Goal: Task Accomplishment & Management: Complete application form

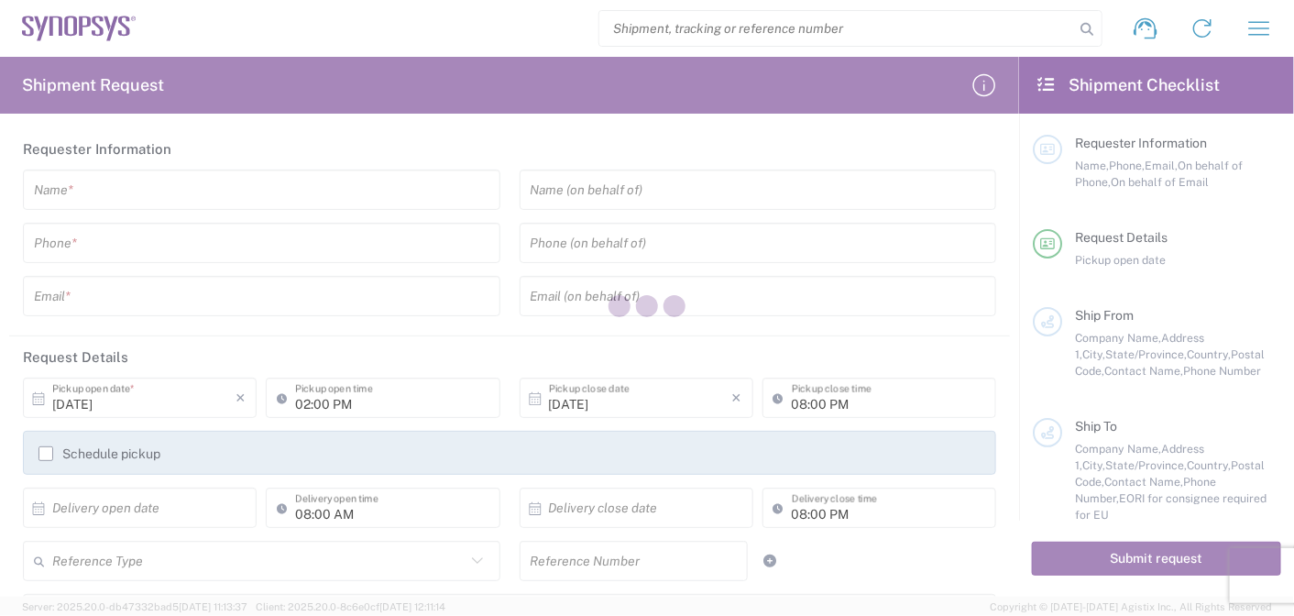
type input "[GEOGRAPHIC_DATA]"
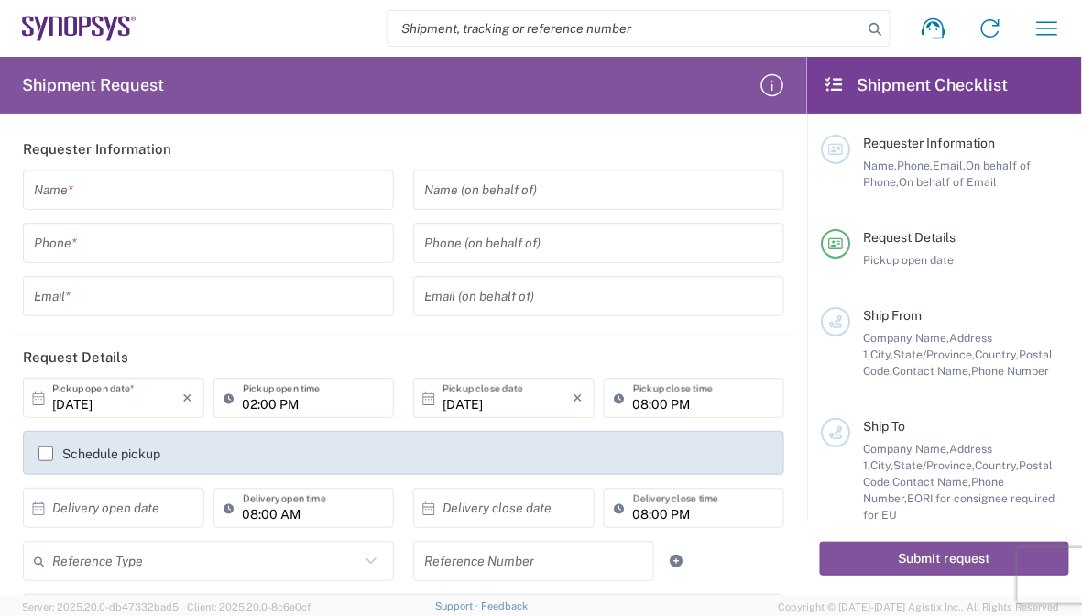
drag, startPoint x: 81, startPoint y: 197, endPoint x: 96, endPoint y: 199, distance: 15.7
click at [81, 197] on input "text" at bounding box center [208, 190] width 349 height 32
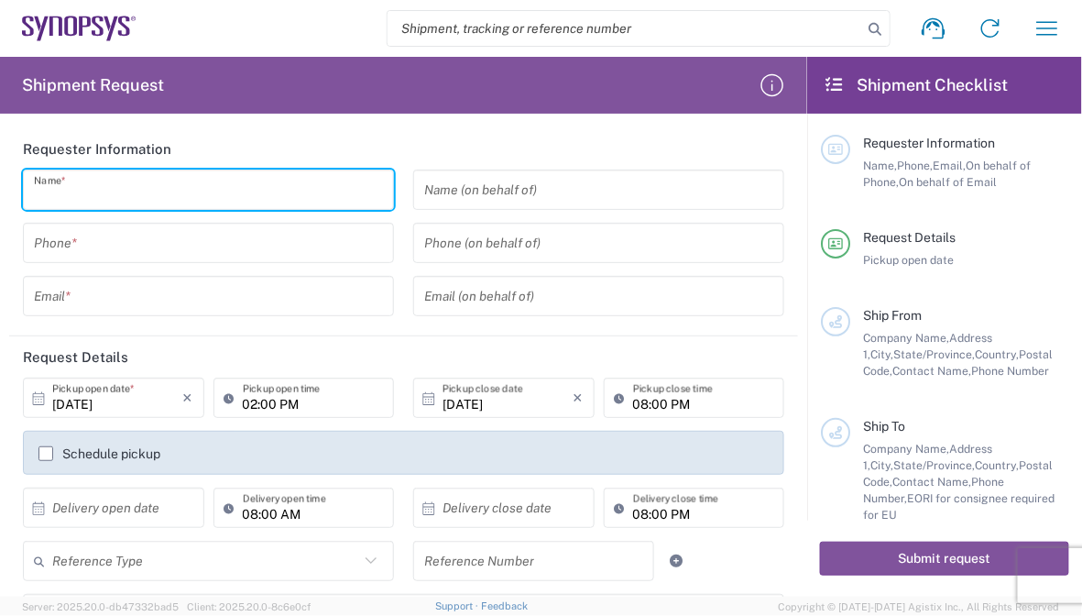
paste input "[PERSON_NAME]"
type input "[PERSON_NAME]"
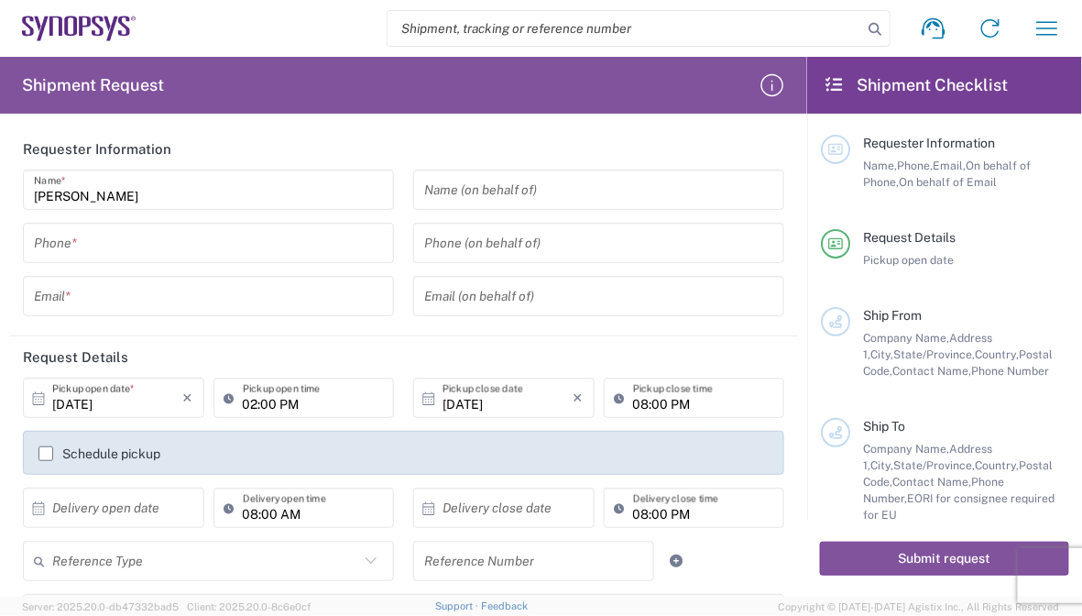
drag, startPoint x: 153, startPoint y: 263, endPoint x: 159, endPoint y: 254, distance: 10.7
click at [153, 263] on div "[PERSON_NAME] Name * Phone * Email *" at bounding box center [209, 248] width 390 height 159
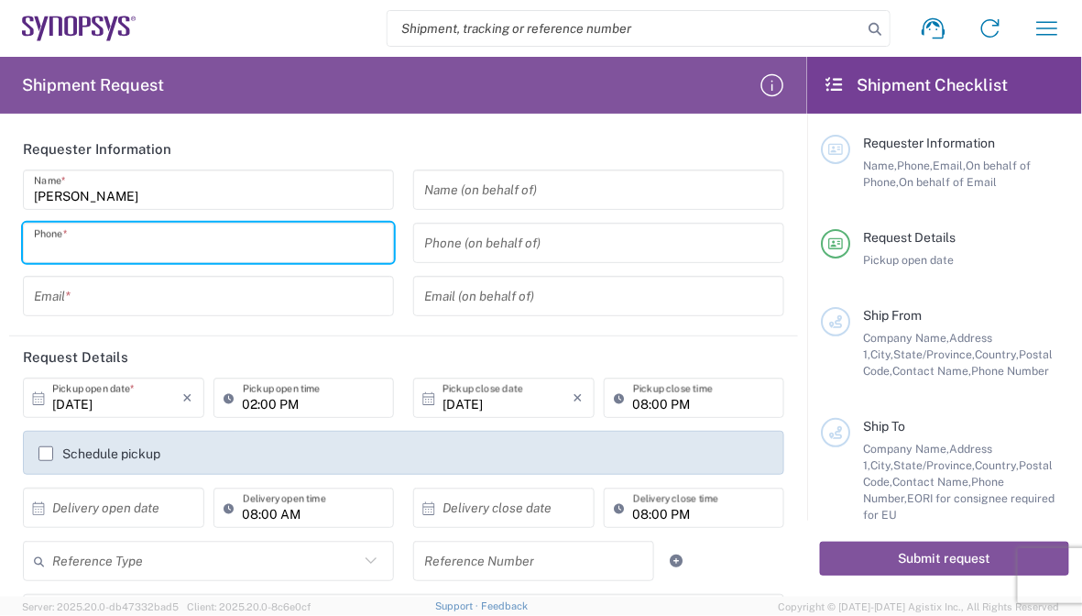
click at [159, 251] on input "tel" at bounding box center [208, 243] width 349 height 32
paste input "[PHONE_NUMBER]"
type input "[PHONE_NUMBER]"
click at [544, 242] on input "tel" at bounding box center [598, 243] width 349 height 32
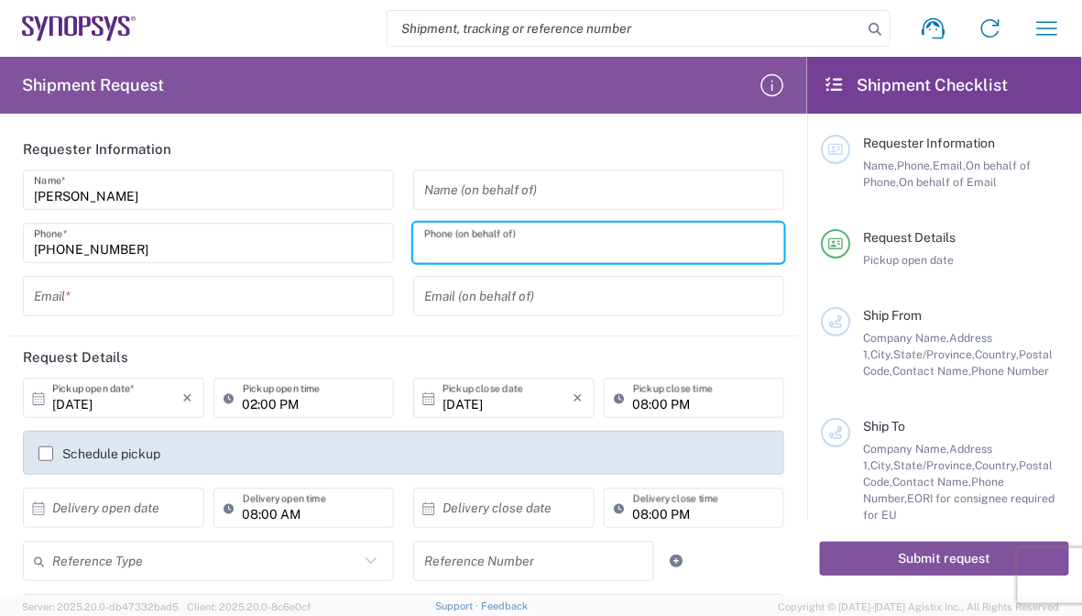
paste input "[PHONE_NUMBER]"
type input "[PHONE_NUMBER]"
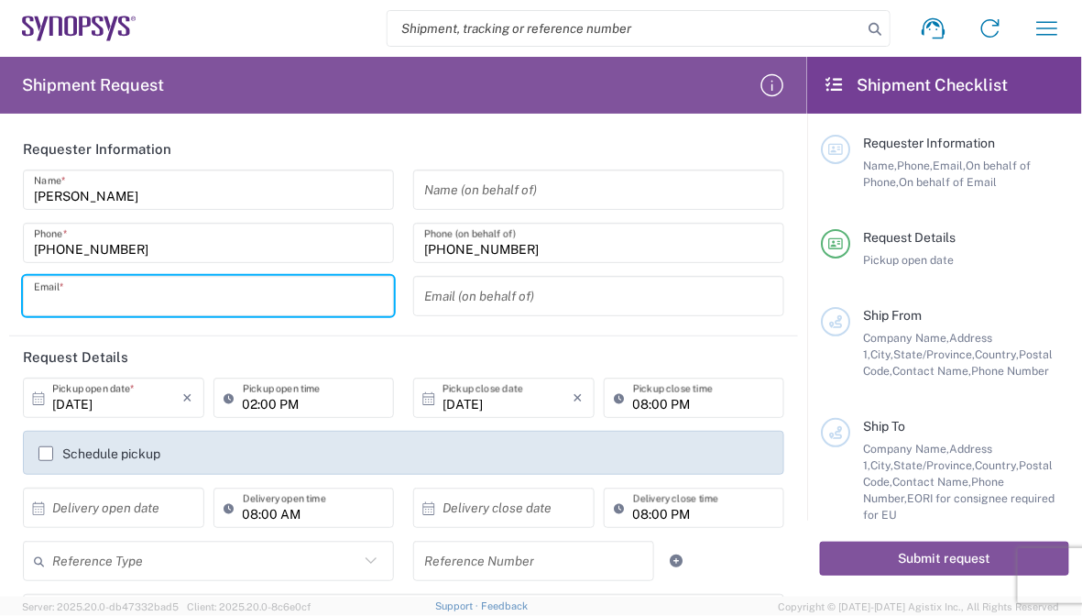
click at [125, 294] on input "text" at bounding box center [208, 296] width 349 height 32
paste input "[EMAIL_ADDRESS][PERSON_NAME][DOMAIN_NAME]"
type input "[EMAIL_ADDRESS][PERSON_NAME][DOMAIN_NAME]"
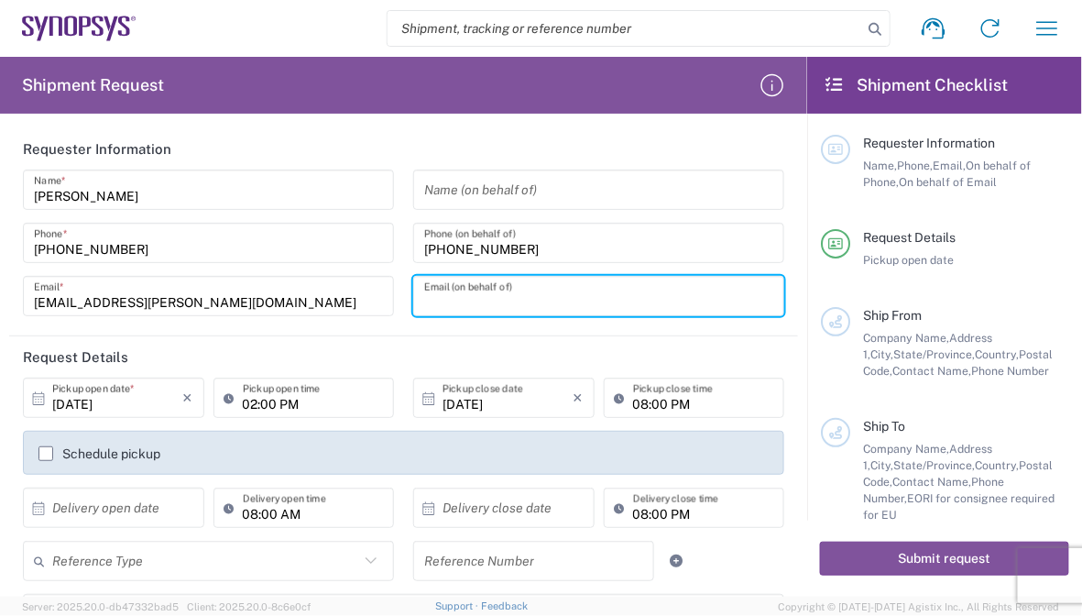
click at [467, 291] on input "text" at bounding box center [598, 296] width 349 height 32
paste input "[EMAIL_ADDRESS][PERSON_NAME][DOMAIN_NAME]"
type input "[EMAIL_ADDRESS][PERSON_NAME][DOMAIN_NAME]"
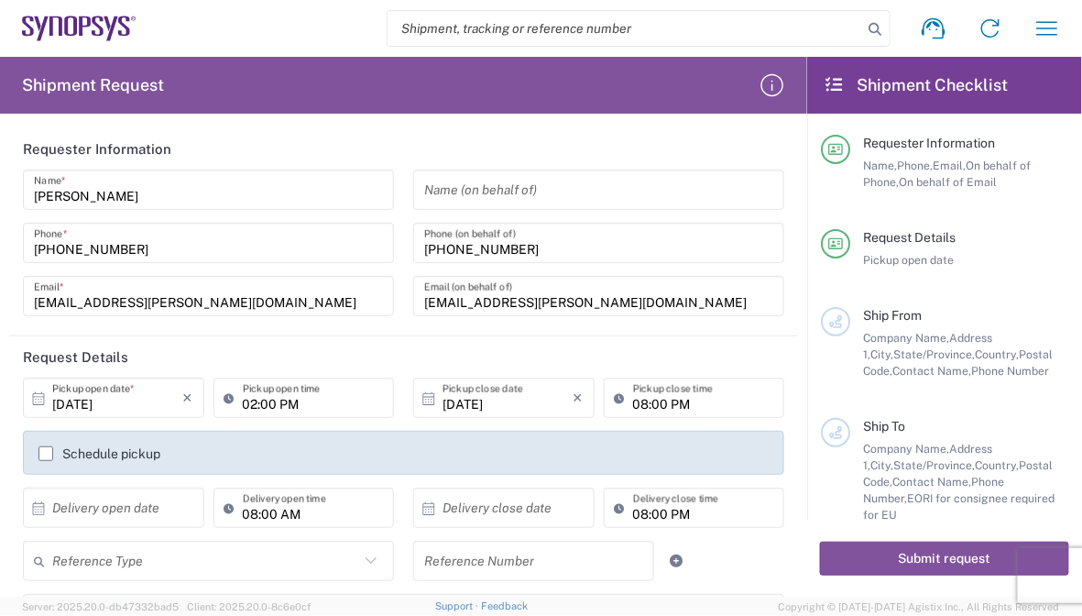
click at [550, 197] on input "text" at bounding box center [598, 190] width 349 height 32
paste input "E-Elements Technology Co., Ltd"
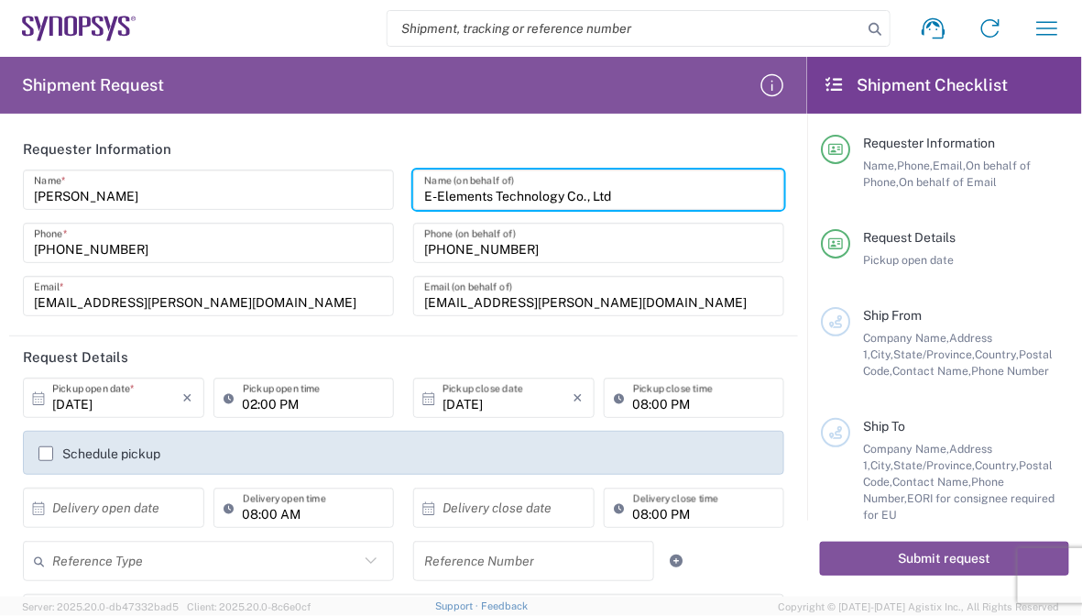
type input "E-Elements Technology Co., Ltd"
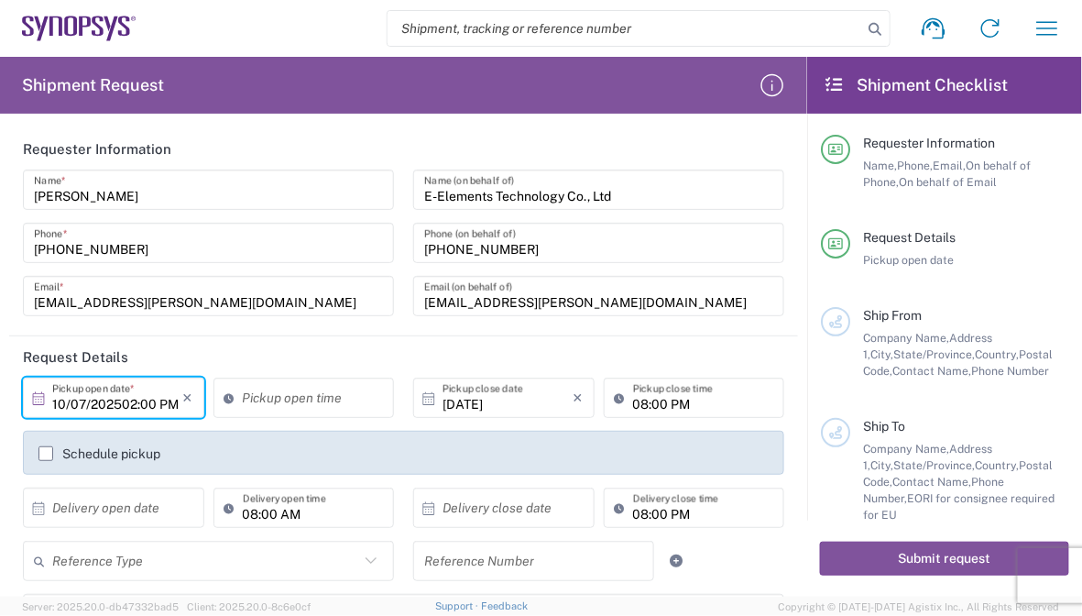
type input "[DATE]"
click at [574, 397] on icon "×" at bounding box center [579, 397] width 10 height 29
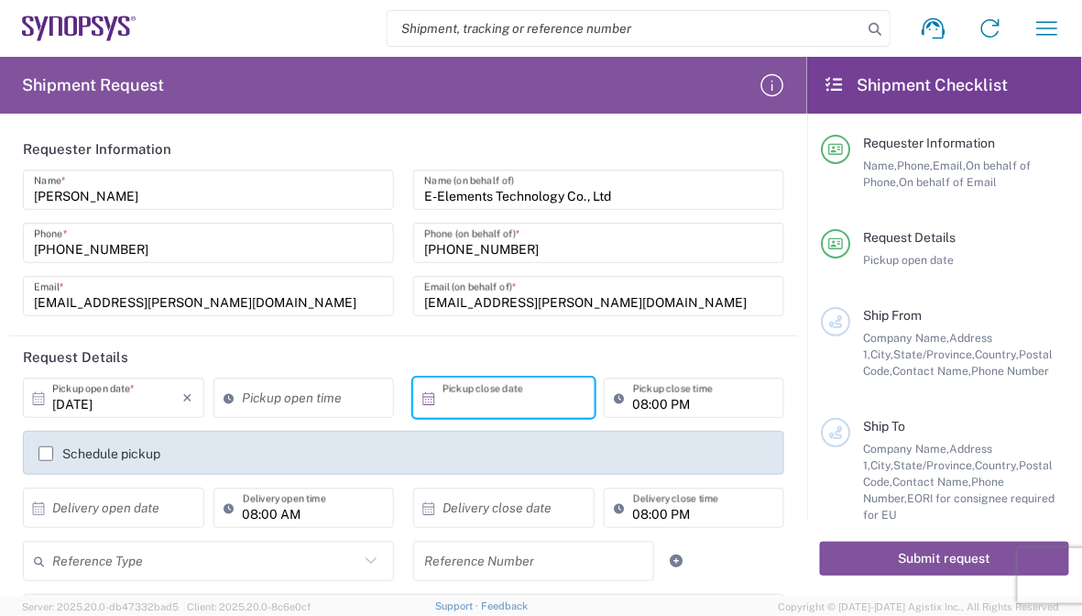
click at [693, 399] on input "08:00 PM" at bounding box center [703, 398] width 141 height 32
type input ":00 PM"
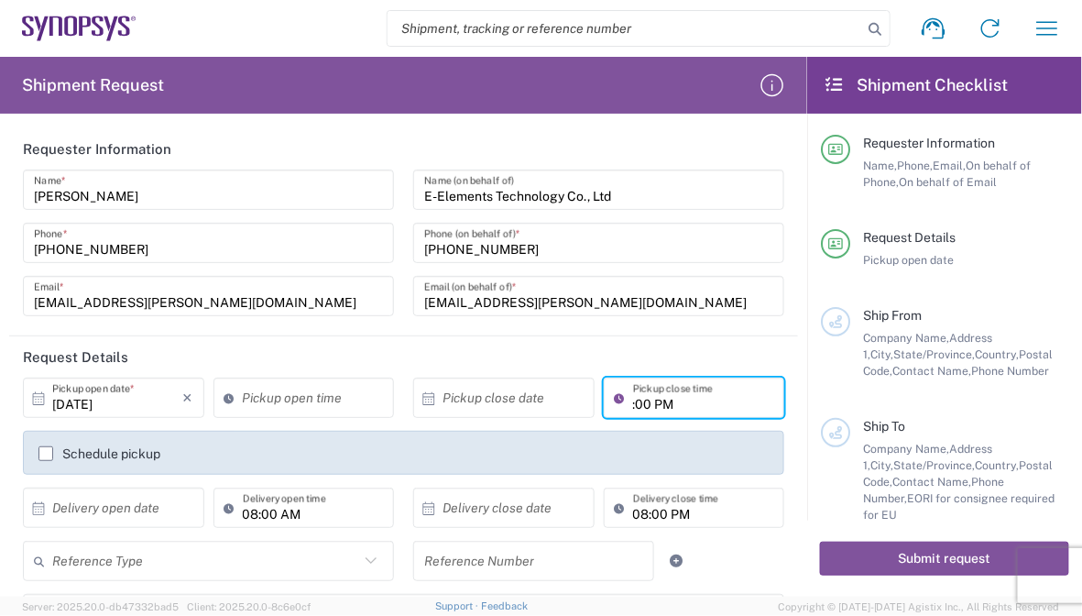
drag, startPoint x: 684, startPoint y: 403, endPoint x: 529, endPoint y: 406, distance: 155.8
click at [529, 406] on div "× Pickup close date Cancel Apply :00 PM Pickup close time" at bounding box center [599, 403] width 380 height 53
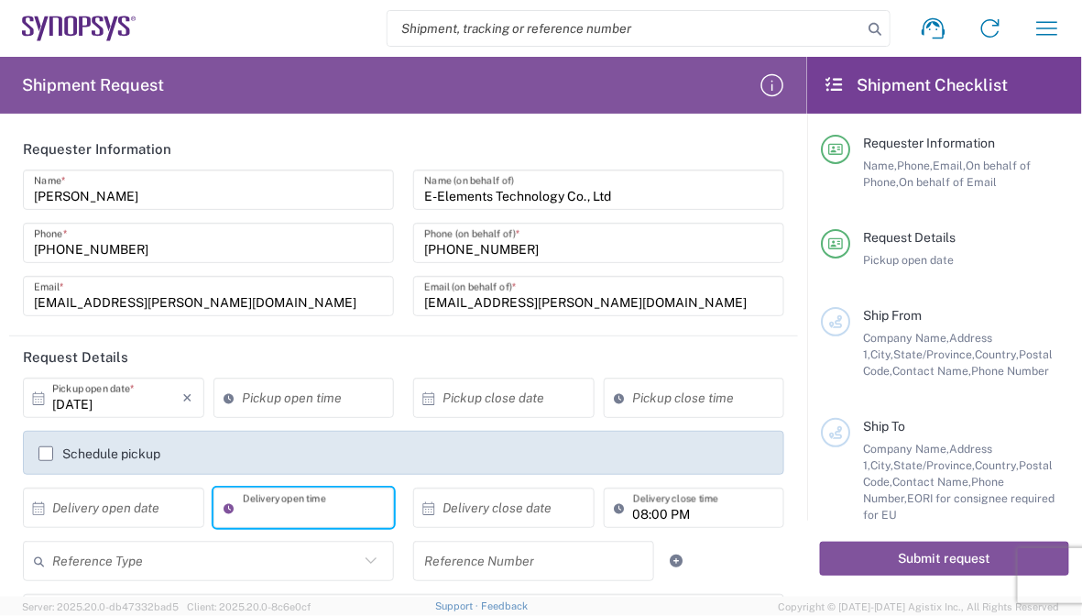
type input "08:00 AM"
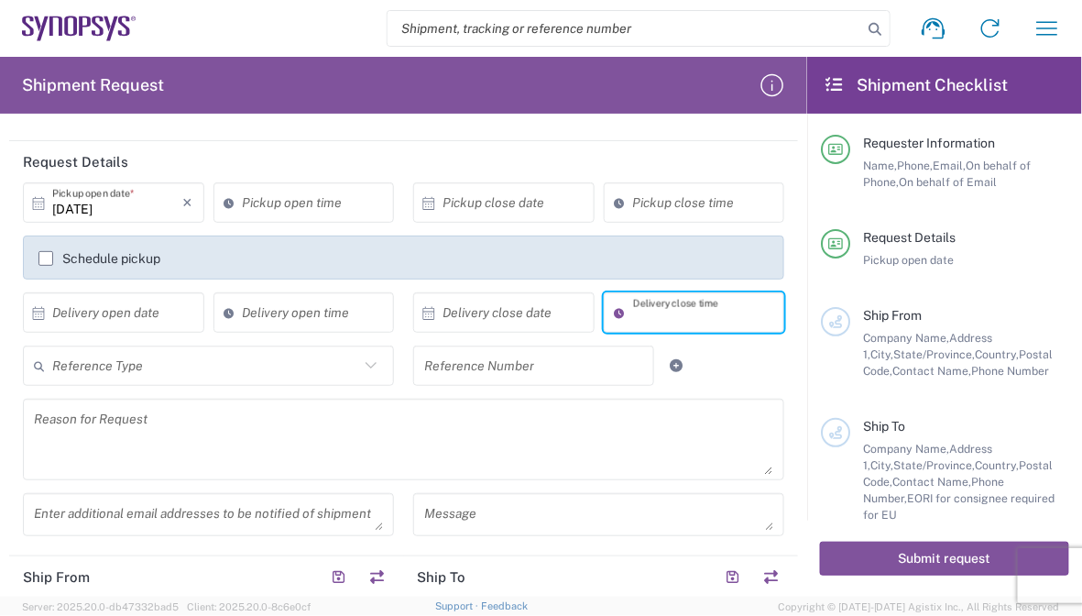
scroll to position [275, 0]
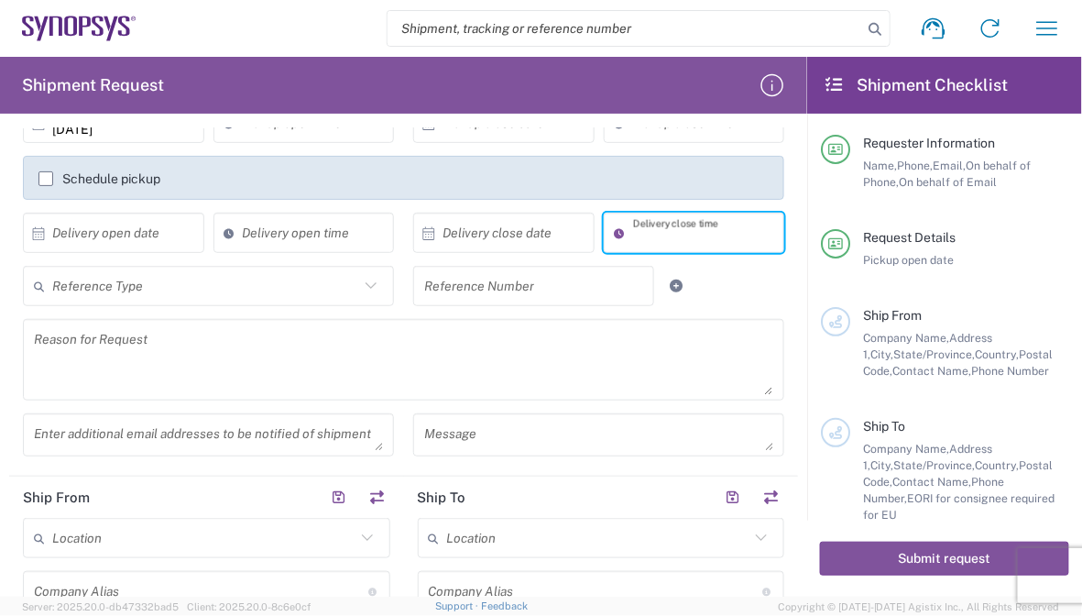
click at [275, 370] on textarea at bounding box center [403, 359] width 739 height 71
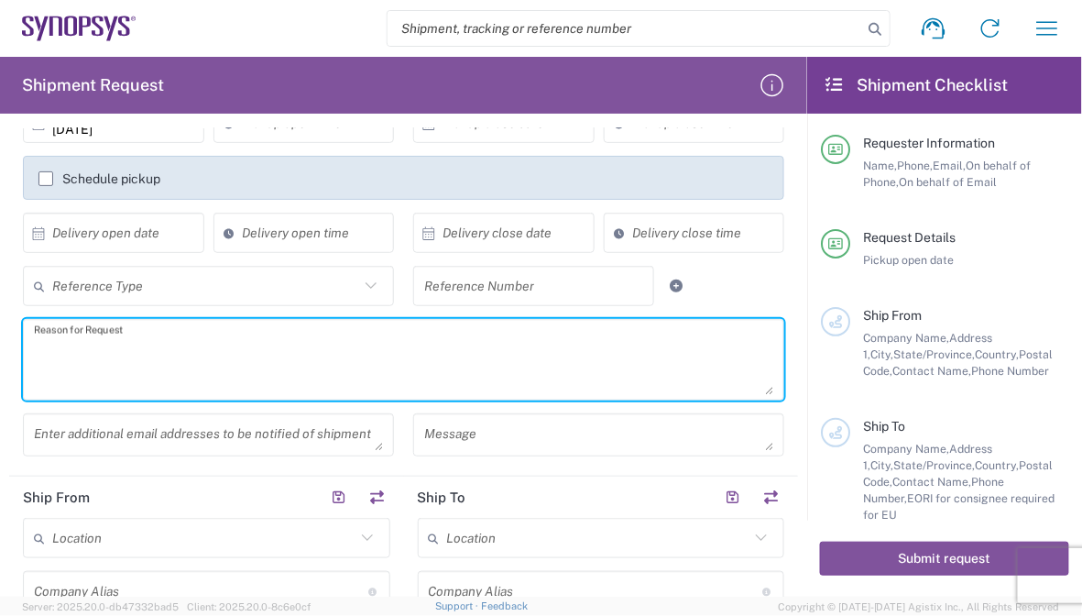
click at [165, 363] on textarea at bounding box center [403, 359] width 739 height 71
paste textarea "Shipment of 15 pcs of product SH100004216,model name HDMI_2_0_MGB2 to ALOM sub."
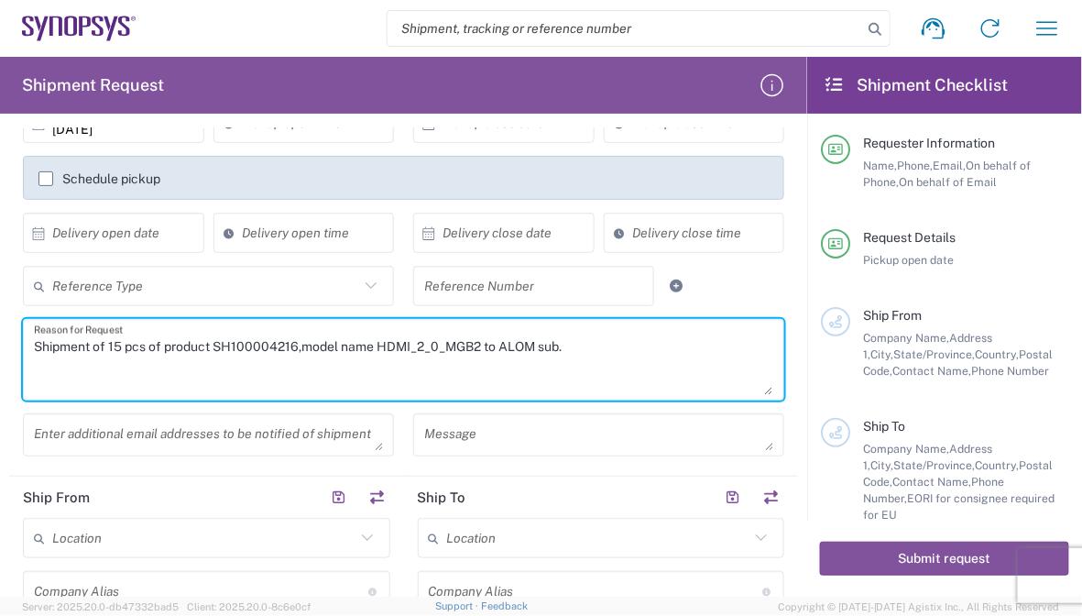
click at [105, 344] on textarea "Shipment of 15 pcs of product SH100004216,model name HDMI_2_0_MGB2 to ALOM sub." at bounding box center [403, 359] width 739 height 71
click at [112, 344] on textarea "Shipment of 15 pcs of product SH100004216,model name HDMI_2_0_MGB2 to ALOM sub." at bounding box center [403, 359] width 739 height 71
click at [261, 367] on textarea "Shipment of 35 pcs of product SH100004216,model name HDMI_2_0_MGB2 to ALOM sub." at bounding box center [403, 359] width 739 height 71
drag, startPoint x: 220, startPoint y: 347, endPoint x: 298, endPoint y: 346, distance: 77.9
click at [298, 346] on textarea "Shipment of 35 pcs of product SH100004216,model name HDMI_2_0_MGB2 to ALOM sub." at bounding box center [403, 359] width 739 height 71
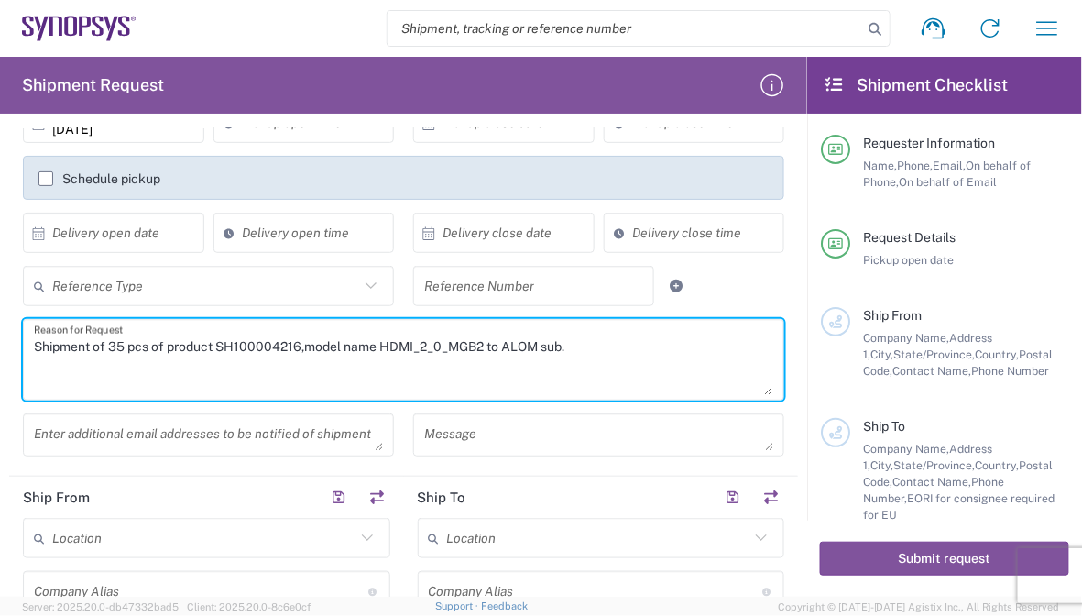
paste textarea "050"
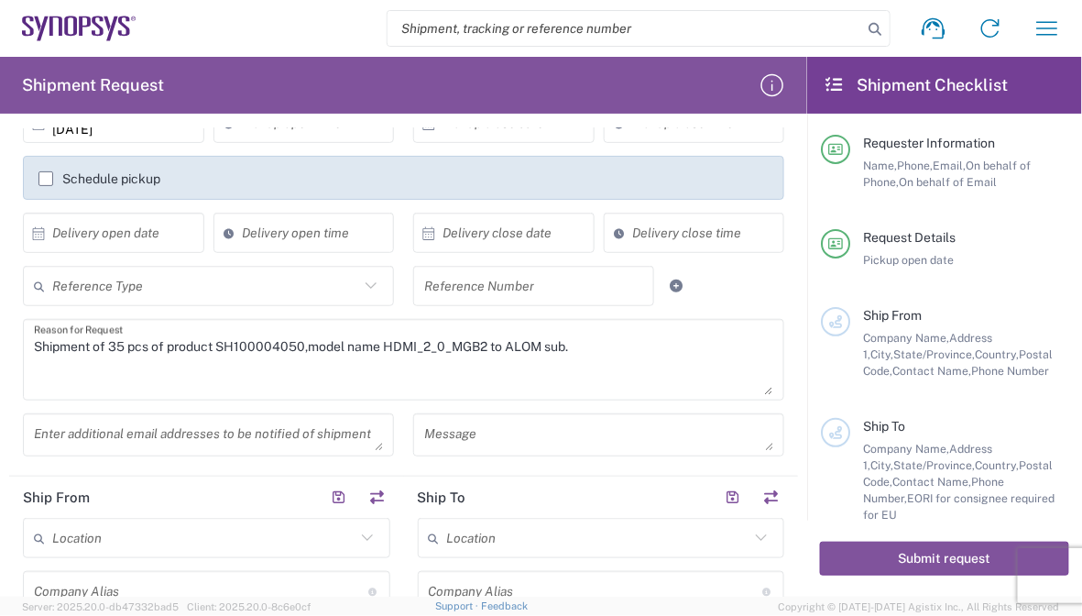
click at [315, 401] on div "Shipment of 35 pcs of product SH100004050,model name HDMI_2_0_MGB2 to ALOM sub.…" at bounding box center [404, 366] width 781 height 94
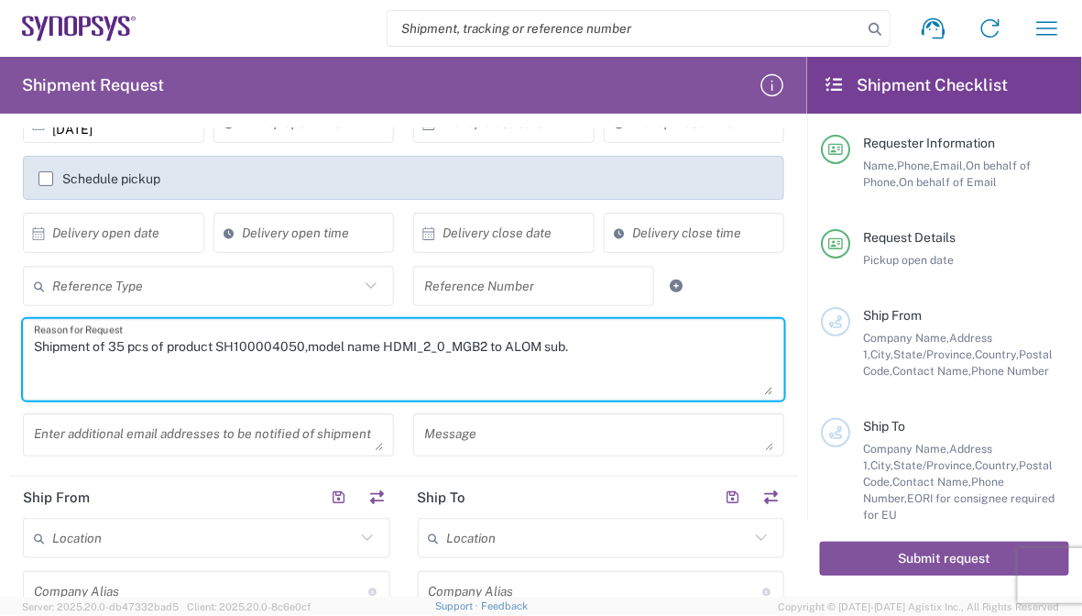
click at [386, 345] on textarea "Shipment of 35 pcs of product SH100004050,model name HDMI_2_0_MGB2 to ALOM sub." at bounding box center [403, 359] width 739 height 71
drag, startPoint x: 384, startPoint y: 344, endPoint x: 487, endPoint y: 340, distance: 103.6
click at [487, 340] on textarea "Shipment of 35 pcs of product SH100004050,model name HDMI_2_0_MGB2 to ALOM sub." at bounding box center [403, 359] width 739 height 71
paste textarea "PCIe Gen 45 EP MGB2 board"
click at [451, 344] on textarea "Shipment of 35 pcs of product SH100004050,model name PCIe Gen 45 EP MGB2 board …" at bounding box center [403, 359] width 739 height 71
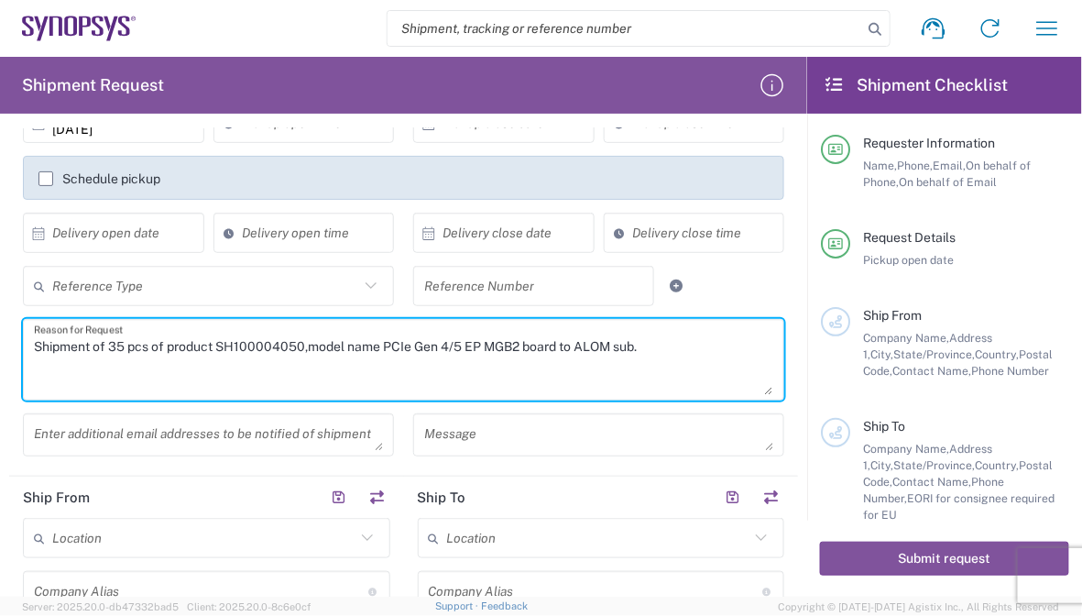
scroll to position [366, 0]
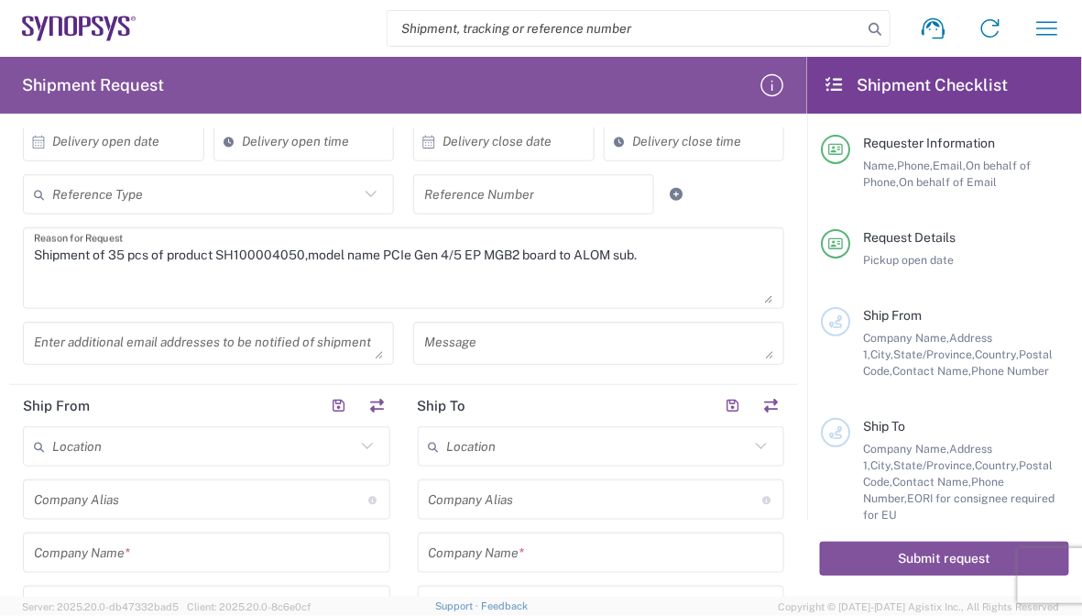
drag, startPoint x: 531, startPoint y: 256, endPoint x: 606, endPoint y: 260, distance: 74.4
click at [531, 256] on textarea "Shipment of 35 pcs of product SH100004050,model name PCIe Gen 4/5 EP MGB2 board…" at bounding box center [403, 268] width 739 height 71
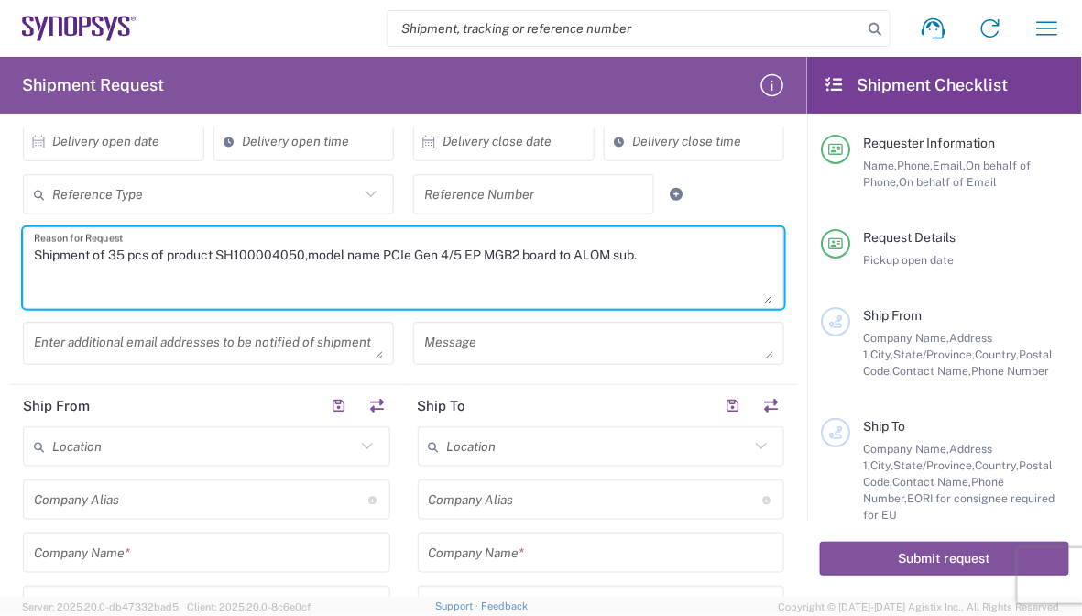
click at [667, 256] on textarea "Shipment of 35 pcs of product SH100004050,model name PCIe Gen 4/5 EP MGB2 board…" at bounding box center [403, 268] width 739 height 71
drag, startPoint x: 646, startPoint y: 254, endPoint x: 31, endPoint y: 256, distance: 614.8
click at [31, 256] on div "Shipment of 35 pcs of product SH100004050,model name PCIe Gen 4/5 EP MGB2 board…" at bounding box center [403, 268] width 761 height 82
click at [57, 268] on textarea "Shipment of 35 pcs of product SH100004050,model name PCIe Gen 4/5 EP MGB2 board…" at bounding box center [403, 268] width 739 height 71
paste textarea "Shipment of 35 pcs of product SH100004050,model name PCIe Gen 4/5 EP MGB2 board…"
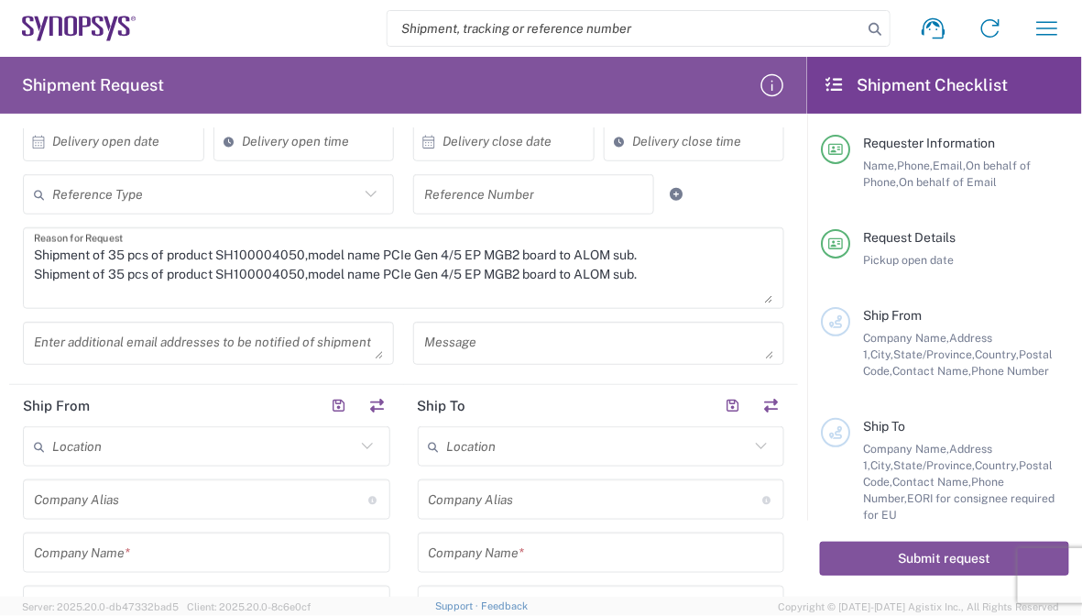
click at [132, 347] on textarea at bounding box center [208, 343] width 349 height 32
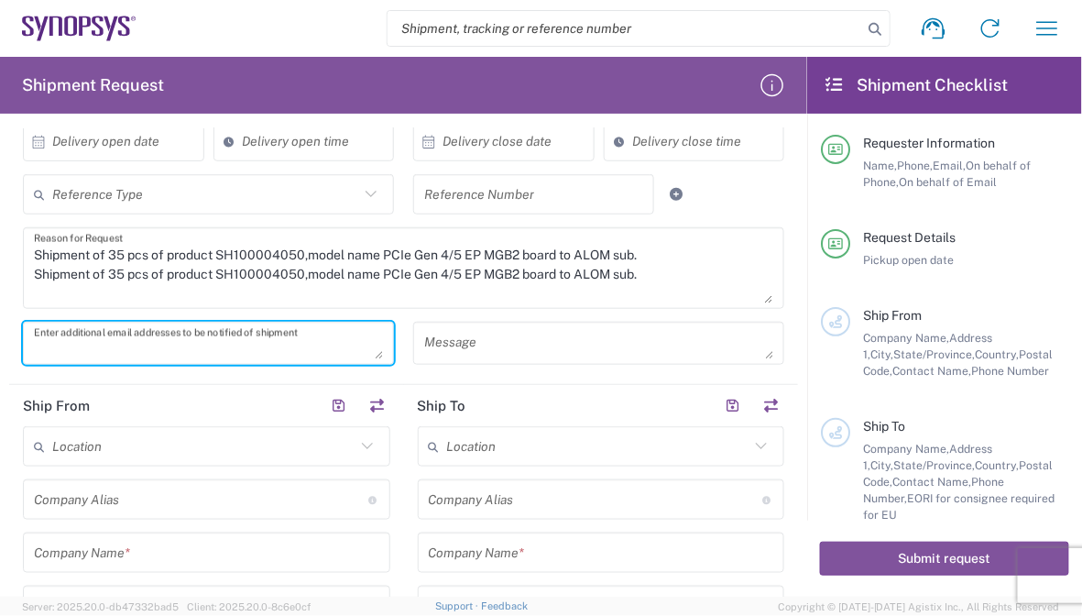
click at [118, 269] on textarea "Shipment of 35 pcs of product SH100004050,model name PCIe Gen 4/5 EP MGB2 board…" at bounding box center [403, 268] width 739 height 71
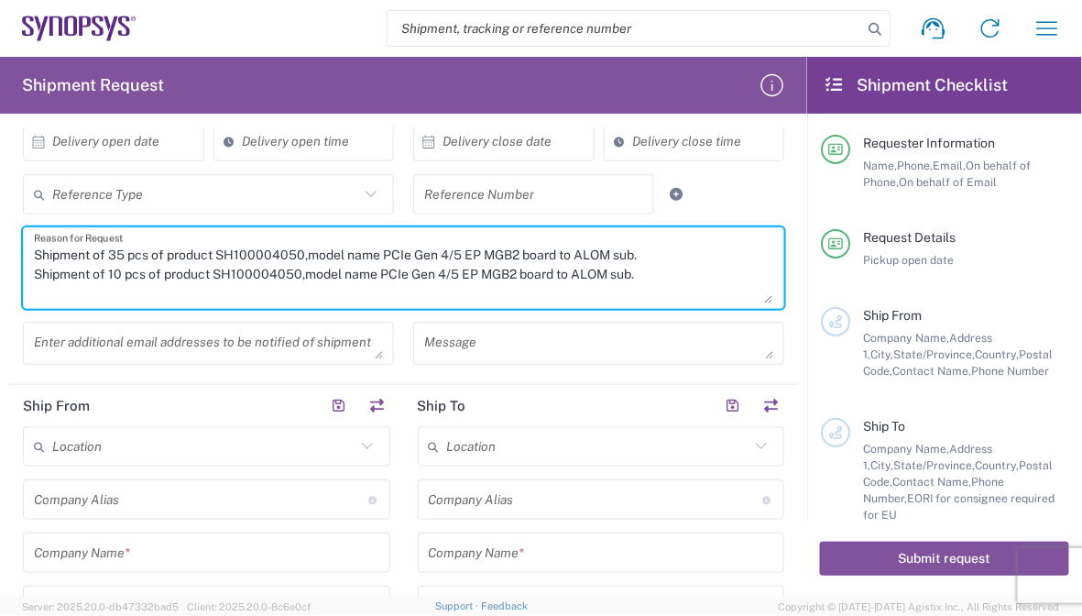
drag, startPoint x: 216, startPoint y: 272, endPoint x: 298, endPoint y: 270, distance: 81.6
click at [298, 270] on textarea "Shipment of 35 pcs of product SH100004050,model name PCIe Gen 4/5 EP MGB2 board…" at bounding box center [403, 268] width 739 height 71
paste textarea "40"
click at [399, 276] on textarea "Shipment of 35 pcs of product SH100004050,model name PCIe Gen 4/5 EP MGB2 board…" at bounding box center [403, 268] width 739 height 71
drag, startPoint x: 381, startPoint y: 273, endPoint x: 554, endPoint y: 274, distance: 173.2
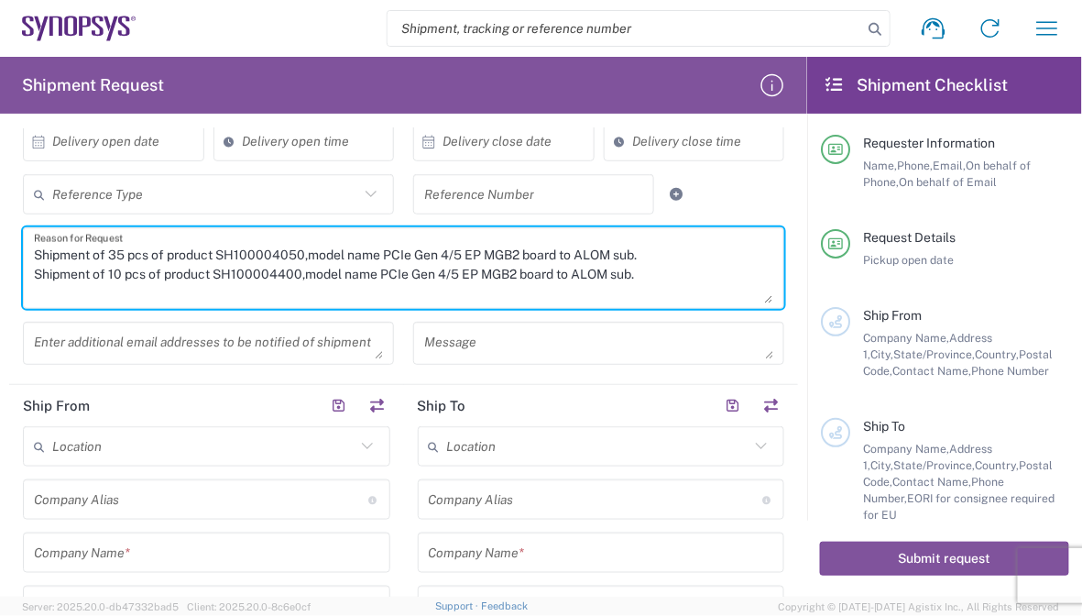
click at [554, 274] on textarea "Shipment of 35 pcs of product SH100004050,model name PCIe Gen 4/5 EP MGB2 board…" at bounding box center [403, 268] width 739 height 71
paste textarea "HAPS HCP SOC IOV HT3 HW"
click at [647, 274] on textarea "Shipment of 35 pcs of product SH100004050,model name PCIe Gen 4/5 EP MGB2 board…" at bounding box center [403, 268] width 739 height 71
drag, startPoint x: 638, startPoint y: 278, endPoint x: 36, endPoint y: 273, distance: 602.0
click at [27, 270] on div "Shipment of 35 pcs of product SH100004050,model name PCIe Gen 4/5 EP MGB2 board…" at bounding box center [403, 268] width 761 height 82
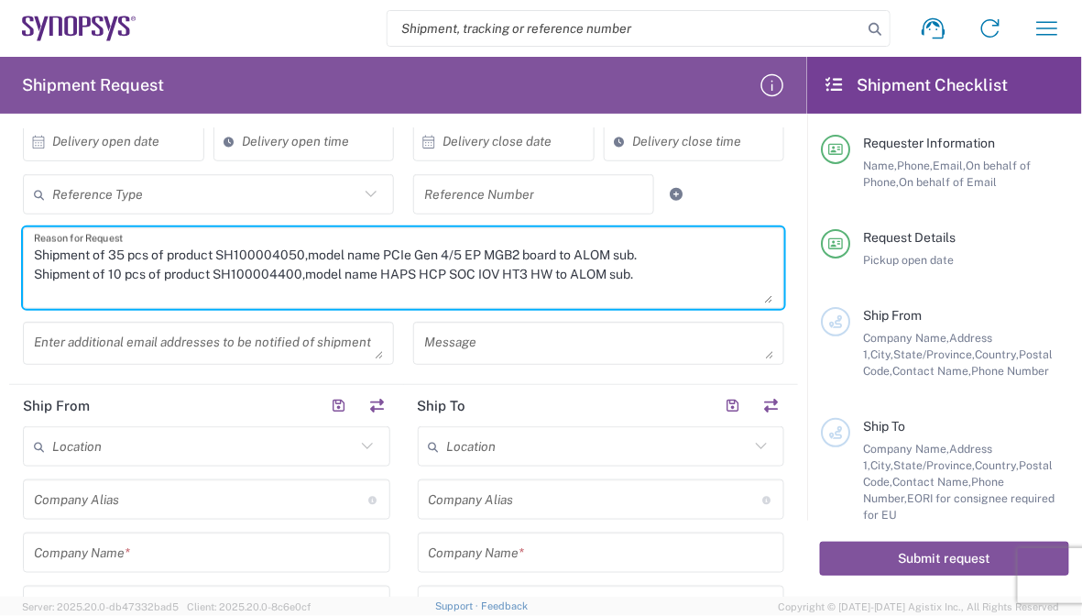
click at [74, 291] on textarea "Shipment of 35 pcs of product SH100004050,model name PCIe Gen 4/5 EP MGB2 board…" at bounding box center [403, 268] width 739 height 71
paste textarea "Shipment of 10 pcs of product SH100004400,model name HAPS HCP SOC IOV HT3 HW to…"
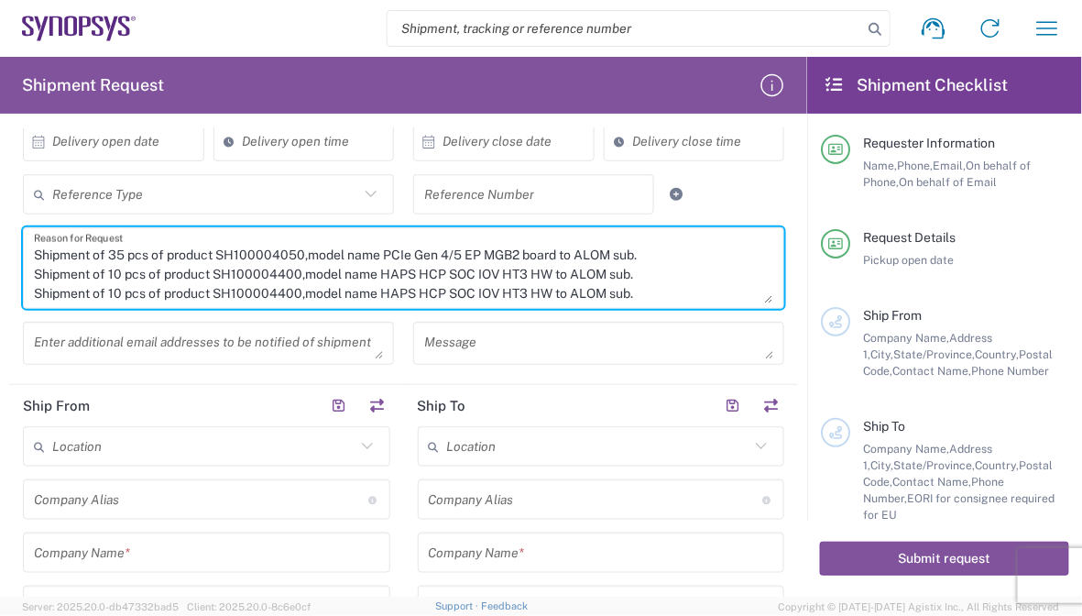
drag, startPoint x: 197, startPoint y: 273, endPoint x: 160, endPoint y: 281, distance: 37.6
click at [197, 273] on textarea "Shipment of 35 pcs of product SH100004050,model name PCIe Gen 4/5 EP MGB2 board…" at bounding box center [403, 268] width 739 height 71
click at [115, 288] on textarea "Shipment of 35 pcs of product SH100004050,model name PCIe Gen 4/5 EP MGB2 board…" at bounding box center [403, 268] width 739 height 71
drag, startPoint x: 220, startPoint y: 292, endPoint x: 300, endPoint y: 294, distance: 79.7
click at [300, 294] on textarea "Shipment of 35 pcs of product SH100004050,model name PCIe Gen 4/5 EP MGB2 board…" at bounding box center [403, 268] width 739 height 71
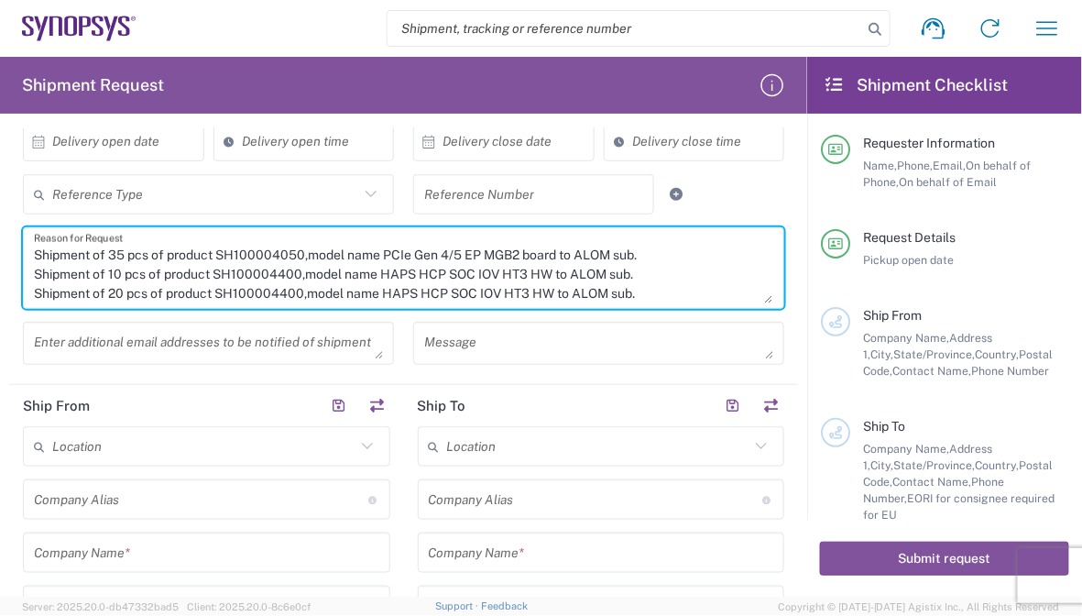
paste textarea "049"
drag, startPoint x: 435, startPoint y: 291, endPoint x: 445, endPoint y: 301, distance: 14.3
click at [435, 291] on textarea "Shipment of 35 pcs of product SH100004050,model name PCIe Gen 4/5 EP MGB2 board…" at bounding box center [403, 268] width 739 height 71
drag, startPoint x: 381, startPoint y: 292, endPoint x: 560, endPoint y: 294, distance: 178.7
click at [560, 294] on textarea "Shipment of 35 pcs of product SH100004050,model name PCIe Gen 4/5 EP MGB2 board…" at bounding box center [403, 268] width 739 height 71
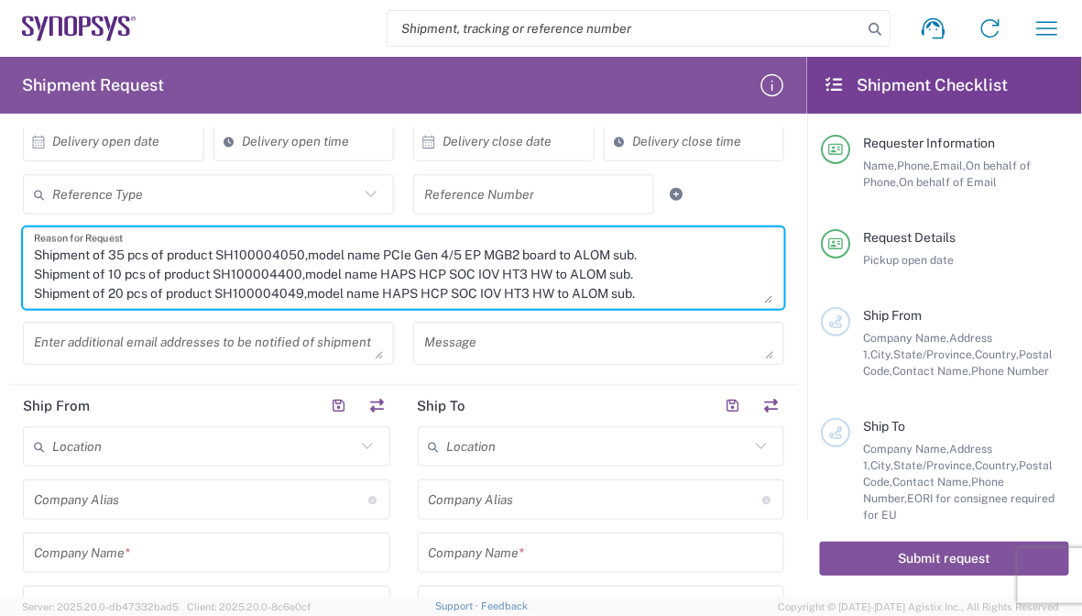
paste textarea "PCIe Gen 45 RC MGB2 board"
click at [452, 291] on textarea "Shipment of 35 pcs of product SH100004050,model name PCIe Gen 4/5 EP MGB2 board…" at bounding box center [403, 268] width 739 height 71
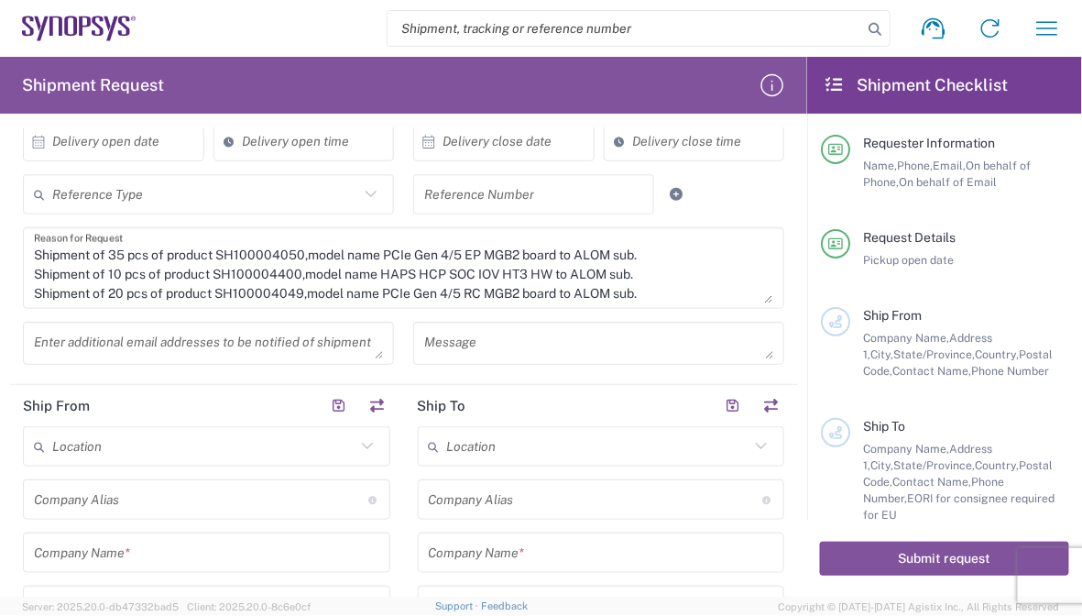
click at [646, 299] on textarea "Shipment of 35 pcs of product SH100004050,model name PCIe Gen 4/5 EP MGB2 board…" at bounding box center [403, 268] width 739 height 71
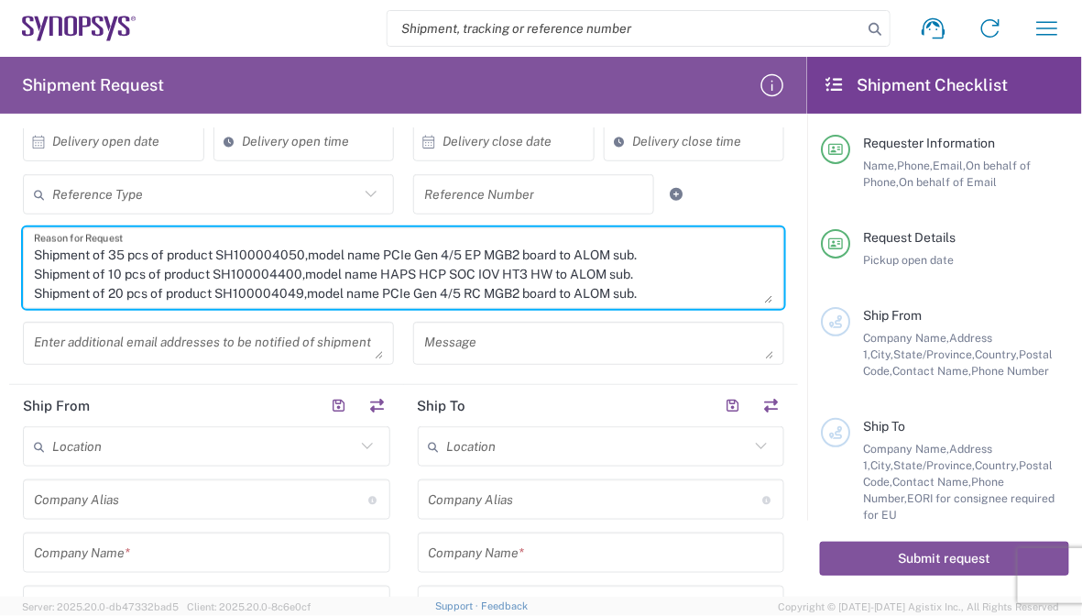
scroll to position [17, 0]
drag, startPoint x: 35, startPoint y: 276, endPoint x: 643, endPoint y: 279, distance: 608.4
click at [643, 279] on textarea "Shipment of 35 pcs of product SH100004050,model name PCIe Gen 4/5 EP MGB2 board…" at bounding box center [403, 268] width 739 height 71
click at [89, 290] on textarea "Shipment of 35 pcs of product SH100004050,model name PCIe Gen 4/5 EP MGB2 board…" at bounding box center [403, 268] width 739 height 71
paste textarea "Shipment of 20 pcs of product SH100004049,model name PCIe Gen 4/5 RC MGB2 board…"
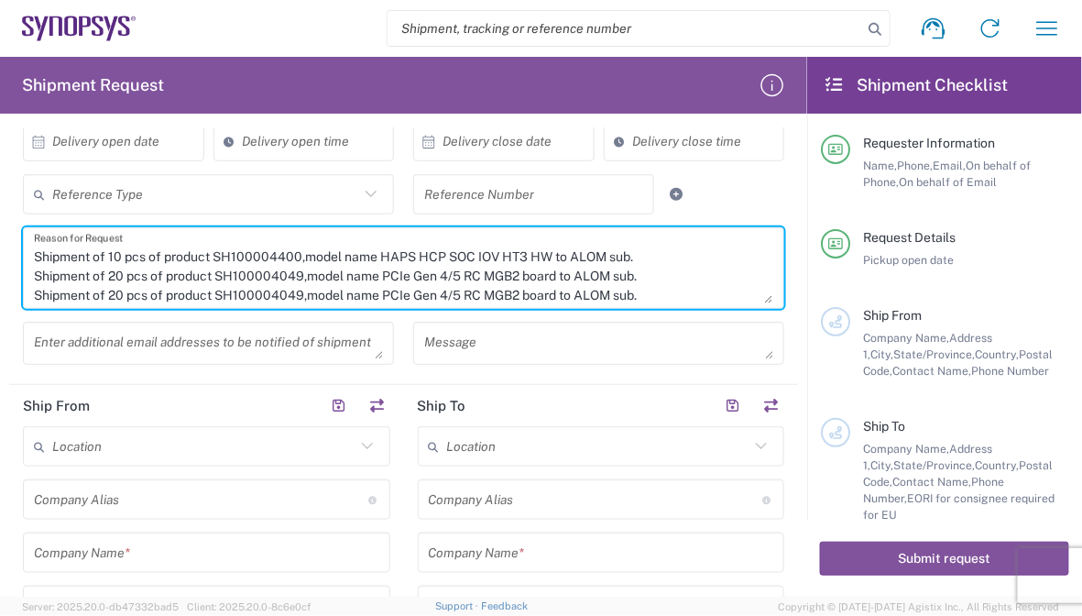
click at [114, 297] on textarea "Shipment of 35 pcs of product SH100004050,model name PCIe Gen 4/5 EP MGB2 board…" at bounding box center [403, 268] width 739 height 71
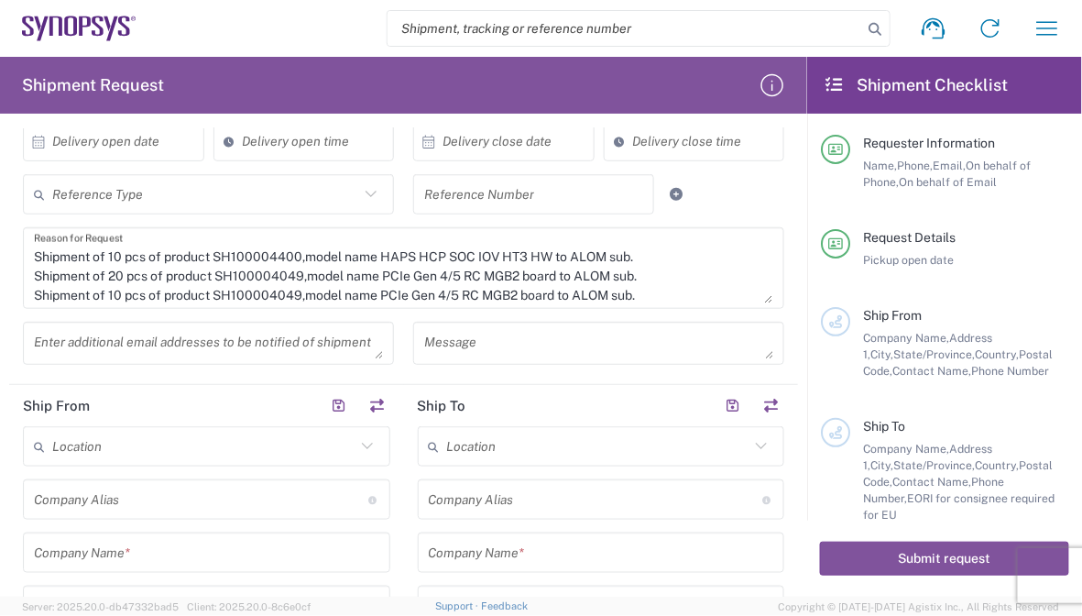
click at [204, 279] on textarea "Shipment of 35 pcs of product SH100004050,model name PCIe Gen 4/5 EP MGB2 board…" at bounding box center [403, 268] width 739 height 71
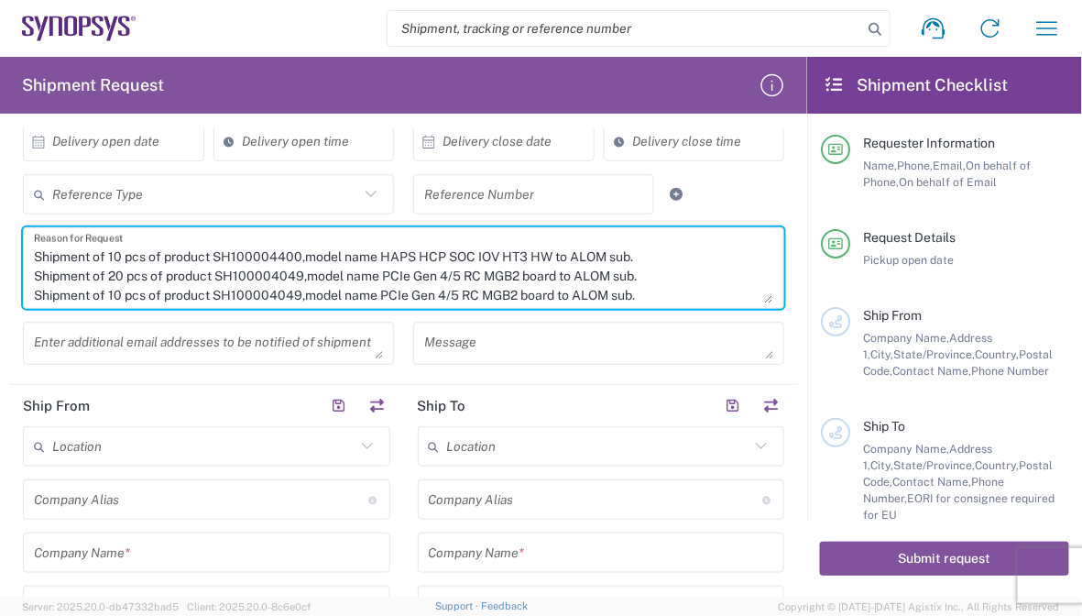
scroll to position [18, 0]
drag, startPoint x: 214, startPoint y: 294, endPoint x: 298, endPoint y: 294, distance: 83.4
click at [298, 294] on textarea "Shipment of 35 pcs of product SH100004050,model name PCIe Gen 4/5 EP MGB2 board…" at bounding box center [403, 268] width 739 height 71
paste textarea "217"
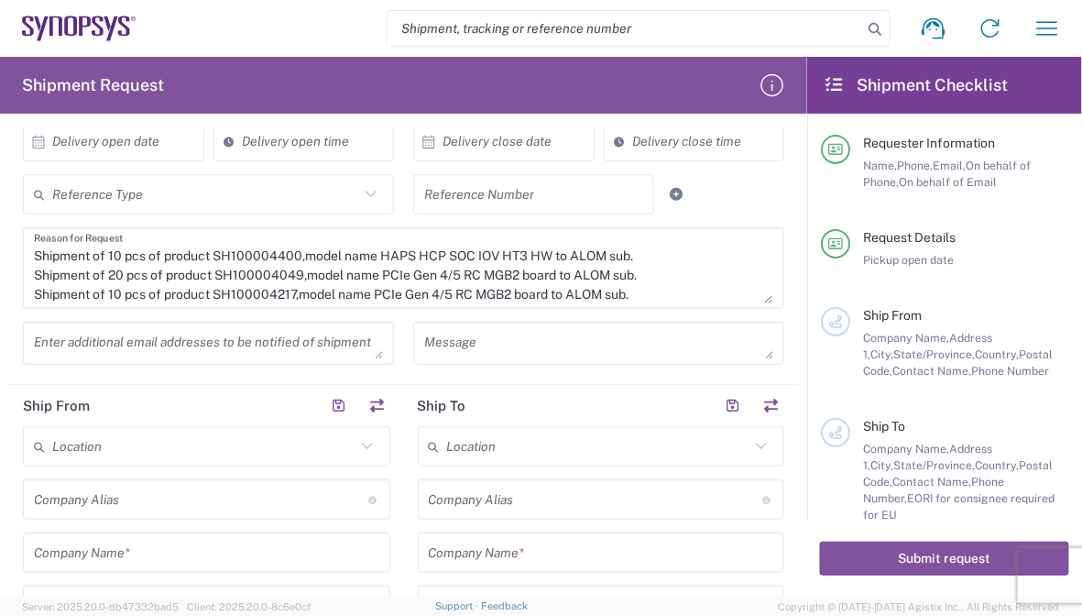
click at [443, 263] on textarea "Shipment of 35 pcs of product SH100004050,model name PCIe Gen 4/5 EP MGB2 board…" at bounding box center [403, 268] width 739 height 71
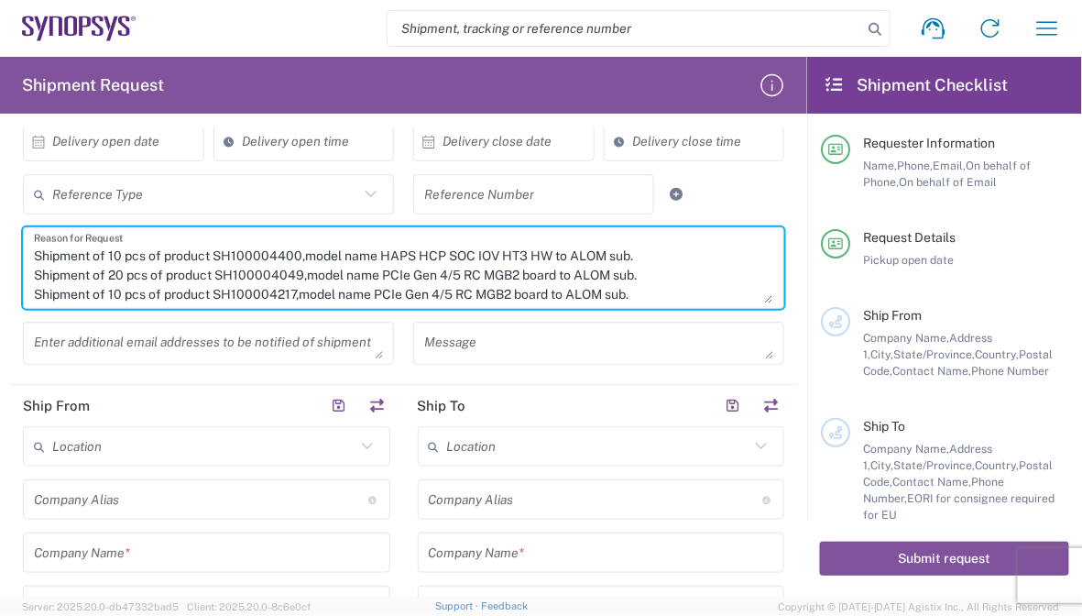
drag, startPoint x: 377, startPoint y: 294, endPoint x: 553, endPoint y: 293, distance: 176.8
click at [553, 293] on textarea "Shipment of 35 pcs of product SH100004050,model name PCIe Gen 4/5 EP MGB2 board…" at bounding box center [403, 268] width 739 height 71
paste textarea "HSIO_MIPI_HT3"
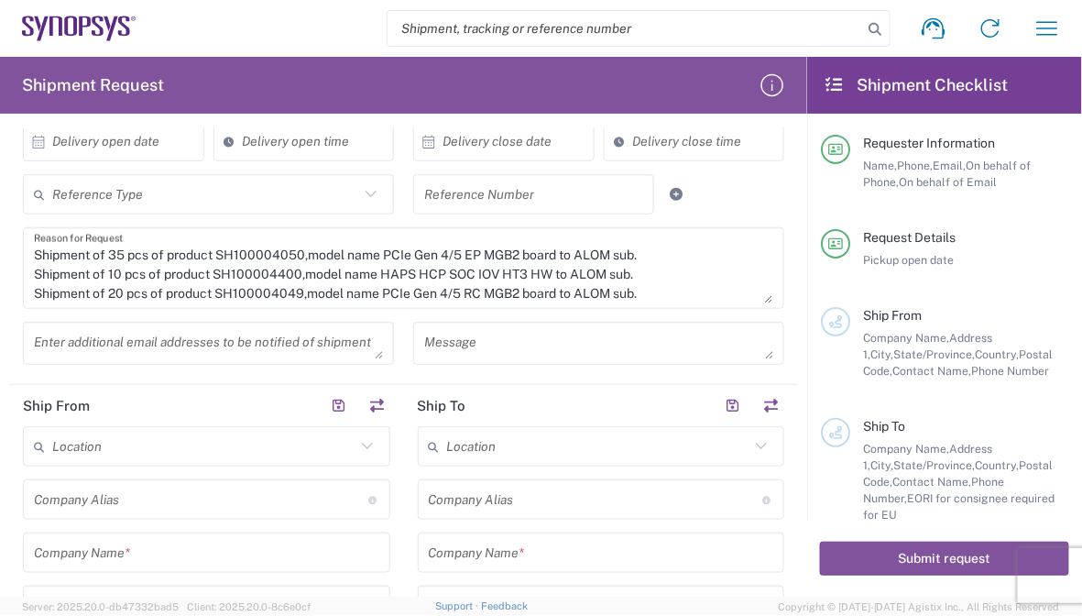
click at [269, 276] on textarea "Shipment of 35 pcs of product SH100004050,model name PCIe Gen 4/5 EP MGB2 board…" at bounding box center [403, 268] width 739 height 71
click at [527, 266] on textarea "Shipment of 35 pcs of product SH100004050,model name PCIe Gen 4/5 EP MGB2 board…" at bounding box center [403, 268] width 739 height 71
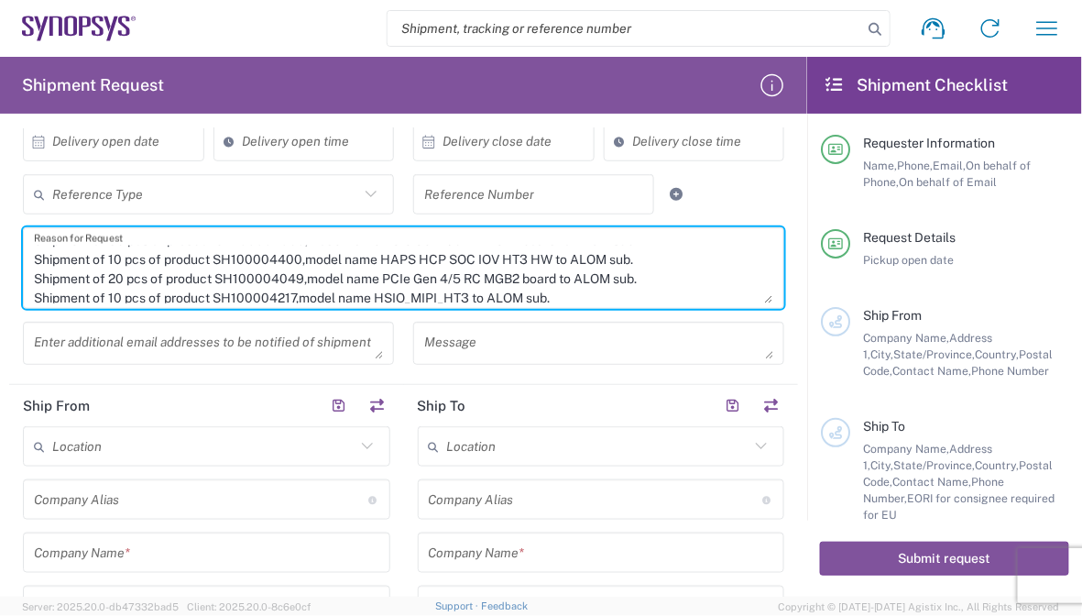
scroll to position [18, 0]
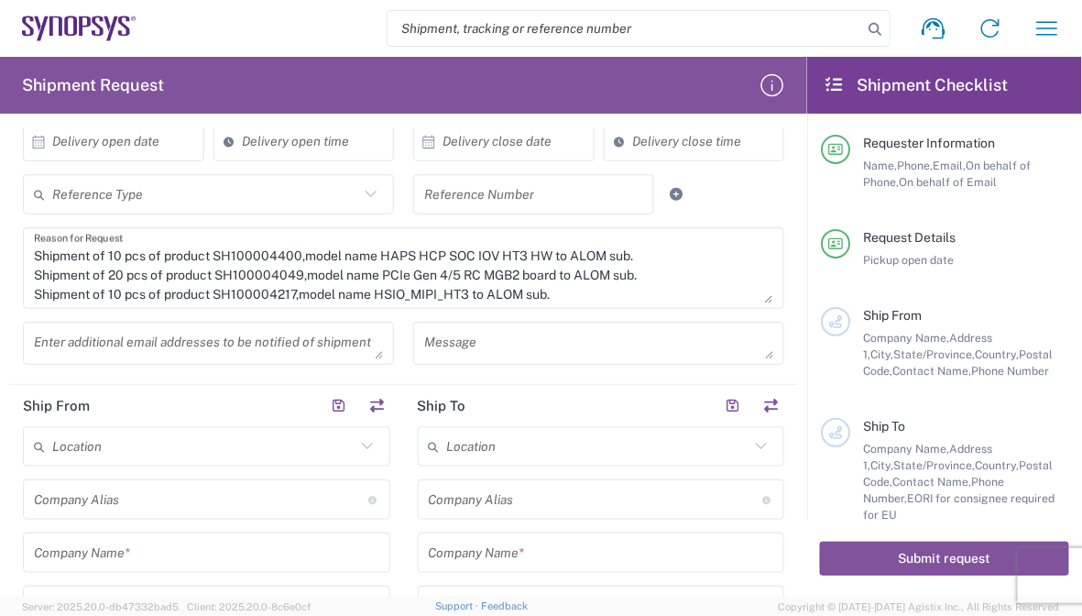
click at [521, 316] on div "Shipment of 35 pcs of product SH100004050,model name PCIe Gen 4/5 EP MGB2 board…" at bounding box center [404, 274] width 781 height 94
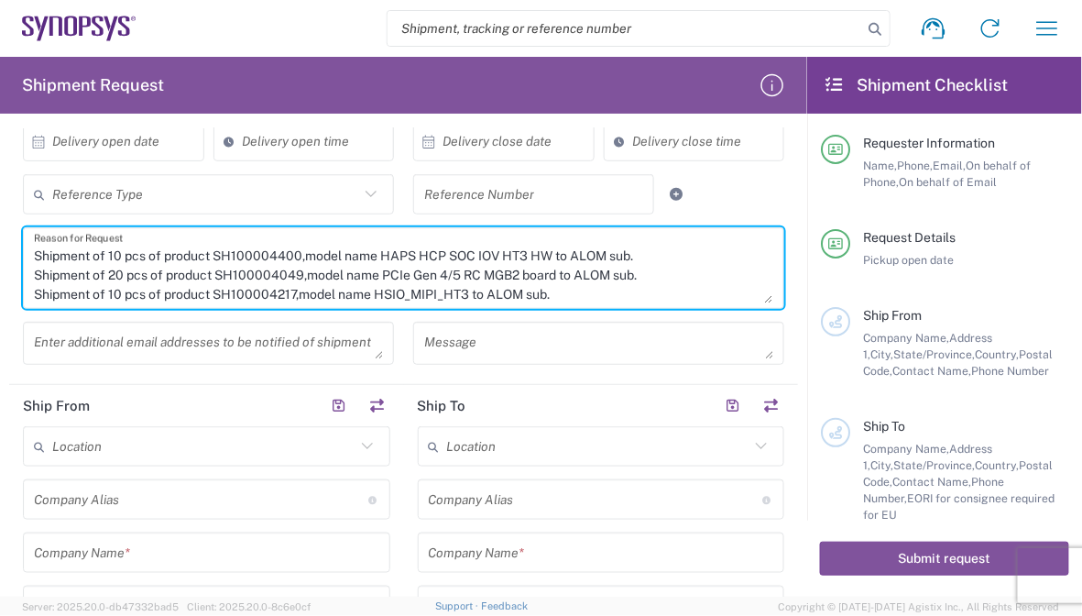
click at [564, 294] on textarea "Shipment of 35 pcs of product SH100004050,model name PCIe Gen 4/5 EP MGB2 board…" at bounding box center [403, 268] width 739 height 71
paste textarea "The shipment is transported by KWE using air freight."
type textarea "Shipment of 35 pcs of product SH100004050,model name PCIe Gen 4/5 EP MGB2 board…"
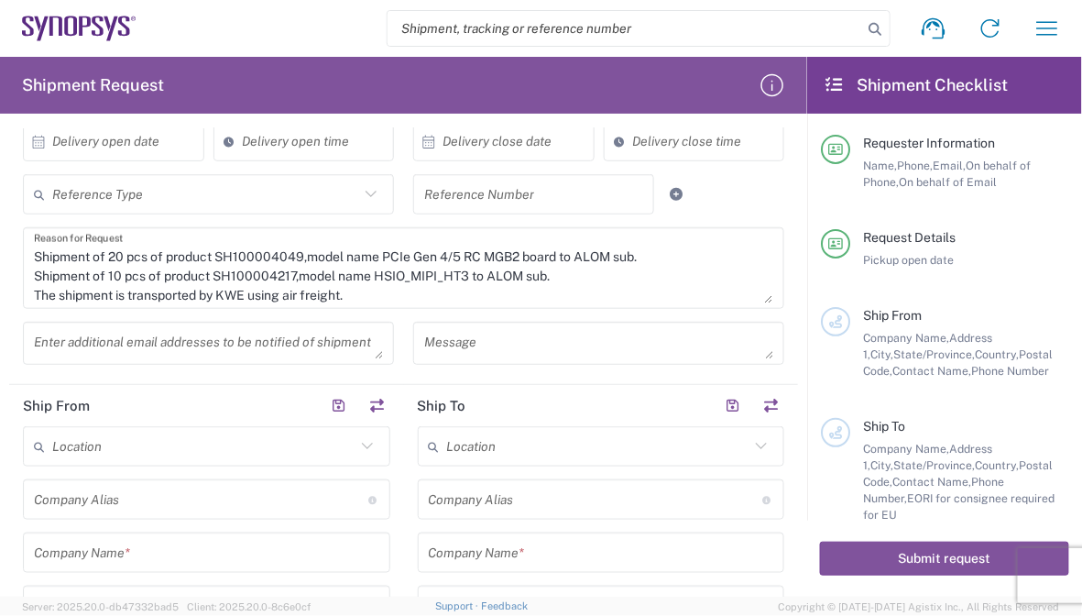
click at [159, 348] on textarea at bounding box center [208, 343] width 349 height 32
paste textarea "[EMAIL_ADDRESS][DOMAIN_NAME]"
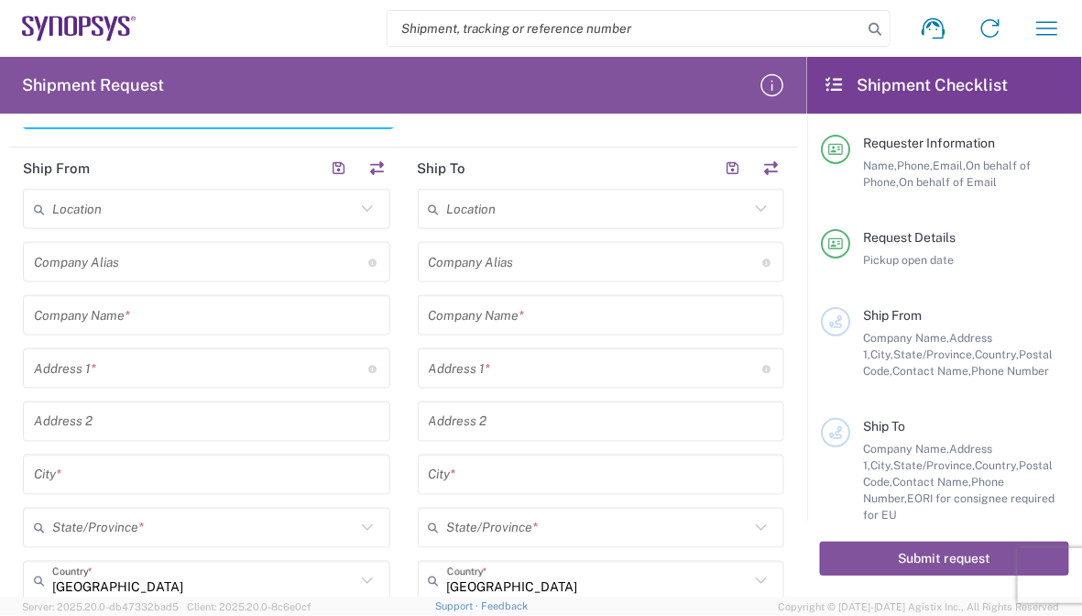
scroll to position [607, 0]
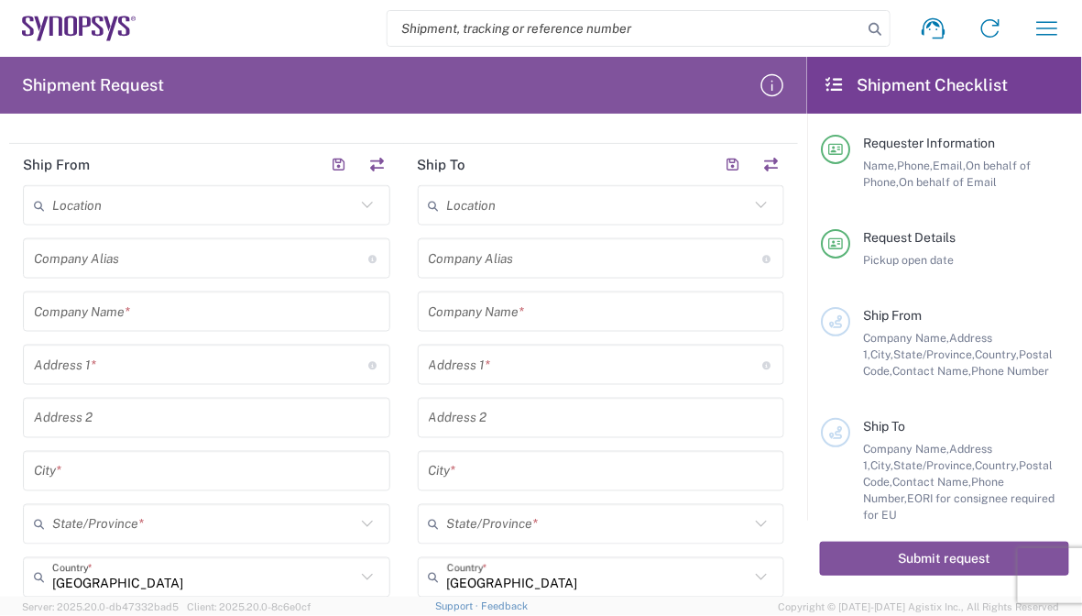
type textarea "[EMAIL_ADDRESS][DOMAIN_NAME]"
click at [239, 316] on input "text" at bounding box center [206, 312] width 345 height 32
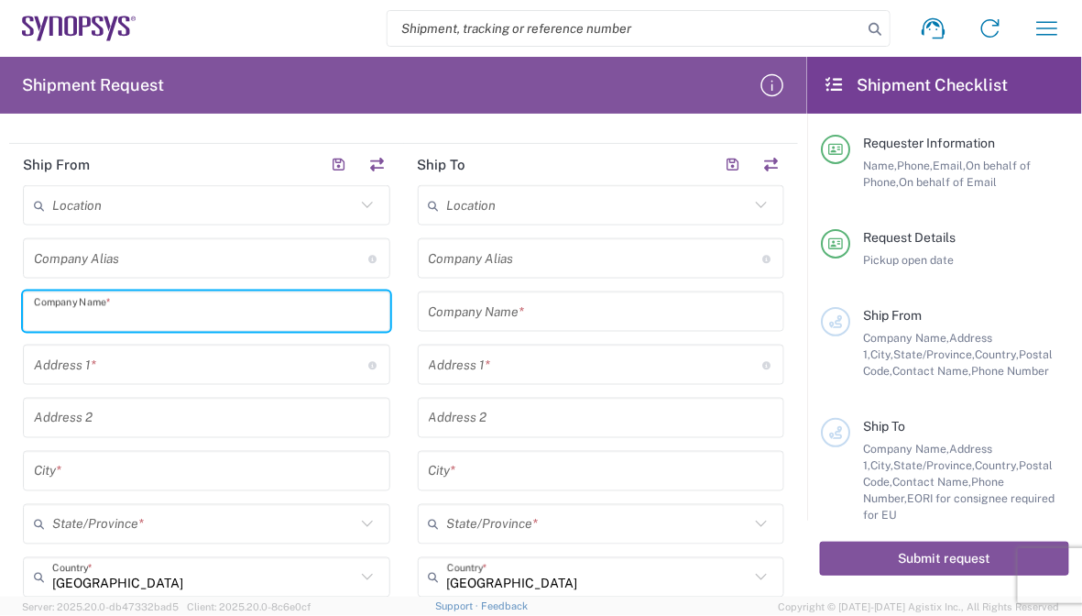
type input "E-Elements Technology Co., Ltd"
type input "[STREET_ADDRESS]"
type input "Neihu Dist., [GEOGRAPHIC_DATA], [GEOGRAPHIC_DATA] (R.O.C.)"
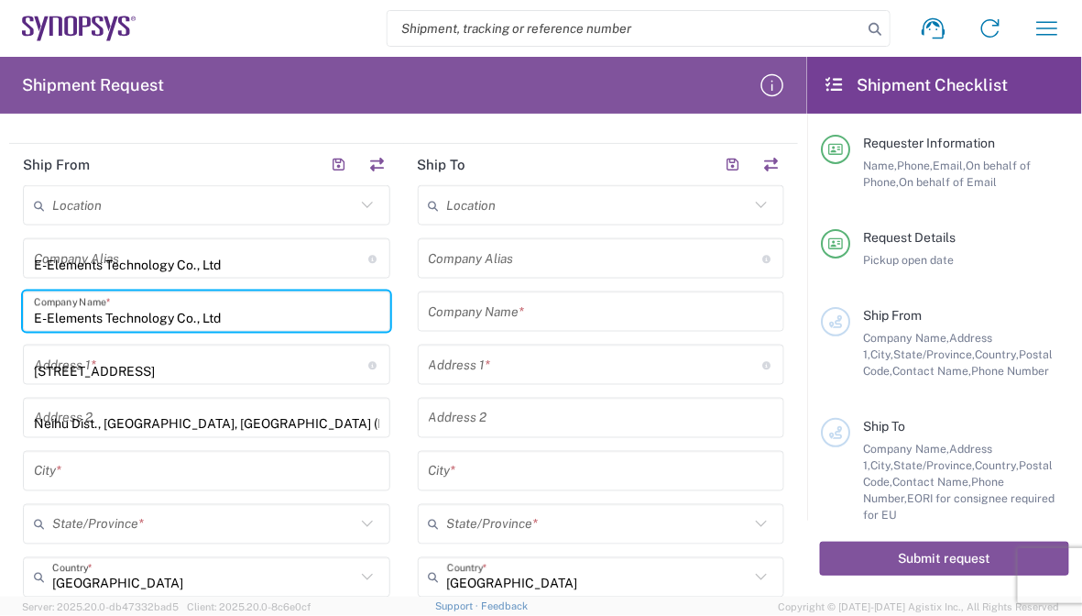
type input "[GEOGRAPHIC_DATA]"
type input "台灣"
type input "11491"
type input "[PERSON_NAME]"
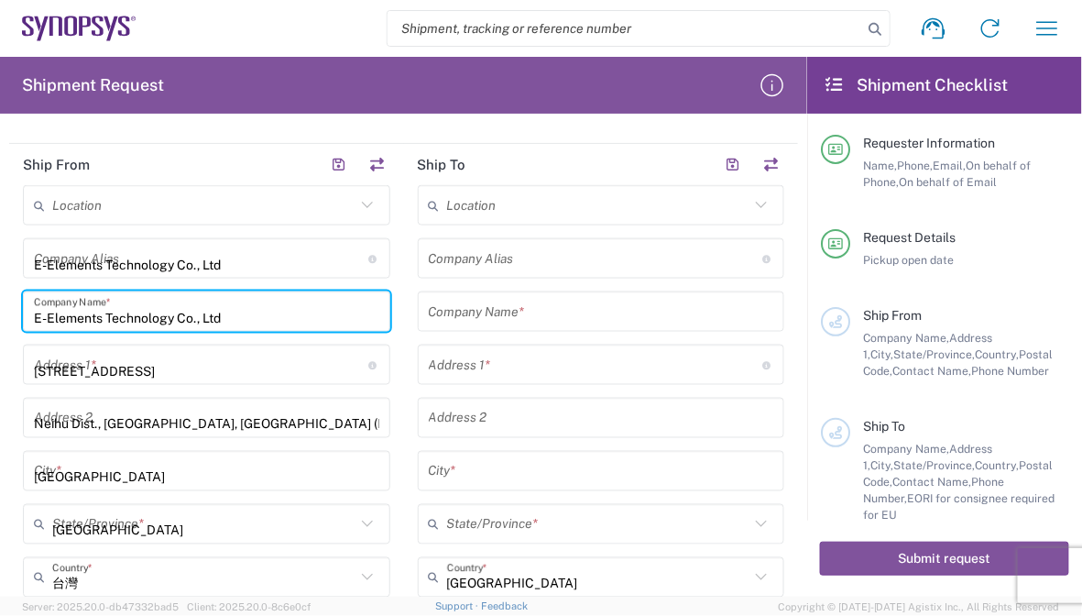
type input "0227918139"
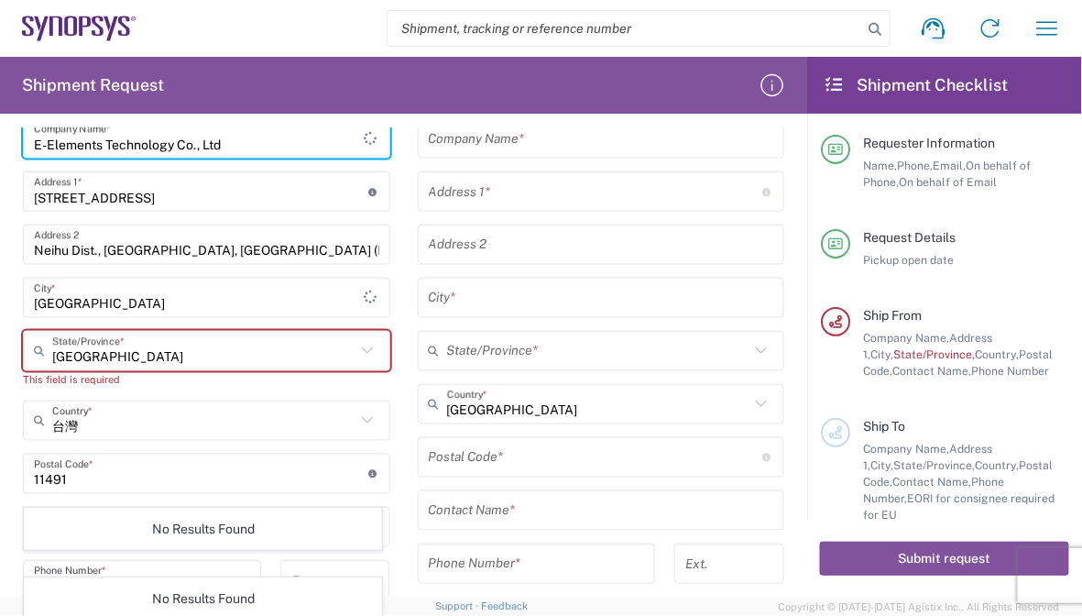
scroll to position [791, 0]
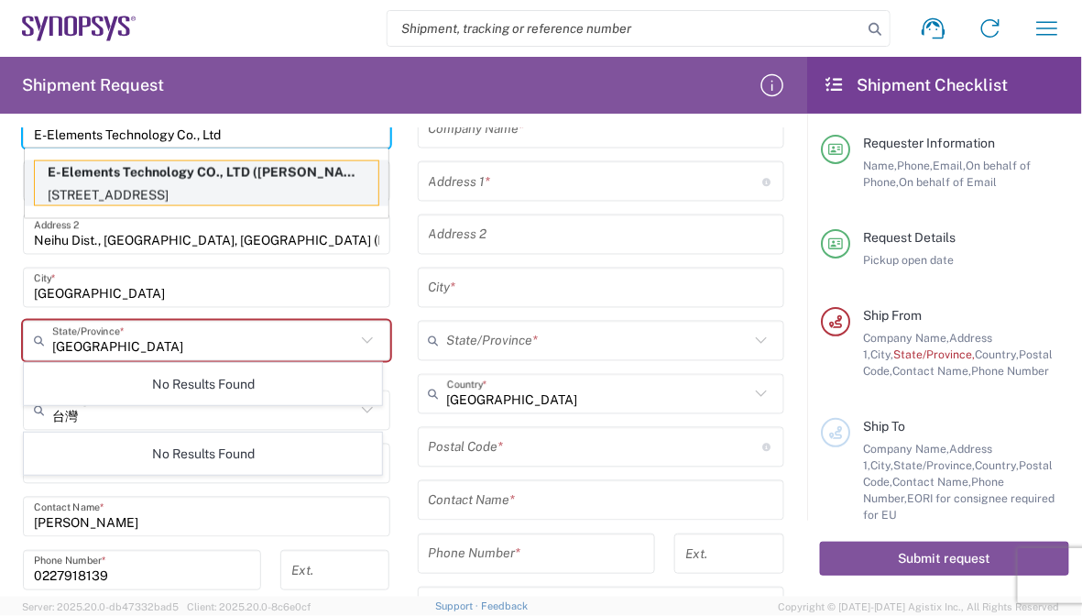
click at [163, 184] on p "[STREET_ADDRESS]" at bounding box center [207, 195] width 344 height 23
type input "E-Elements Technology CO., LTD"
type input "[STREET_ADDRESS]"
type input "Taiwan R.O.C"
type input "[GEOGRAPHIC_DATA]"
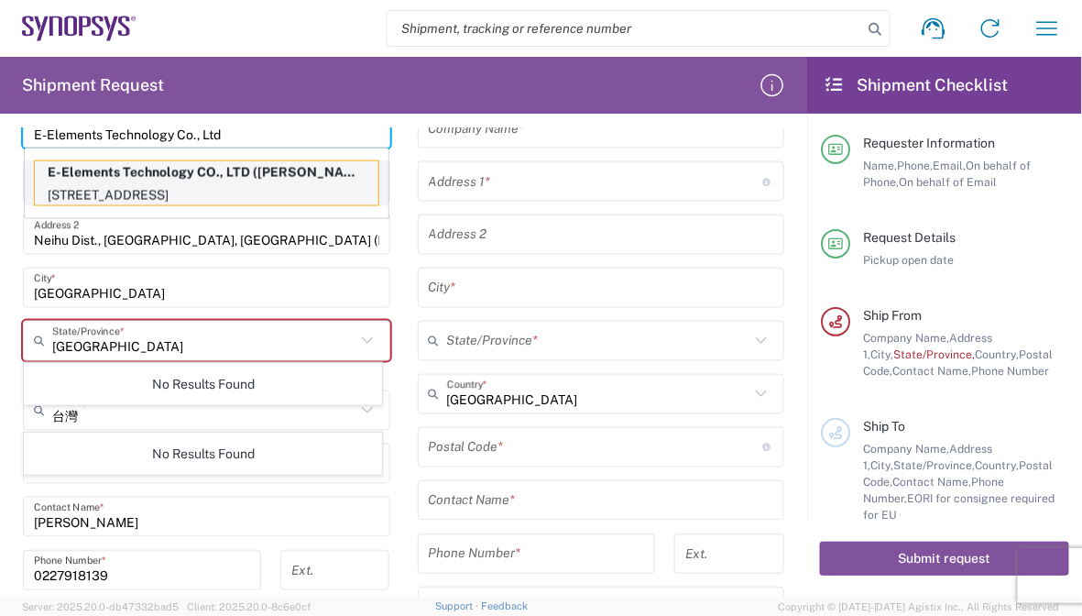
type input "[GEOGRAPHIC_DATA]"
type input "[PERSON_NAME]"
type input "886-2-2791-8139"
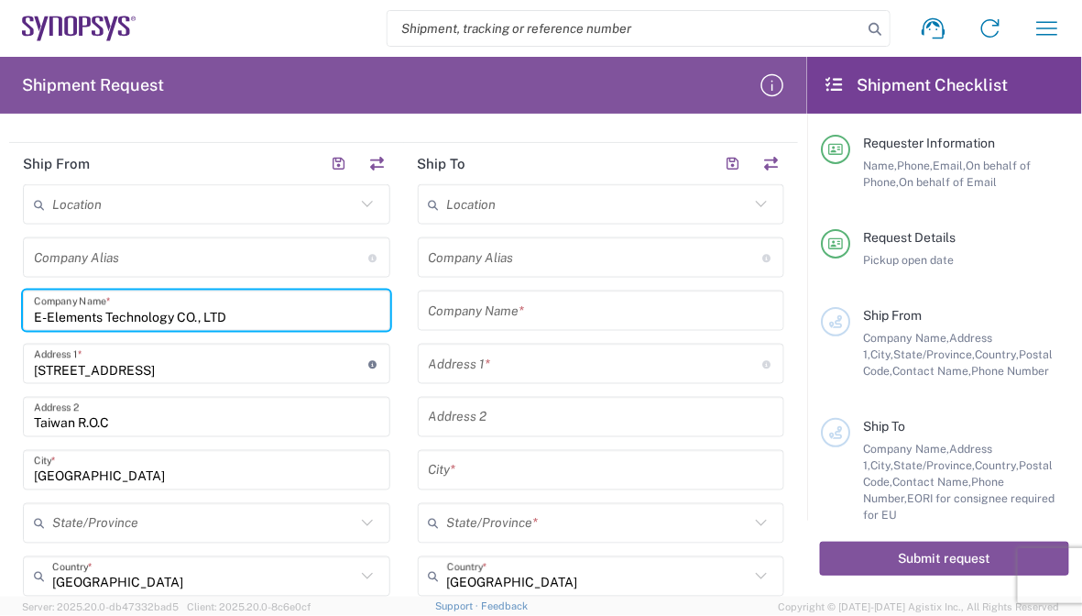
scroll to position [589, 0]
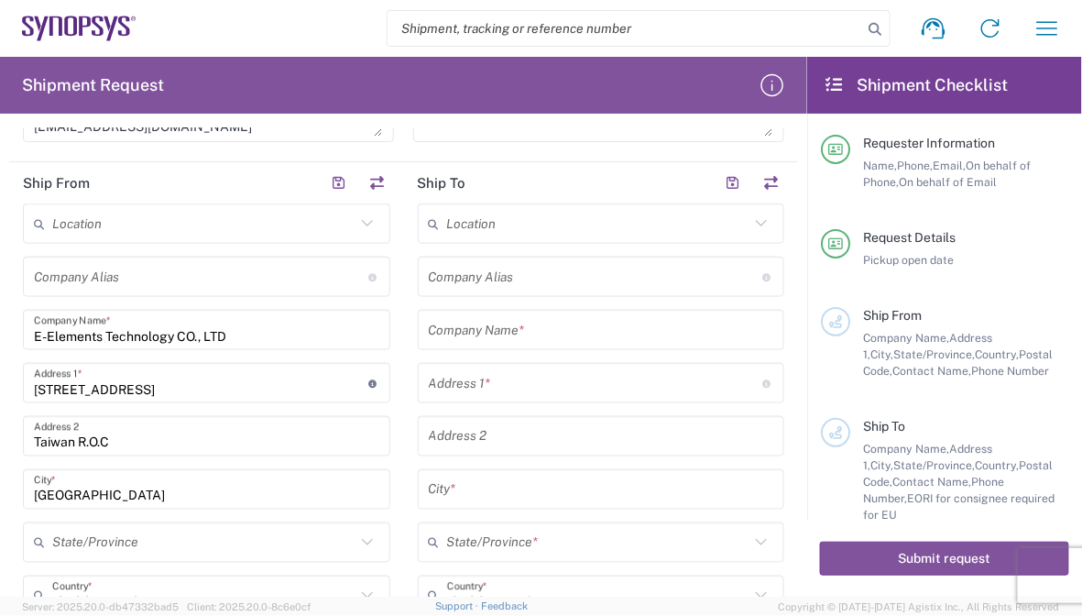
click at [566, 241] on div "Location" at bounding box center [601, 223] width 367 height 40
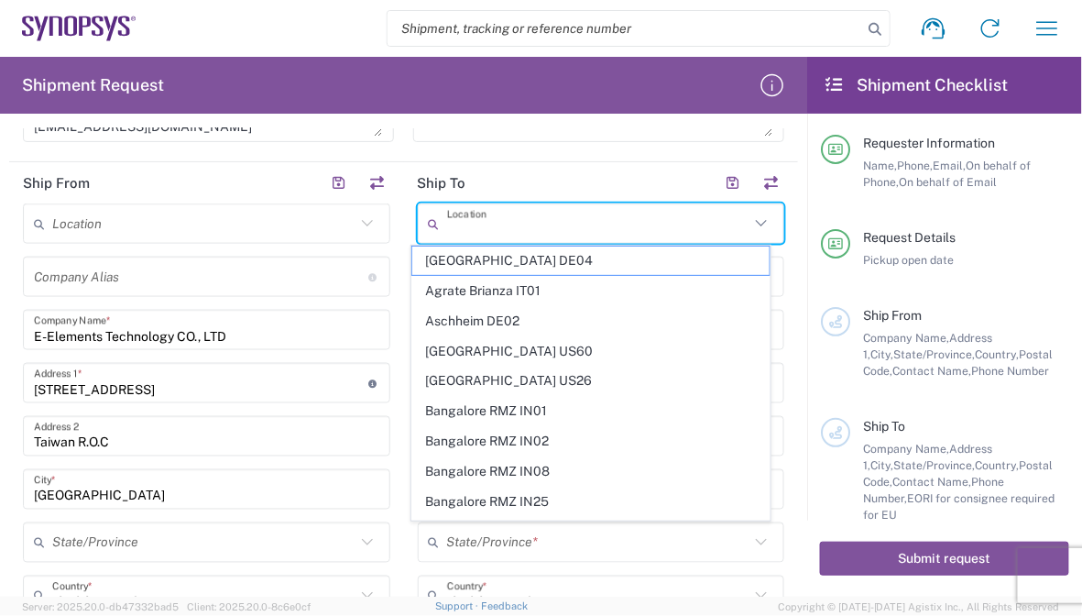
click at [569, 227] on input "text" at bounding box center [598, 224] width 303 height 32
paste input "US01 ALOM"
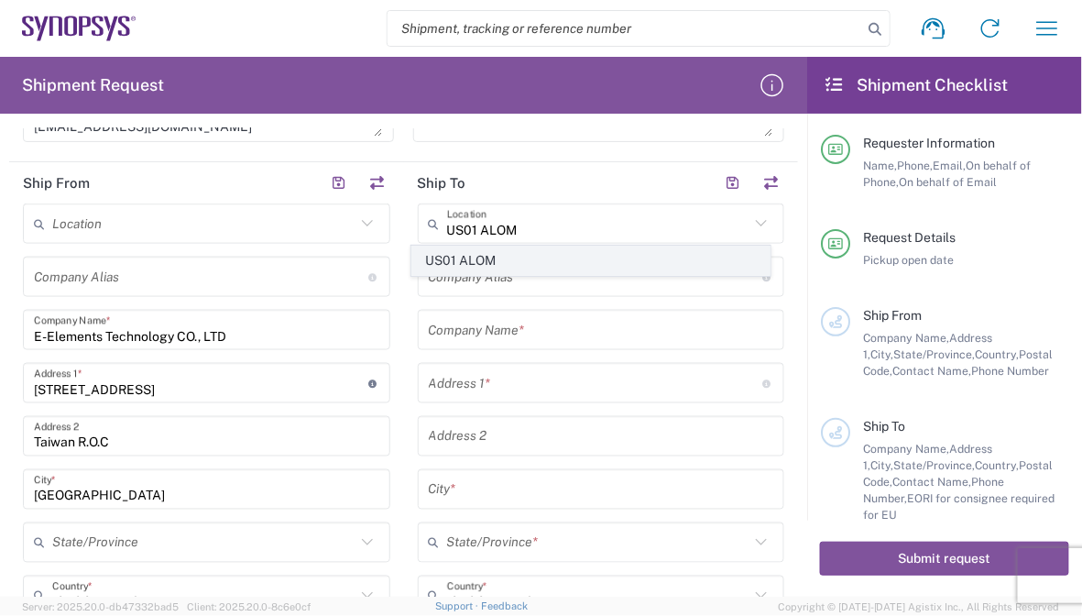
click at [519, 255] on span "US01 ALOM" at bounding box center [590, 260] width 356 height 28
type input "US01 ALOM"
type input "Synopsys c/o ALOM"
type input "[STREET_ADDRESS]"
type input "Fremont"
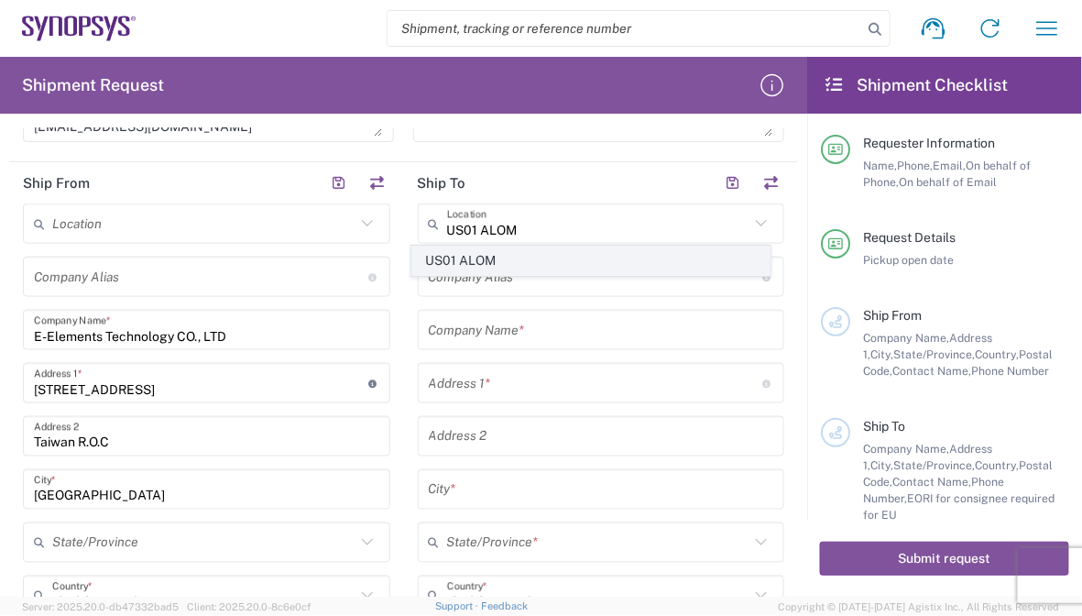
type input "[US_STATE]"
type input "94539"
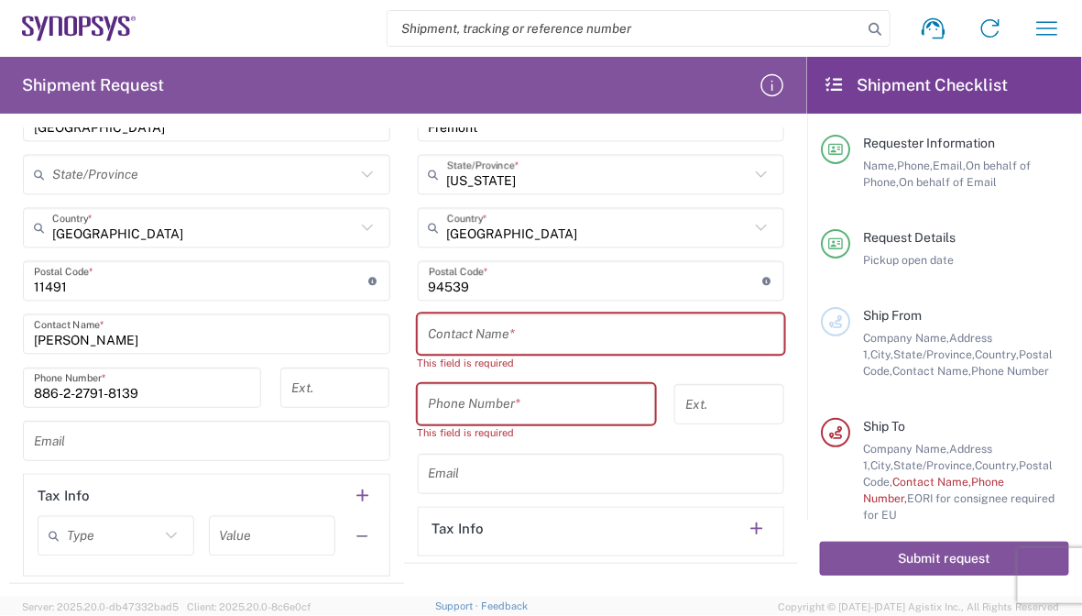
scroll to position [956, 0]
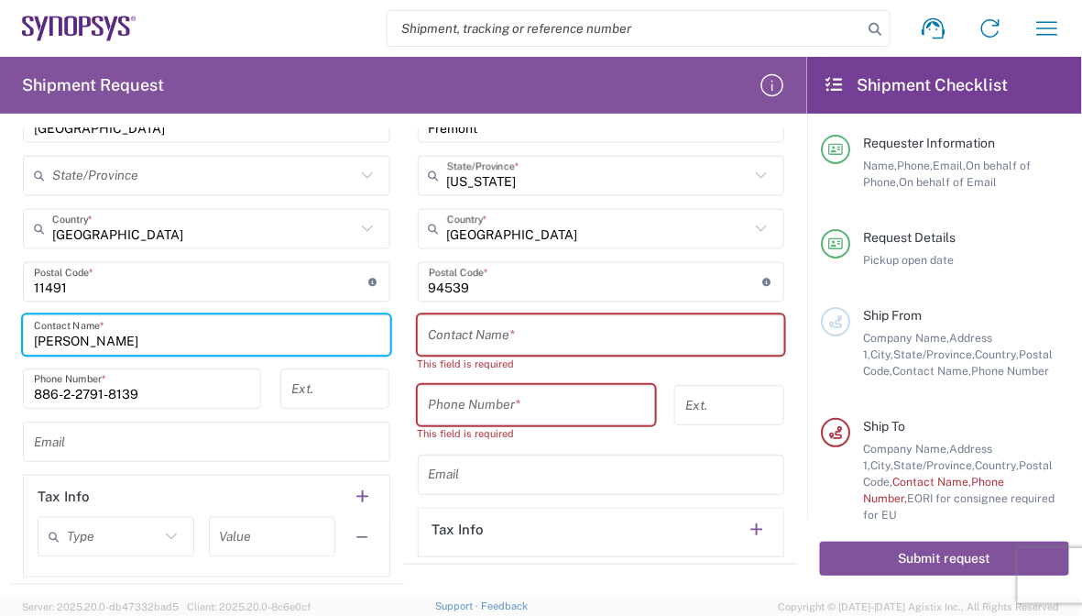
drag, startPoint x: 115, startPoint y: 338, endPoint x: -3, endPoint y: 344, distance: 117.4
click at [0, 344] on html "Shipment request Shipment tracking Employee non-product shipment request My shi…" at bounding box center [541, 308] width 1082 height 616
paste input "[PERSON_NAME]"
type input "[PERSON_NAME]"
click at [11, 377] on main "Location [GEOGRAPHIC_DATA] DE04 Agrate Brianza IT01 [GEOGRAPHIC_DATA] DE02 [GEO…" at bounding box center [206, 207] width 395 height 740
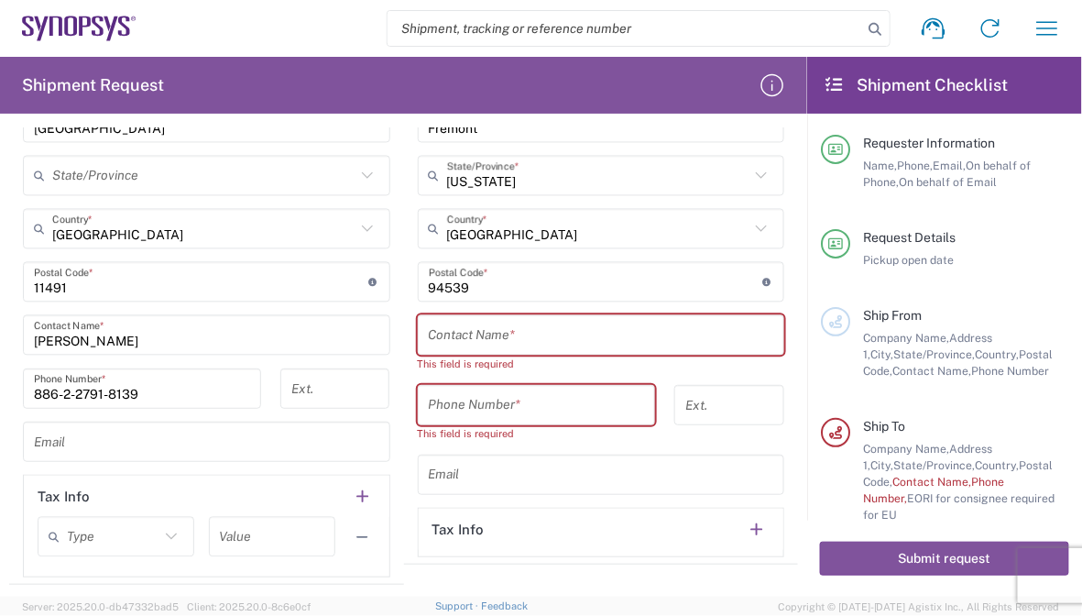
click at [306, 394] on input "tel" at bounding box center [334, 389] width 87 height 32
type input "206"
click at [245, 434] on input "text" at bounding box center [206, 442] width 345 height 32
click at [108, 426] on input "text" at bounding box center [206, 442] width 345 height 32
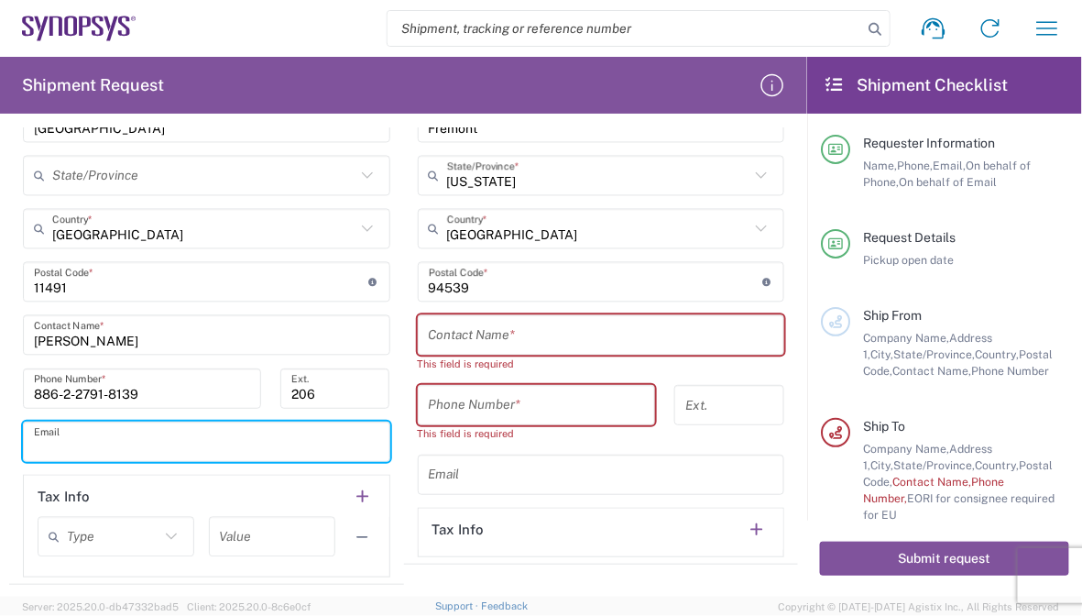
paste input "[EMAIL_ADDRESS][DOMAIN_NAME]"
type input "[EMAIL_ADDRESS][DOMAIN_NAME]"
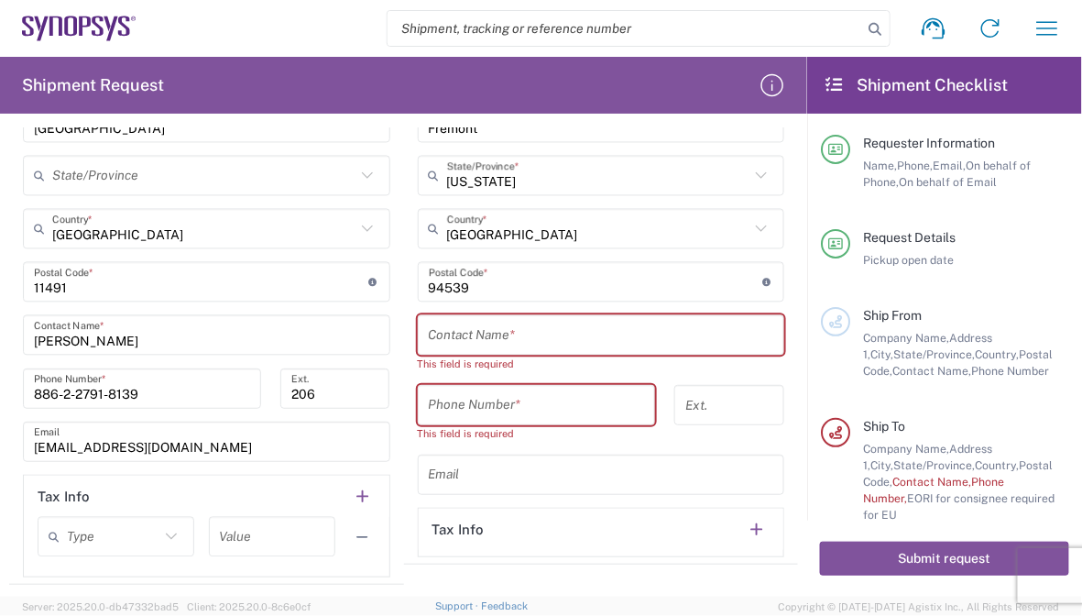
click at [15, 475] on main "Location [GEOGRAPHIC_DATA] DE04 Agrate Brianza IT01 [GEOGRAPHIC_DATA] DE02 [GEO…" at bounding box center [206, 207] width 395 height 740
click at [598, 321] on input "text" at bounding box center [601, 336] width 345 height 32
paste input "[PERSON_NAME]"
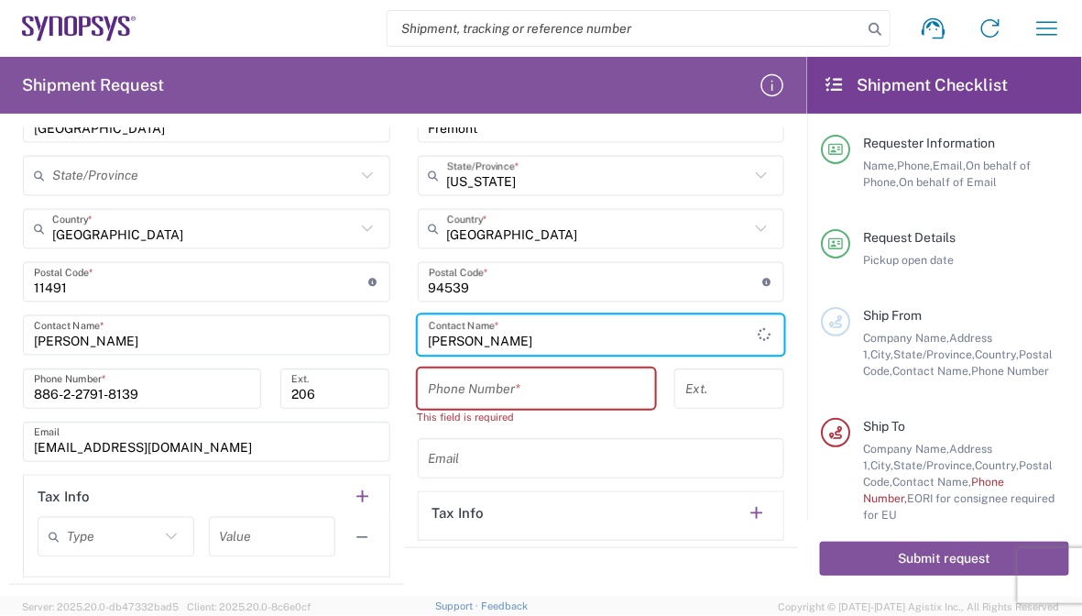
type input "[PERSON_NAME]"
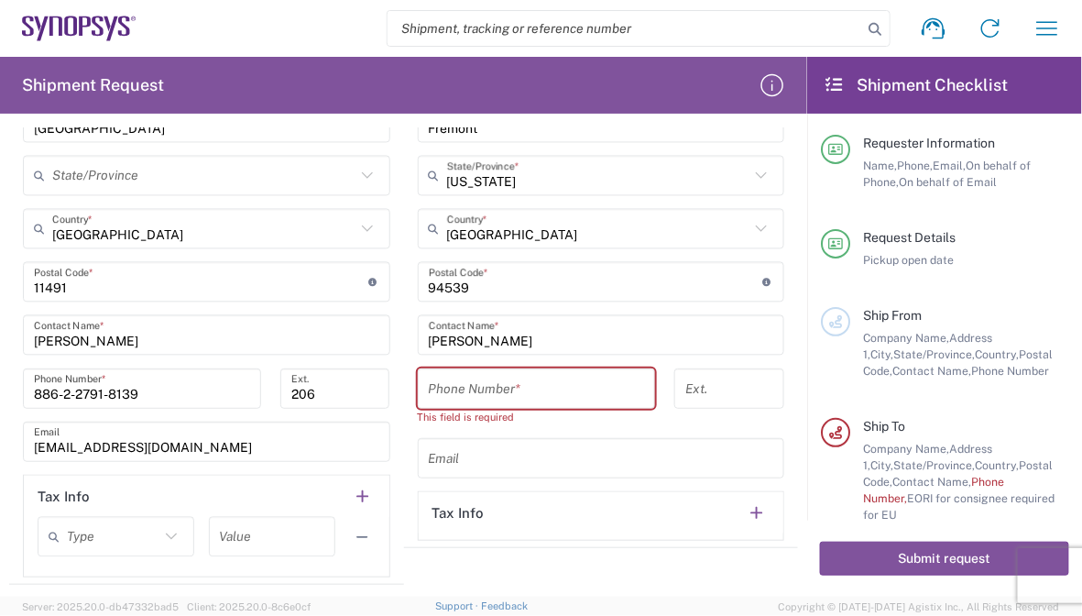
click at [550, 388] on input "tel" at bounding box center [537, 389] width 216 height 32
paste input "[PHONE_NUMBER]"
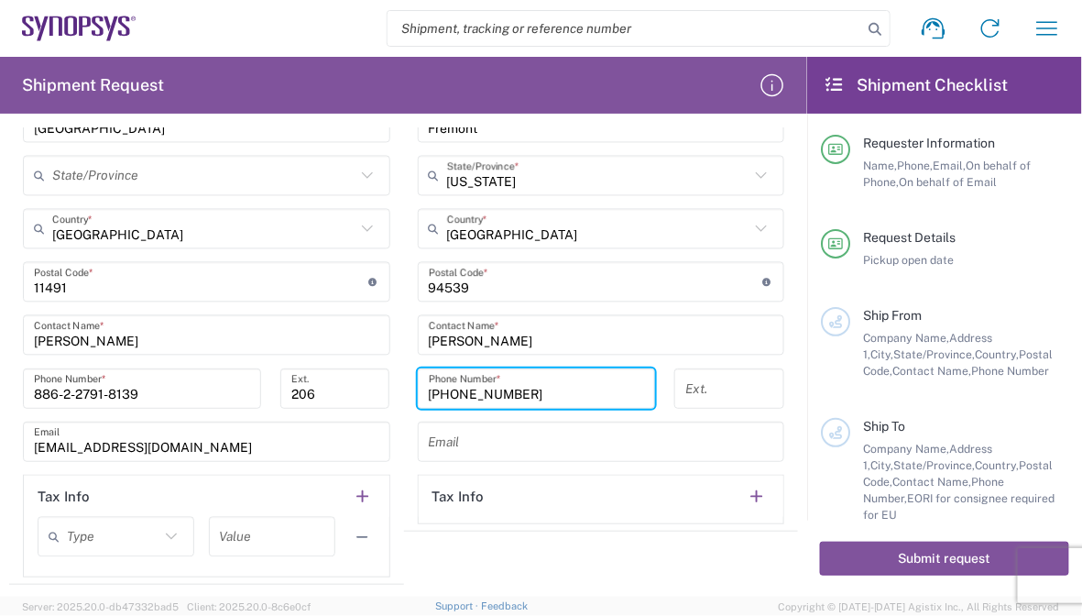
type input "[PHONE_NUMBER]"
click at [549, 490] on header "Tax Info" at bounding box center [602, 496] width 366 height 41
click at [544, 442] on input "text" at bounding box center [601, 442] width 345 height 32
paste input "[EMAIL_ADDRESS][DOMAIN_NAME]"
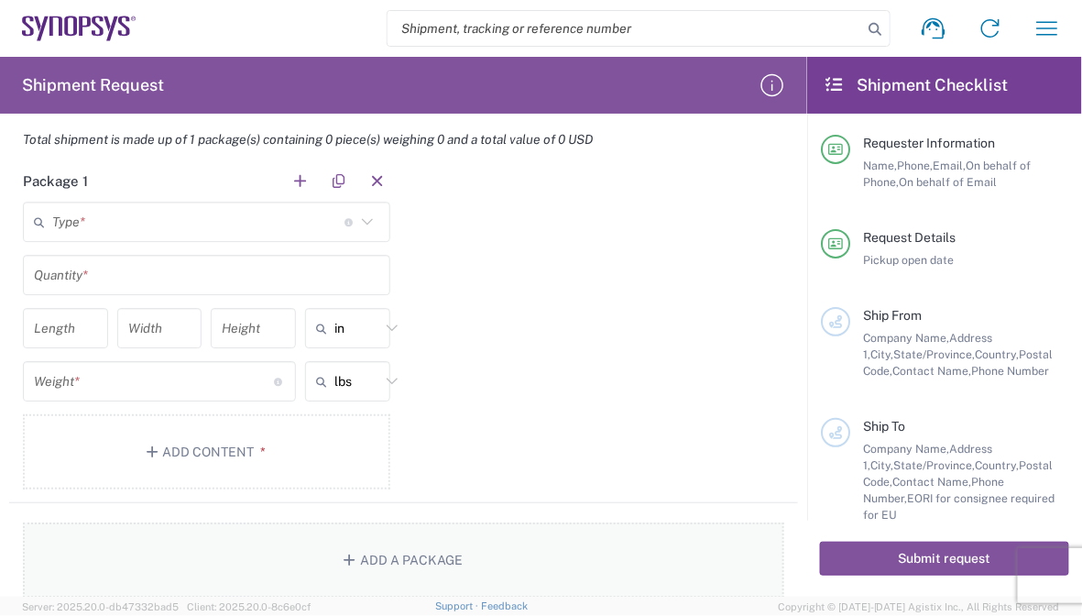
scroll to position [1505, 0]
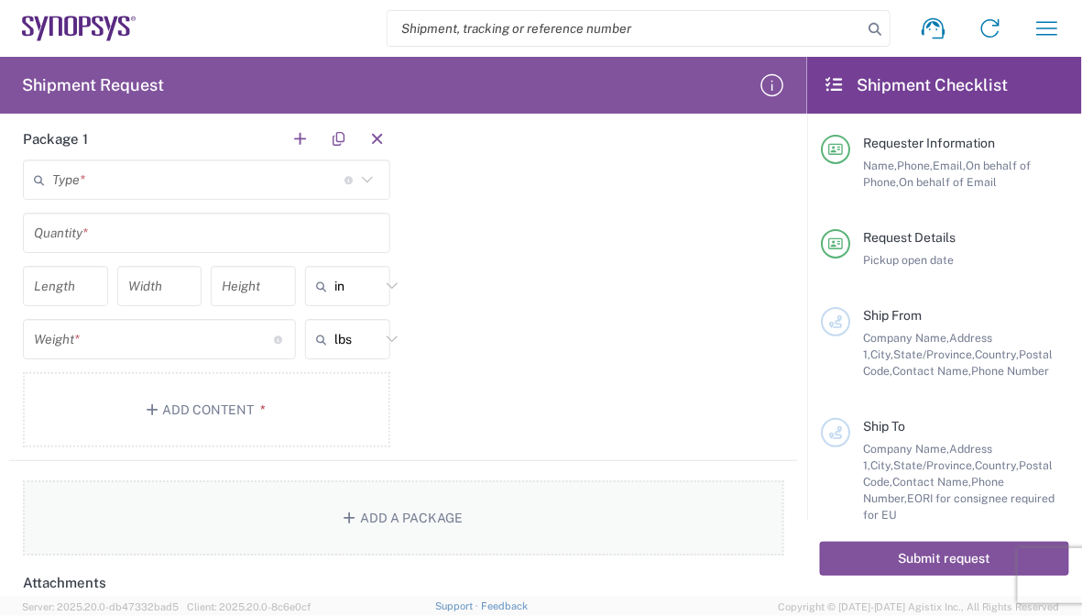
type input "[EMAIL_ADDRESS][DOMAIN_NAME]"
click at [544, 502] on button "Add a Package" at bounding box center [403, 517] width 761 height 75
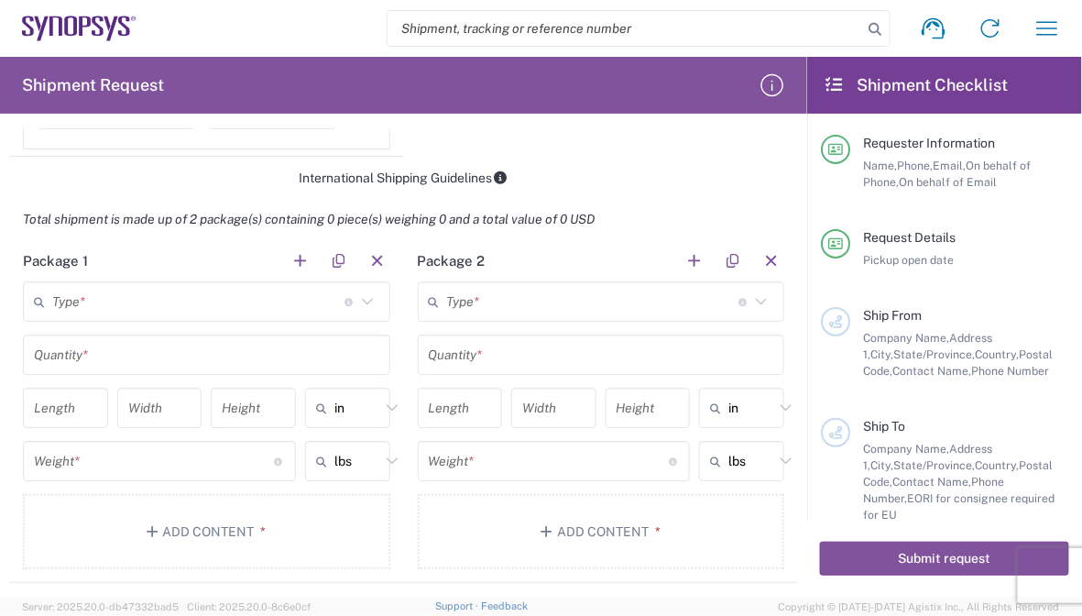
scroll to position [1414, 0]
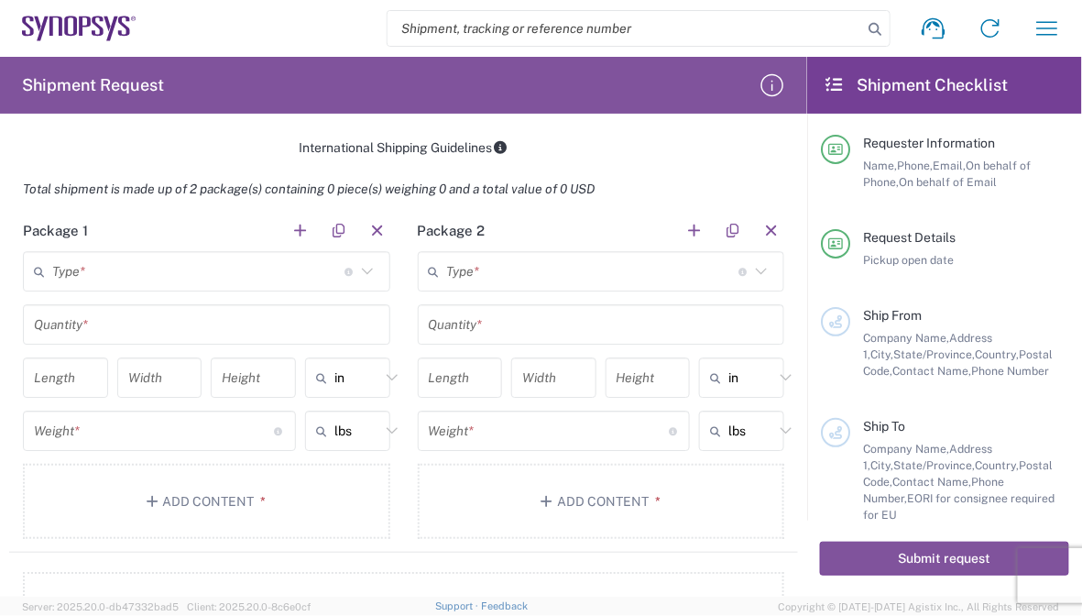
click at [319, 382] on icon at bounding box center [325, 377] width 18 height 29
click at [337, 435] on span "cm" at bounding box center [342, 444] width 80 height 28
type input "cm"
click at [338, 435] on input "text" at bounding box center [357, 430] width 46 height 29
click at [338, 484] on span "kgs" at bounding box center [342, 497] width 80 height 28
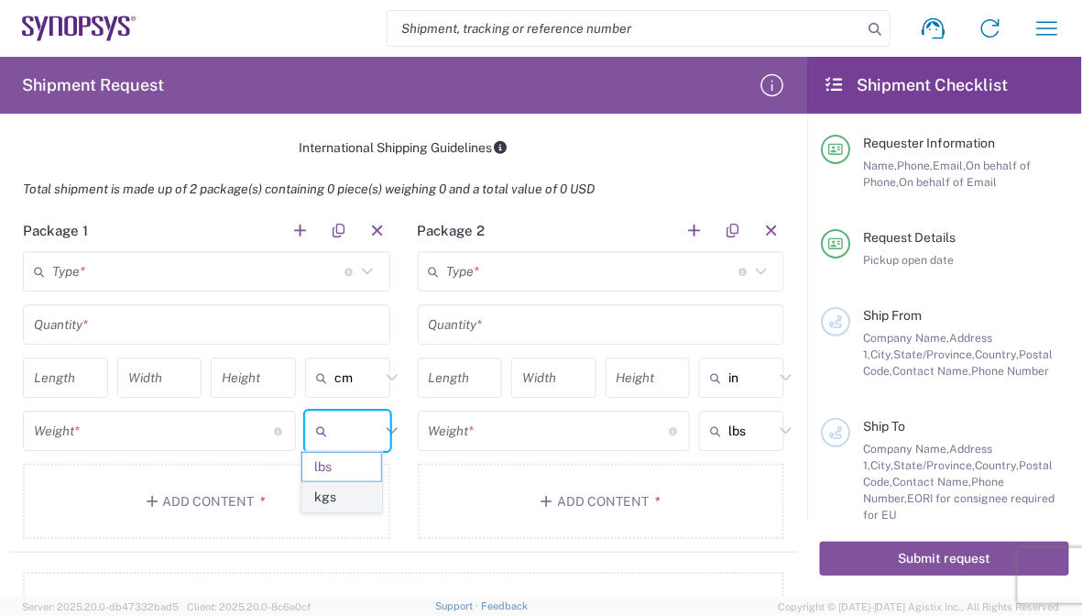
type input "kgs"
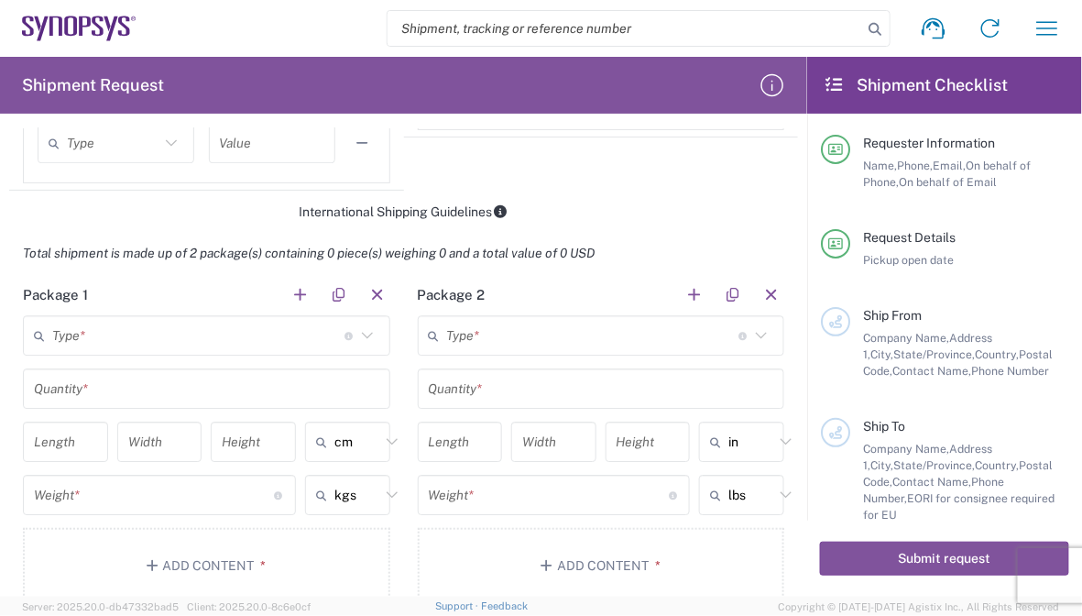
scroll to position [1322, 0]
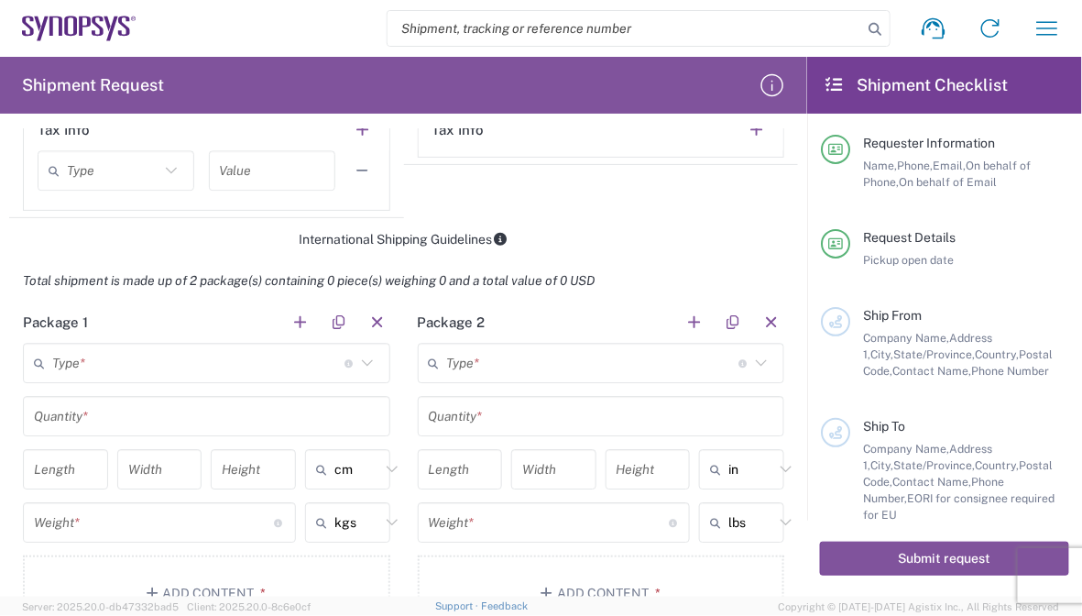
click at [254, 347] on input "text" at bounding box center [198, 363] width 292 height 32
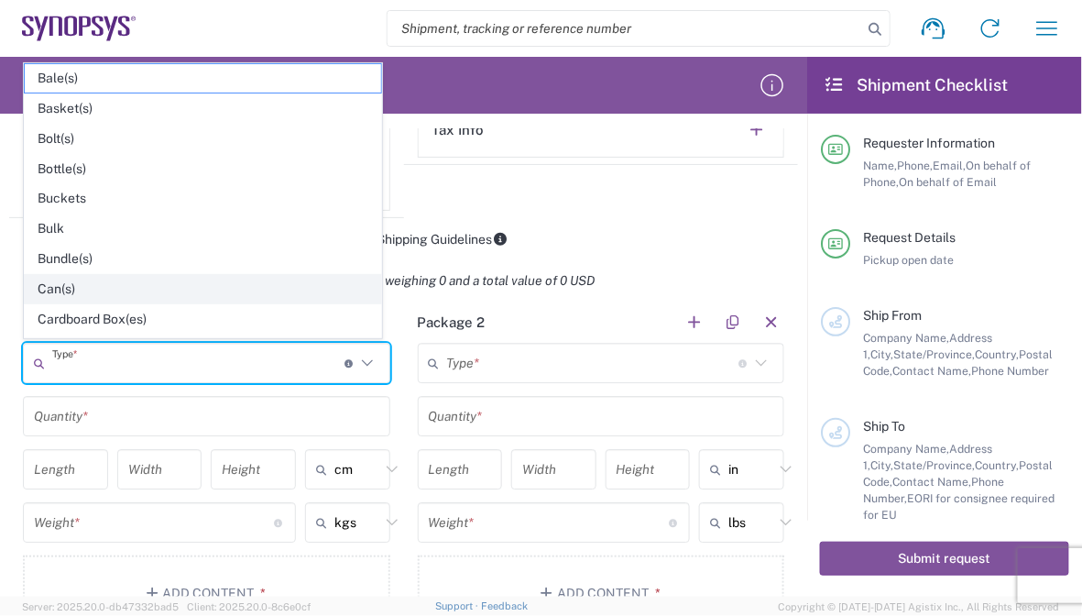
click at [125, 279] on span "Can(s)" at bounding box center [203, 289] width 356 height 28
type input "Can(s)"
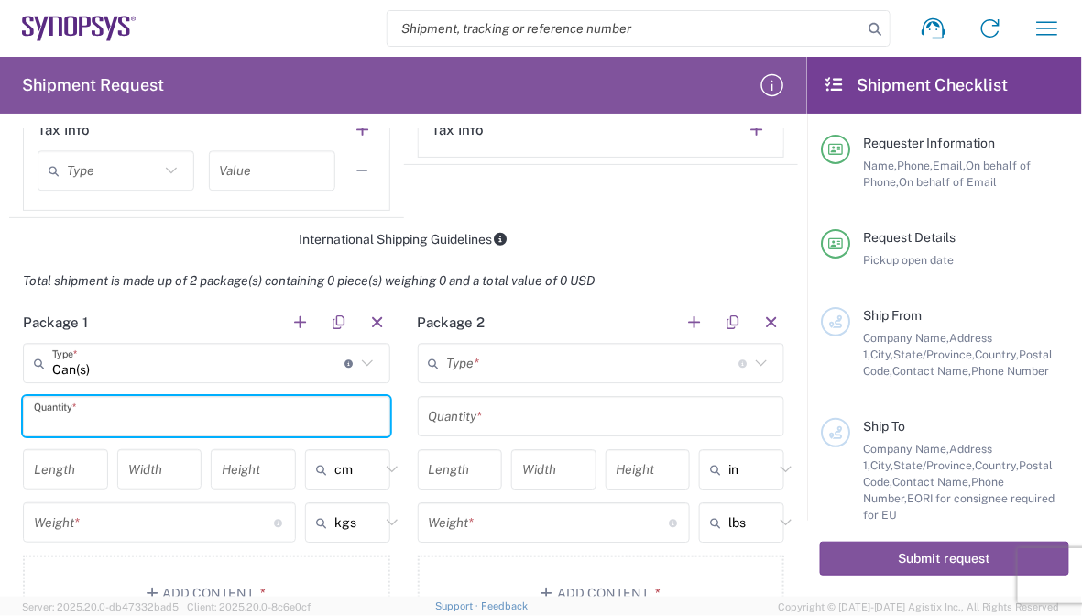
click at [294, 406] on input "text" at bounding box center [206, 416] width 345 height 32
type input "35"
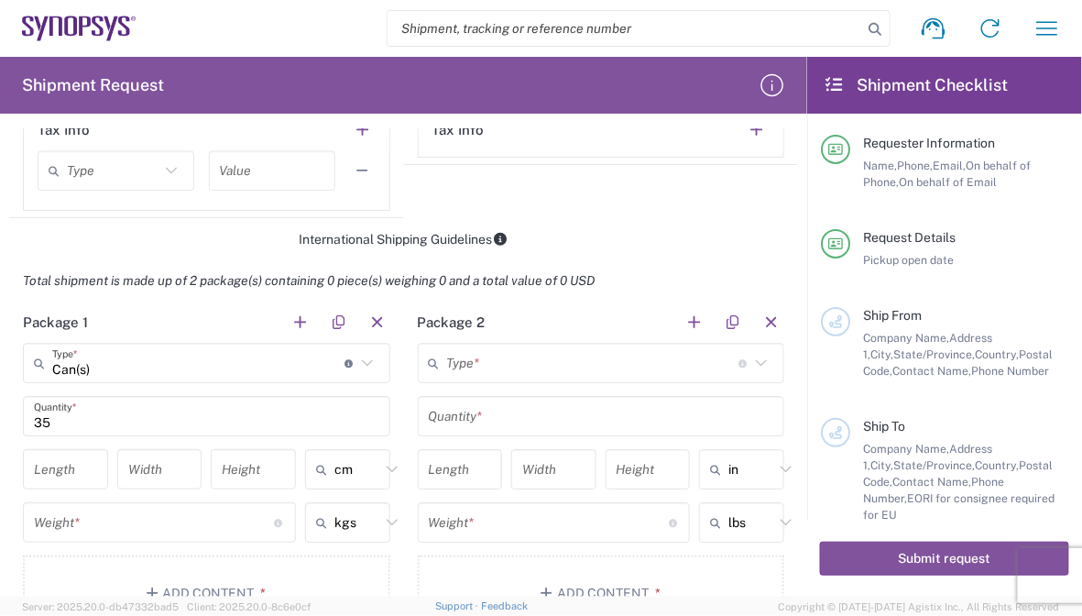
click at [534, 314] on header "Package 2" at bounding box center [601, 321] width 395 height 41
click at [46, 476] on input "number" at bounding box center [65, 470] width 63 height 32
type input "48"
type input "38"
type input "36"
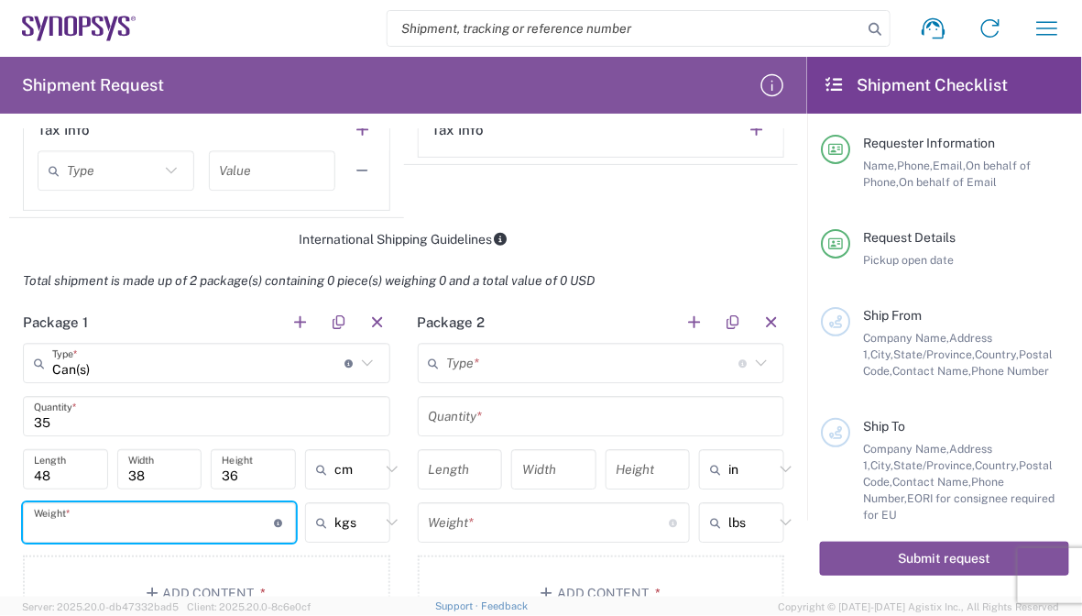
click at [169, 523] on input "number" at bounding box center [154, 523] width 241 height 32
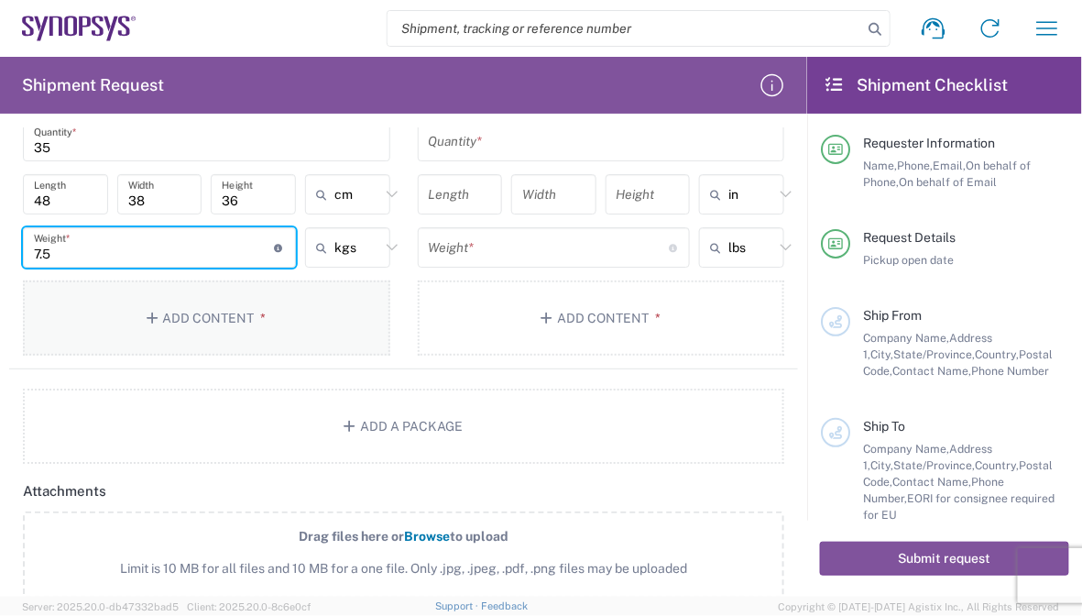
type input "7.5"
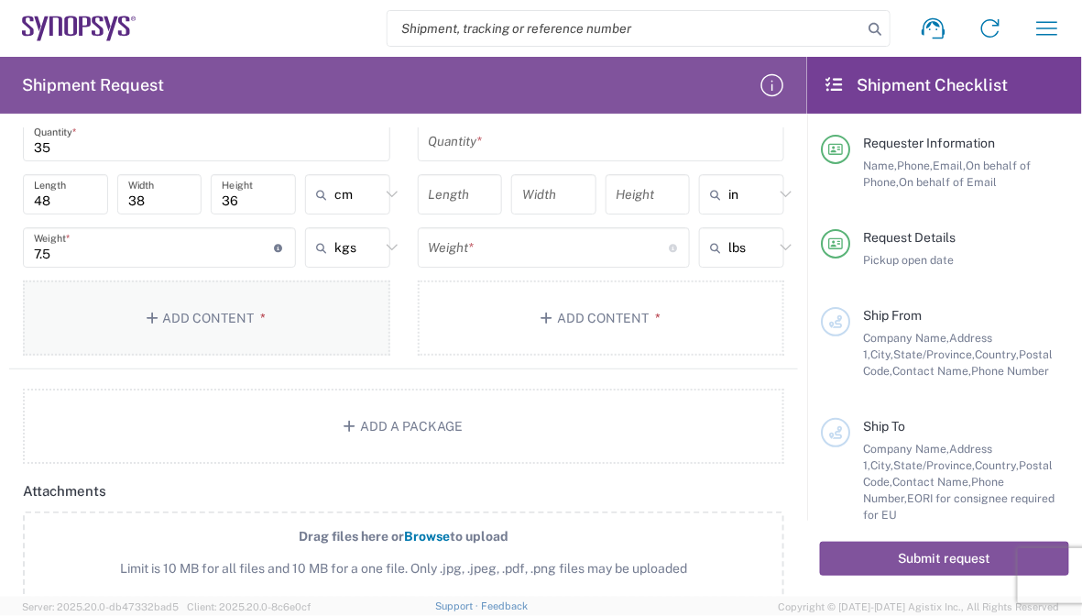
click at [222, 314] on button "Add Content *" at bounding box center [206, 317] width 367 height 75
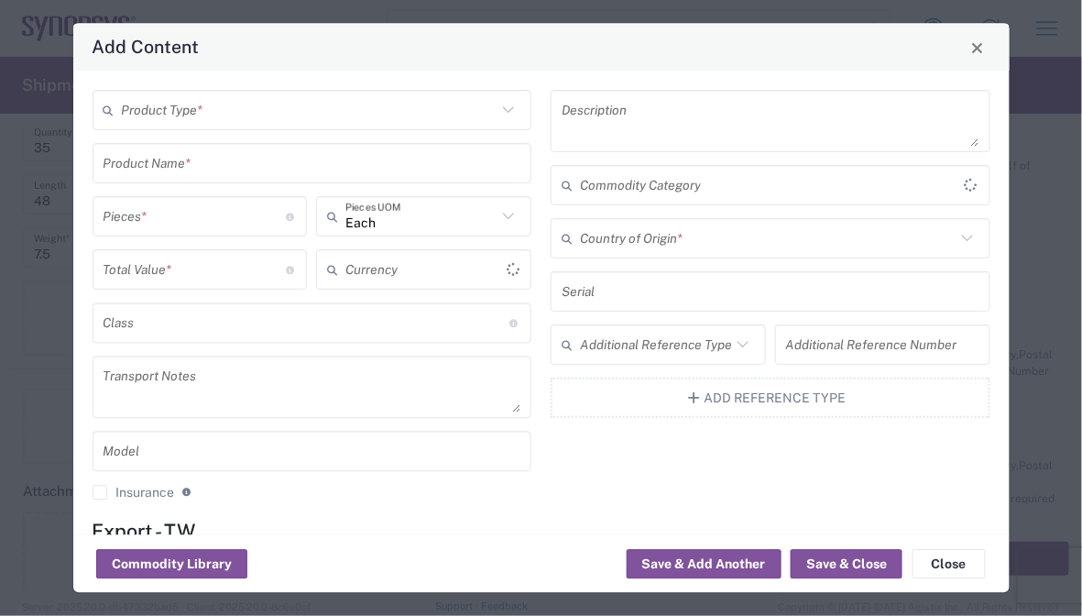
type input "US Dollar"
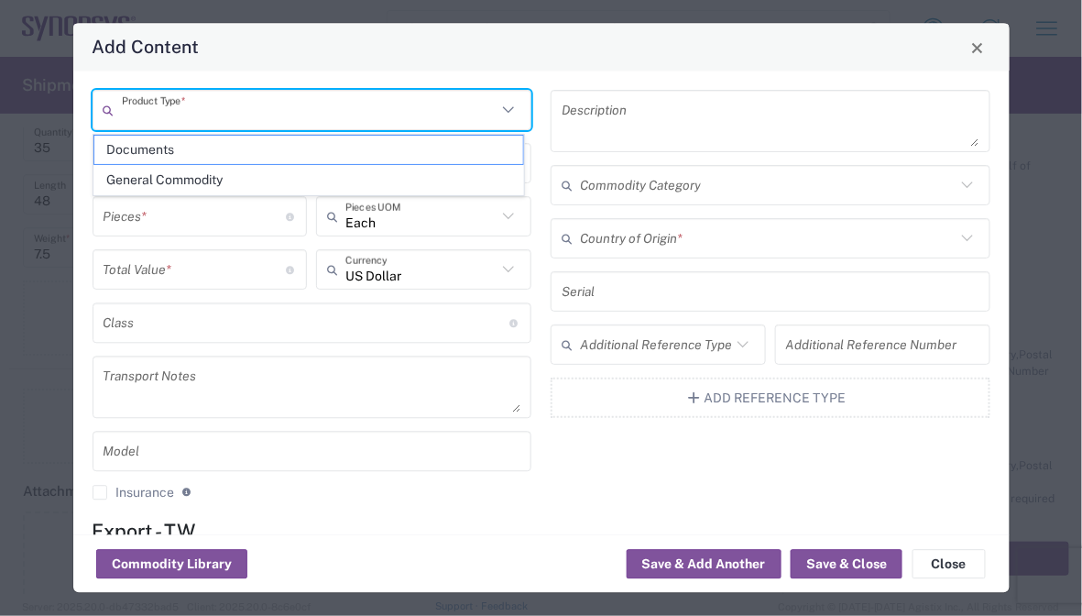
click at [238, 112] on input "text" at bounding box center [310, 110] width 376 height 32
click at [203, 167] on span "General Commodity" at bounding box center [308, 180] width 429 height 28
type input "General Commodity"
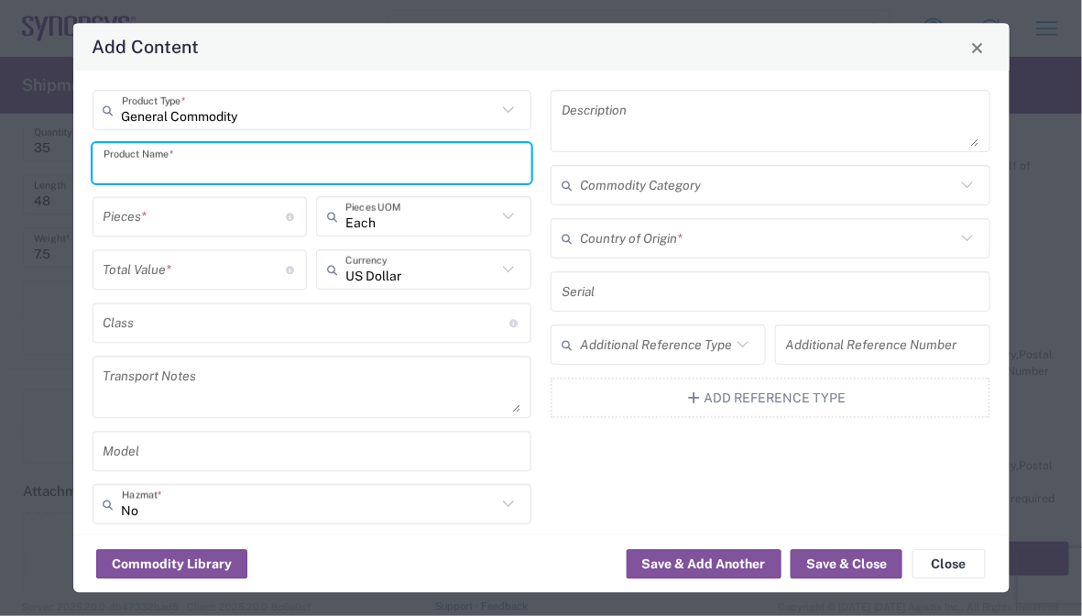
click at [203, 173] on input "text" at bounding box center [313, 164] width 418 height 32
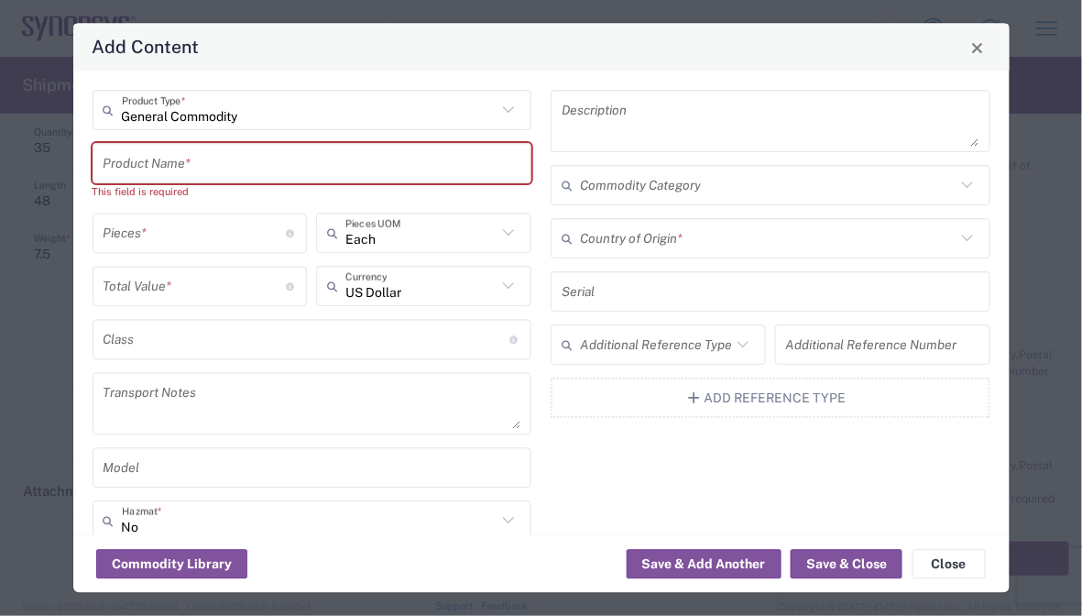
click at [369, 172] on input "text" at bounding box center [313, 164] width 418 height 32
paste input "PCIe Gen 4/5 EP MGB2 board"
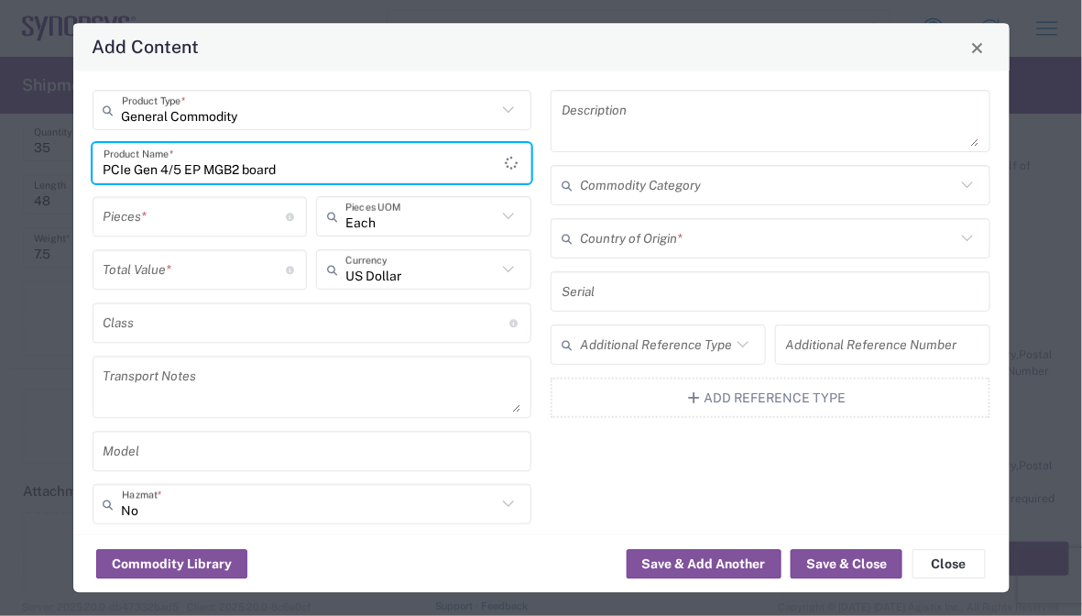
type input "PCIe Gen 4/5 EP MGB2 board"
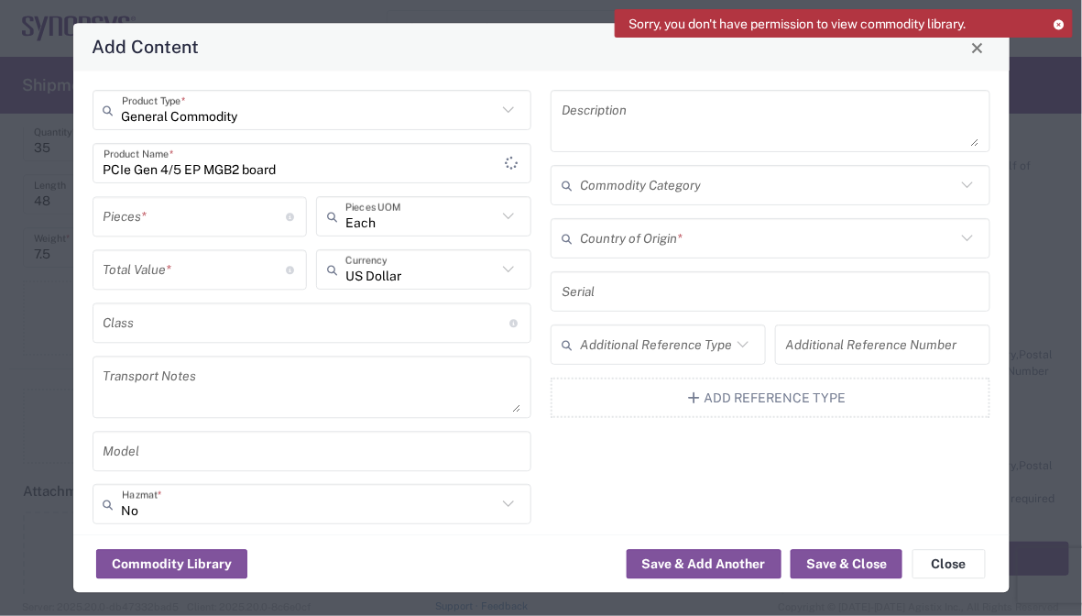
drag, startPoint x: 221, startPoint y: 222, endPoint x: 242, endPoint y: 222, distance: 21.1
click at [221, 222] on input "number" at bounding box center [195, 217] width 183 height 32
type input "35"
click at [169, 312] on input "text" at bounding box center [307, 323] width 407 height 32
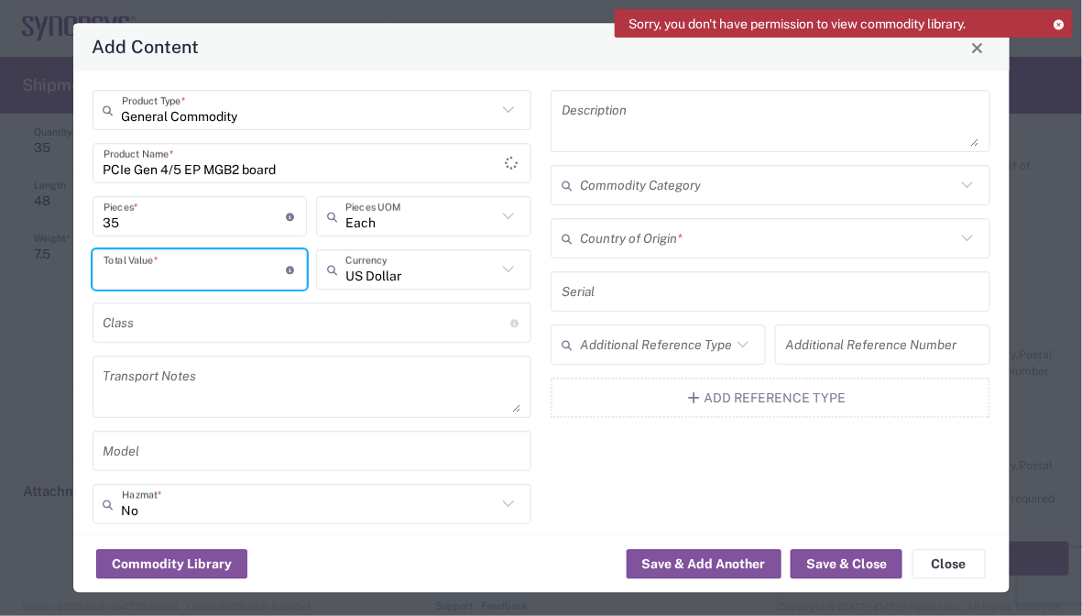
click at [175, 262] on input "number" at bounding box center [195, 270] width 183 height 32
type input "43750"
click at [342, 378] on textarea at bounding box center [313, 387] width 418 height 51
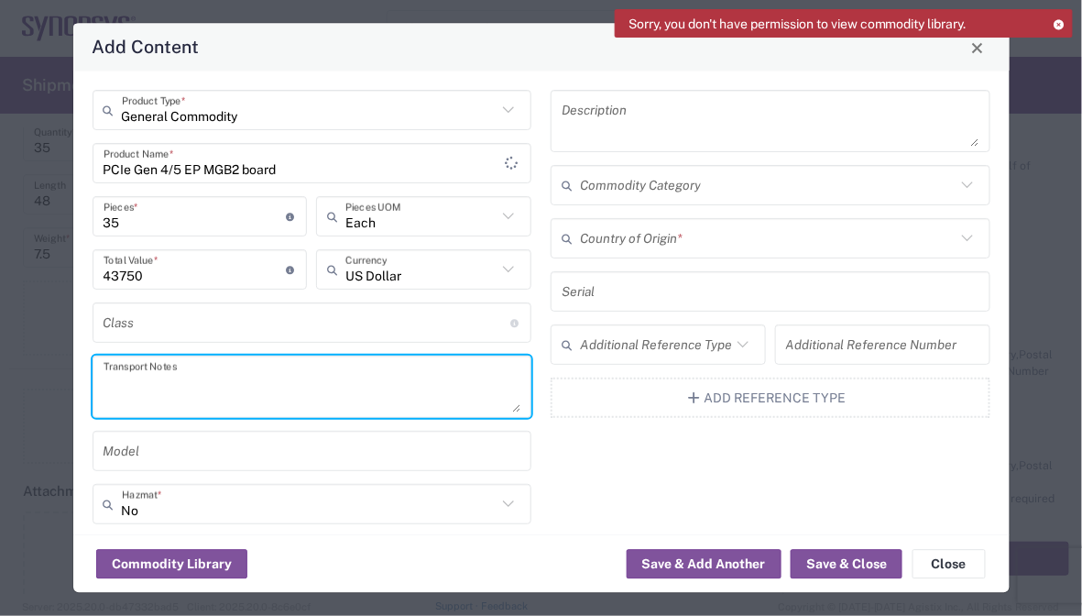
paste textarea "The shipment is transported by KWE using air freight."
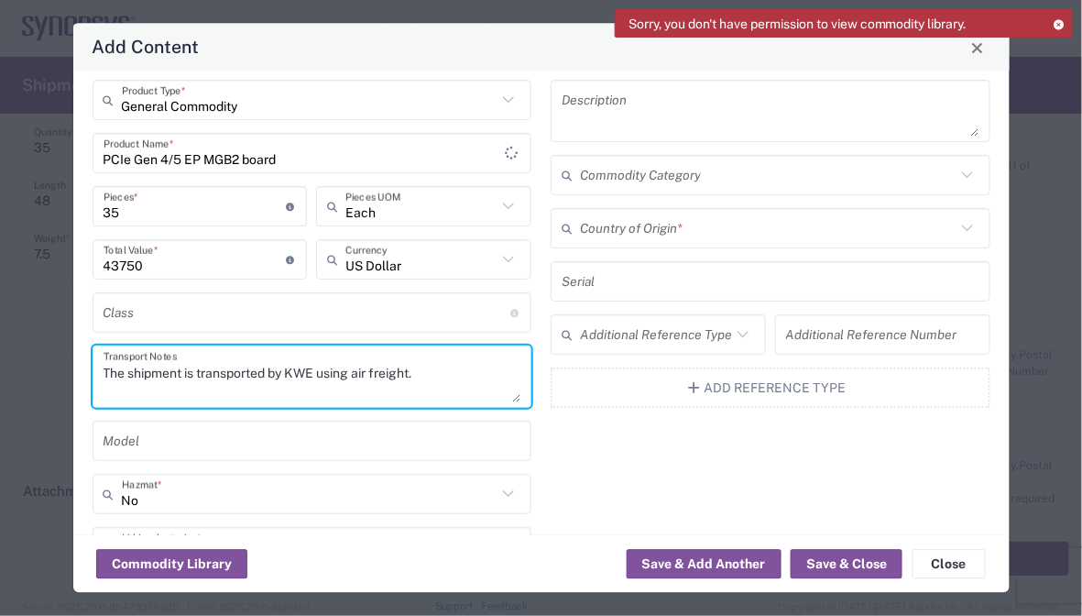
scroll to position [0, 0]
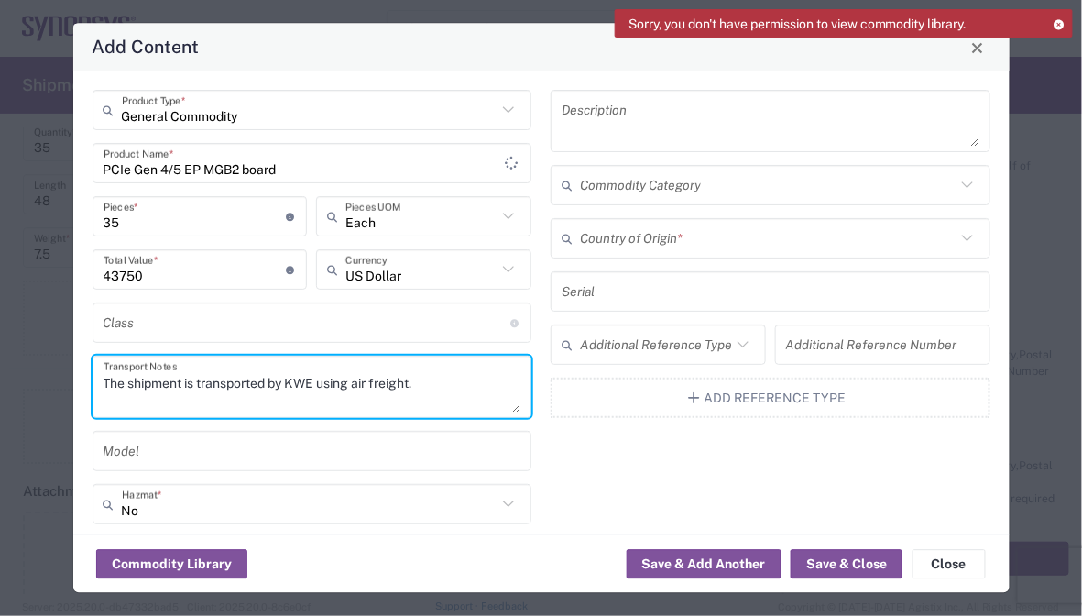
type textarea "The shipment is transported by KWE using air freight."
click at [669, 237] on input "text" at bounding box center [768, 239] width 376 height 32
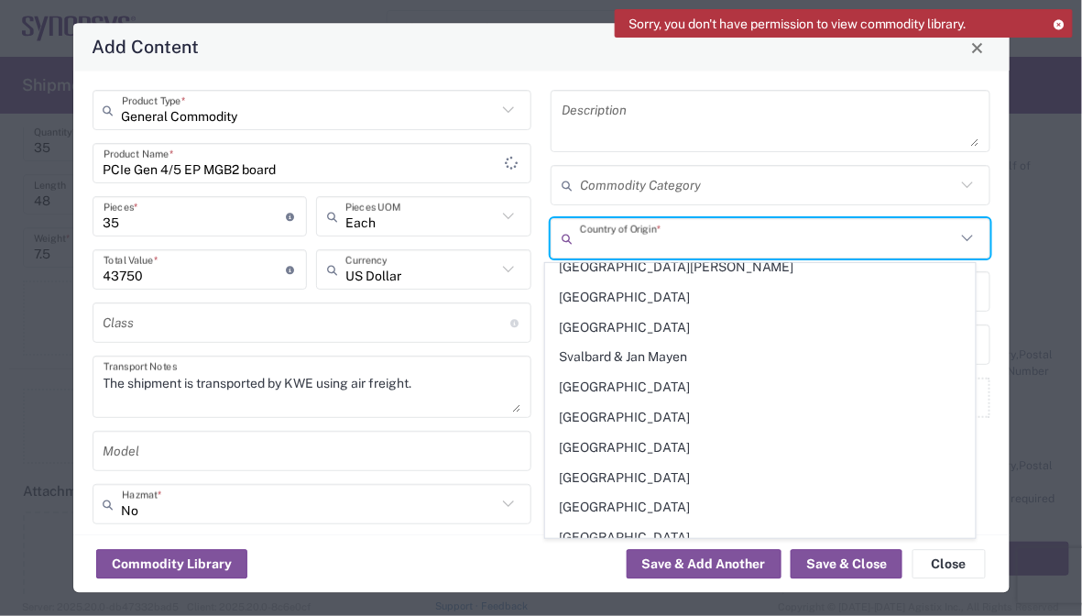
scroll to position [6322, 0]
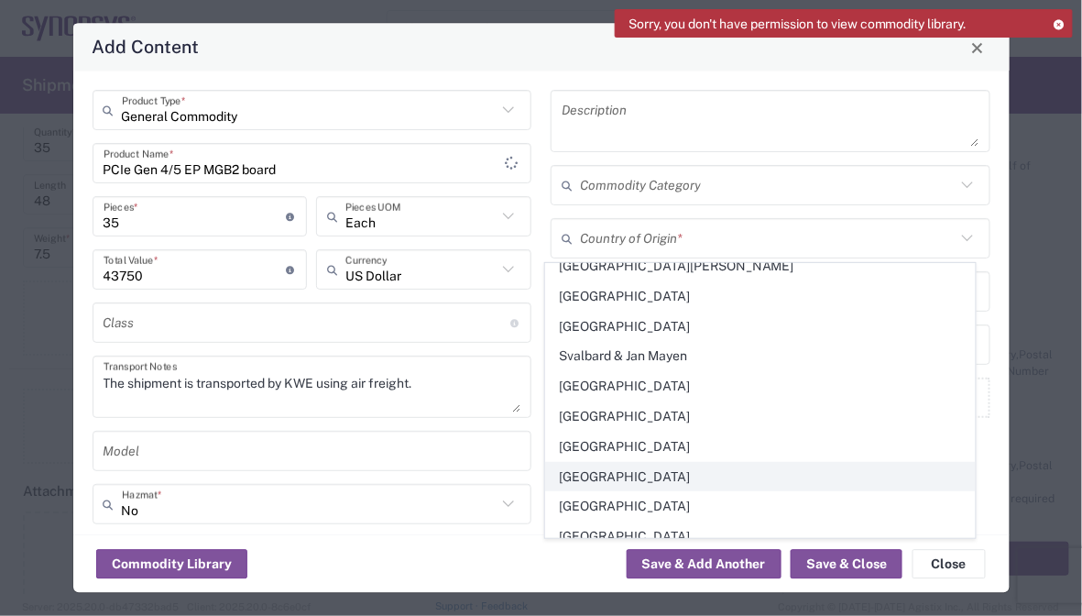
click at [613, 463] on span "[GEOGRAPHIC_DATA]" at bounding box center [760, 477] width 429 height 28
type input "[GEOGRAPHIC_DATA]"
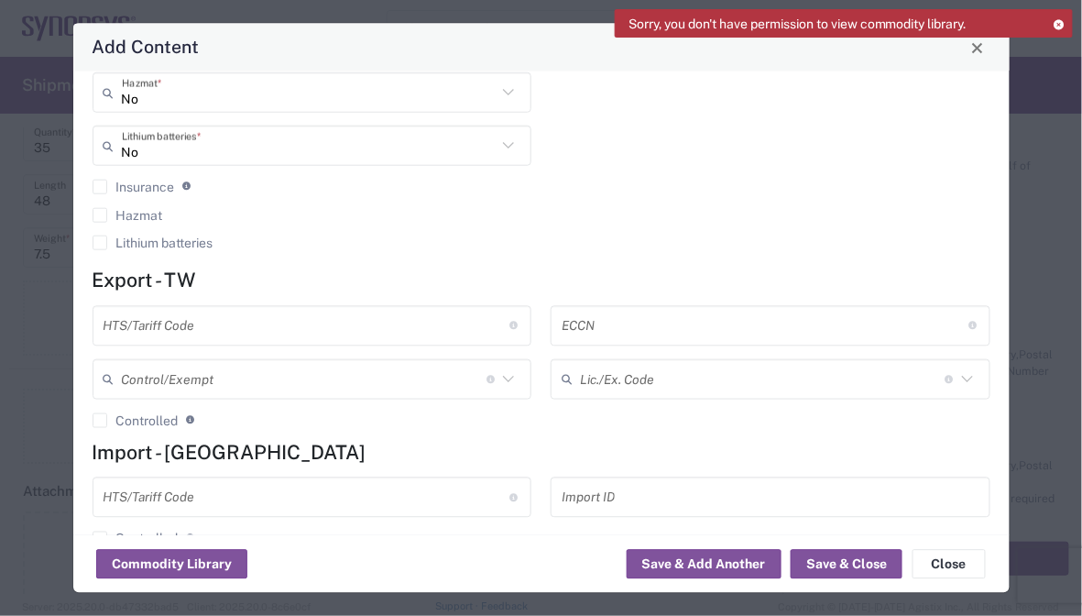
scroll to position [454, 0]
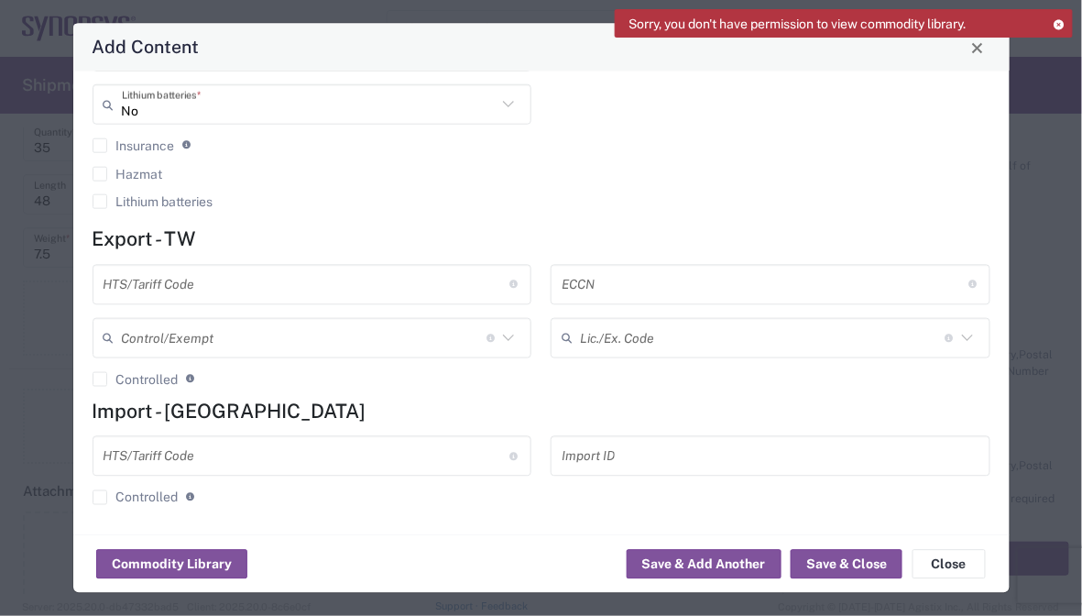
click at [283, 276] on input "text" at bounding box center [307, 284] width 407 height 32
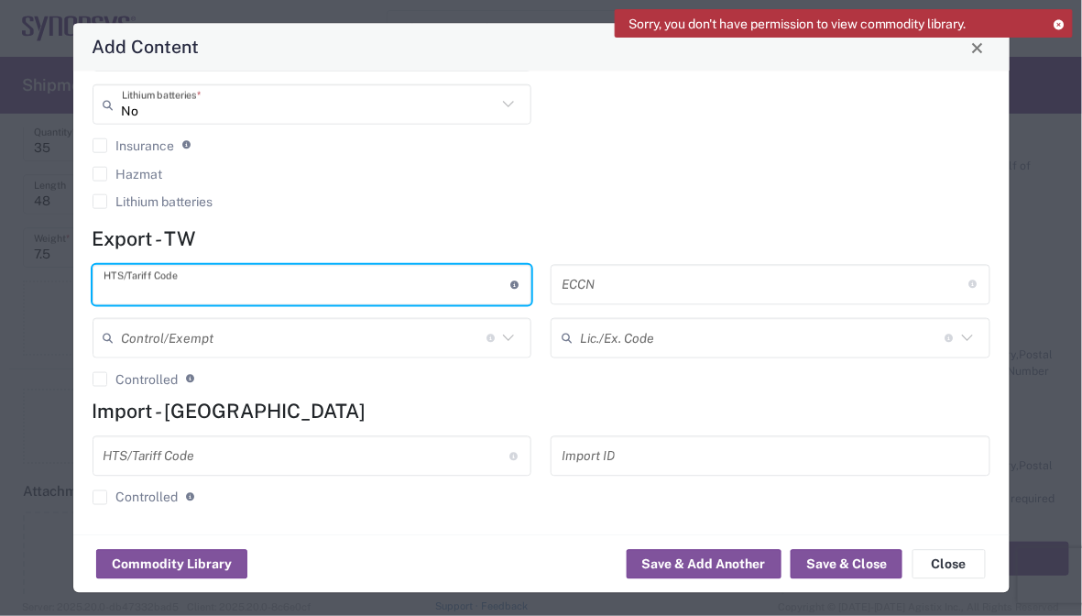
paste input "8473.30.1180"
type input "8473.30.1180"
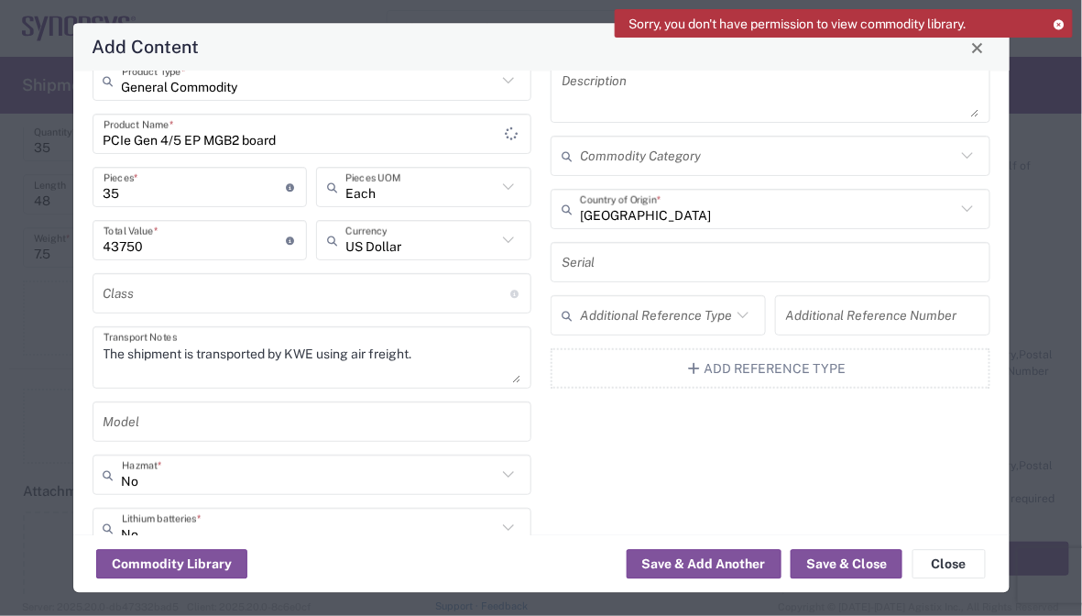
scroll to position [0, 0]
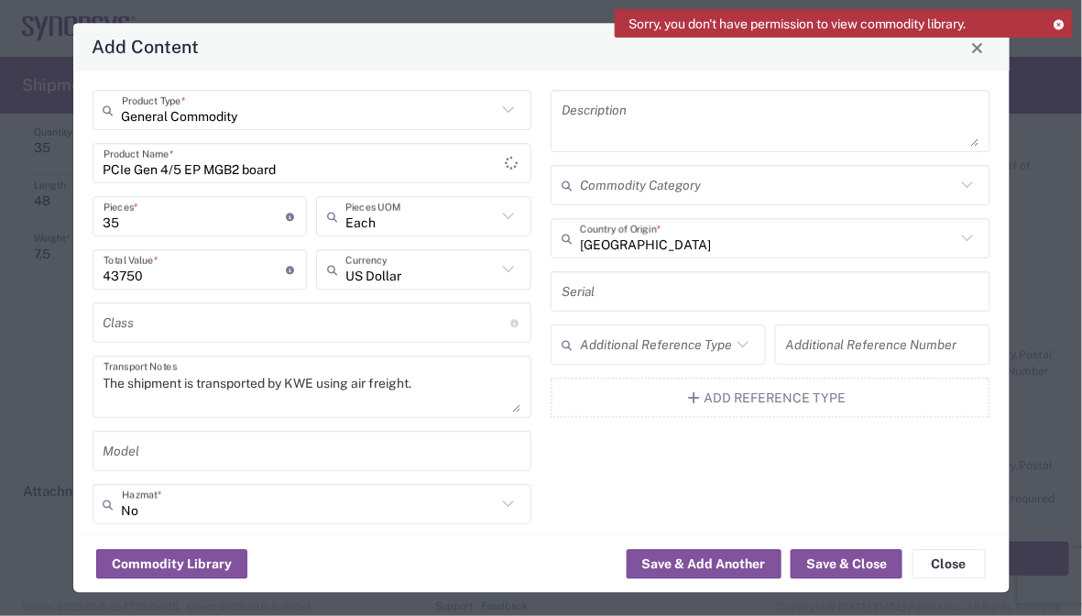
click at [705, 447] on div "Description Commodity Category Taiwan Country of Origin * Serial Additional Ref…" at bounding box center [770, 383] width 459 height 585
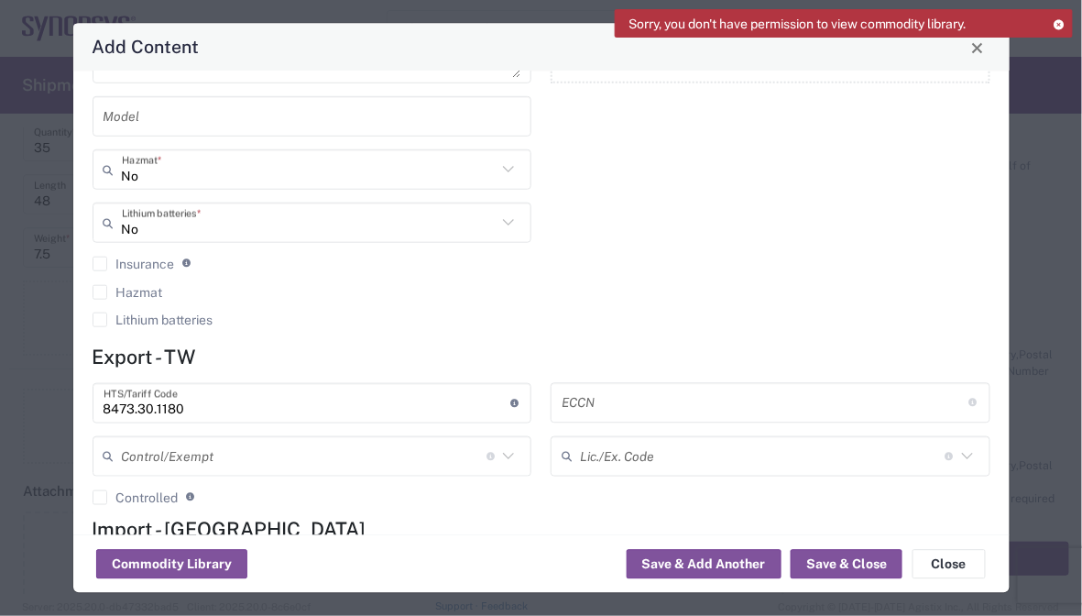
scroll to position [366, 0]
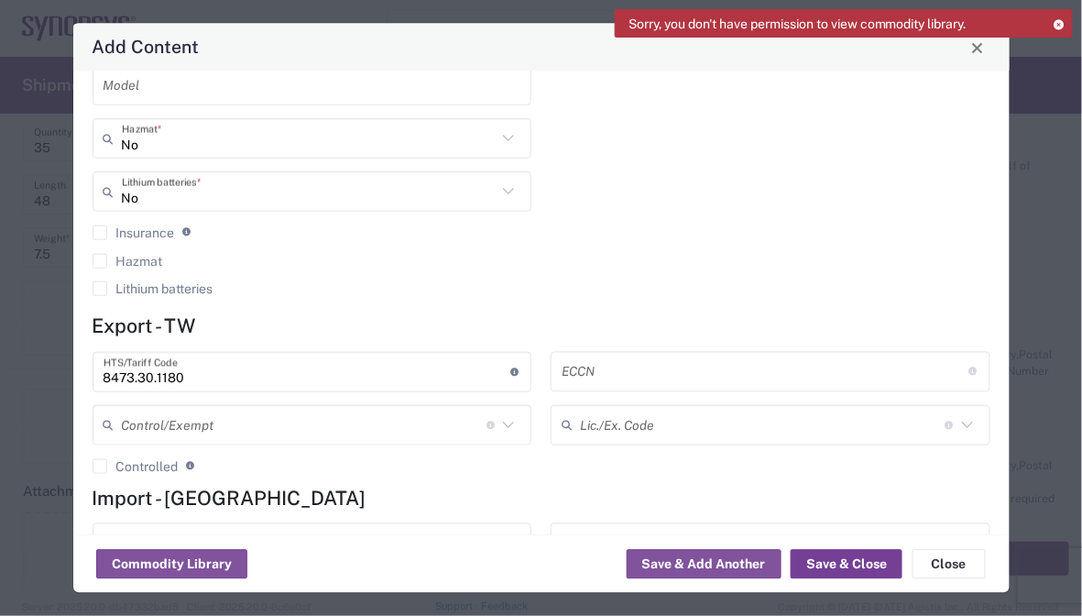
click at [844, 556] on button "Save & Close" at bounding box center [847, 564] width 112 height 29
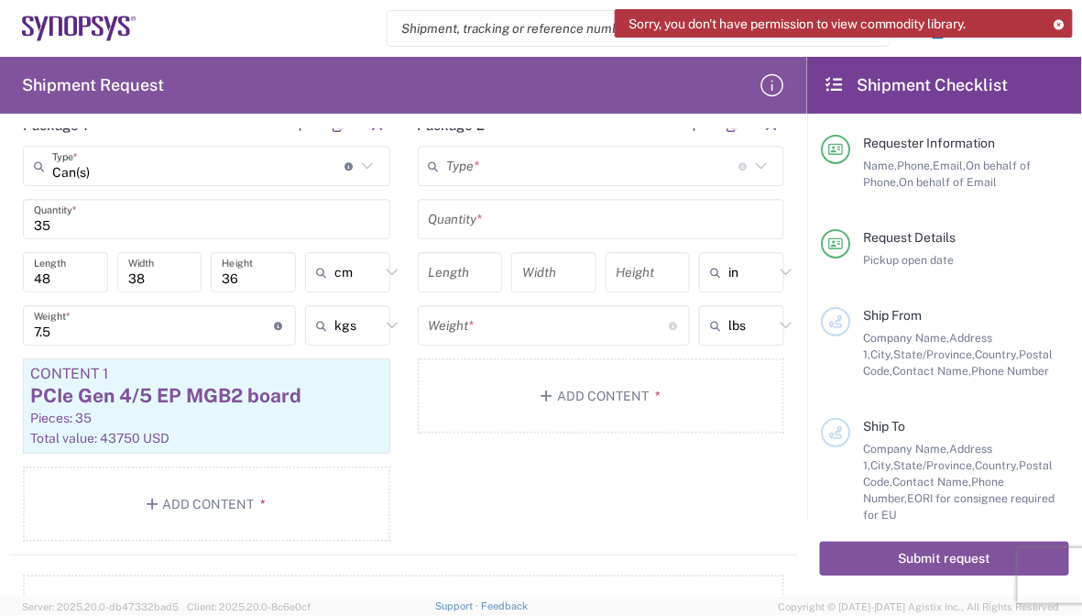
scroll to position [1414, 0]
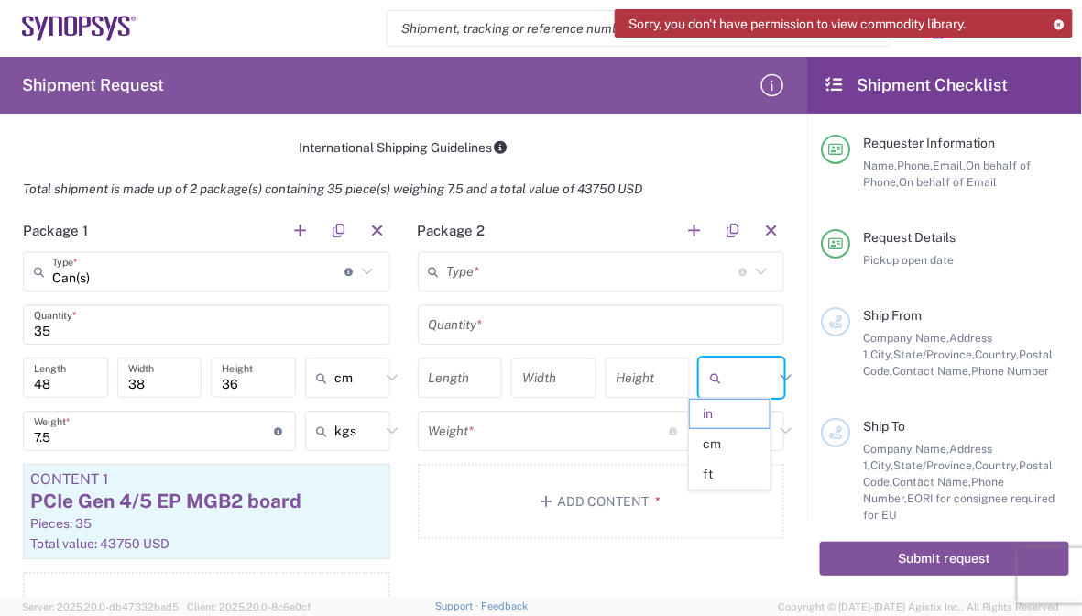
click at [743, 386] on input "text" at bounding box center [751, 377] width 46 height 29
click at [722, 447] on span "cm" at bounding box center [730, 444] width 80 height 28
type input "cm"
click at [728, 421] on input "text" at bounding box center [751, 430] width 46 height 29
click at [732, 487] on span "kgs" at bounding box center [730, 497] width 80 height 28
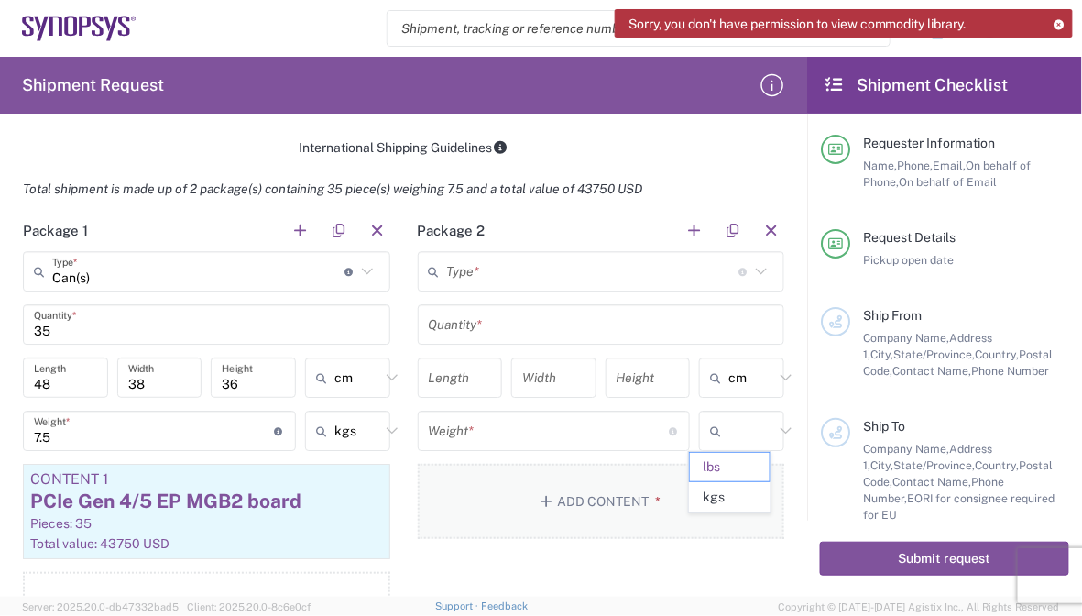
type input "kgs"
click at [504, 272] on input "text" at bounding box center [593, 272] width 292 height 32
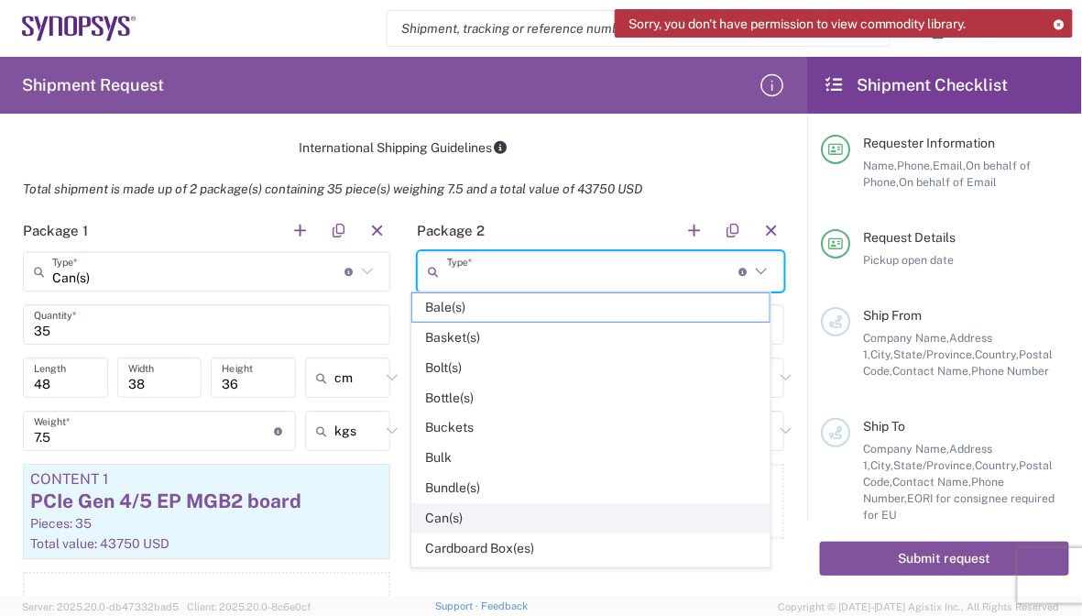
click at [475, 507] on span "Can(s)" at bounding box center [590, 518] width 356 height 28
type input "Can(s)"
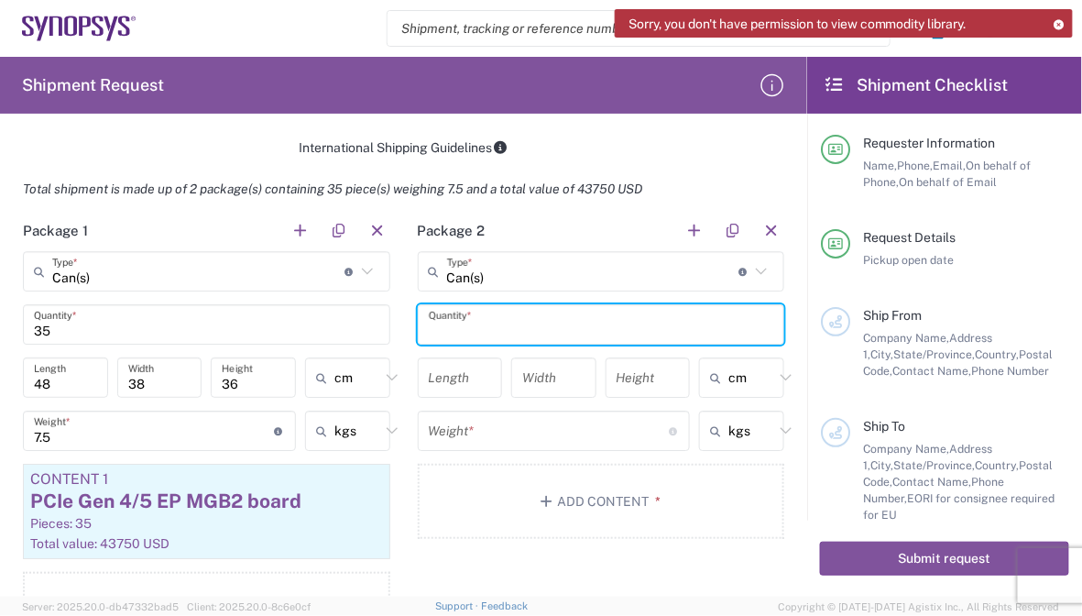
click at [612, 312] on input "text" at bounding box center [601, 325] width 345 height 32
type input "2"
type input "10"
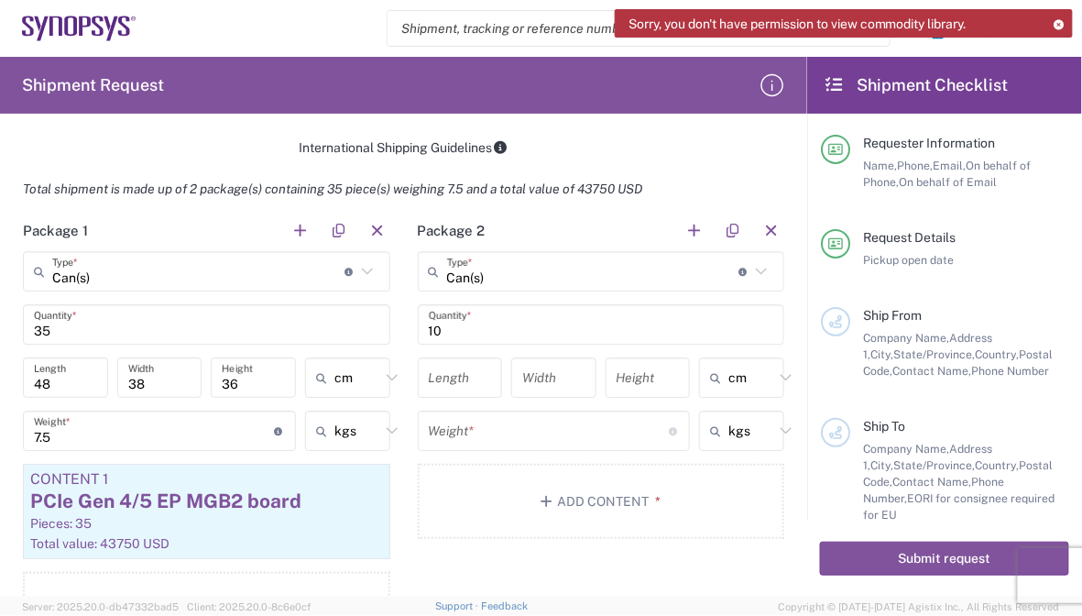
click at [438, 374] on input "number" at bounding box center [460, 378] width 63 height 32
type input "33"
click at [539, 385] on input "number" at bounding box center [553, 378] width 63 height 32
type input "28"
click at [635, 373] on input "number" at bounding box center [648, 378] width 63 height 32
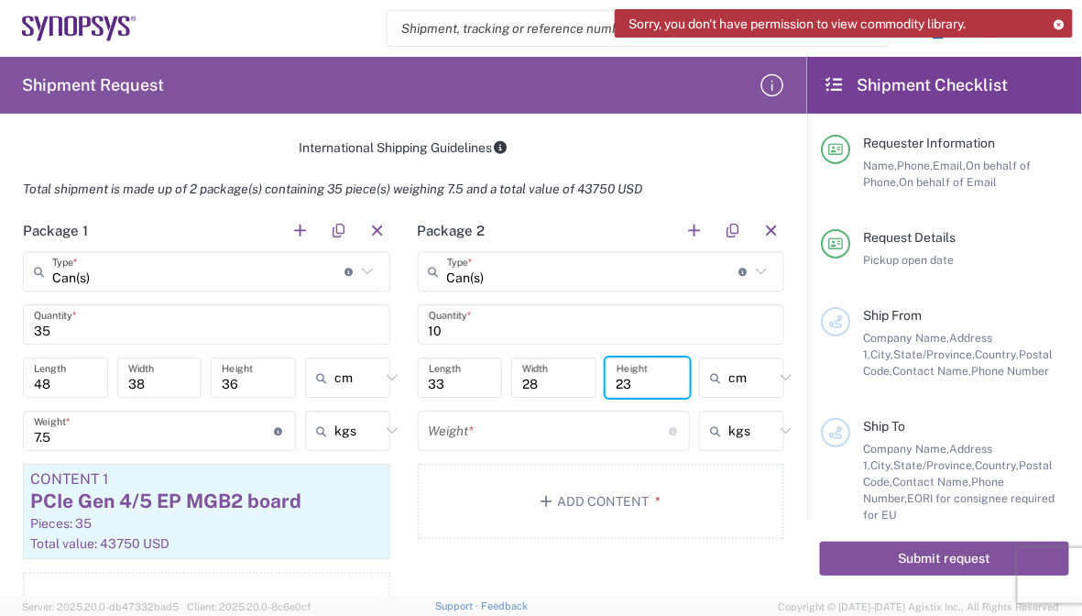
type input "23"
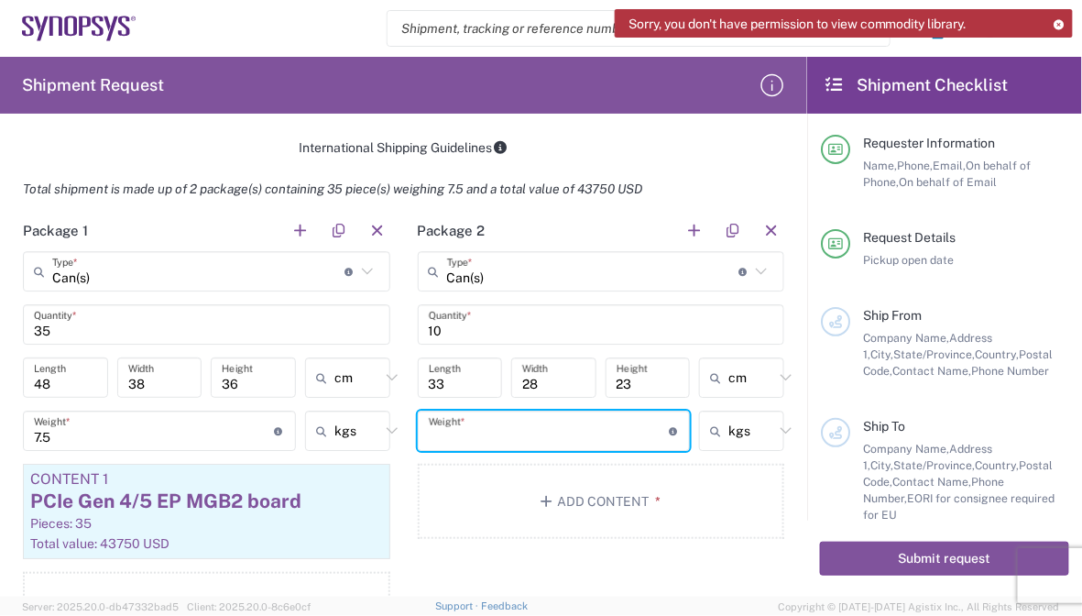
click at [606, 424] on input "number" at bounding box center [549, 431] width 241 height 32
type input "2"
click at [735, 474] on button "Add Content *" at bounding box center [601, 501] width 367 height 75
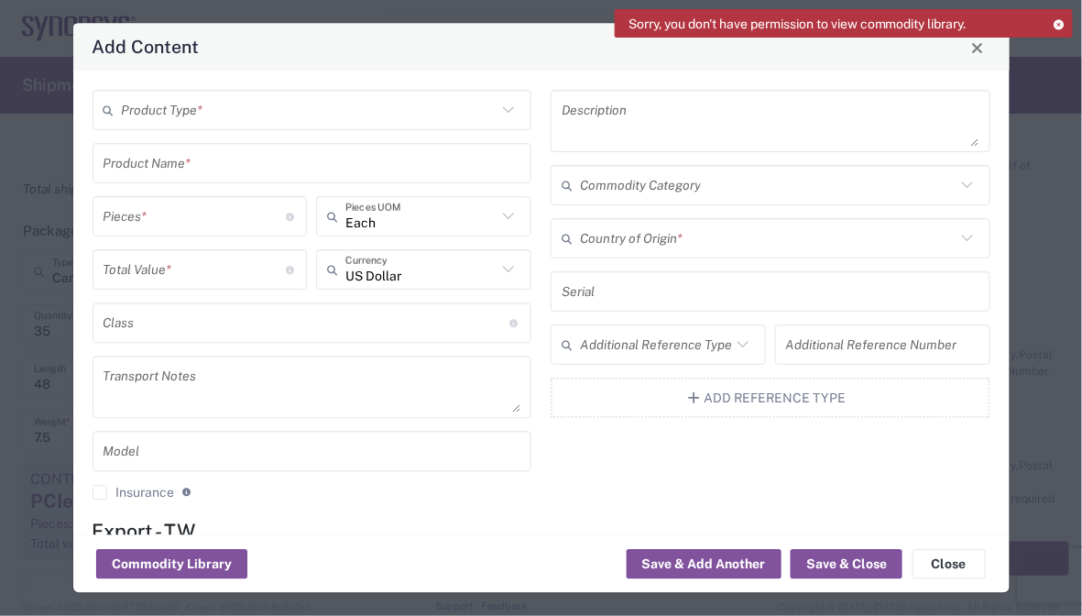
click at [293, 117] on input "text" at bounding box center [310, 110] width 376 height 32
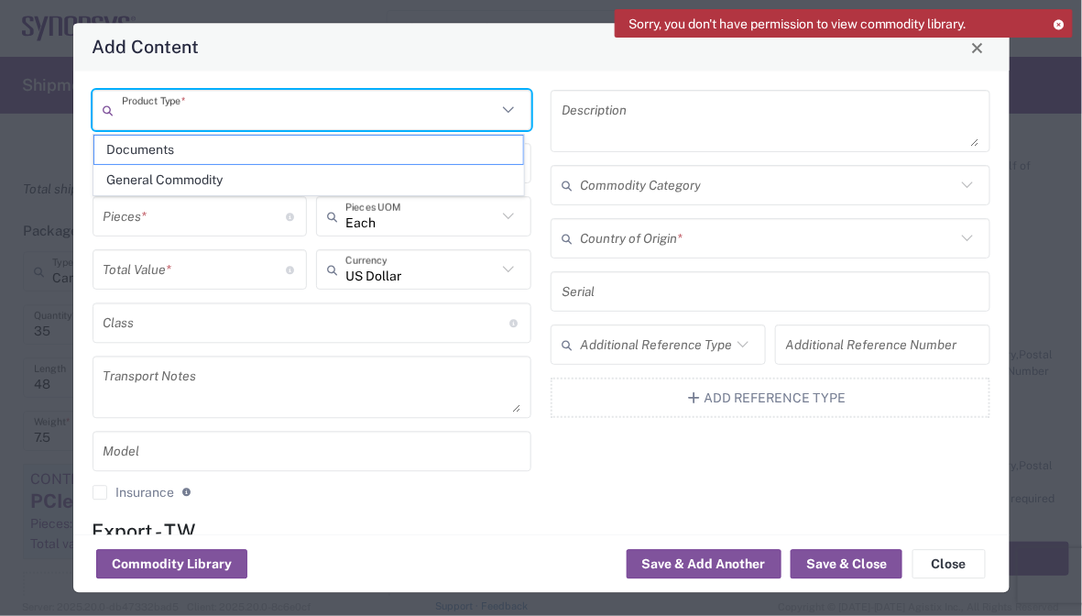
drag, startPoint x: 293, startPoint y: 117, endPoint x: 228, endPoint y: 174, distance: 86.4
click at [229, 172] on span "General Commodity" at bounding box center [308, 180] width 429 height 28
type input "General Commodity"
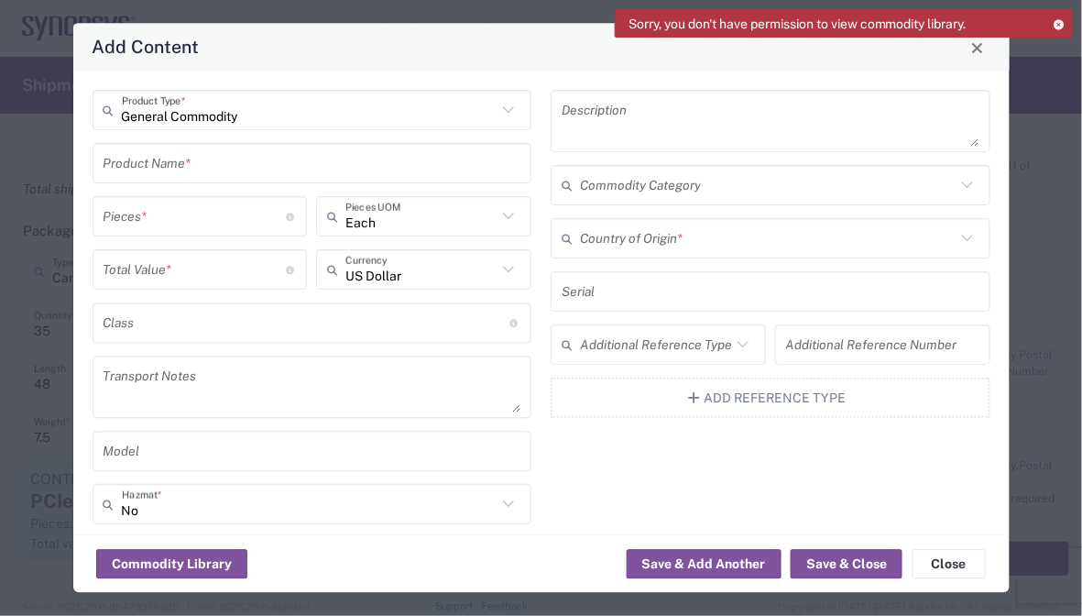
click at [219, 169] on input "text" at bounding box center [313, 164] width 418 height 32
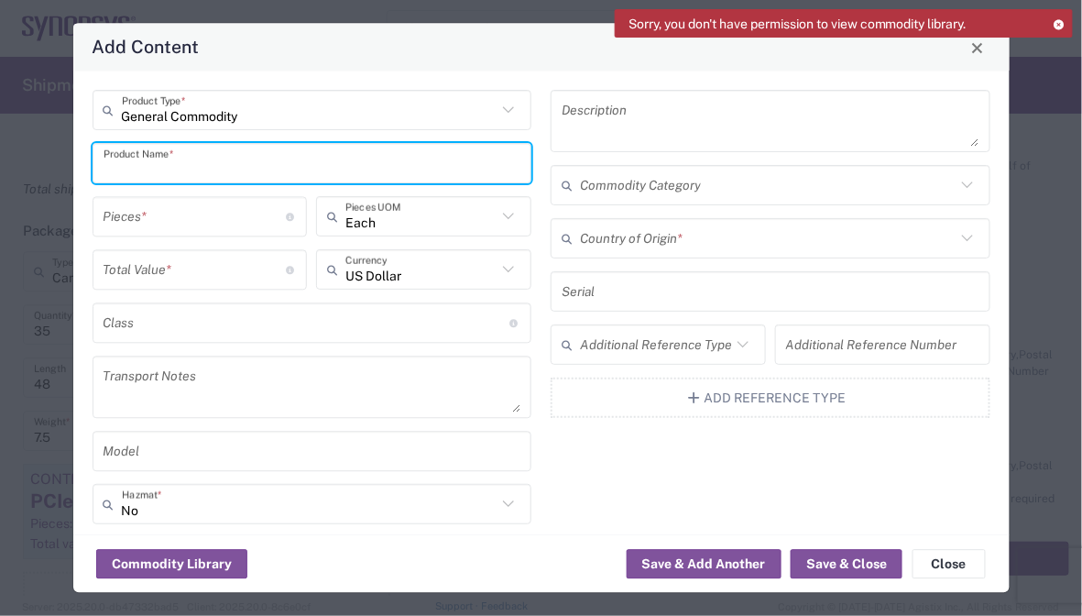
paste input "HAPS HCP SOC IOV HT3 HW"
type input "HAPS HCP SOC IOV HT3 HW"
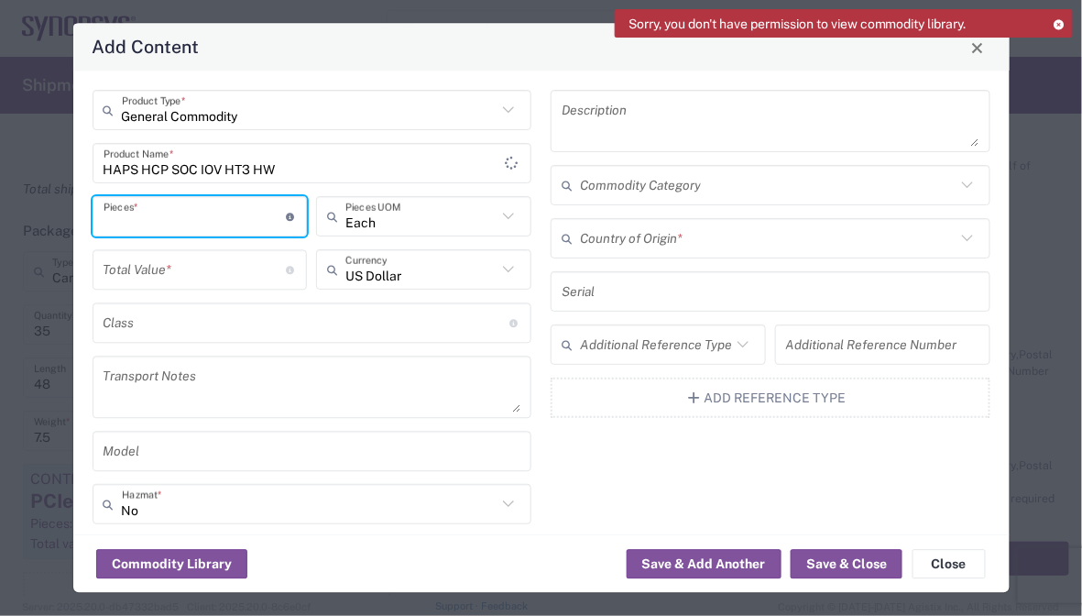
click at [215, 209] on input "number" at bounding box center [195, 217] width 183 height 32
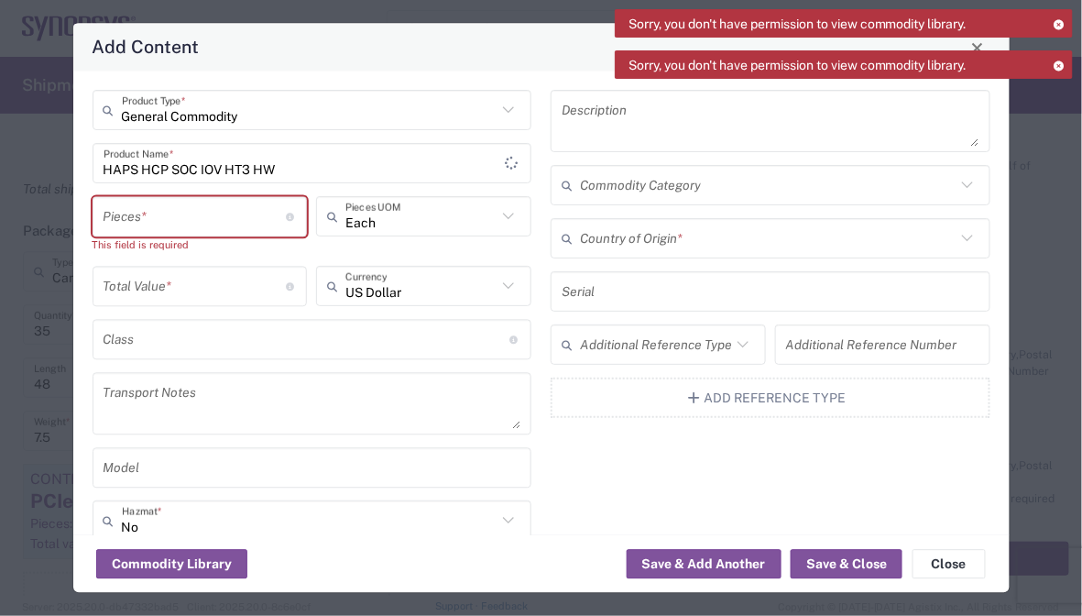
click at [1065, 340] on div "Add Content General Commodity Product Type * HAPS HCP SOC IOV HT3 HW Product Na…" at bounding box center [541, 308] width 1082 height 616
click at [181, 222] on input "number" at bounding box center [195, 217] width 183 height 32
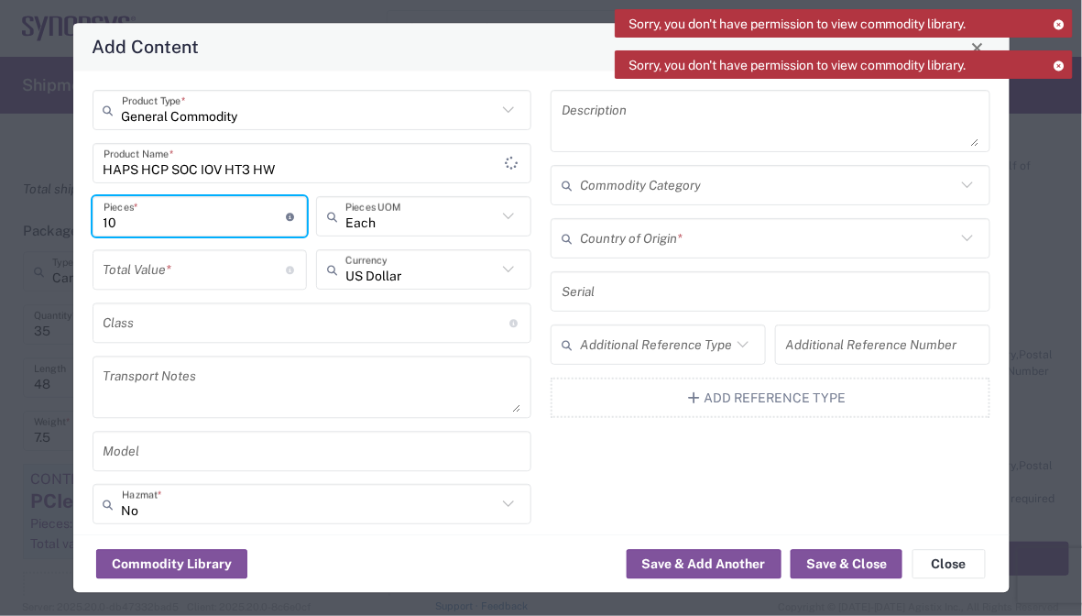
type input "10"
click at [173, 268] on input "number" at bounding box center [195, 270] width 183 height 32
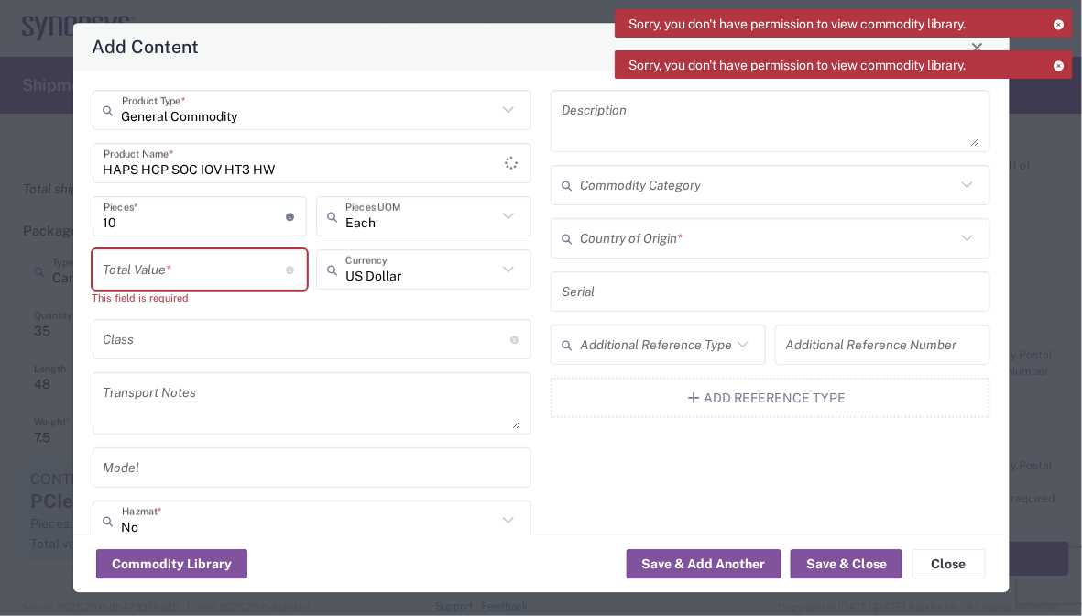
click at [158, 277] on input "number" at bounding box center [195, 270] width 183 height 32
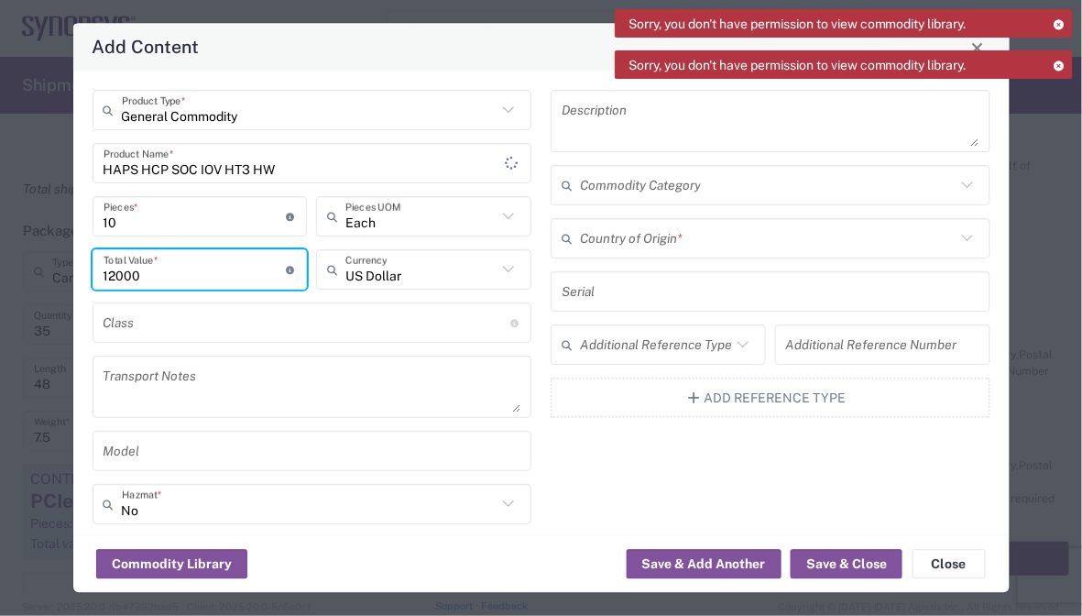
type input "12000"
click at [218, 380] on textarea at bounding box center [313, 387] width 418 height 51
click at [303, 378] on textarea at bounding box center [313, 387] width 418 height 51
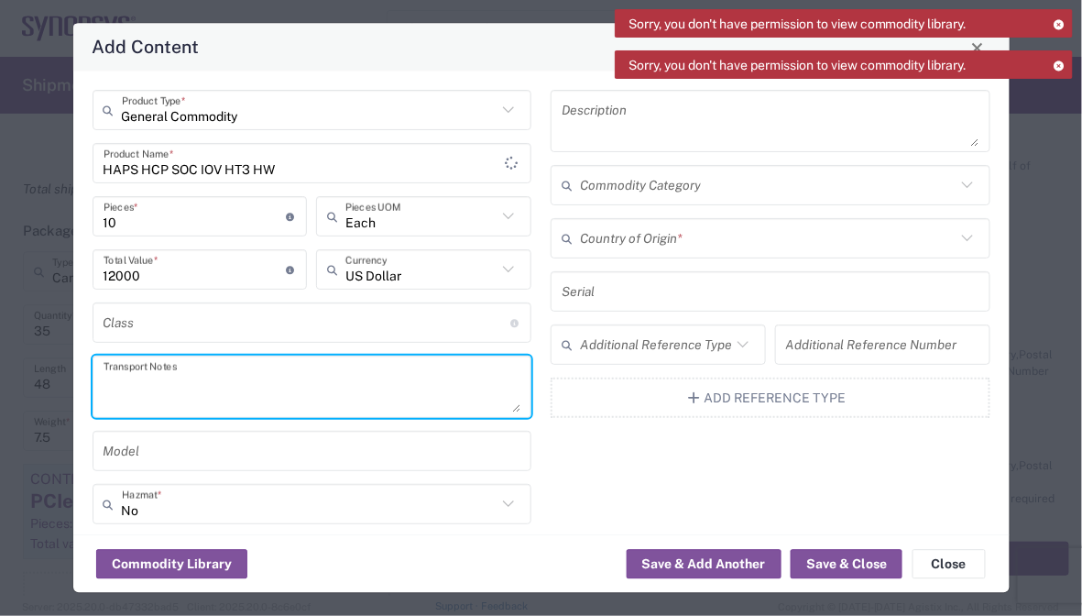
paste textarea "The shipment is transported by KWE using air freight."
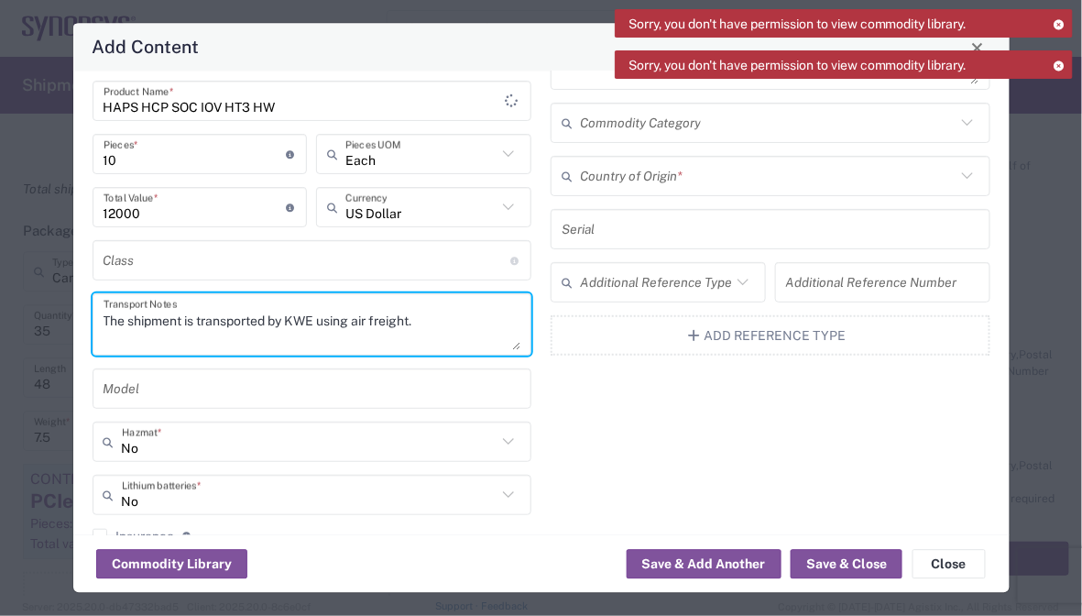
scroll to position [0, 0]
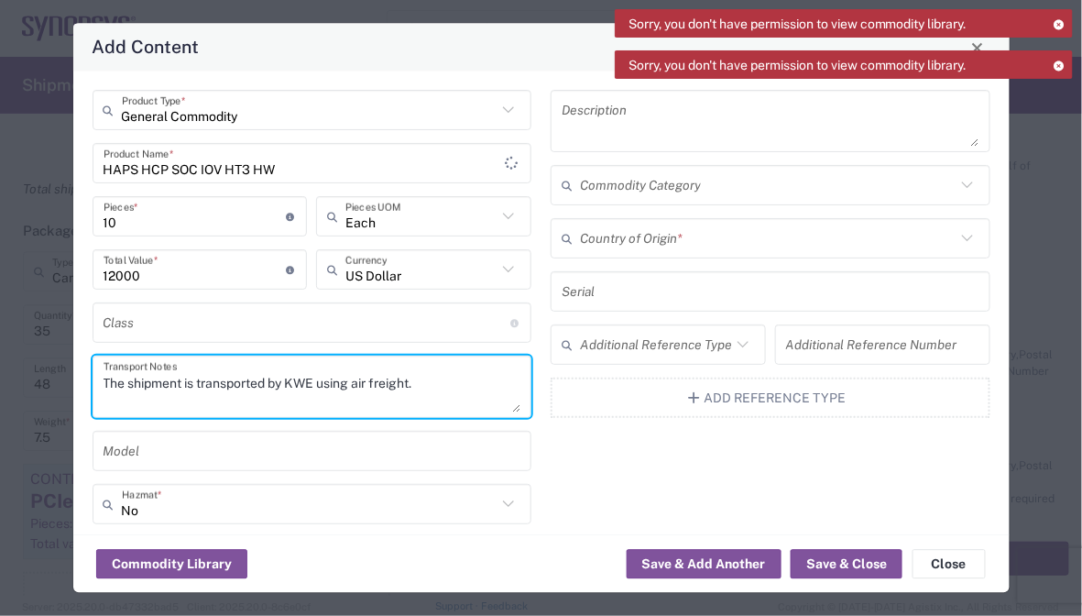
type textarea "The shipment is transported by KWE using air freight."
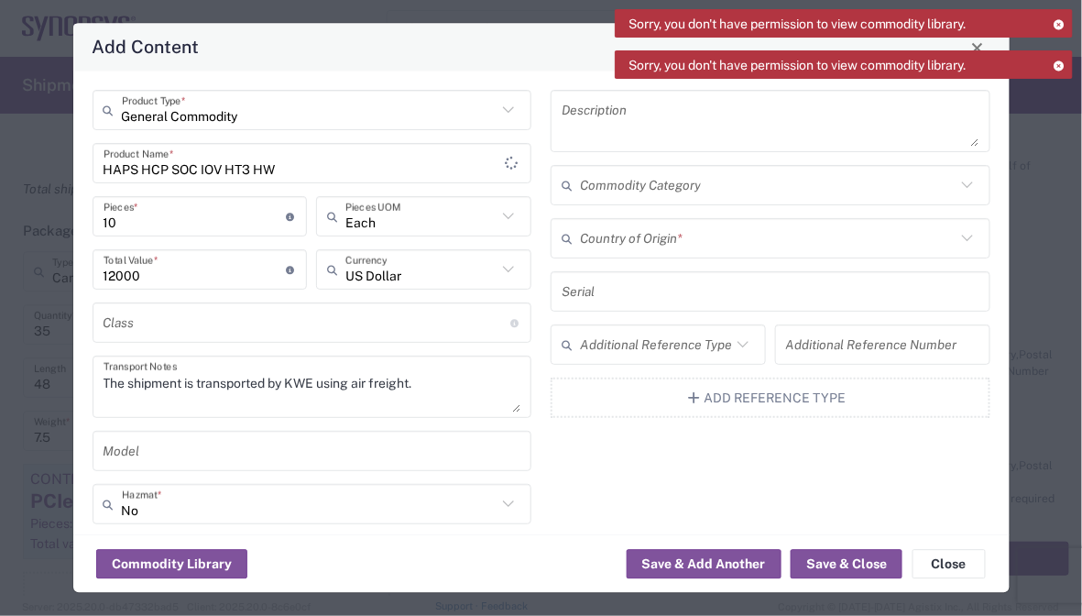
click at [569, 250] on icon at bounding box center [571, 238] width 18 height 29
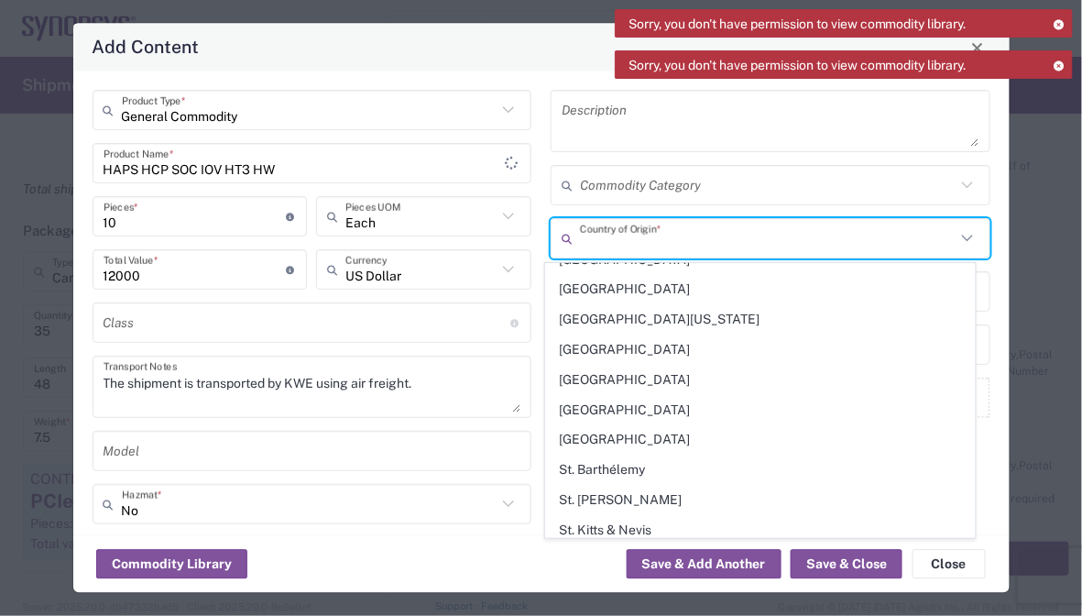
scroll to position [6322, 0]
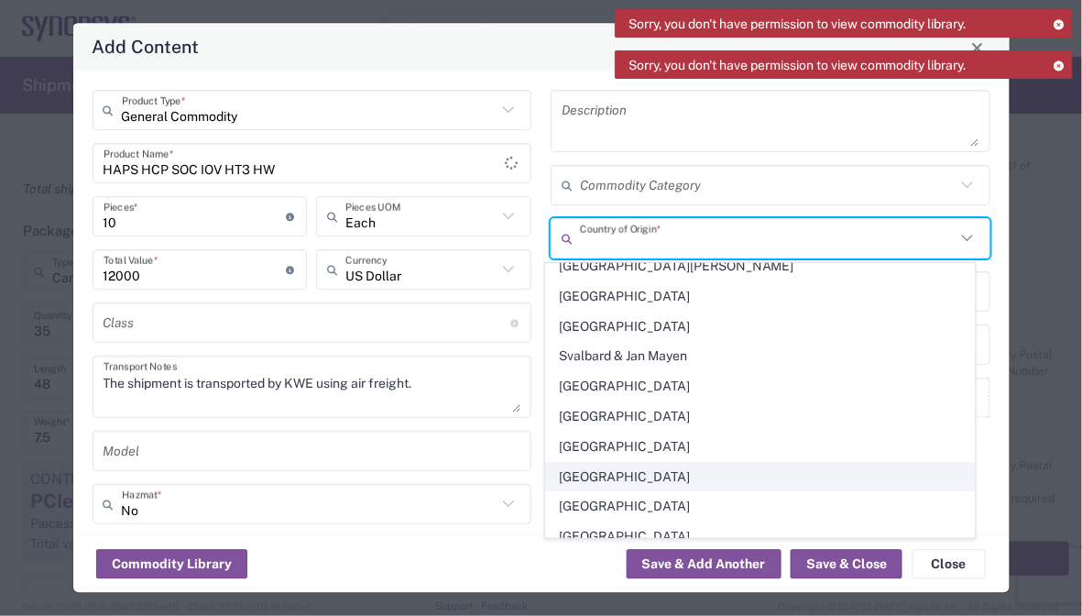
click at [641, 463] on span "[GEOGRAPHIC_DATA]" at bounding box center [760, 477] width 429 height 28
type input "[GEOGRAPHIC_DATA]"
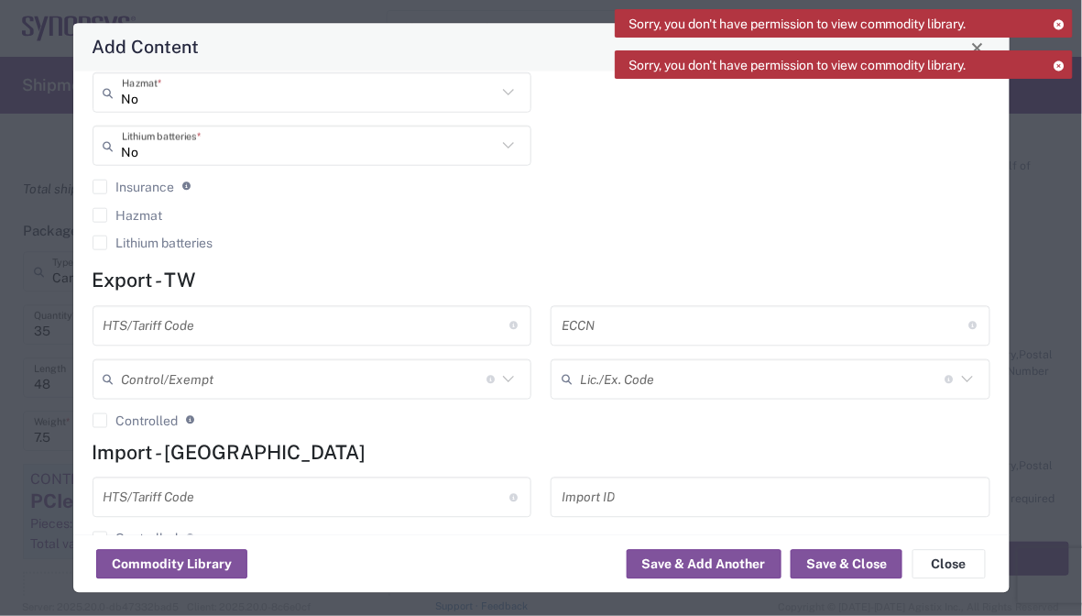
scroll to position [454, 0]
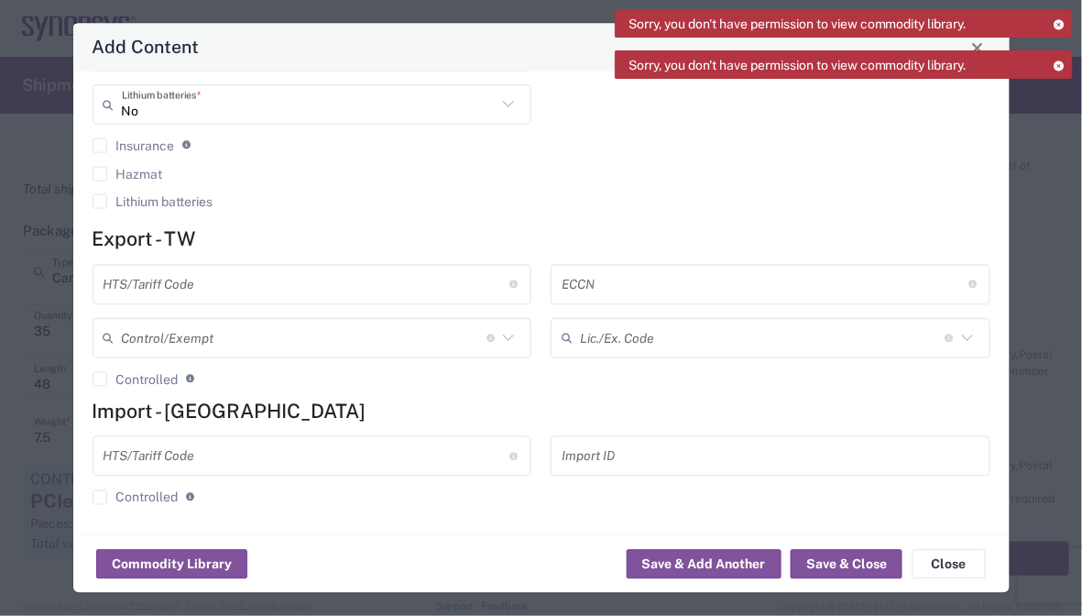
click at [277, 294] on input "text" at bounding box center [307, 284] width 407 height 32
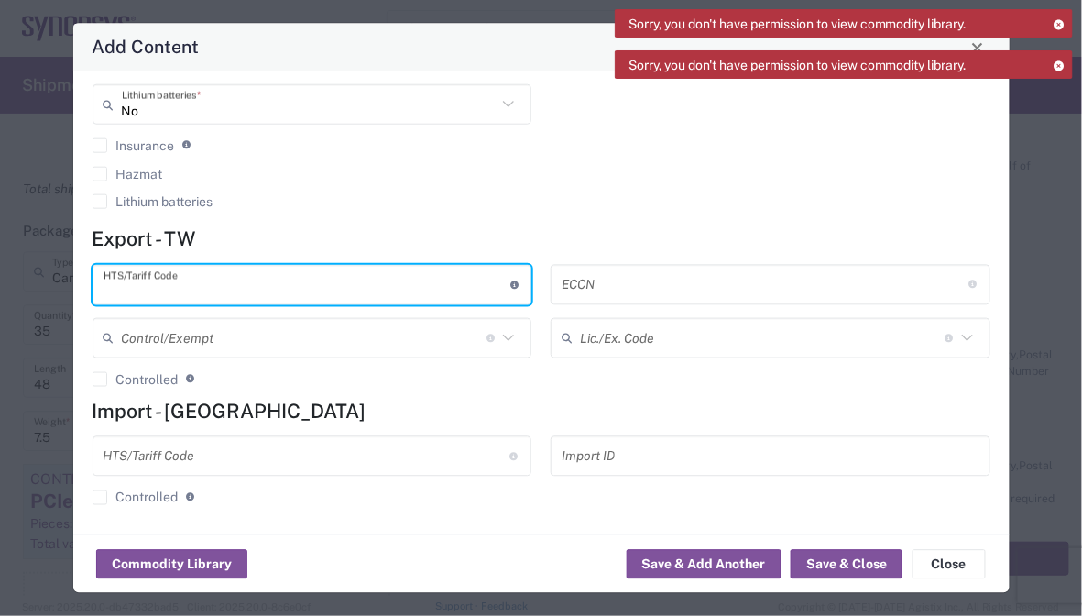
paste input "8473.30.1180"
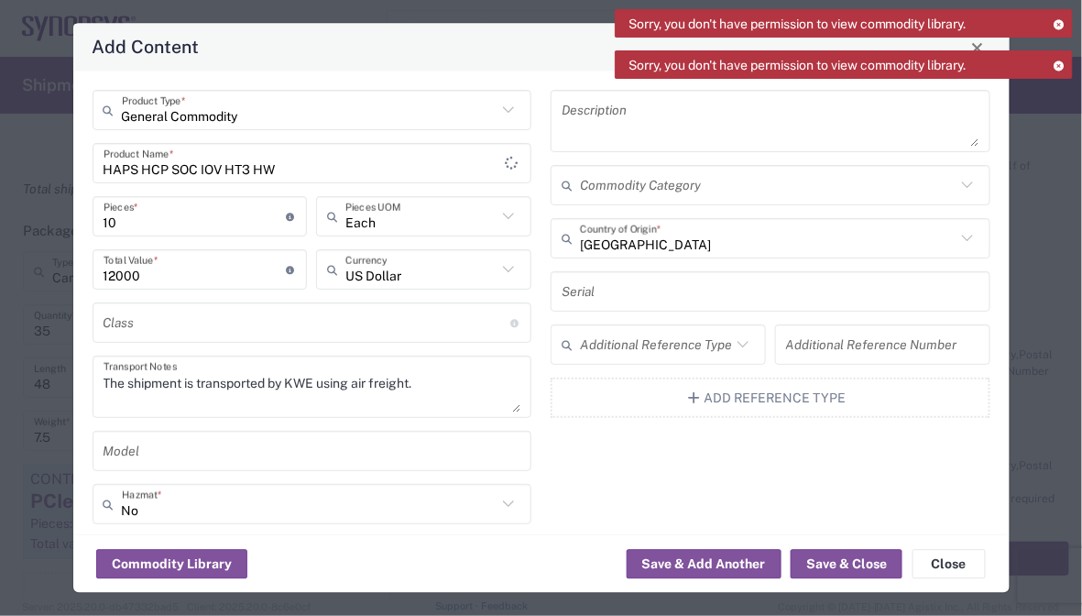
scroll to position [0, 0]
type input "8473.30.1180"
click at [494, 44] on div "Add Content" at bounding box center [541, 48] width 936 height 48
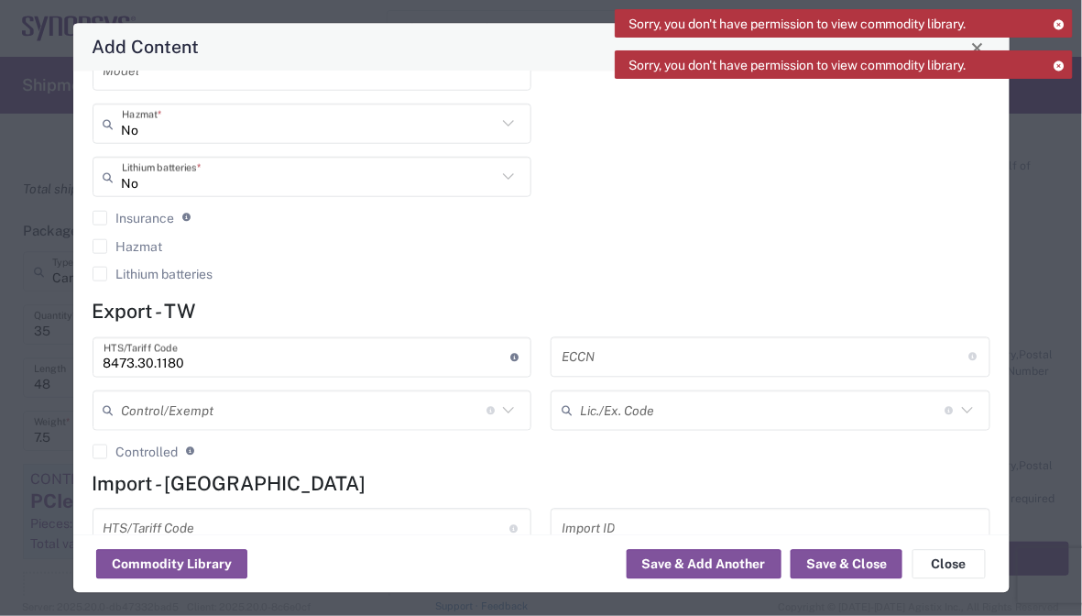
scroll to position [454, 0]
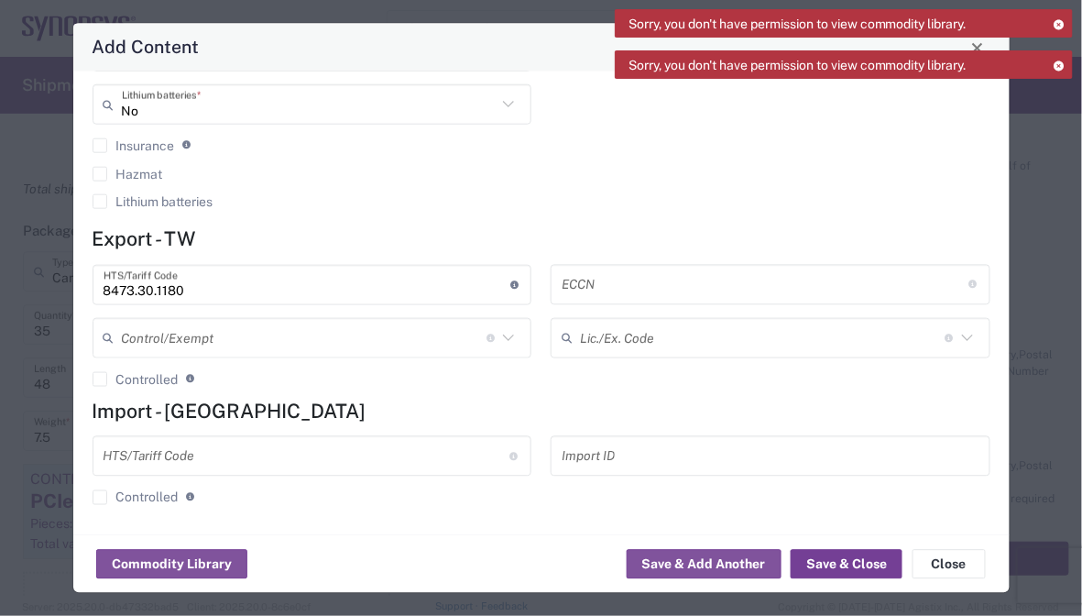
click at [836, 552] on button "Save & Close" at bounding box center [847, 564] width 112 height 29
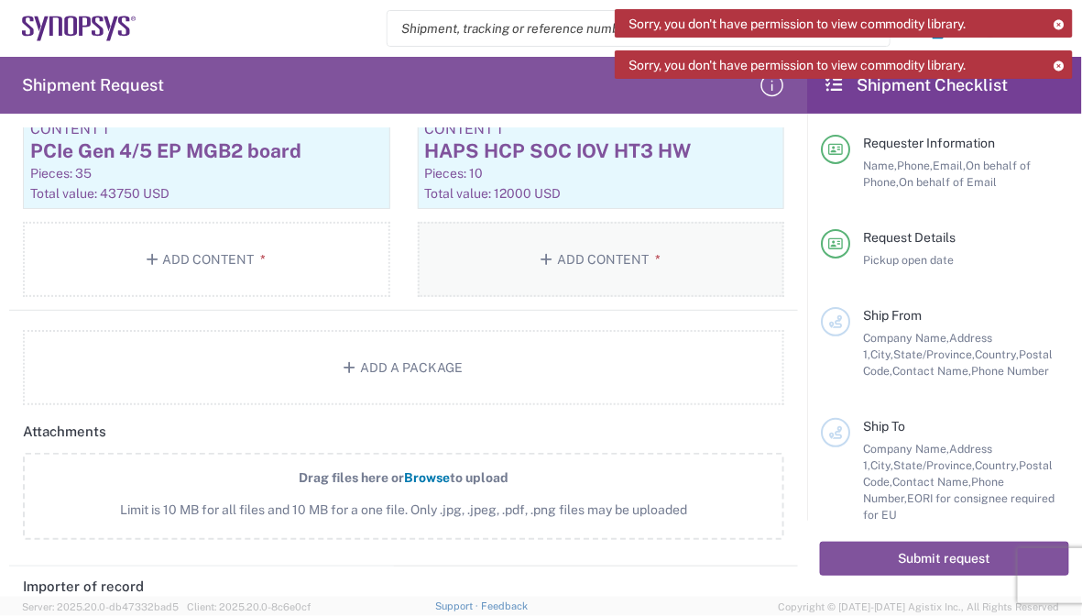
scroll to position [1780, 0]
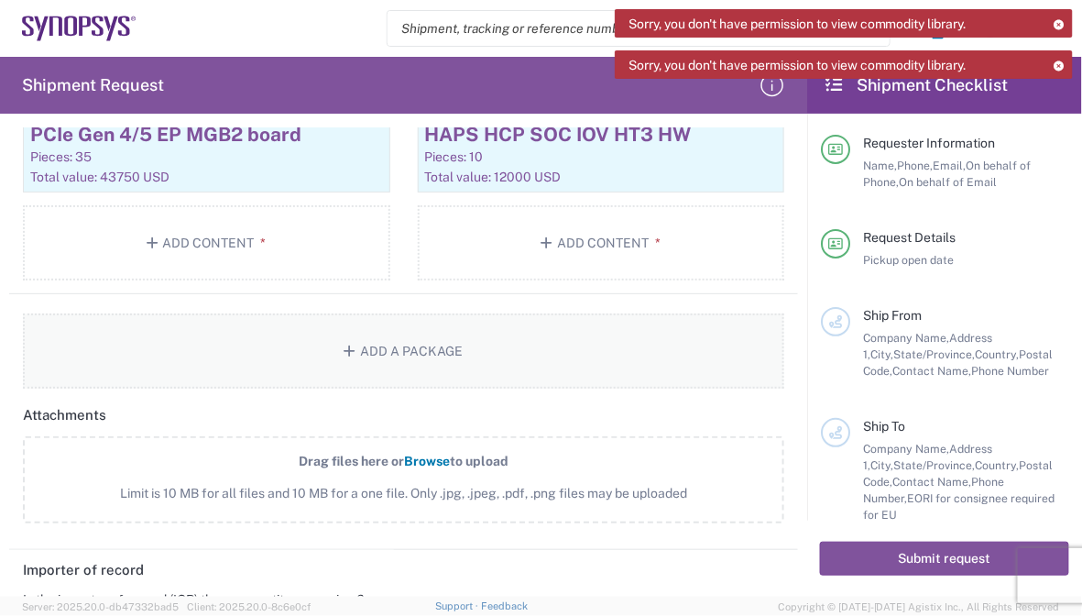
click at [463, 347] on button "Add a Package" at bounding box center [403, 350] width 761 height 75
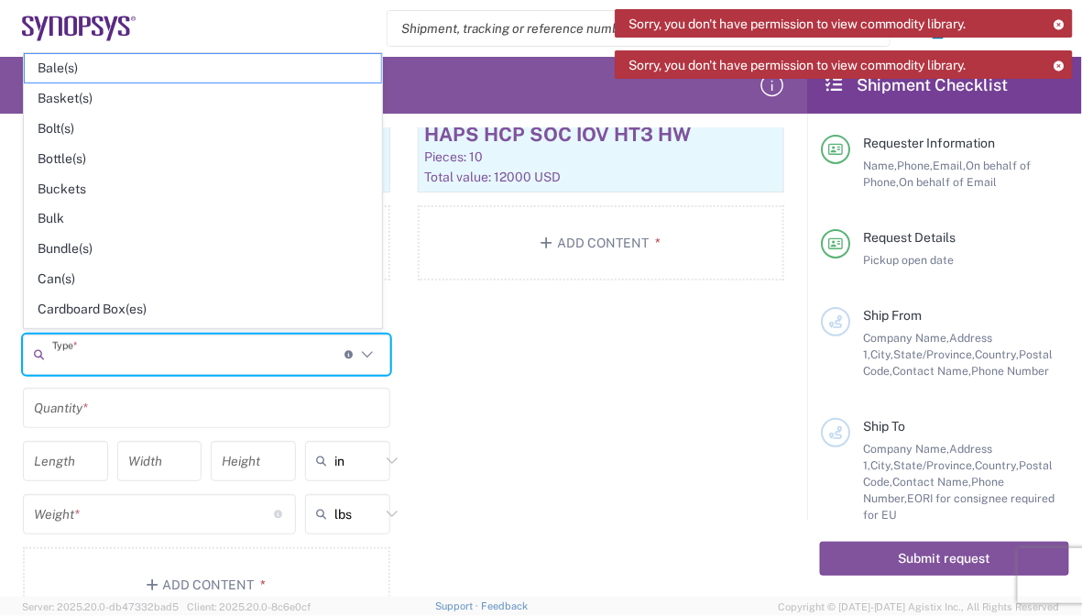
click at [215, 342] on input "text" at bounding box center [198, 354] width 292 height 32
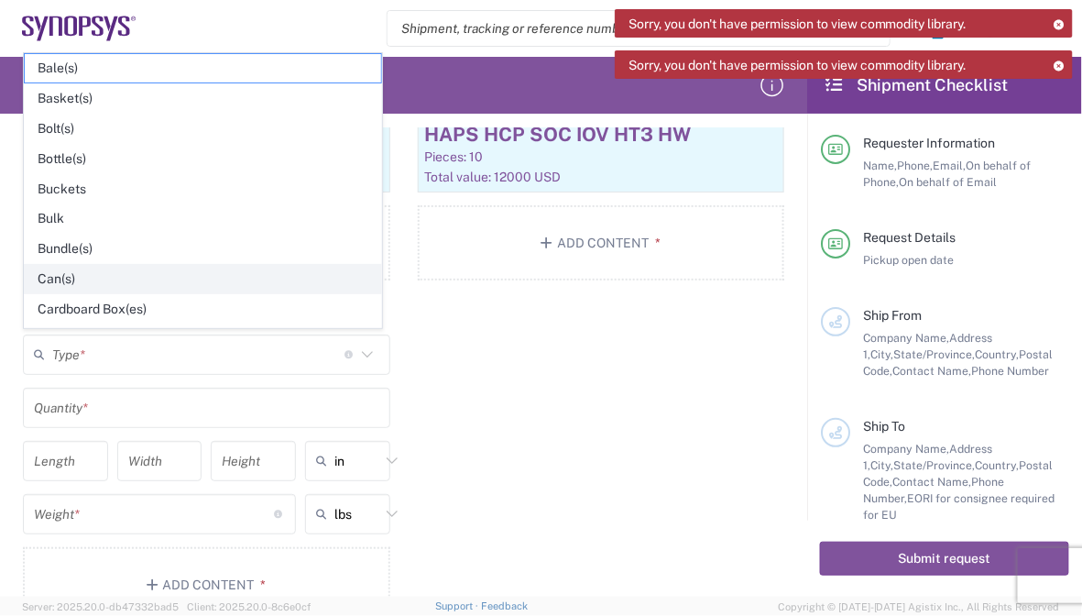
click at [138, 270] on span "Can(s)" at bounding box center [203, 279] width 356 height 28
type input "Can(s)"
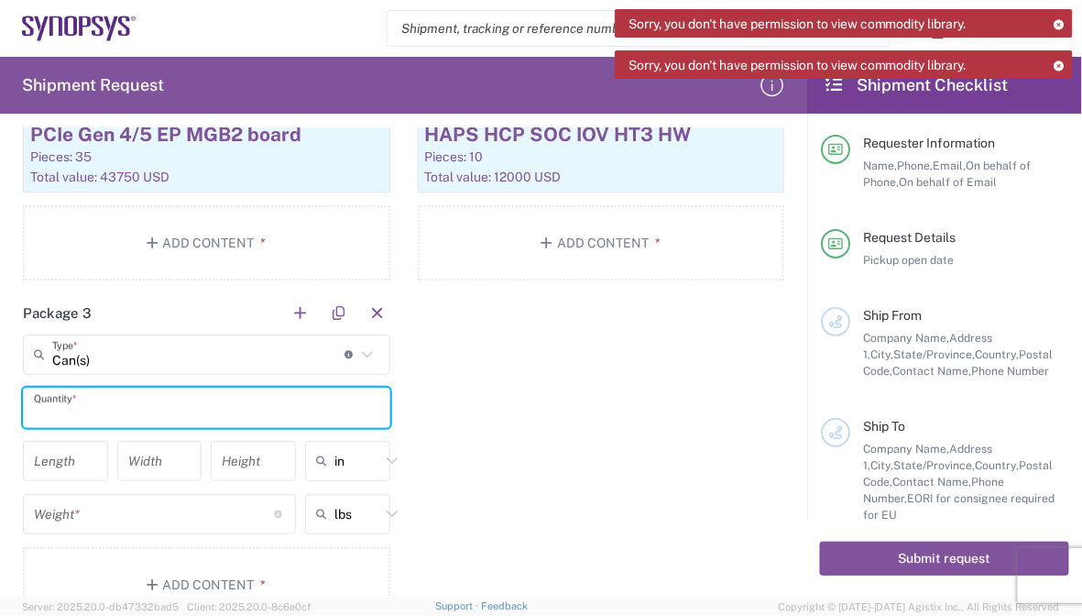
click at [275, 403] on input "text" at bounding box center [206, 407] width 345 height 32
type input "10"
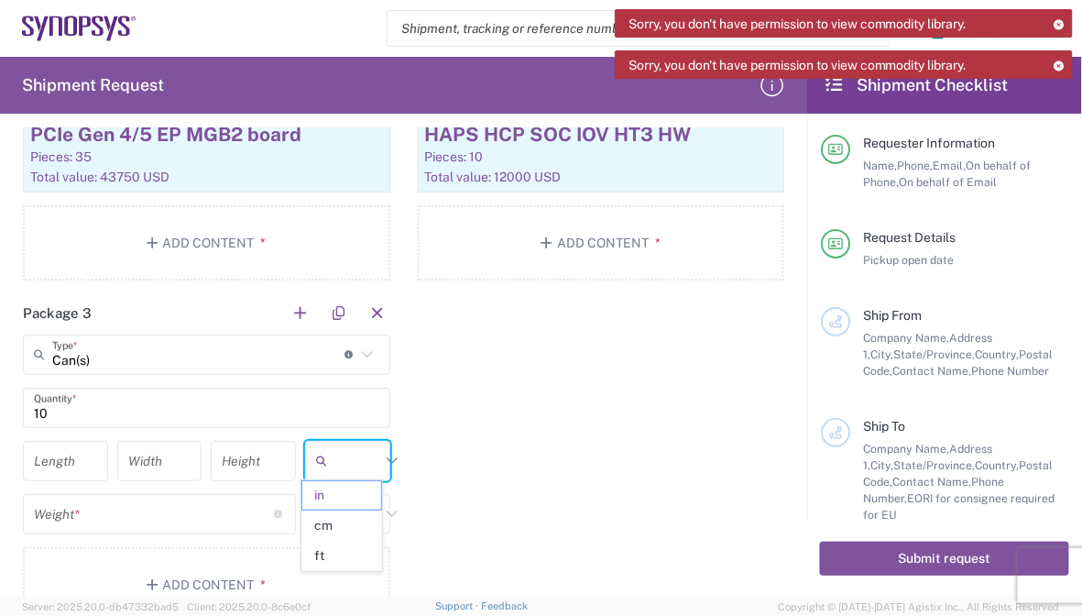
click at [370, 459] on input "text" at bounding box center [357, 460] width 46 height 29
click at [344, 516] on span "cm" at bounding box center [342, 525] width 80 height 28
type input "cm"
click at [353, 505] on input "text" at bounding box center [357, 513] width 46 height 29
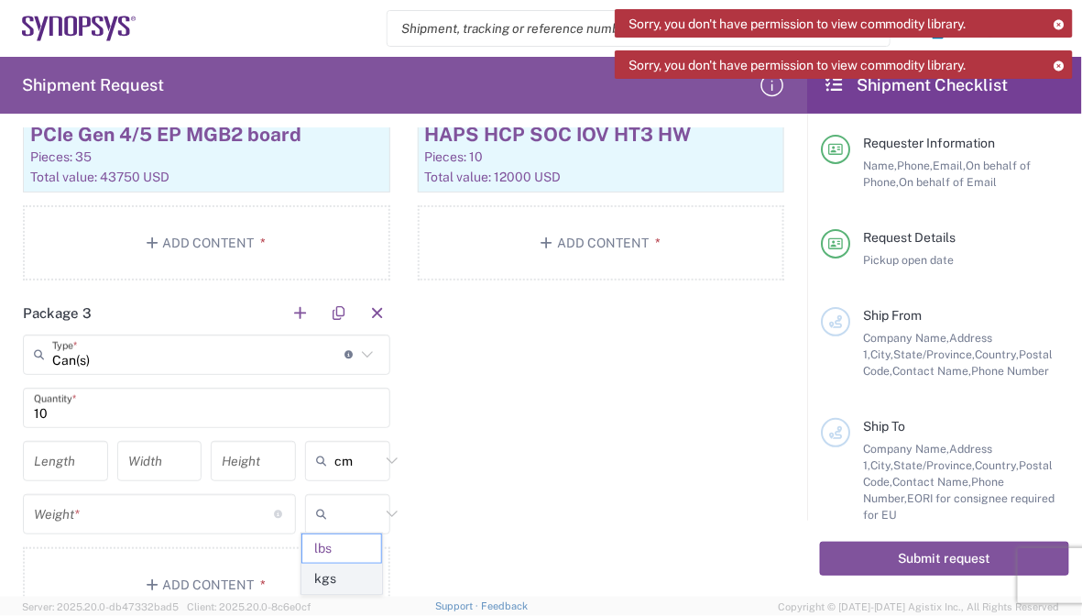
click at [342, 568] on span "kgs" at bounding box center [342, 578] width 80 height 28
type input "kgs"
click at [58, 462] on input "number" at bounding box center [65, 460] width 63 height 32
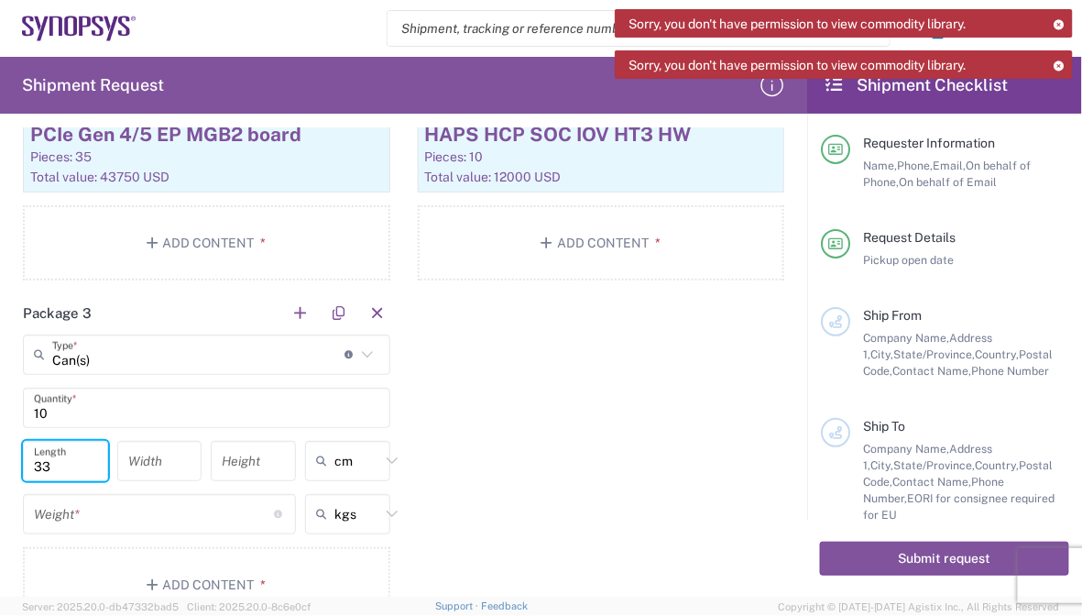
type input "33"
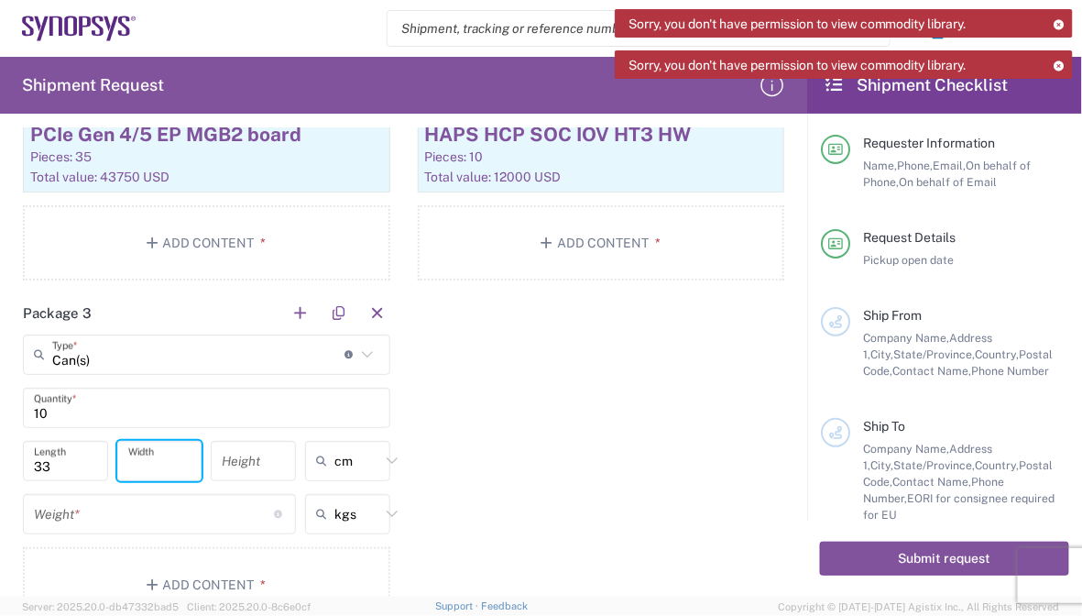
click at [167, 459] on input "number" at bounding box center [159, 460] width 63 height 32
type input "28"
click at [217, 464] on div "Height" at bounding box center [253, 461] width 85 height 40
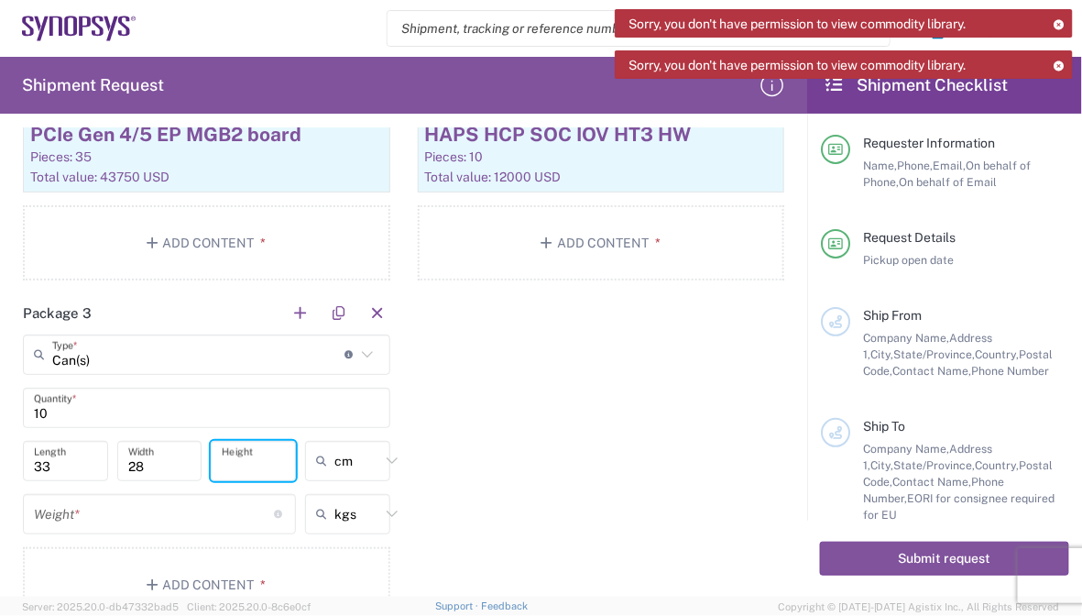
click at [241, 452] on input "number" at bounding box center [253, 460] width 63 height 32
type input "23"
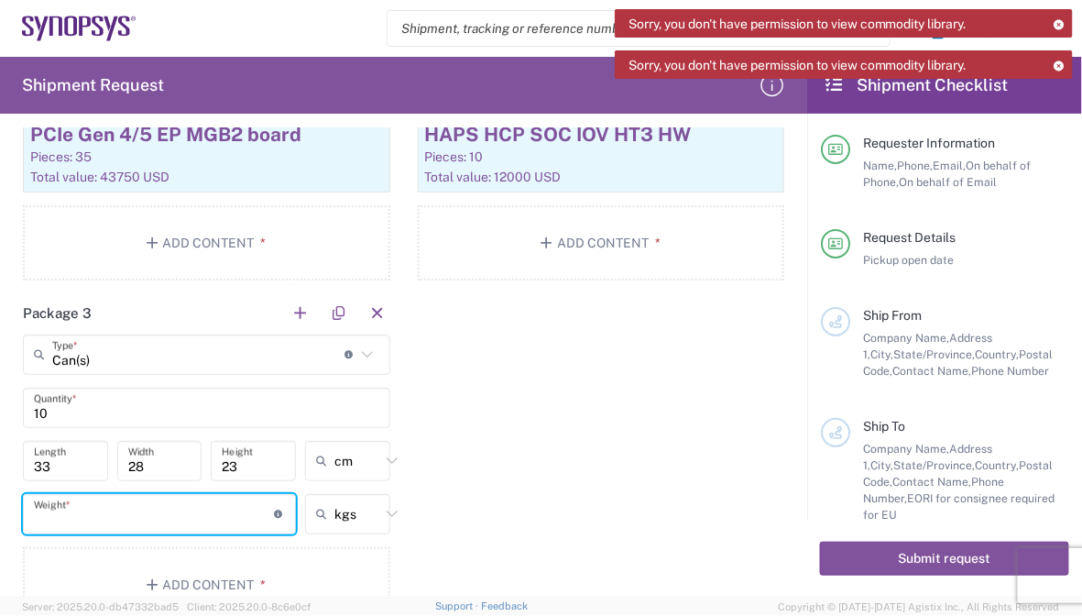
click at [190, 500] on input "number" at bounding box center [154, 513] width 241 height 32
type input "2.0"
click at [237, 576] on button "Add Content *" at bounding box center [206, 584] width 367 height 75
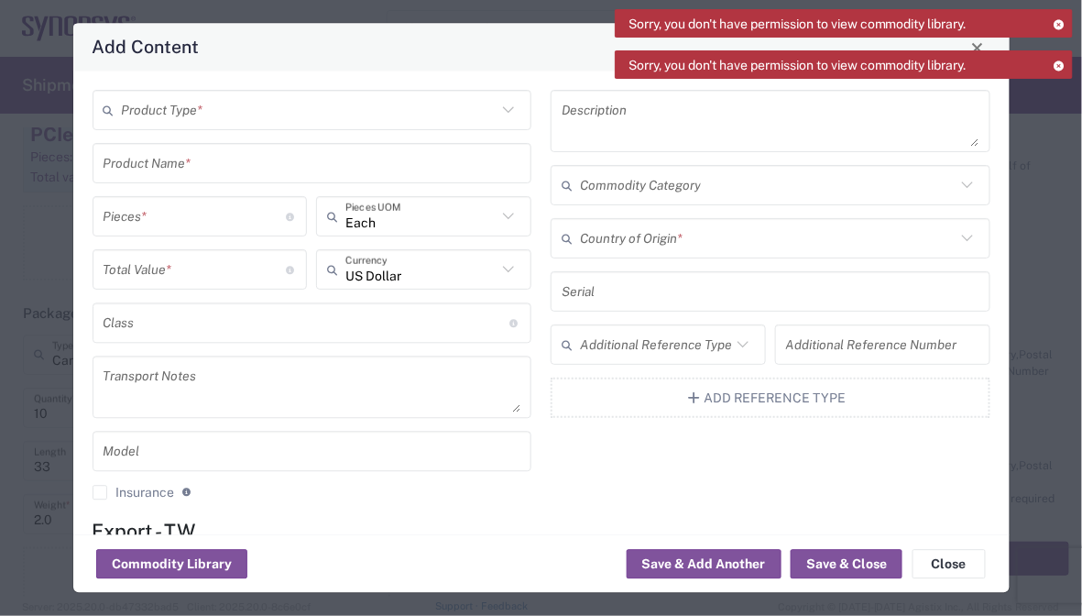
click at [366, 114] on input "text" at bounding box center [310, 110] width 376 height 32
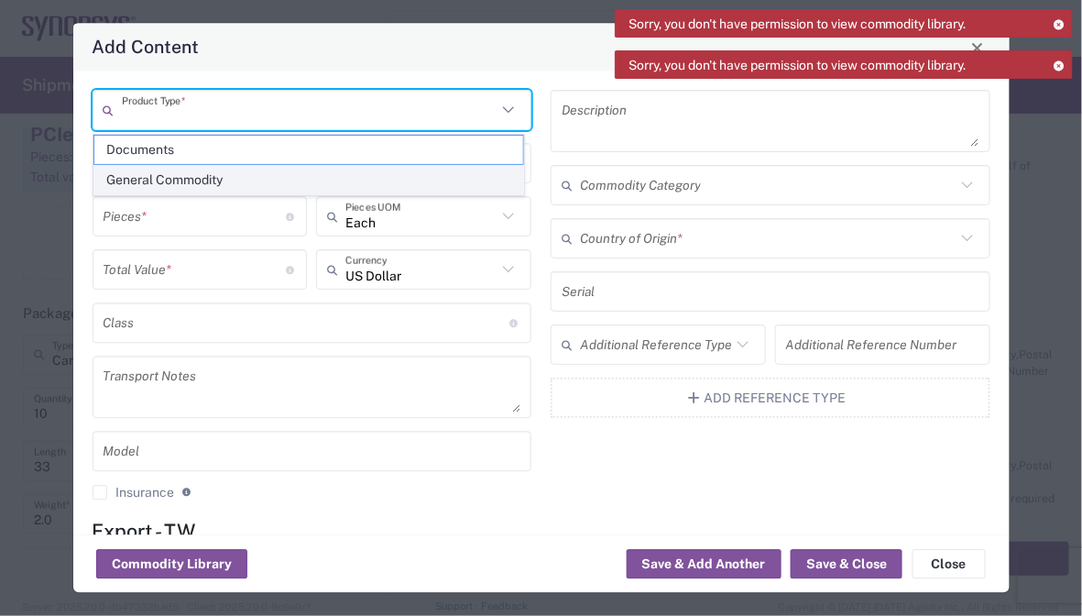
click at [244, 173] on span "General Commodity" at bounding box center [308, 180] width 429 height 28
type input "General Commodity"
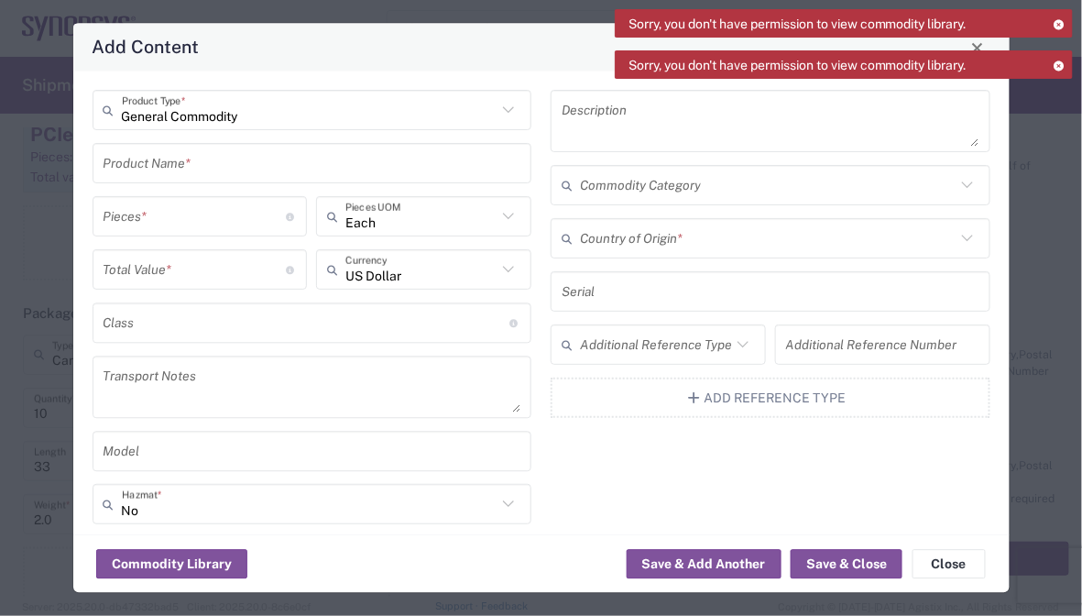
click at [277, 174] on input "text" at bounding box center [313, 164] width 418 height 32
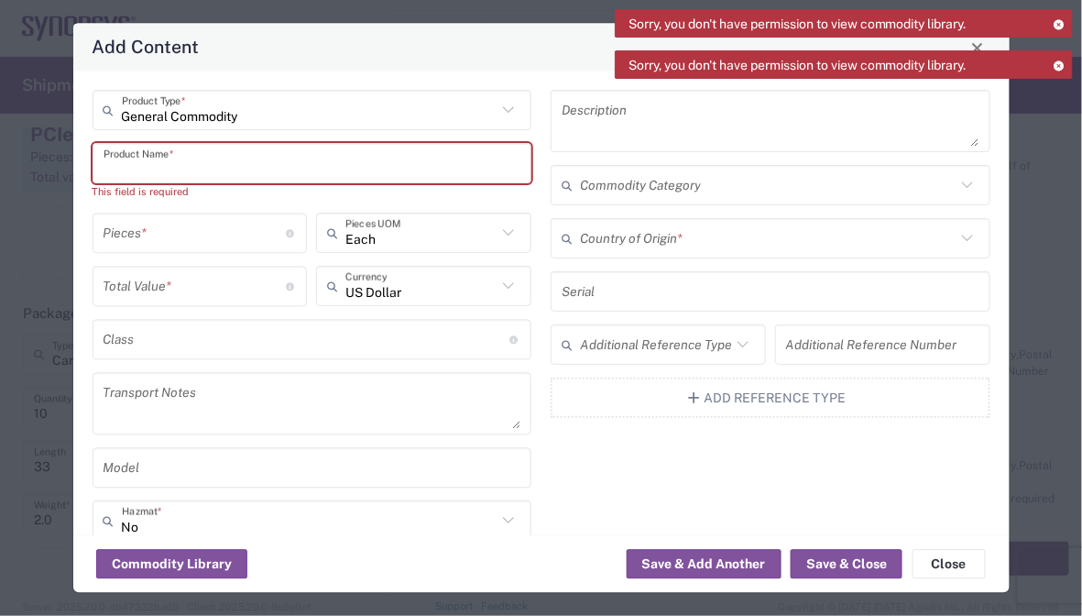
click at [246, 164] on input "text" at bounding box center [313, 164] width 418 height 32
paste input "HAPS HCP SOC IOV HT3 HW"
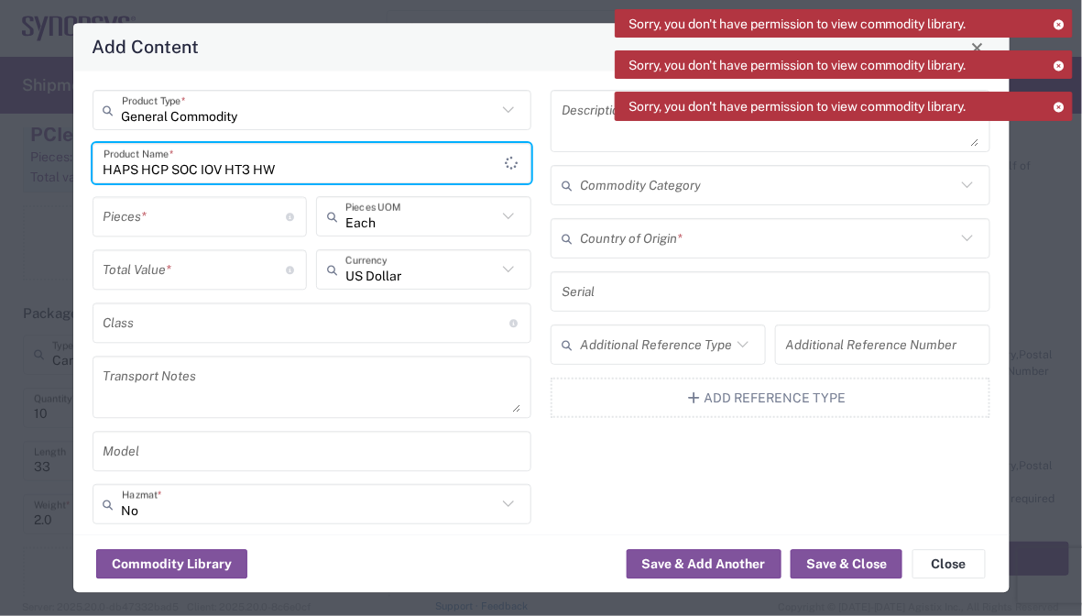
type input "HAPS HCP SOC IOV HT3 HW"
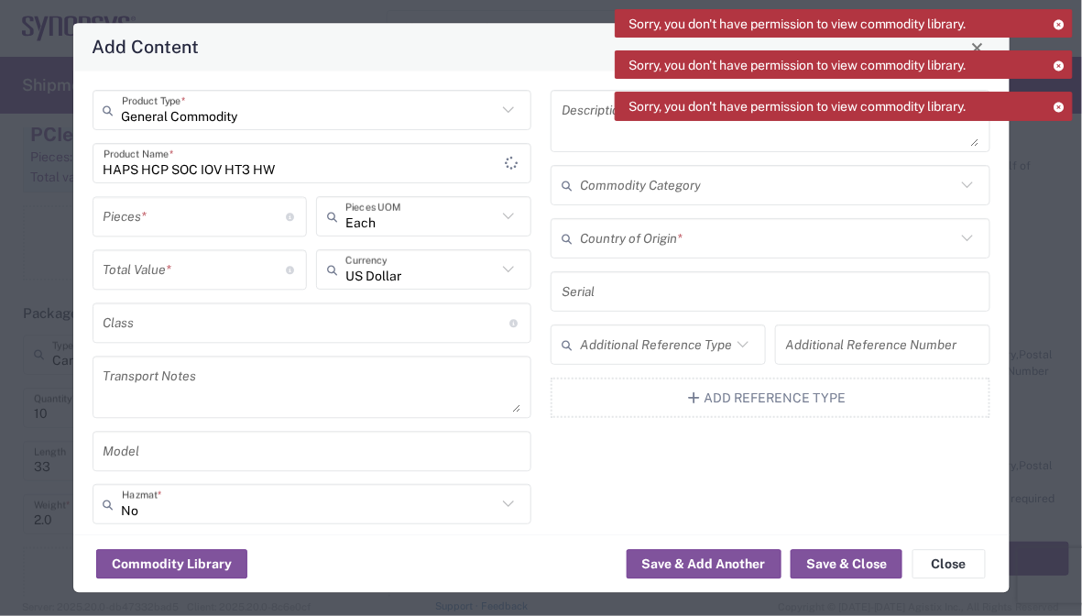
click at [203, 205] on input "number" at bounding box center [195, 217] width 183 height 32
type input "10"
click at [223, 268] on input "number" at bounding box center [195, 270] width 183 height 32
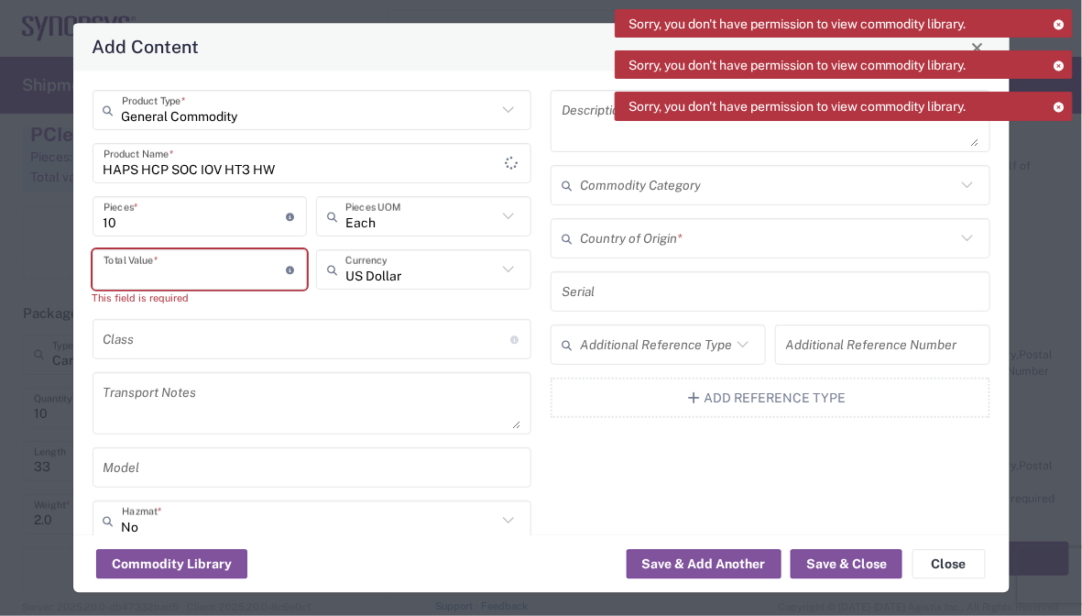
click at [201, 268] on input "number" at bounding box center [195, 270] width 183 height 32
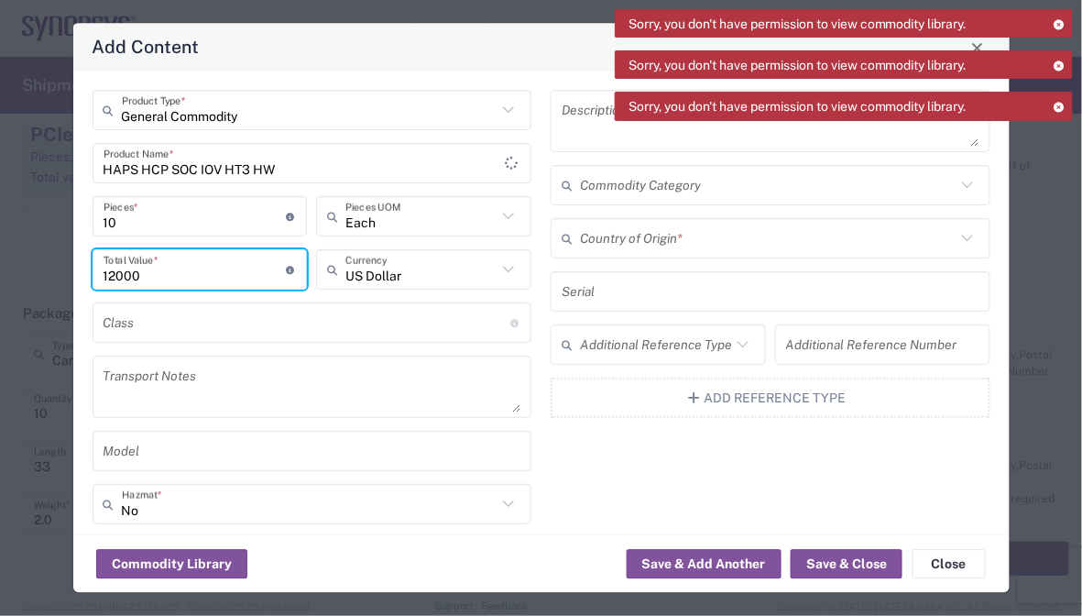
type input "12000"
click at [136, 379] on textarea at bounding box center [313, 387] width 418 height 51
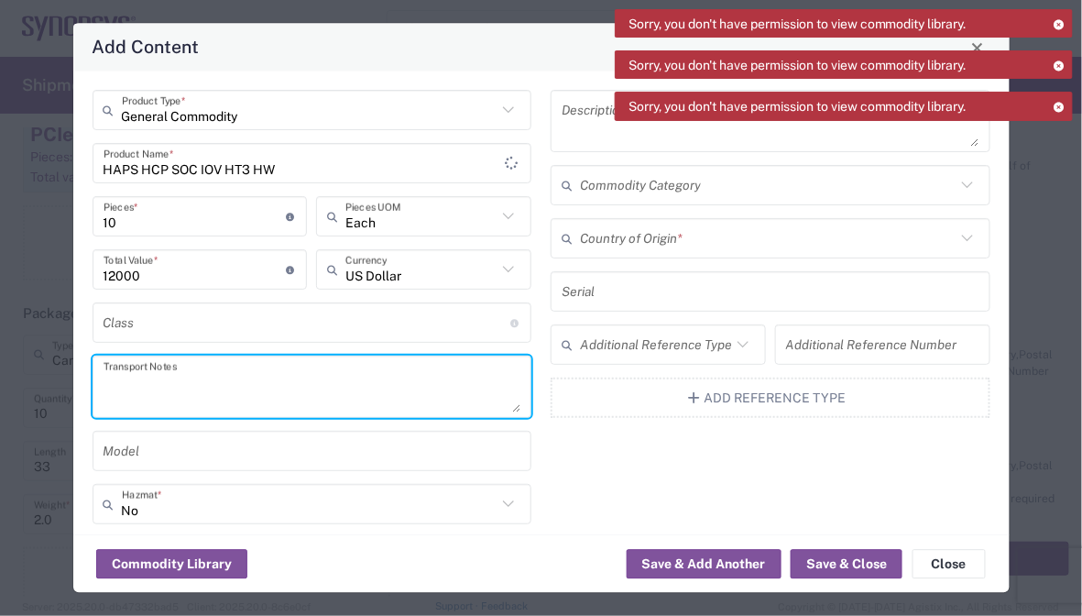
paste textarea "The shipment is transported by KWE using air freight."
type textarea "The shipment is transported by KWE using air freight."
click at [700, 241] on input "text" at bounding box center [768, 239] width 376 height 32
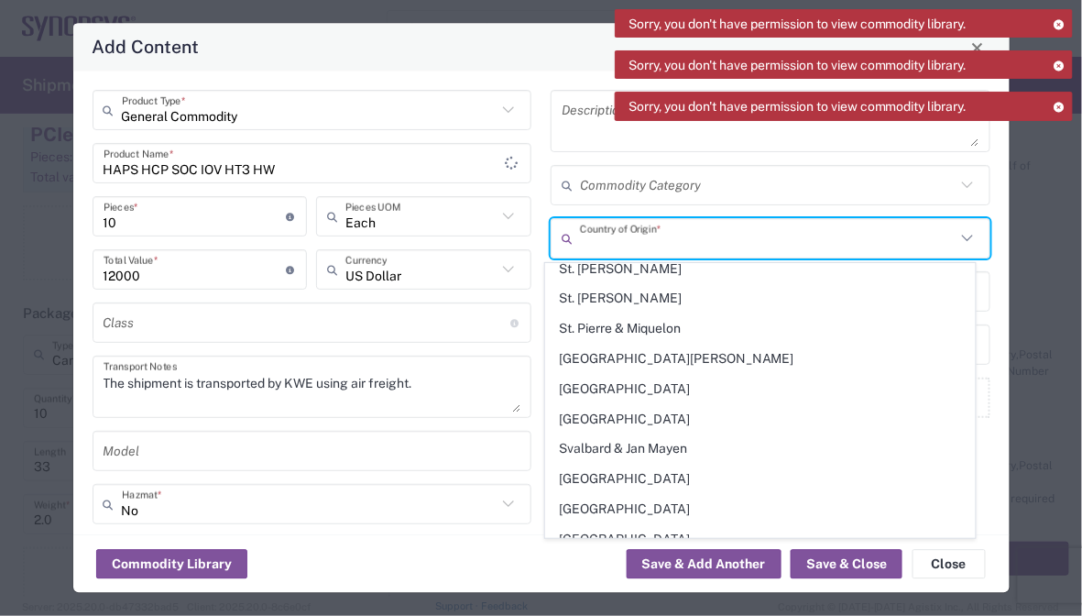
scroll to position [6230, 0]
click at [591, 554] on span "[GEOGRAPHIC_DATA]" at bounding box center [760, 568] width 429 height 28
type input "[GEOGRAPHIC_DATA]"
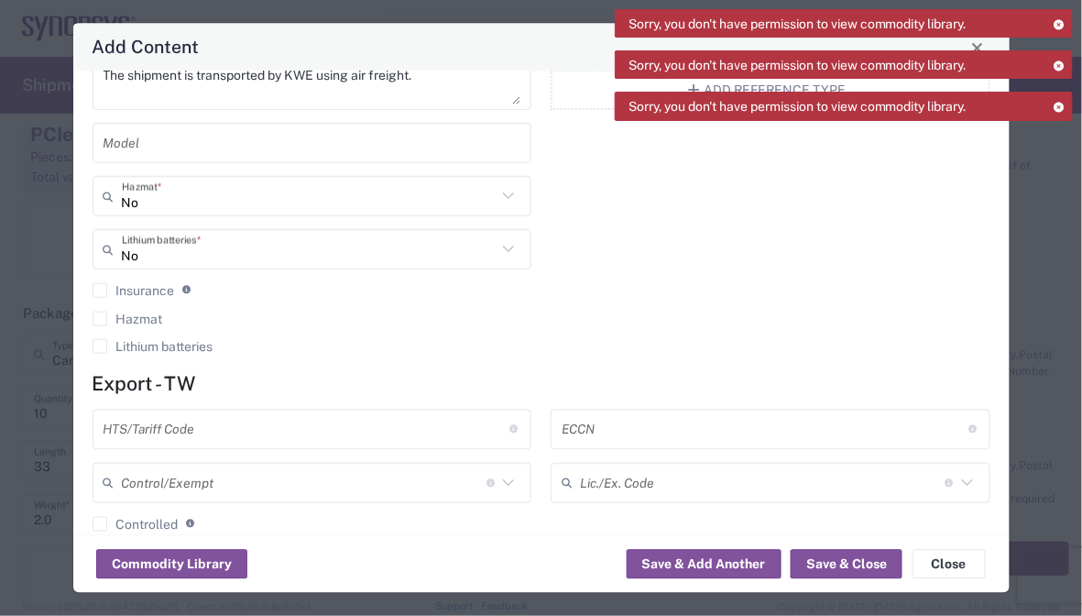
scroll to position [366, 0]
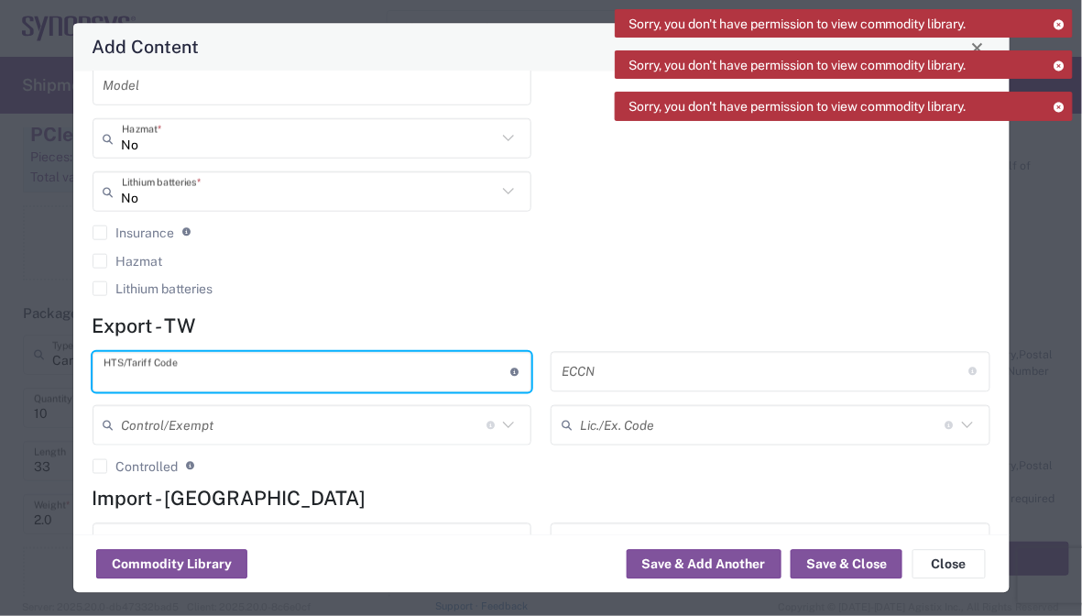
click at [256, 367] on input "text" at bounding box center [307, 371] width 407 height 32
paste input "8473.30.1180"
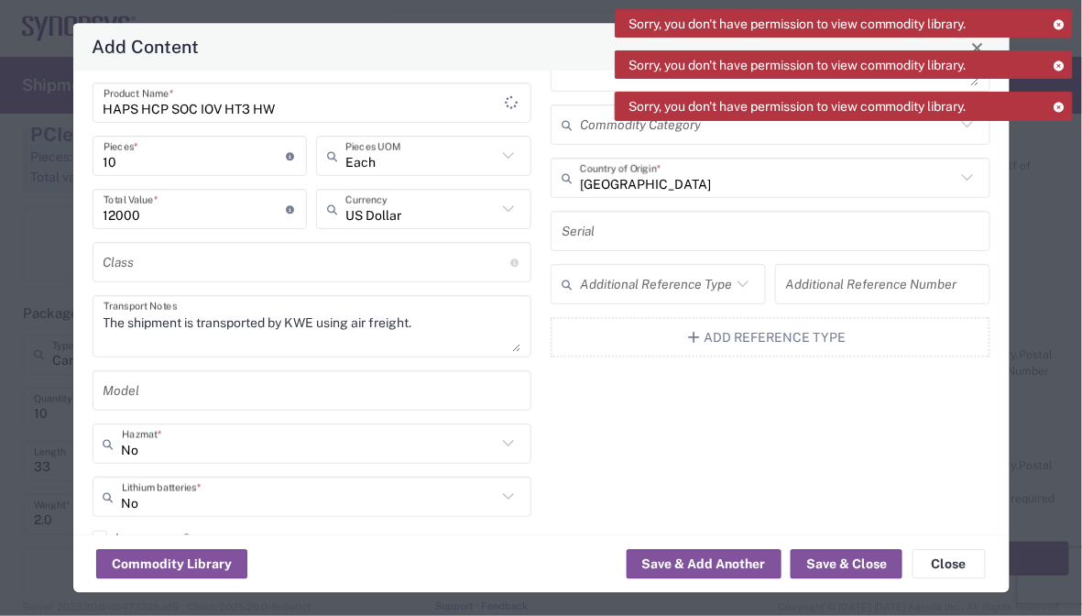
scroll to position [92, 0]
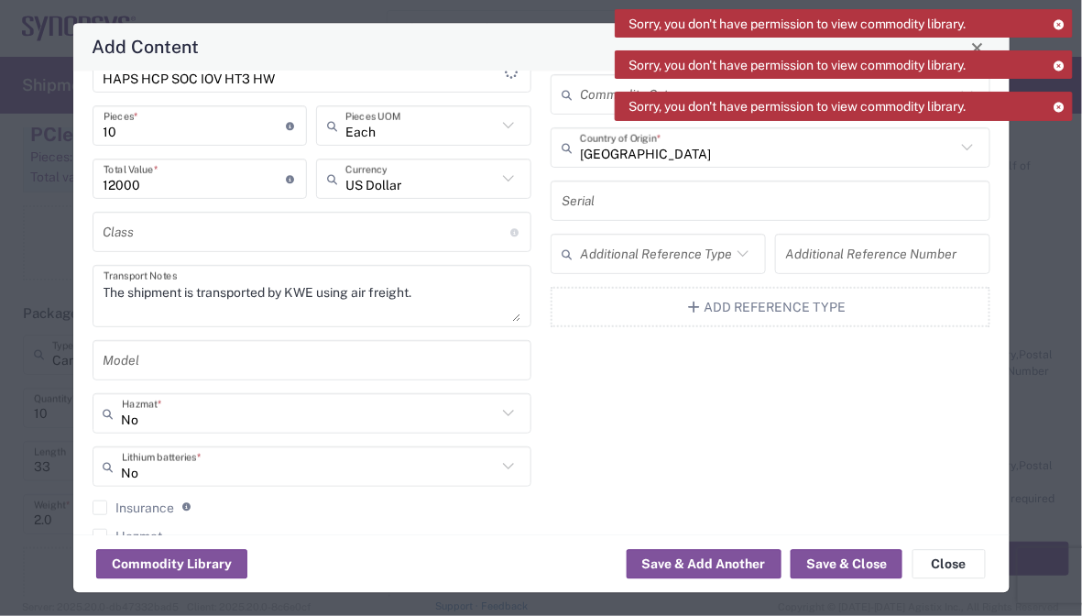
type input "8473.30.1180"
click at [870, 559] on button "Save & Close" at bounding box center [847, 564] width 112 height 29
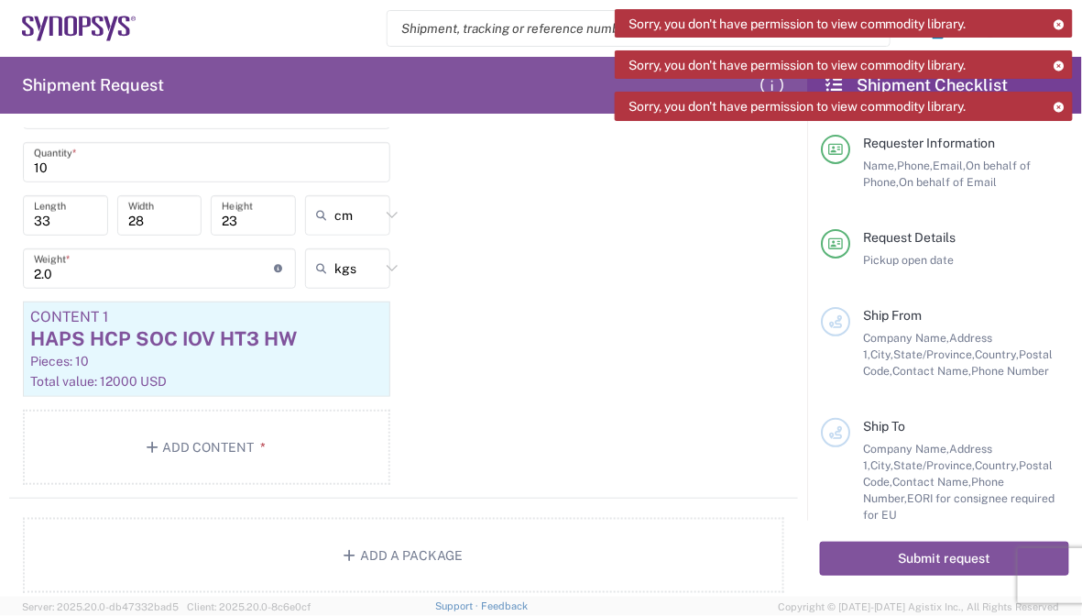
scroll to position [2055, 0]
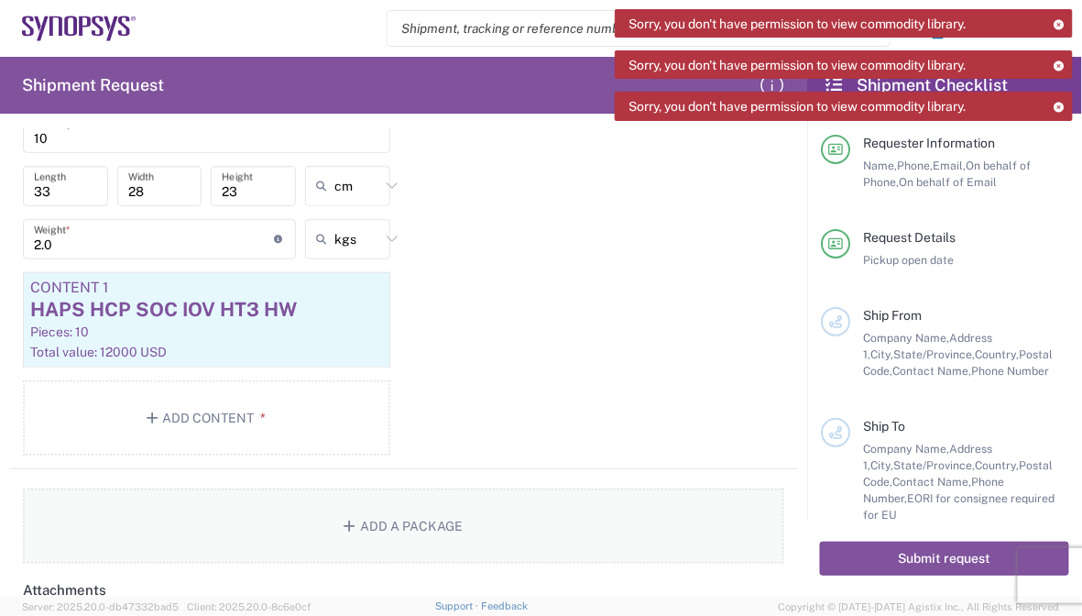
click at [432, 515] on button "Add a Package" at bounding box center [403, 525] width 761 height 75
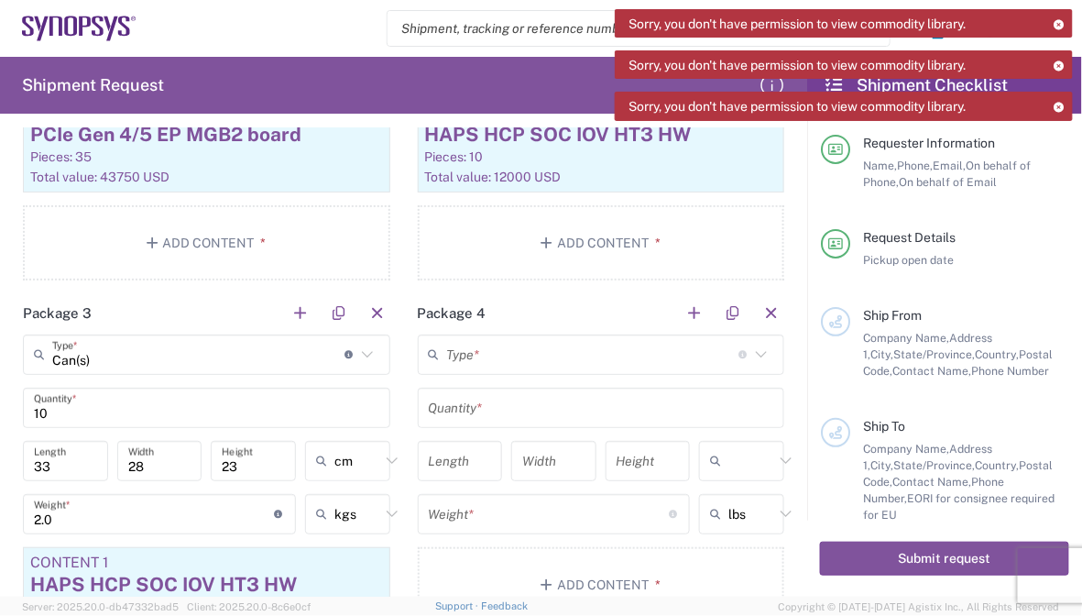
click at [732, 452] on input "text" at bounding box center [751, 460] width 46 height 29
click at [712, 525] on span "cm" at bounding box center [730, 525] width 80 height 28
type input "cm"
click at [742, 505] on input "text" at bounding box center [751, 513] width 46 height 29
click at [716, 565] on span "kgs" at bounding box center [730, 578] width 80 height 28
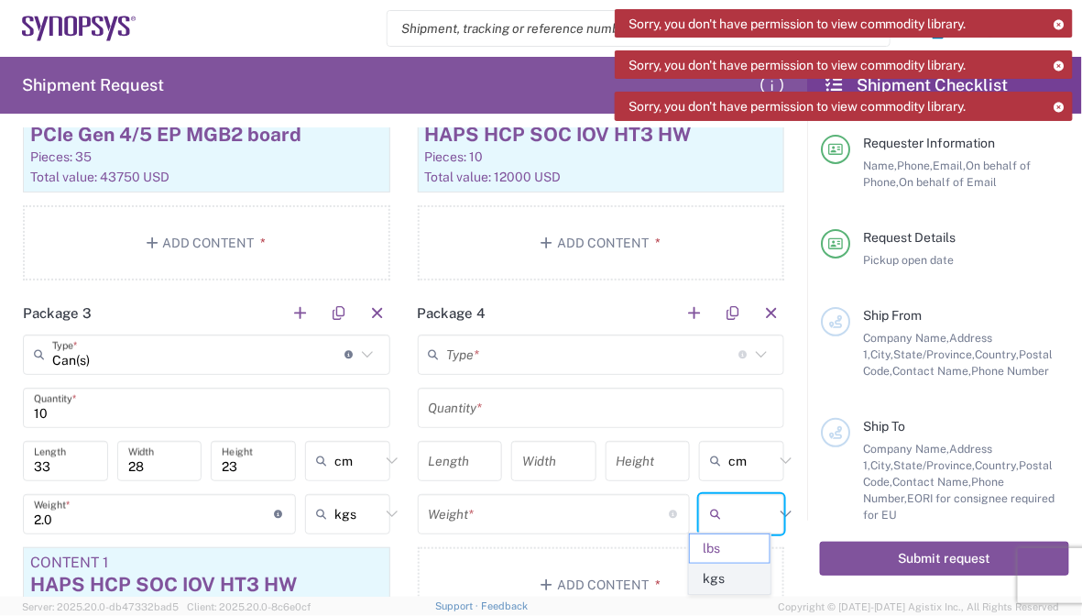
type input "kgs"
click at [570, 357] on input "text" at bounding box center [593, 354] width 292 height 32
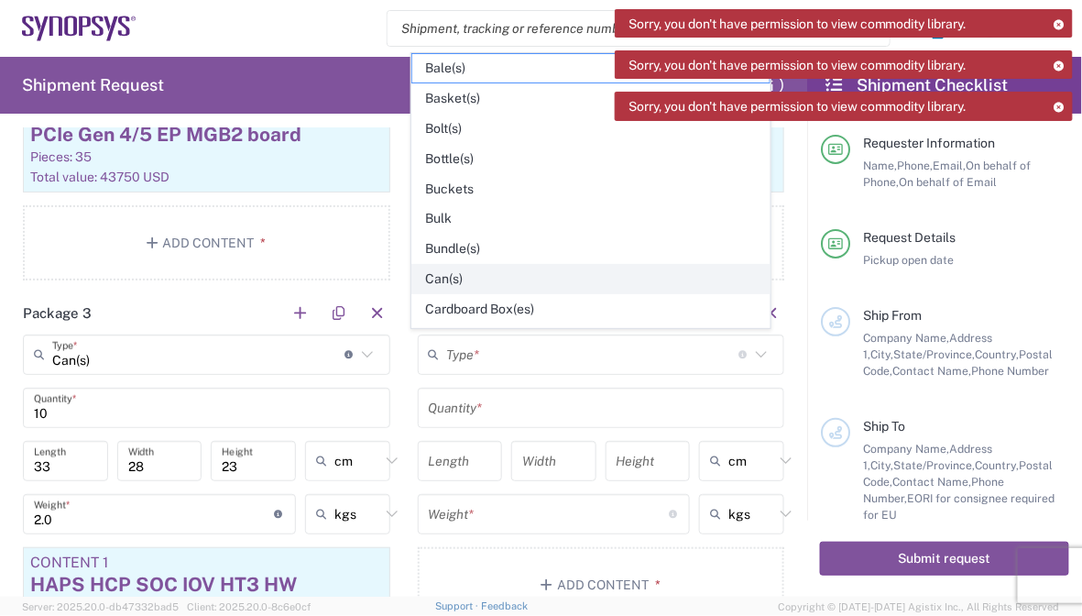
click at [531, 265] on span "Can(s)" at bounding box center [590, 279] width 356 height 28
type input "Can(s)"
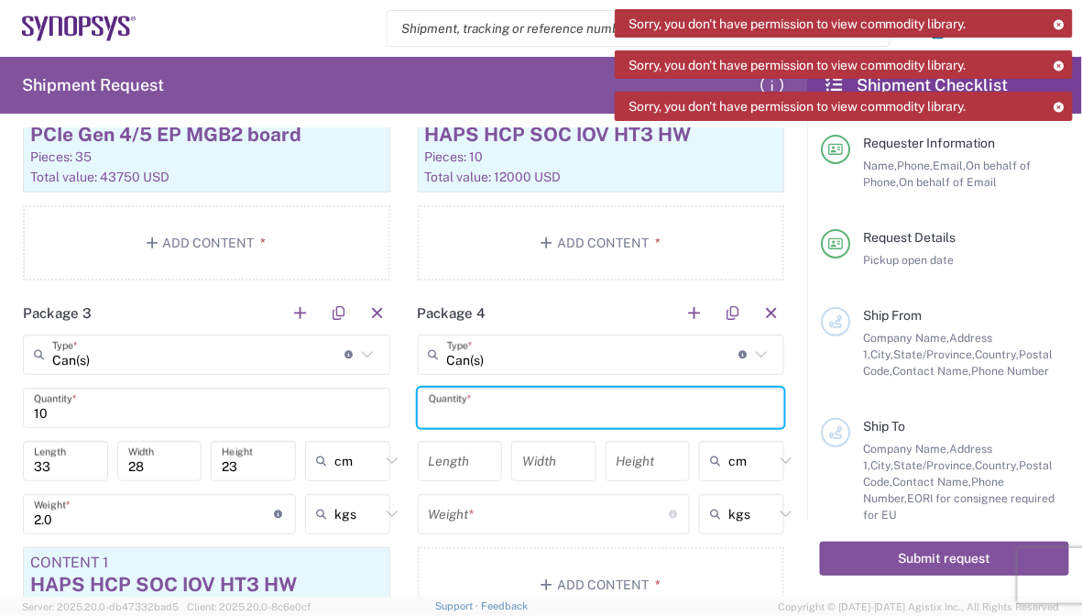
click at [601, 412] on input "text" at bounding box center [601, 407] width 345 height 32
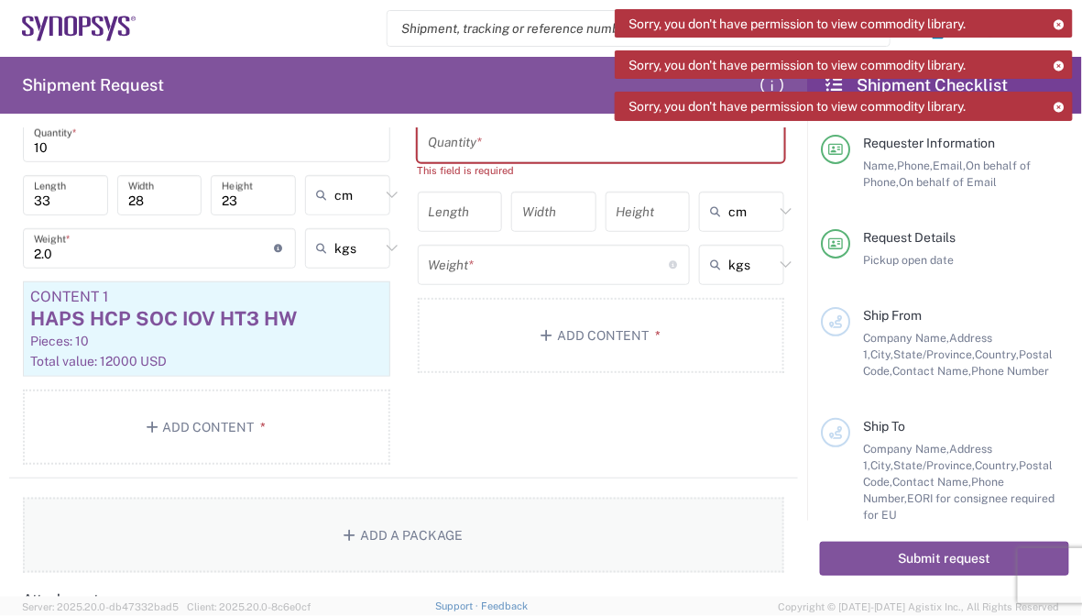
scroll to position [2055, 0]
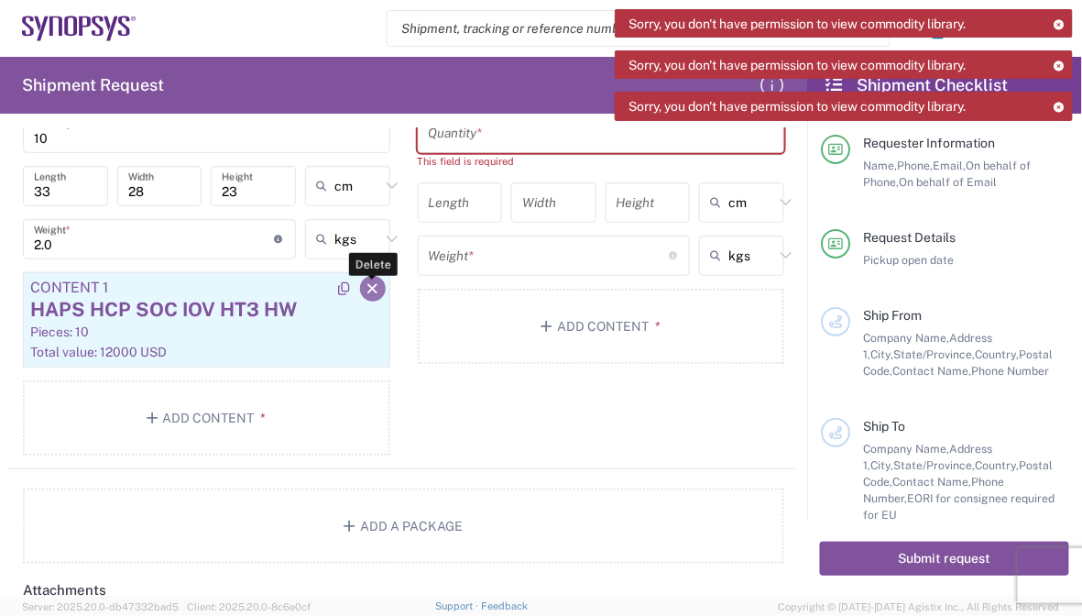
click at [369, 285] on icon "button" at bounding box center [373, 288] width 16 height 13
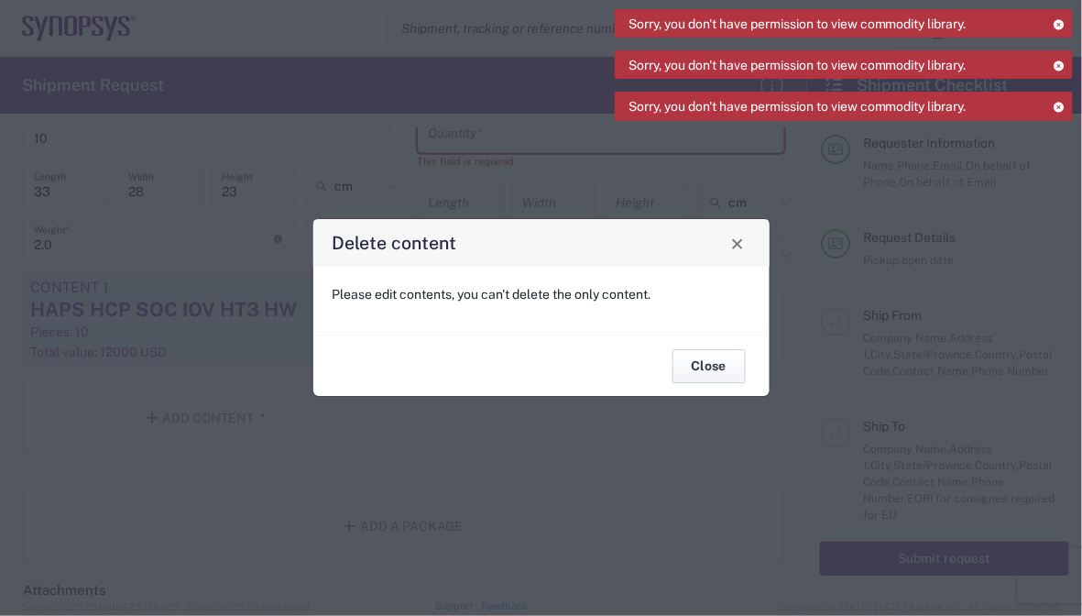
click at [695, 358] on button "Close" at bounding box center [708, 366] width 73 height 34
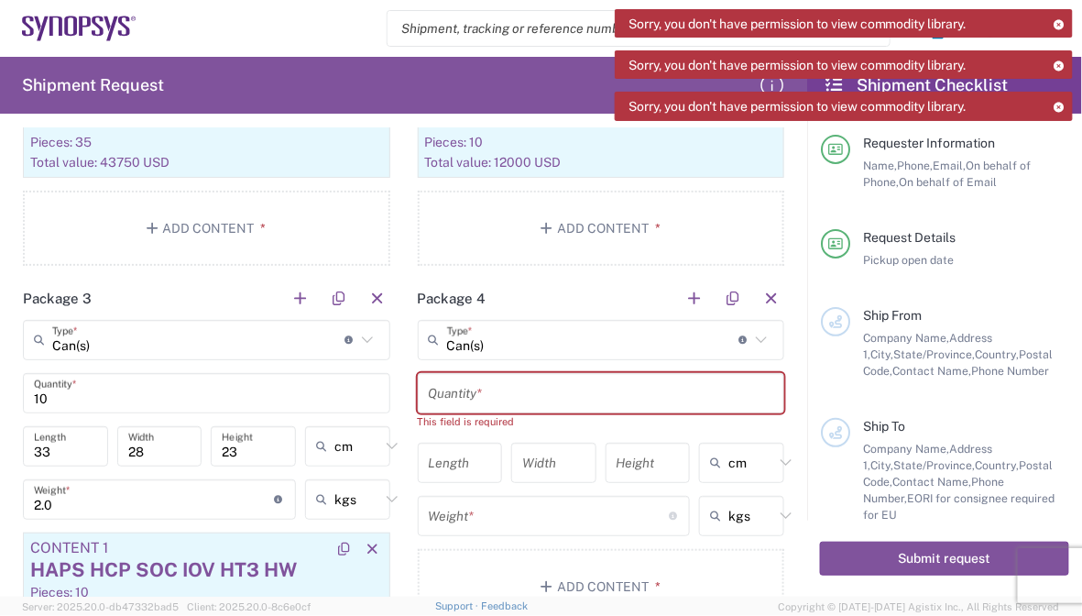
scroll to position [1780, 0]
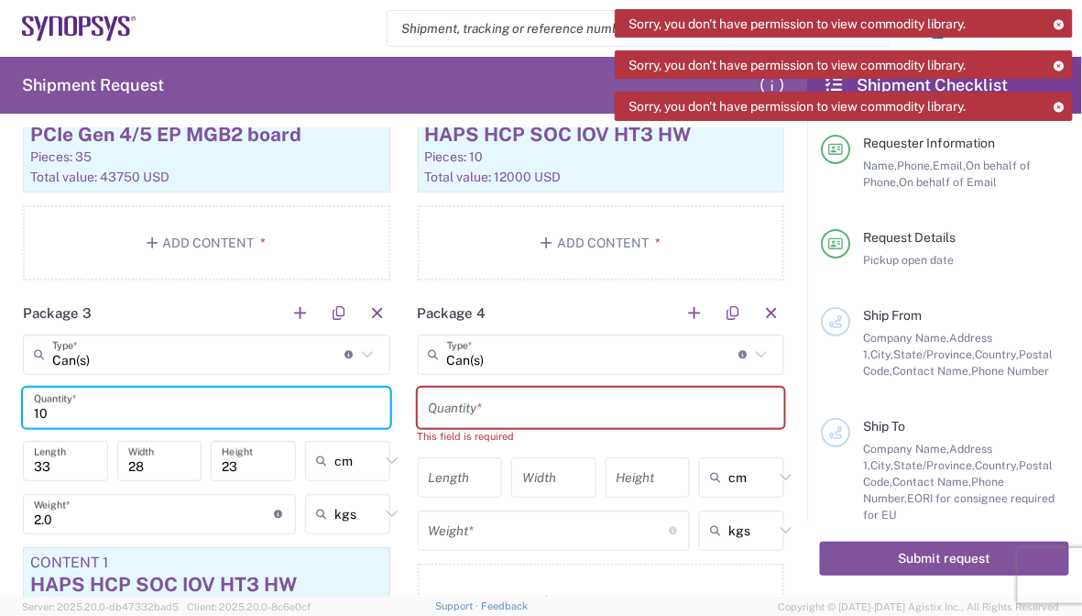
drag, startPoint x: 129, startPoint y: 419, endPoint x: 16, endPoint y: 410, distance: 113.9
click at [16, 410] on main "Can(s) Type * Material used to package goods Bale(s) Basket(s) Bolt(s) Bottle(s…" at bounding box center [206, 535] width 395 height 402
type input "20"
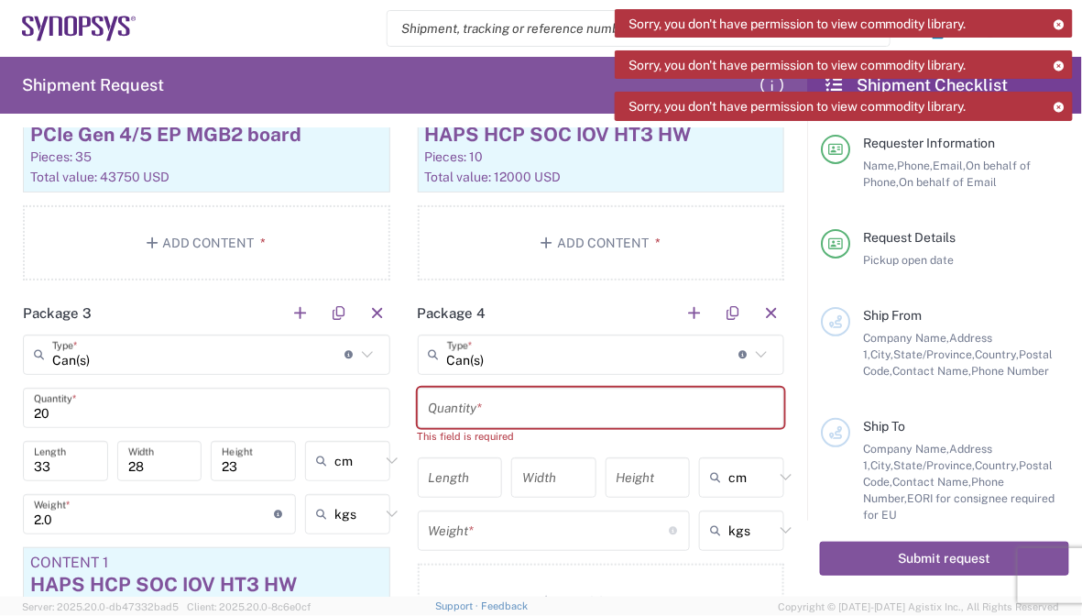
click at [64, 464] on input "33" at bounding box center [65, 460] width 63 height 32
drag, startPoint x: 60, startPoint y: 462, endPoint x: -3, endPoint y: 468, distance: 63.5
click at [0, 468] on html "Sorry, you don't have permission to view commodity library. Sorry, you don't ha…" at bounding box center [541, 308] width 1082 height 616
type input "39"
drag, startPoint x: 175, startPoint y: 459, endPoint x: 4, endPoint y: 468, distance: 171.6
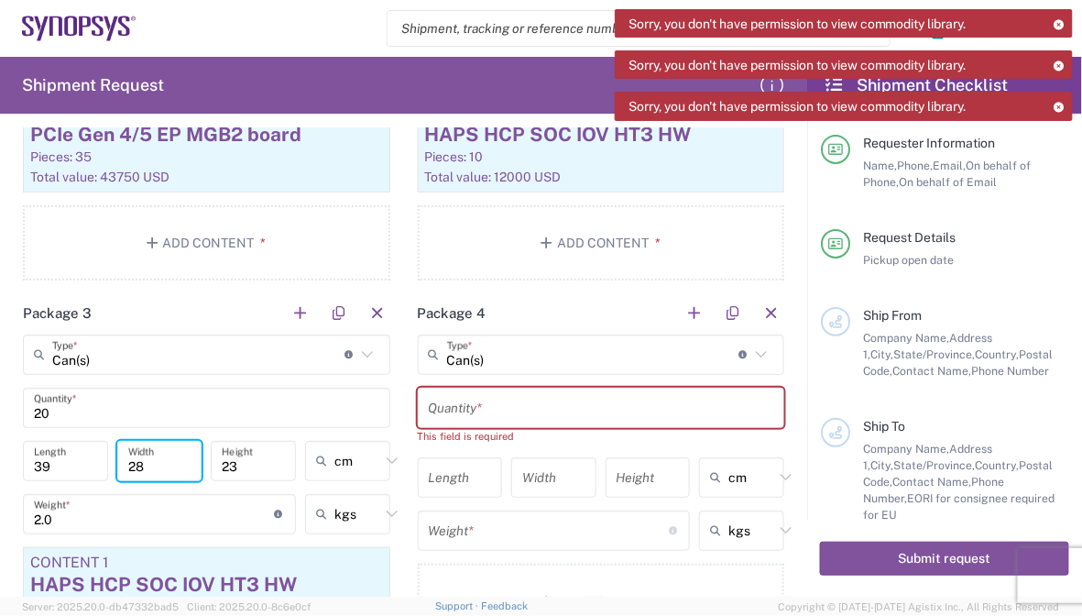
click at [0, 468] on html "Sorry, you don't have permission to view commodity library. Sorry, you don't ha…" at bounding box center [541, 308] width 1082 height 616
type input "34"
drag, startPoint x: 258, startPoint y: 464, endPoint x: 168, endPoint y: 462, distance: 90.7
click at [165, 463] on div "39 Length 34 Width 23 Height cm in cm ft" at bounding box center [206, 467] width 377 height 53
type input "29"
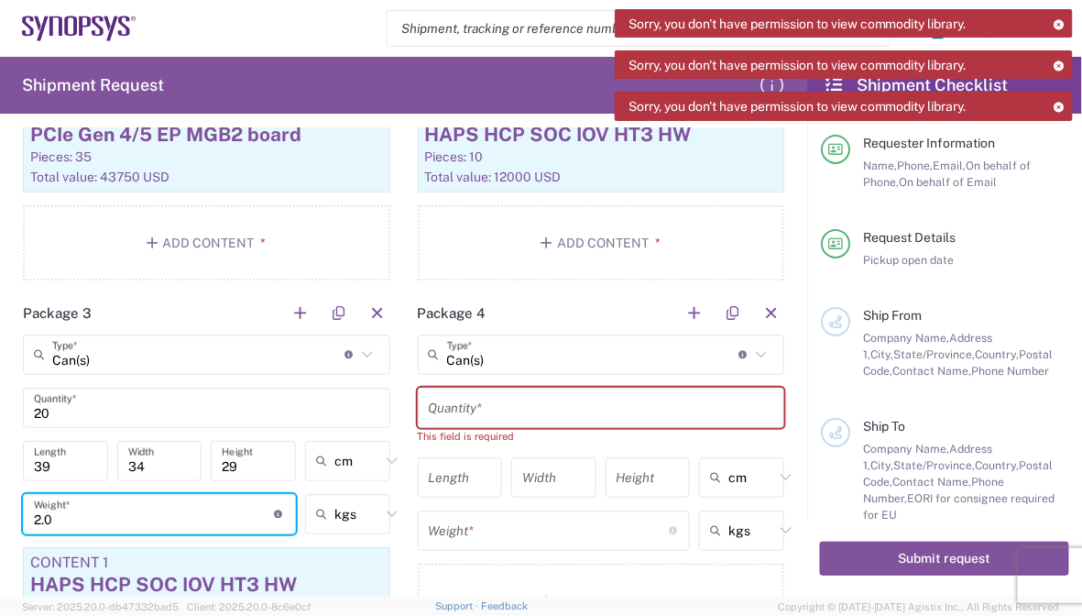
click at [112, 512] on input "2.0" at bounding box center [154, 513] width 241 height 32
type input "2"
type input "3.4"
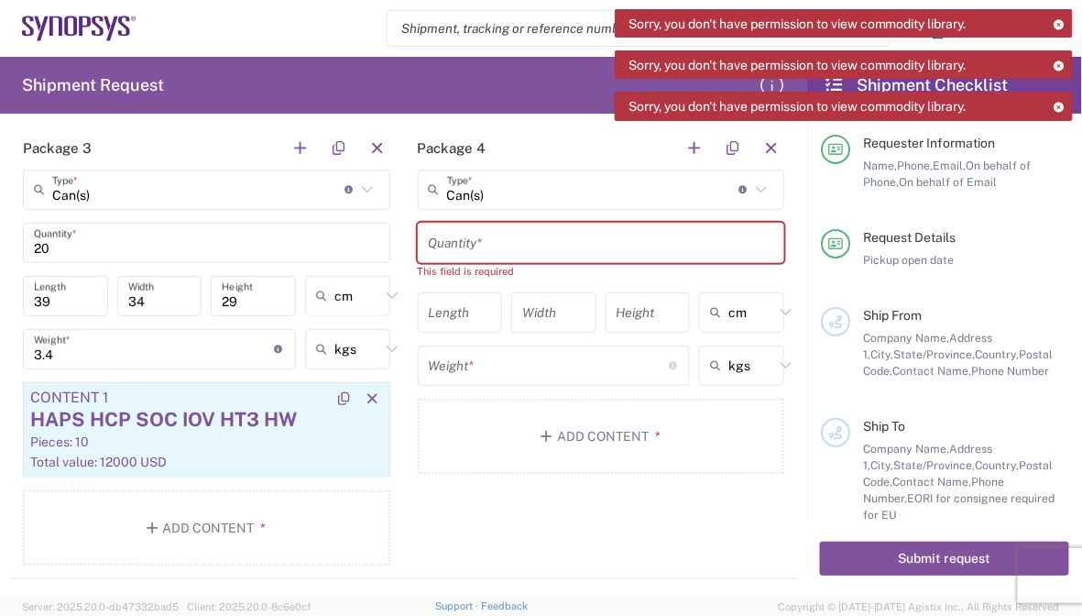
scroll to position [1963, 0]
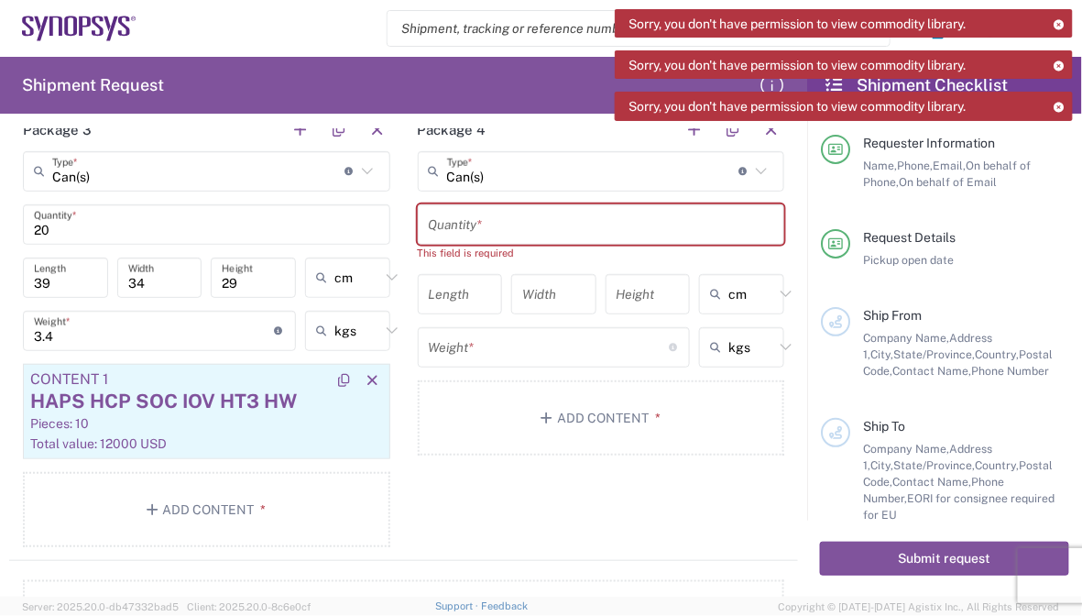
click at [165, 406] on div "HAPS HCP SOC IOV HT3 HW" at bounding box center [206, 401] width 353 height 27
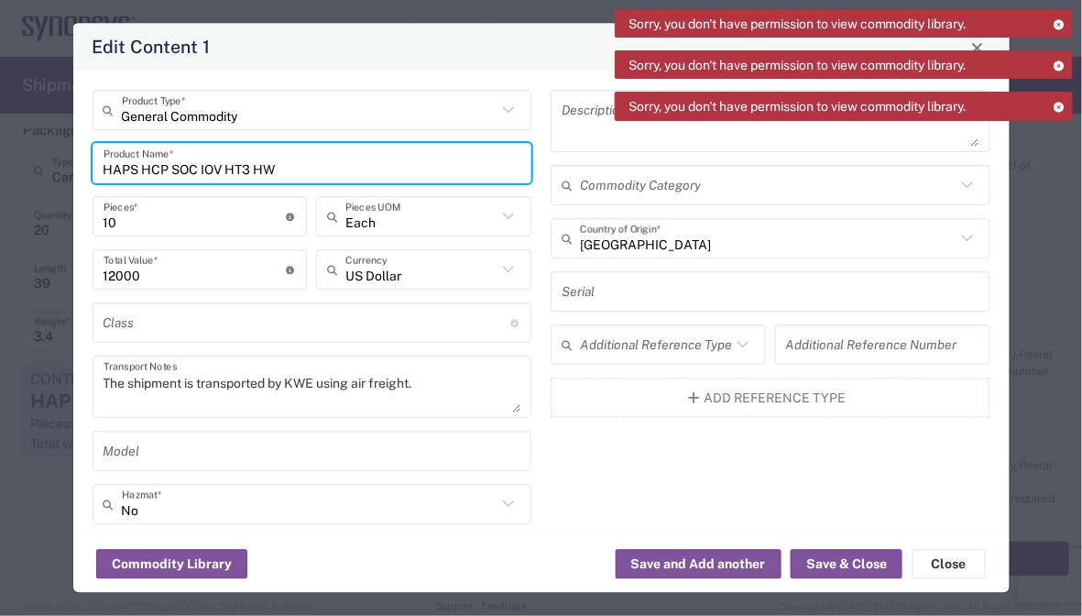
drag, startPoint x: 312, startPoint y: 161, endPoint x: 69, endPoint y: 159, distance: 243.7
click at [50, 159] on div "Edit Content 1 General Commodity Product Type * HAPS HCP SOC IOV HT3 HW Product…" at bounding box center [541, 308] width 1082 height 616
paste input "PCIe Gen 4/5 RC MGB2 board"
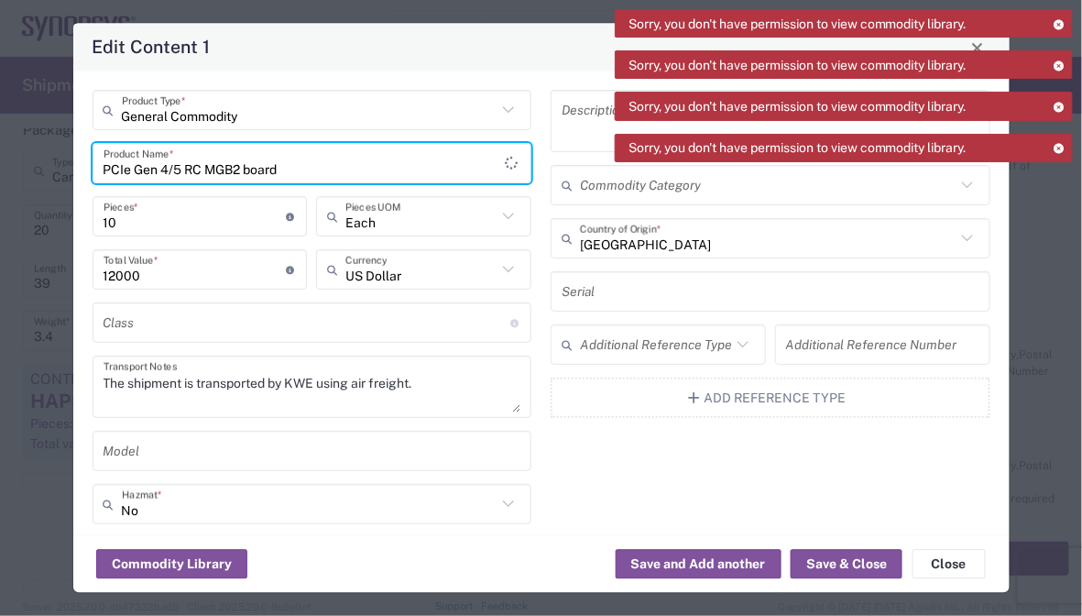
type input "PCIe Gen 4/5 RC MGB2 board"
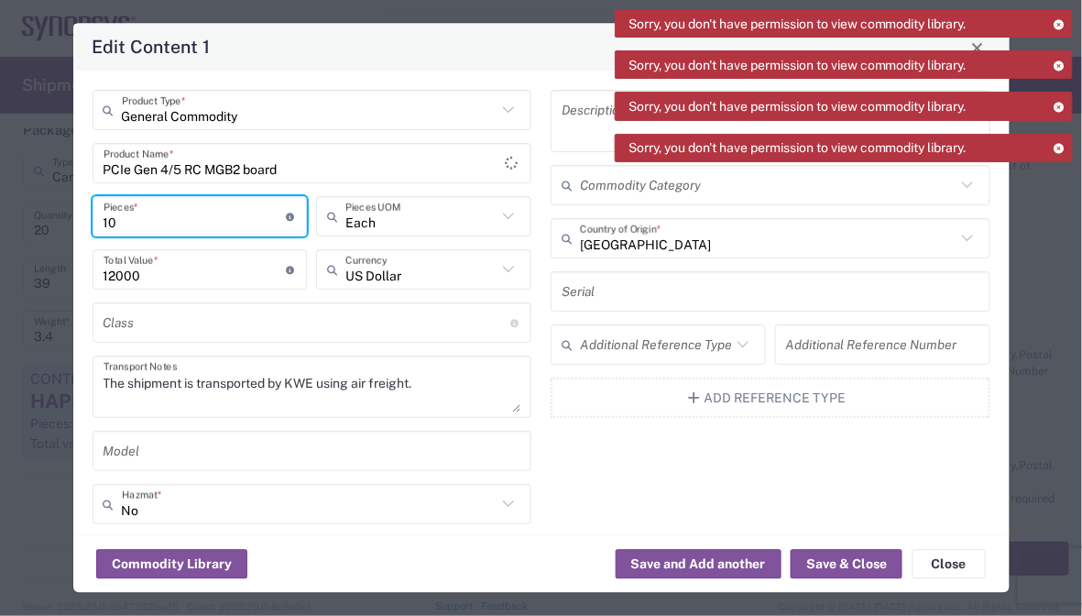
click at [125, 219] on input "10" at bounding box center [195, 217] width 183 height 32
type input "1"
type input "1200"
type input "2"
type input "2400"
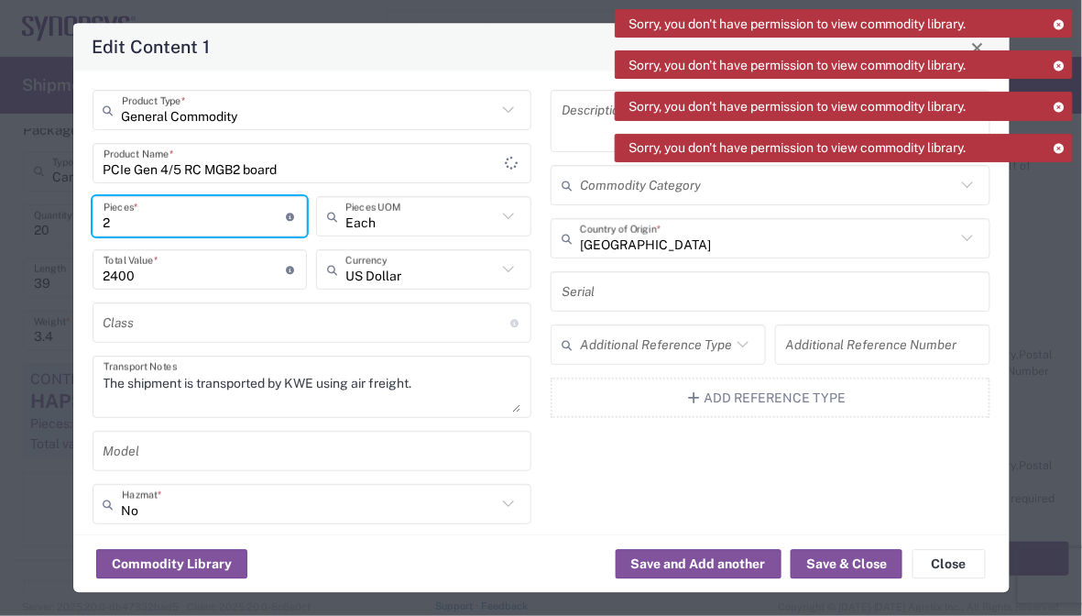
type input "20"
type input "24000"
type input "20"
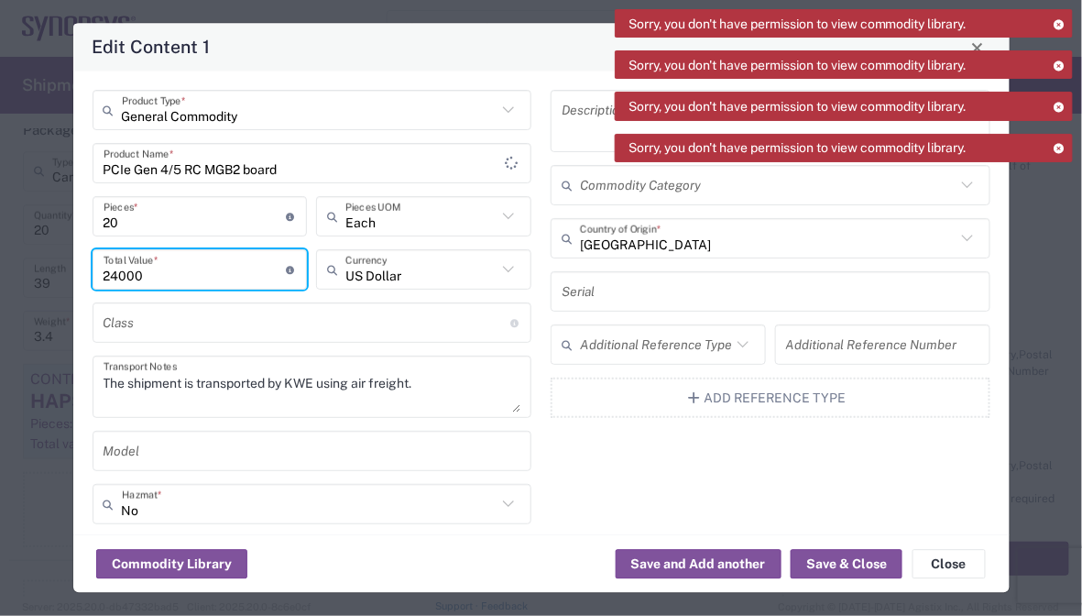
drag, startPoint x: 146, startPoint y: 271, endPoint x: 31, endPoint y: 274, distance: 114.6
click at [31, 274] on div "Edit Content 1 General Commodity Product Type * PCIe Gen 4/5 RC MGB2 board Prod…" at bounding box center [541, 308] width 1082 height 616
type input "25600"
click at [677, 480] on div "Description Commodity Category Taiwan Country of Origin * Serial Additional Ref…" at bounding box center [770, 383] width 459 height 585
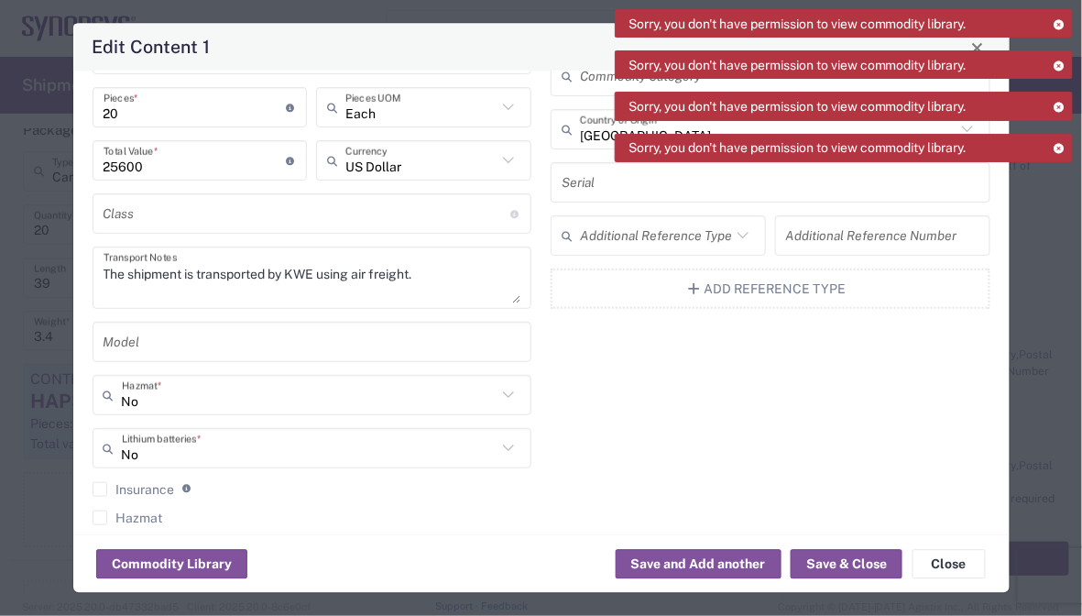
scroll to position [275, 0]
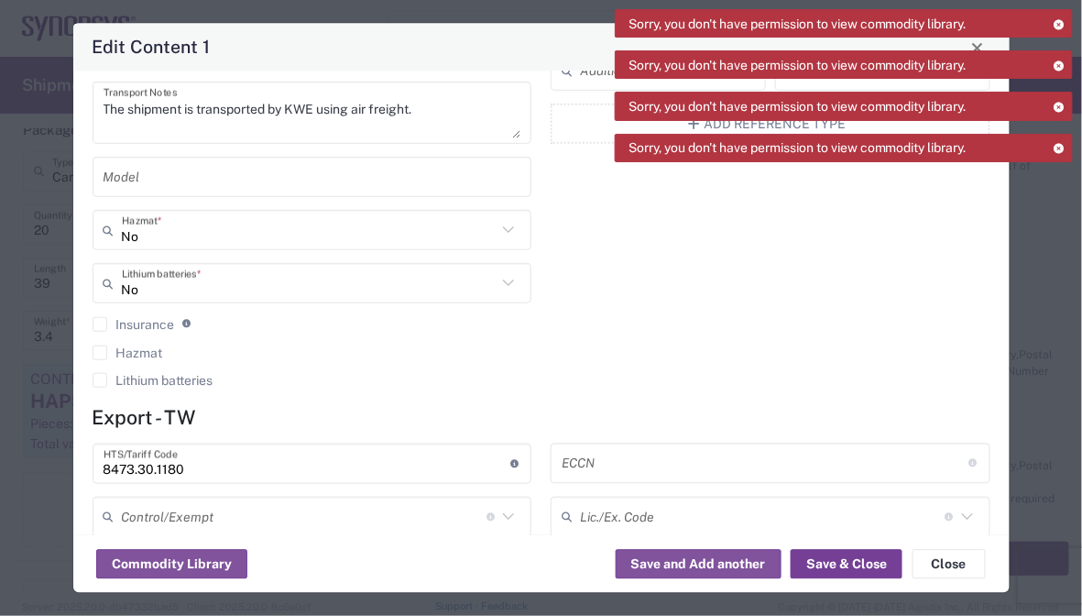
click at [854, 559] on button "Save & Close" at bounding box center [847, 564] width 112 height 29
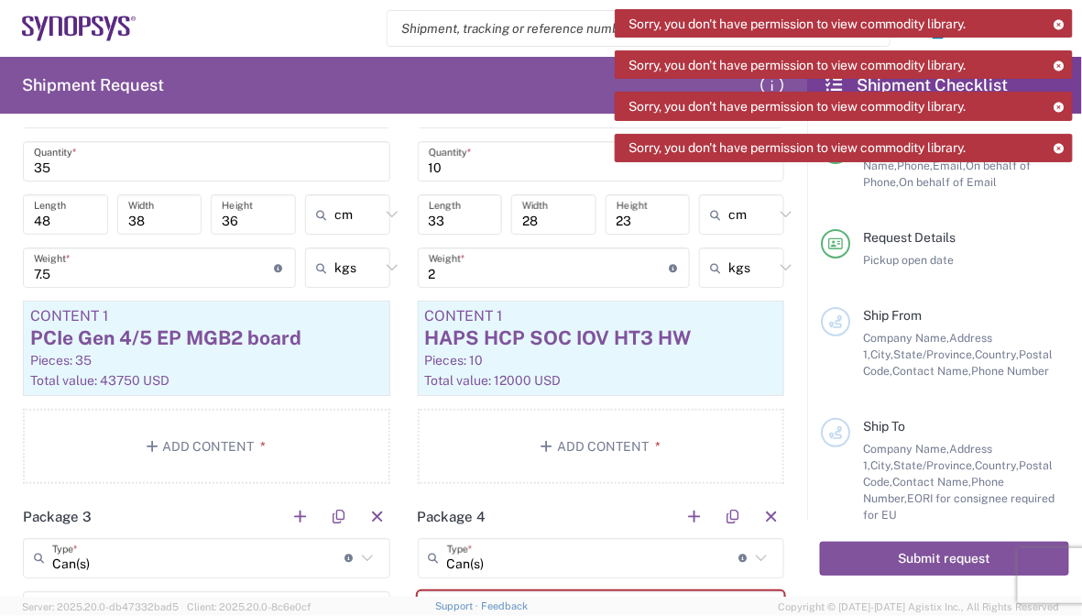
scroll to position [1505, 0]
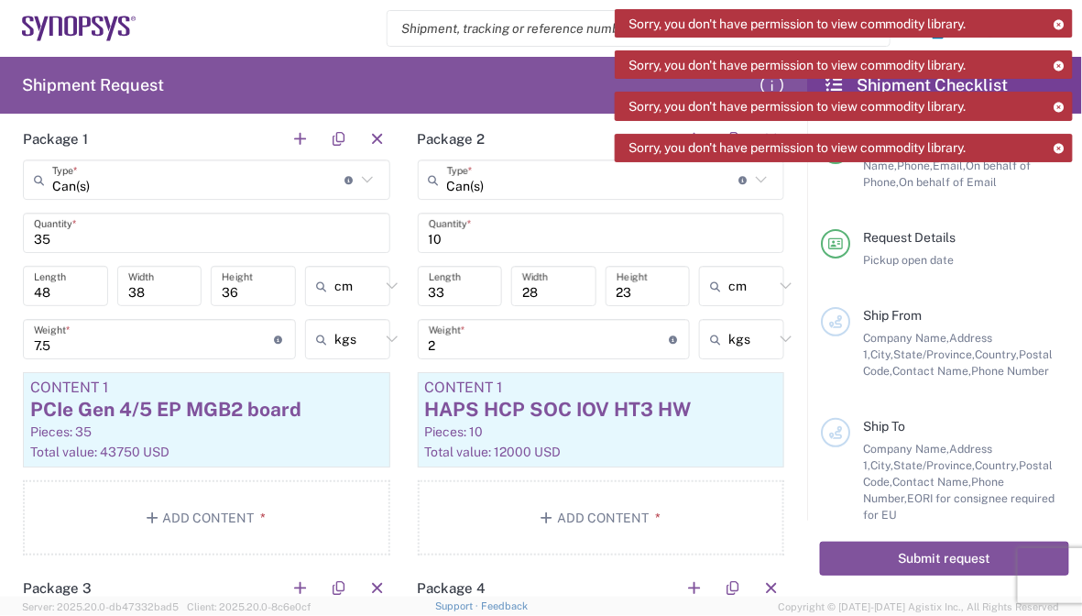
click at [633, 247] on div "10 Quantity *" at bounding box center [601, 233] width 367 height 40
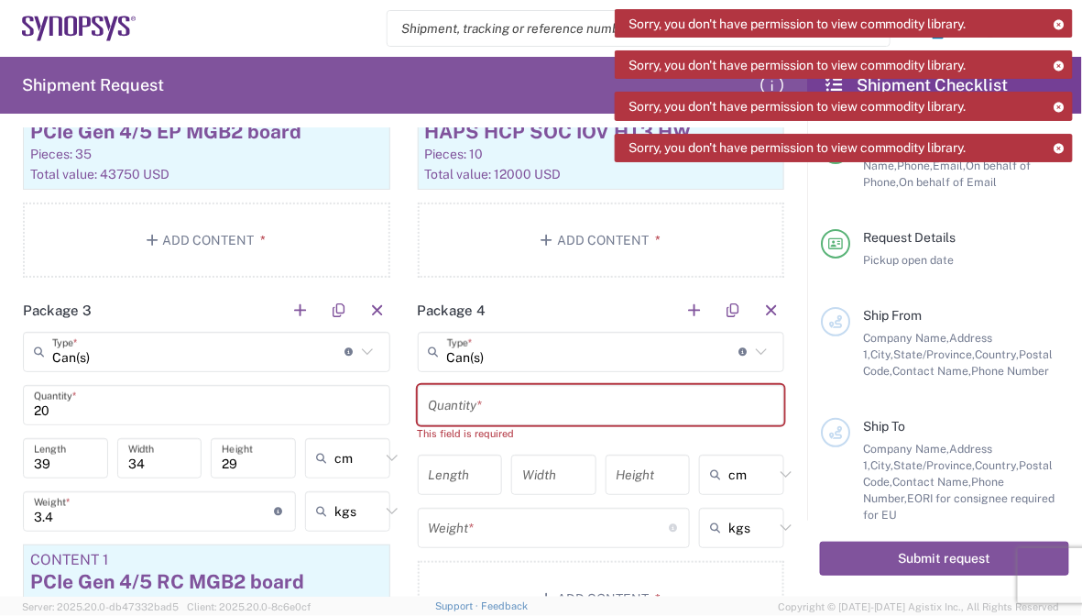
scroll to position [1780, 0]
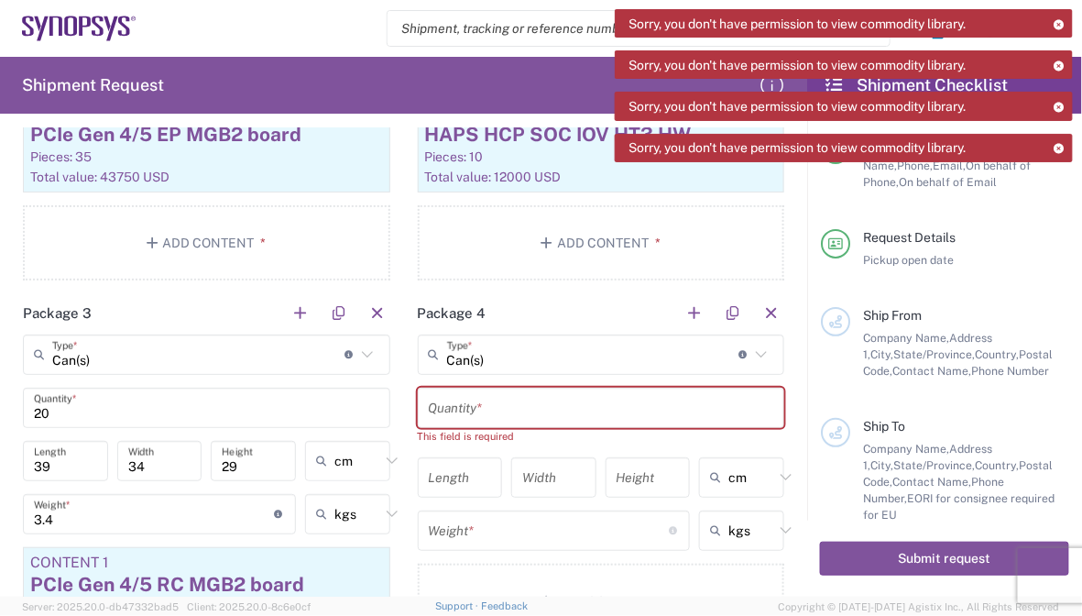
click at [654, 396] on input "text" at bounding box center [601, 407] width 345 height 32
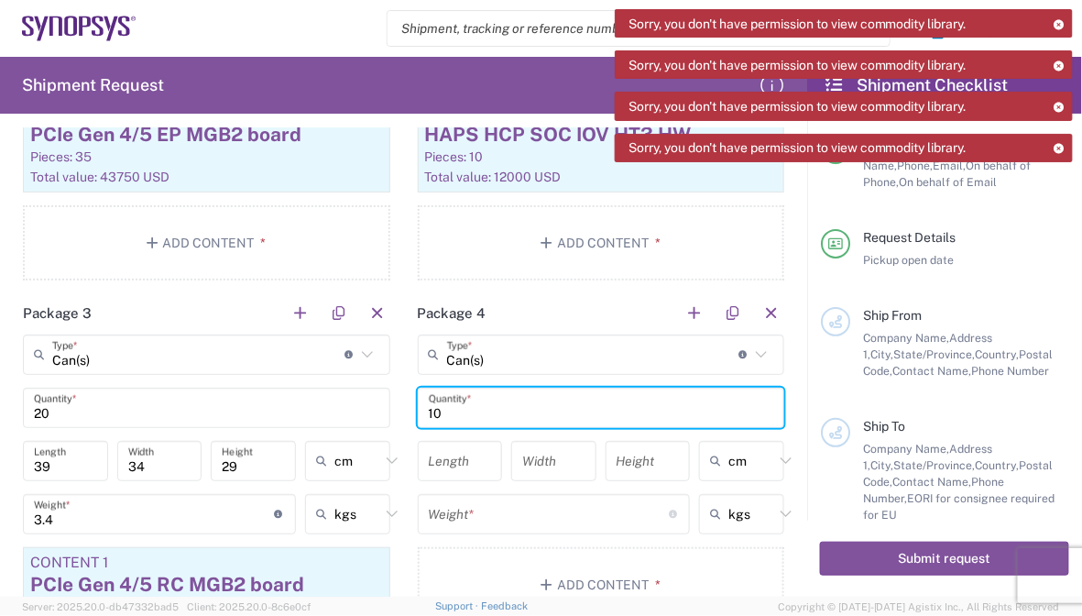
type input "1"
type input "6"
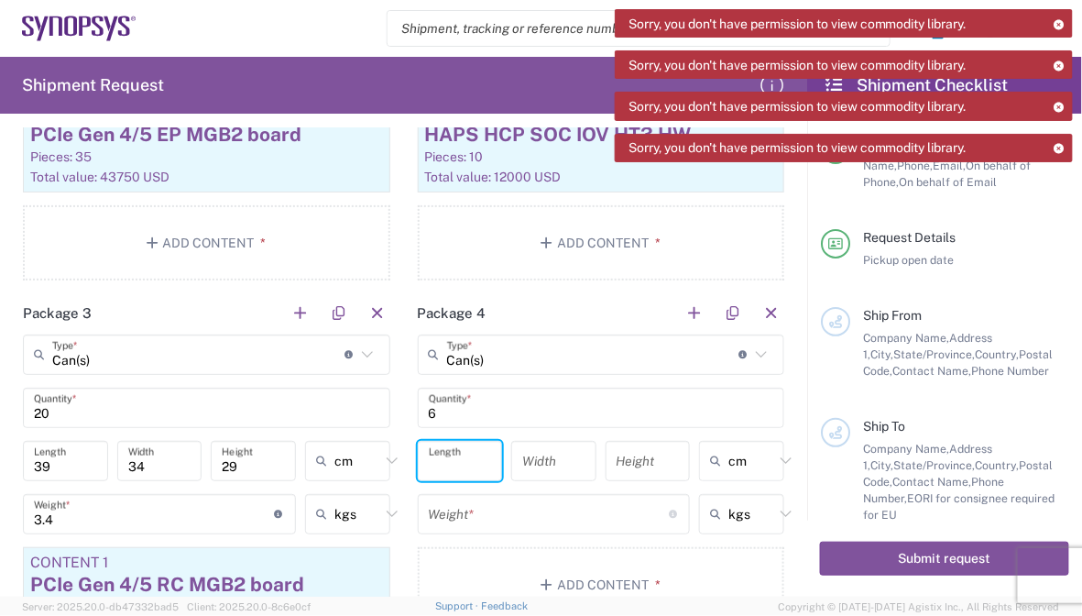
click at [438, 453] on input "number" at bounding box center [460, 460] width 63 height 32
click at [471, 444] on input "number" at bounding box center [460, 460] width 63 height 32
type input "48"
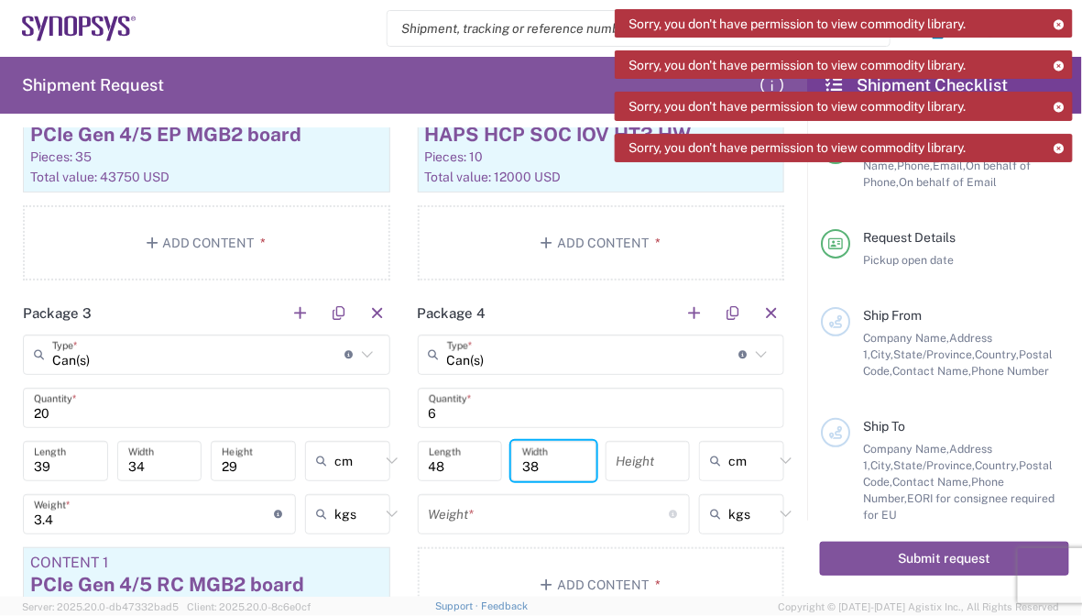
type input "38"
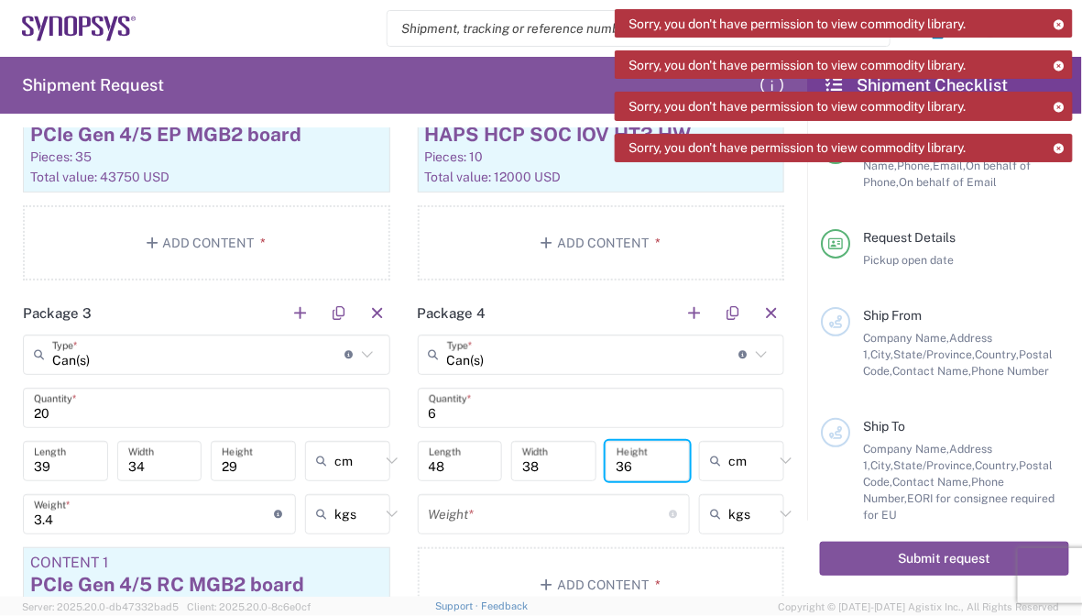
type input "36"
click at [452, 513] on input "number" at bounding box center [549, 513] width 241 height 32
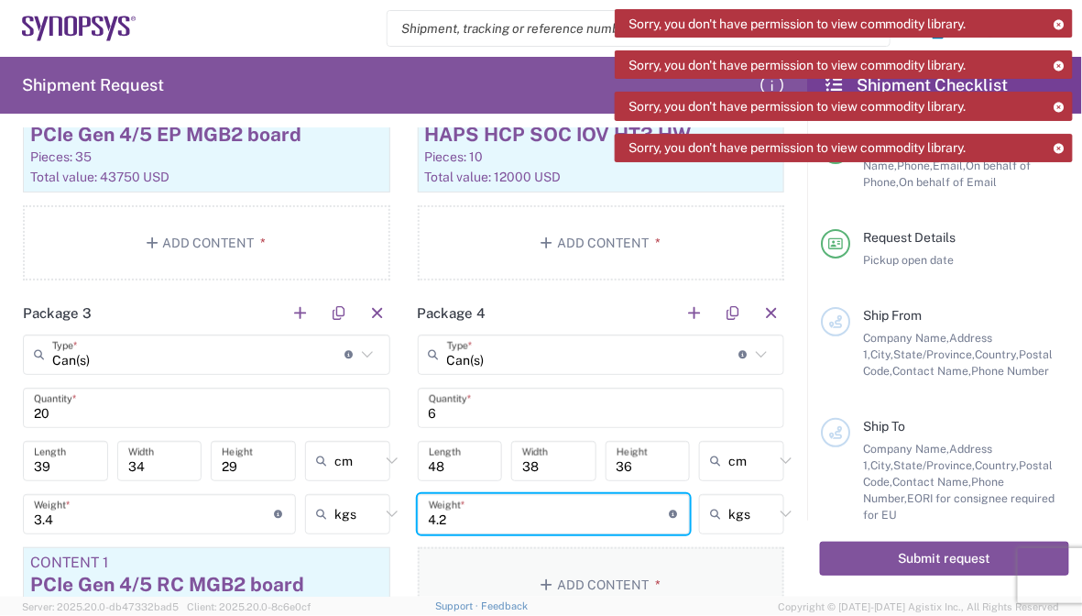
type input "4.2"
click at [514, 562] on button "Add Content *" at bounding box center [601, 584] width 367 height 75
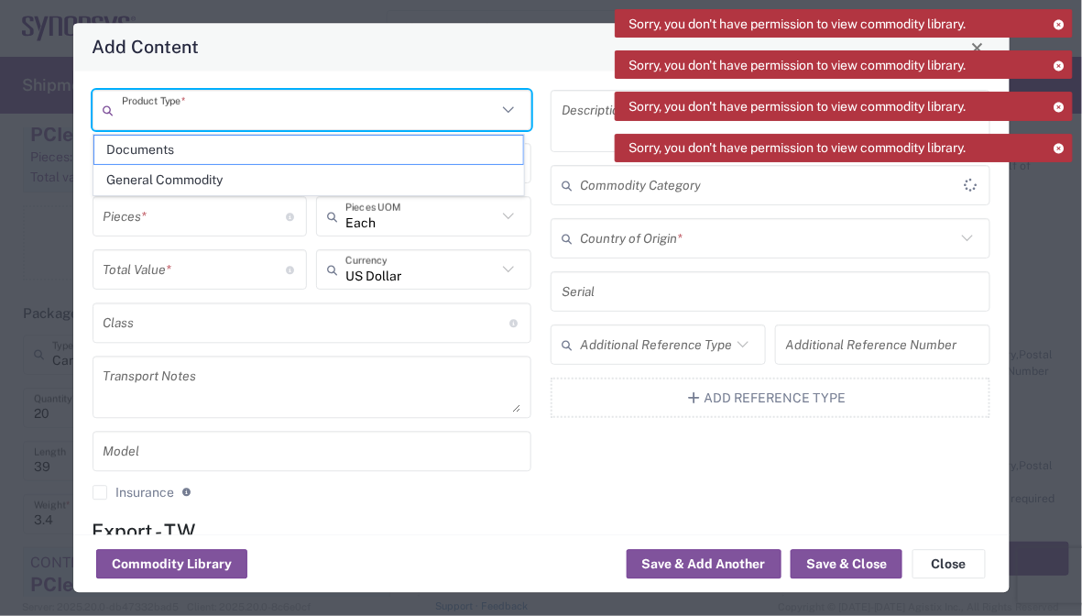
click at [324, 115] on input "text" at bounding box center [310, 110] width 376 height 32
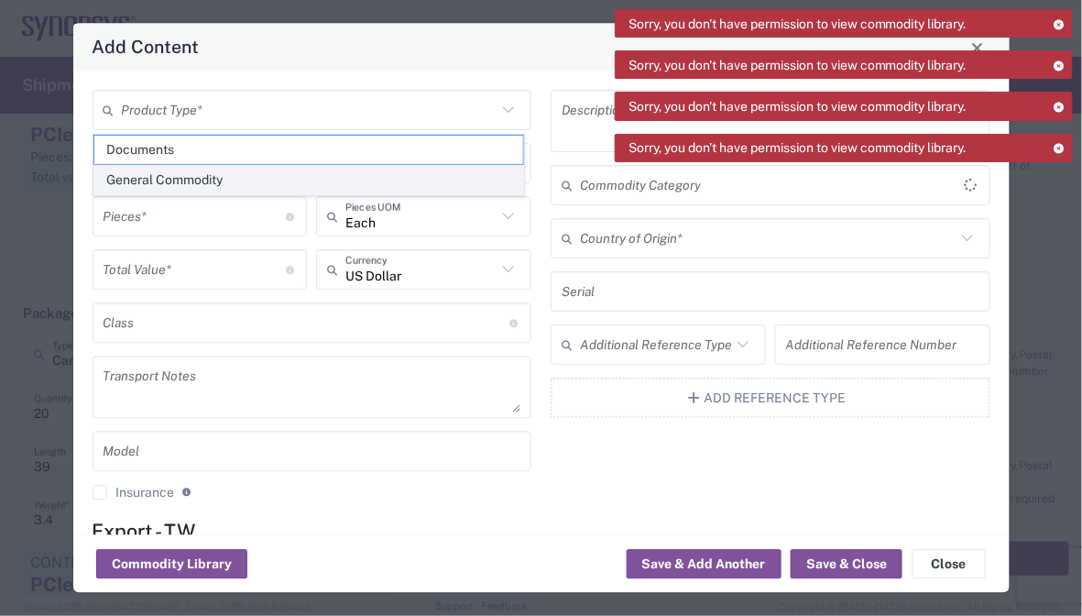
click at [282, 180] on span "General Commodity" at bounding box center [308, 180] width 429 height 28
type input "General Commodity"
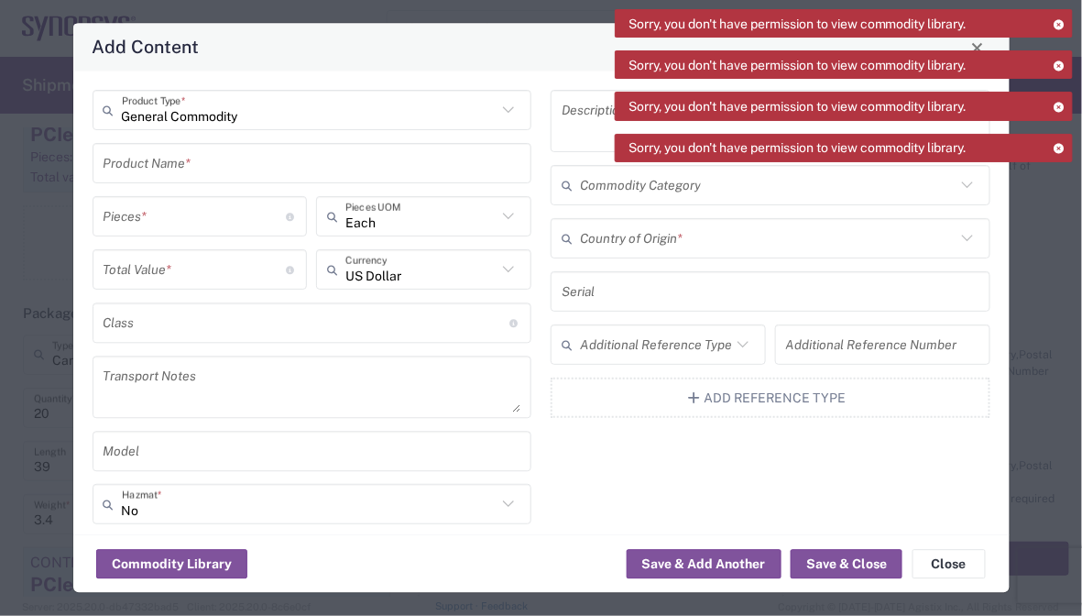
click at [216, 160] on input "text" at bounding box center [313, 164] width 418 height 32
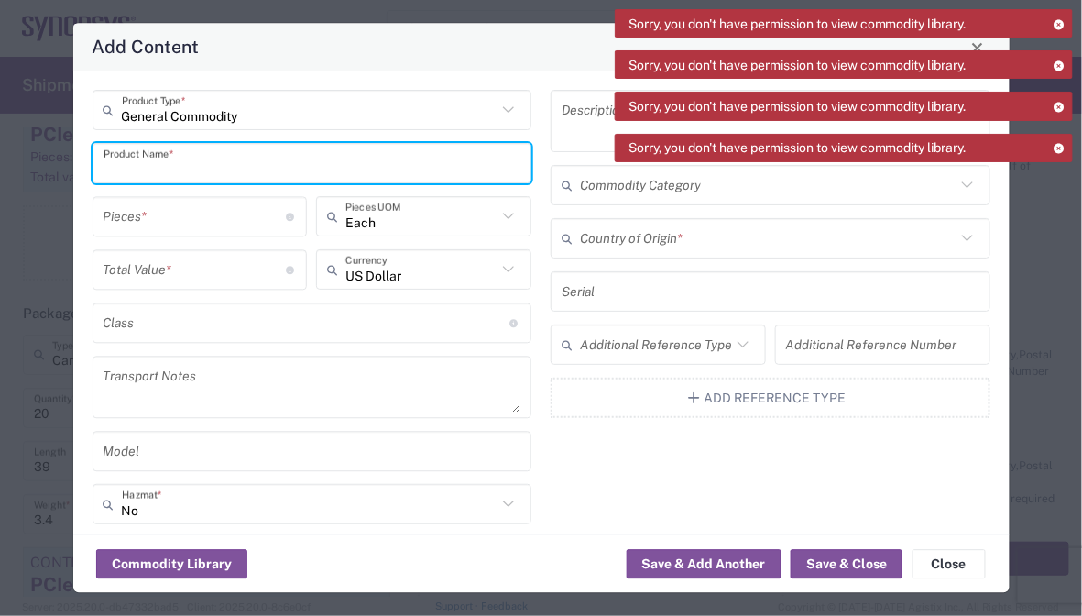
paste input "HSIO_MIPI_HT3"
type input "HSIO_MIPI_HT3"
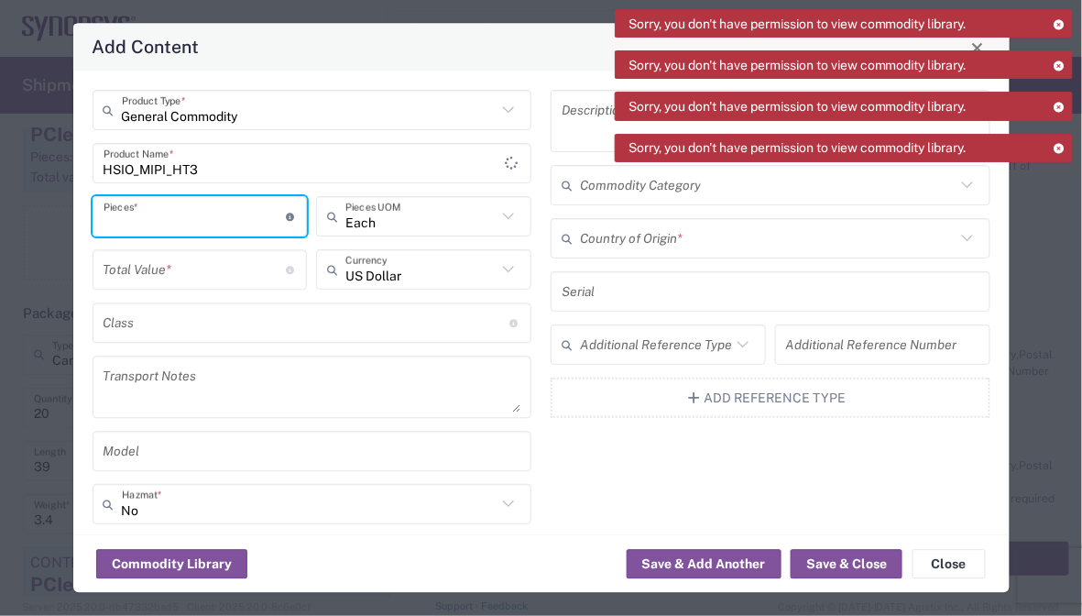
click at [212, 201] on input "number" at bounding box center [195, 217] width 183 height 32
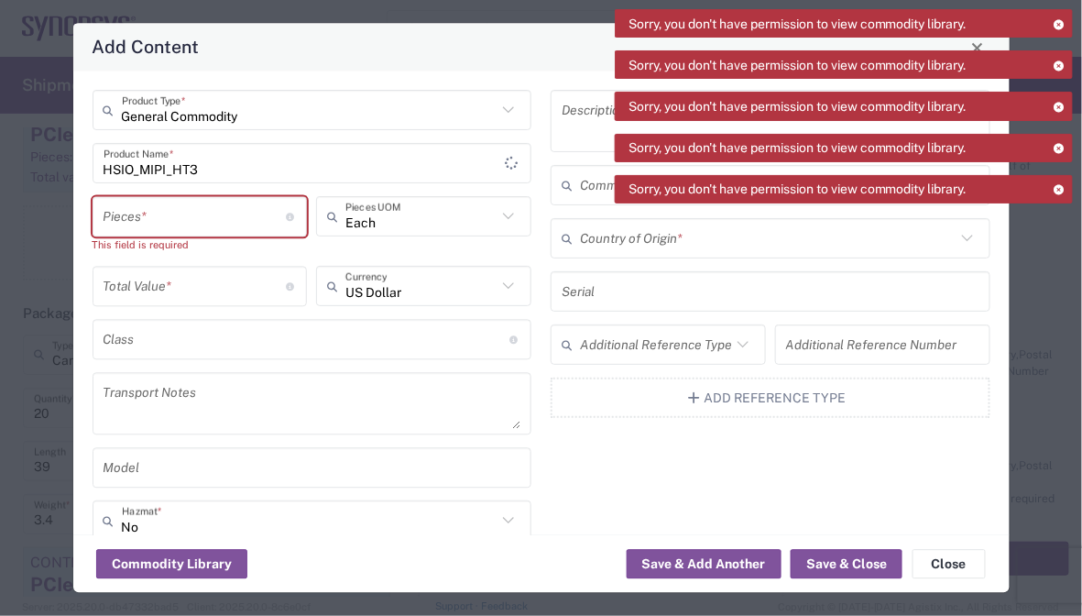
click at [224, 181] on div "HSIO_MIPI_HT3 Product Name *" at bounding box center [313, 164] width 440 height 40
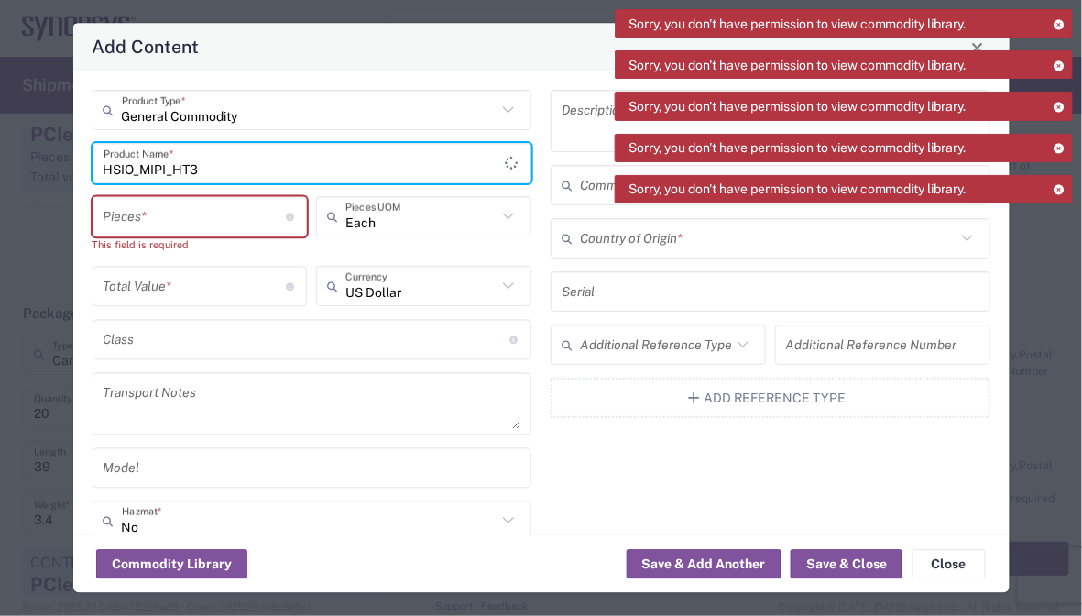
click at [226, 175] on input "HSIO_MIPI_HT3" at bounding box center [305, 164] width 402 height 32
click at [212, 204] on input "number" at bounding box center [195, 217] width 183 height 32
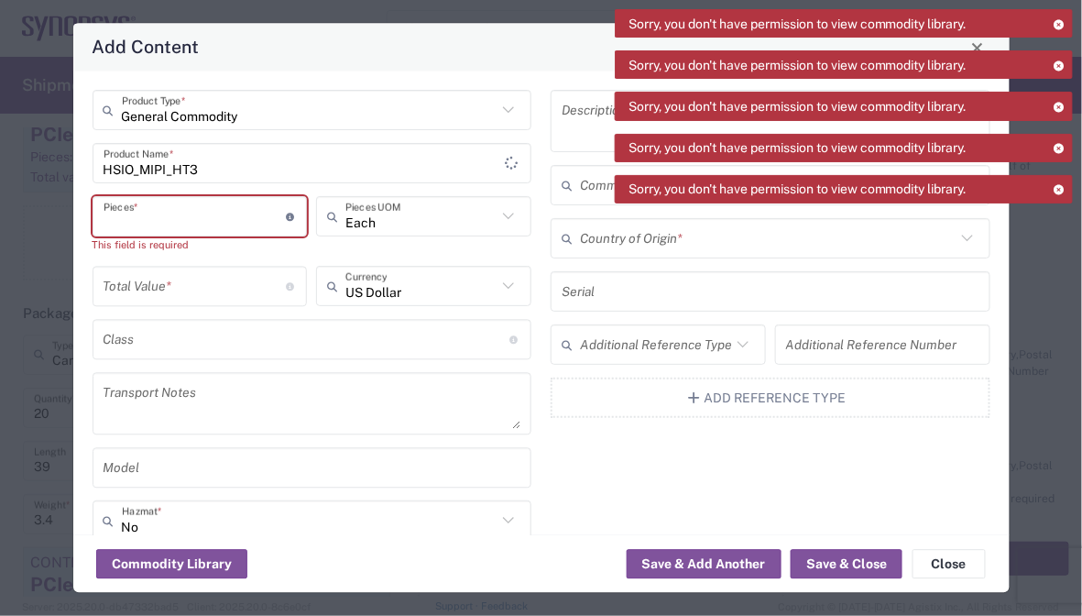
click at [213, 221] on input "number" at bounding box center [195, 217] width 183 height 32
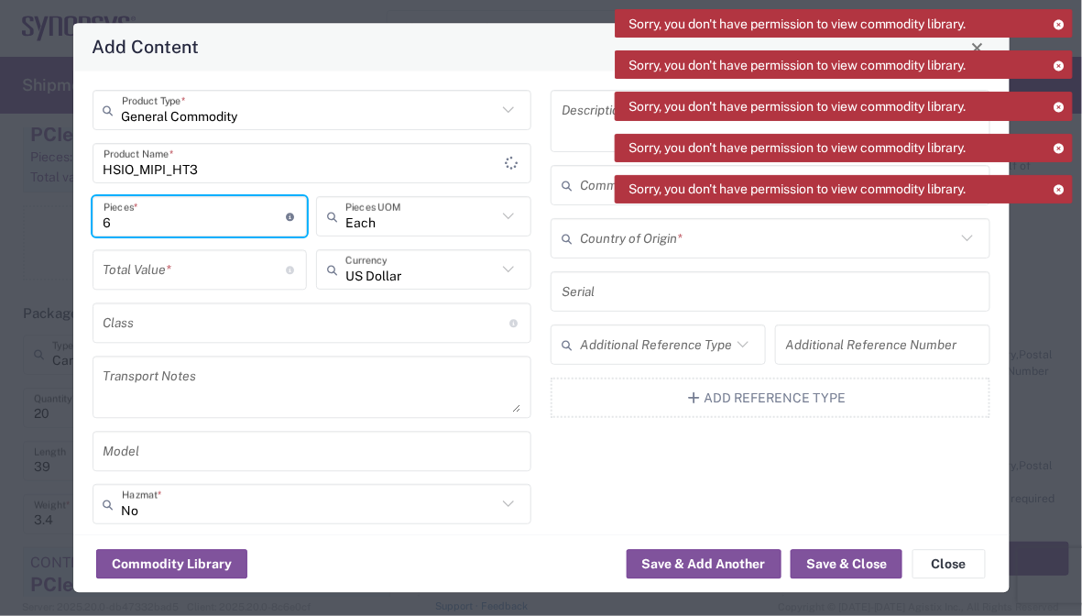
type input "6"
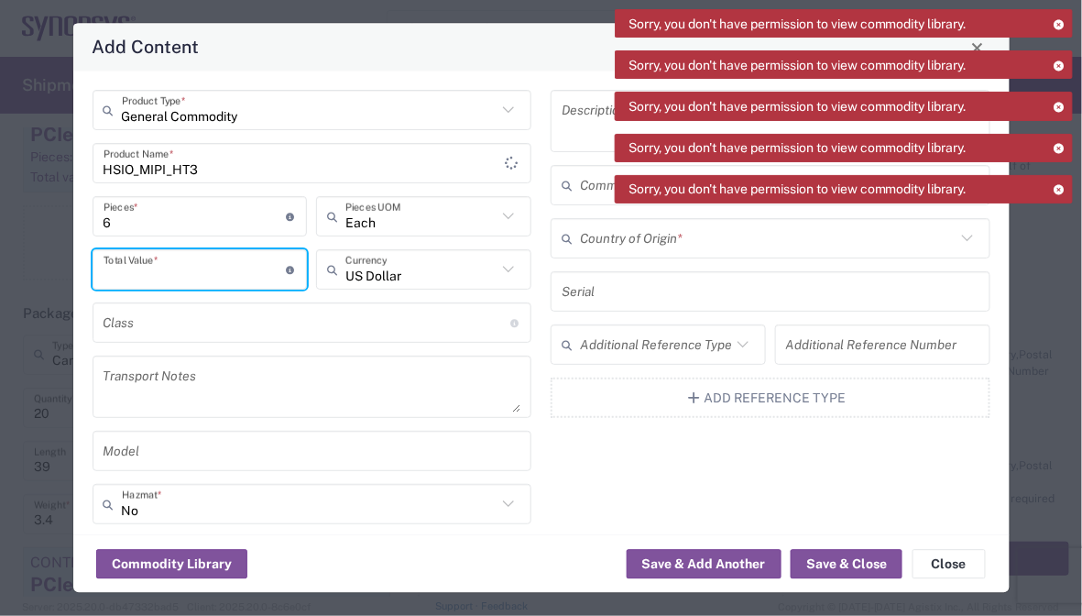
click at [244, 268] on input "number" at bounding box center [195, 270] width 183 height 32
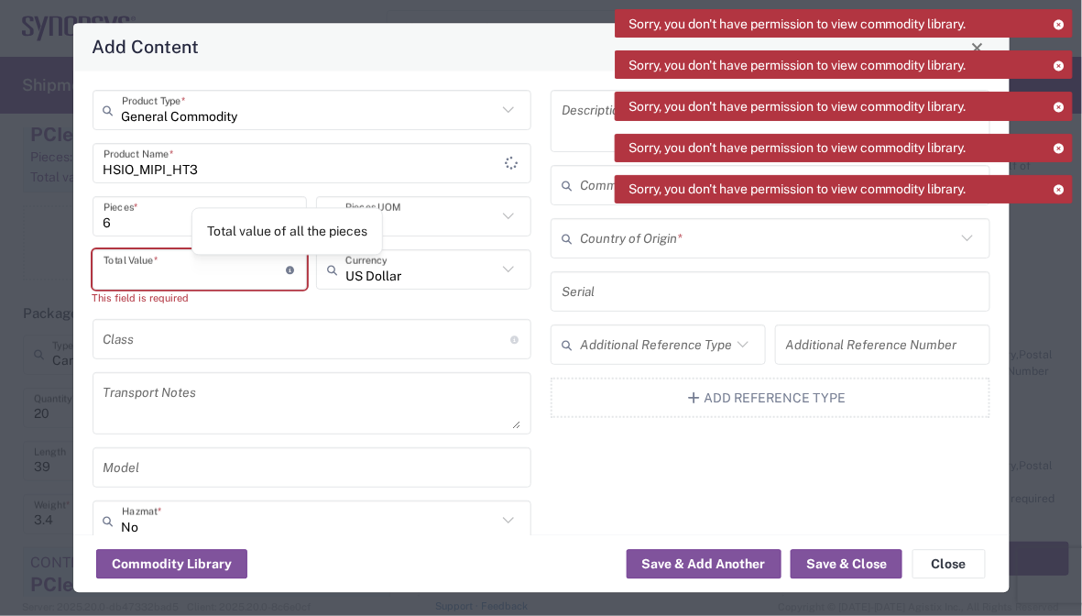
click at [163, 266] on input "number" at bounding box center [195, 270] width 183 height 32
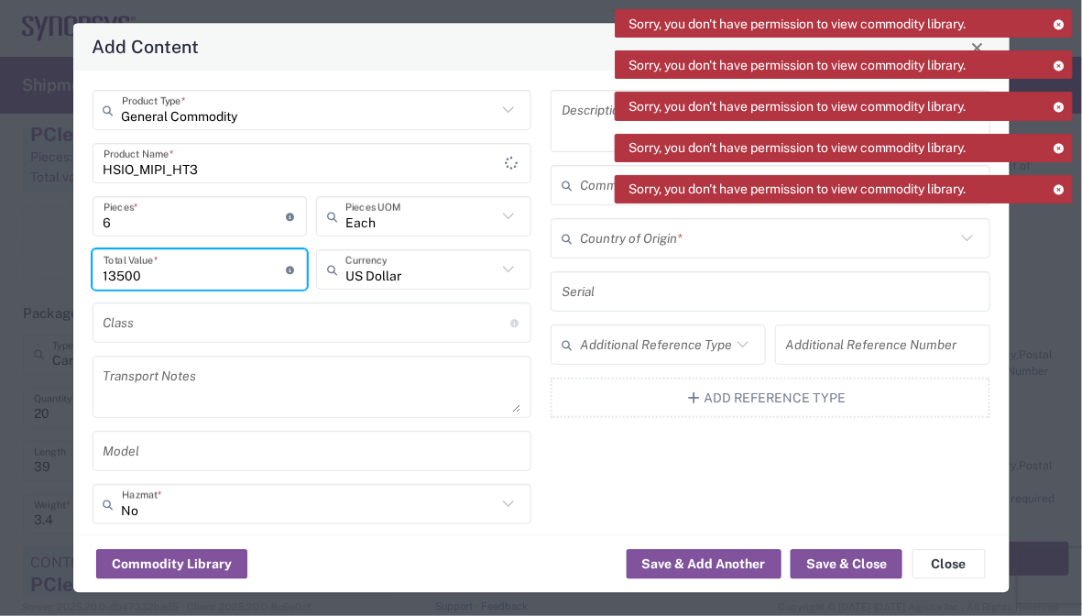
type input "13500"
click at [259, 370] on textarea at bounding box center [313, 387] width 418 height 51
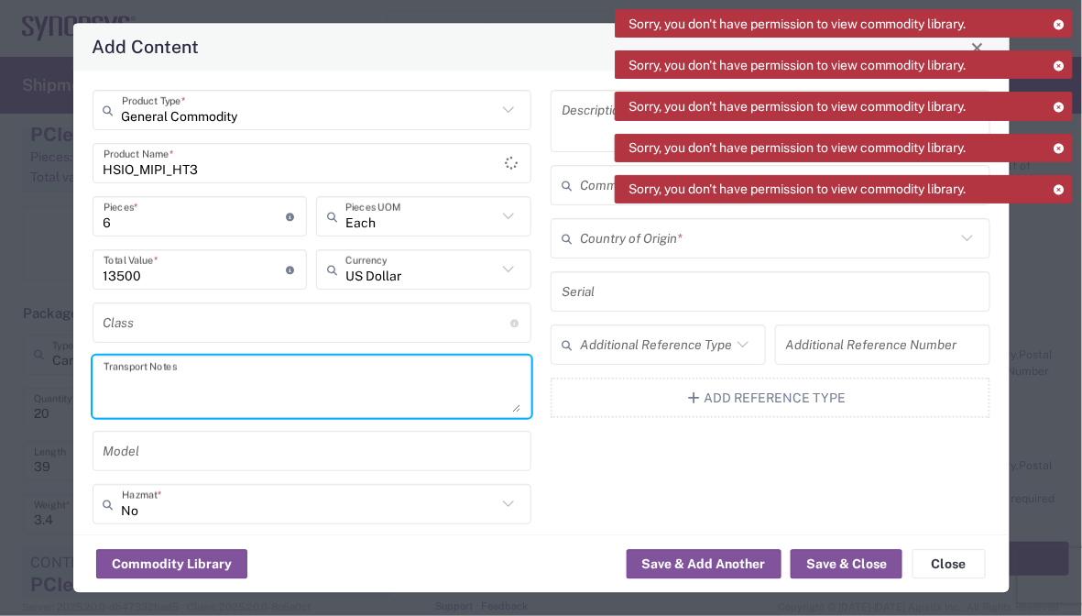
paste textarea "The shipment is transported by KWE using air freight."
type textarea "The shipment is transported by KWE using air freight."
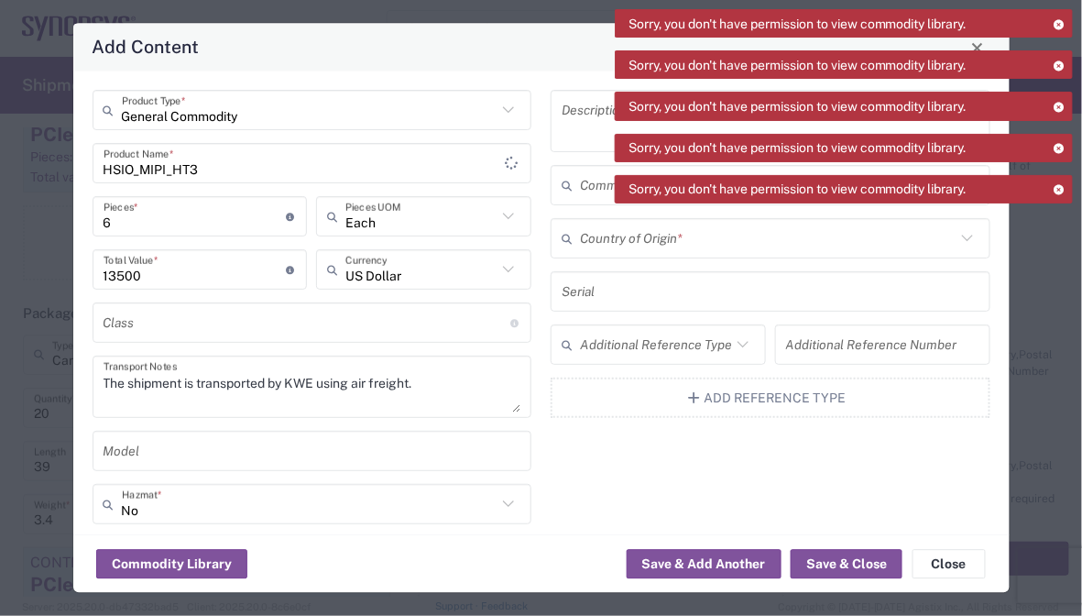
click at [637, 477] on div "Description Commodity Category Country of Origin * Serial Additional Reference …" at bounding box center [770, 383] width 459 height 585
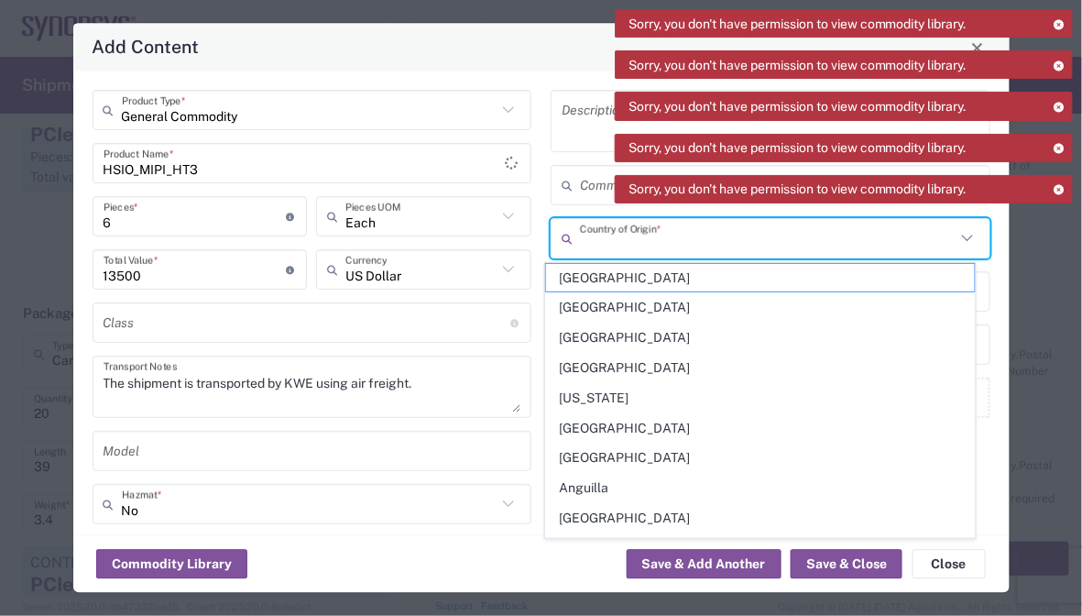
click at [667, 248] on input "text" at bounding box center [768, 239] width 376 height 32
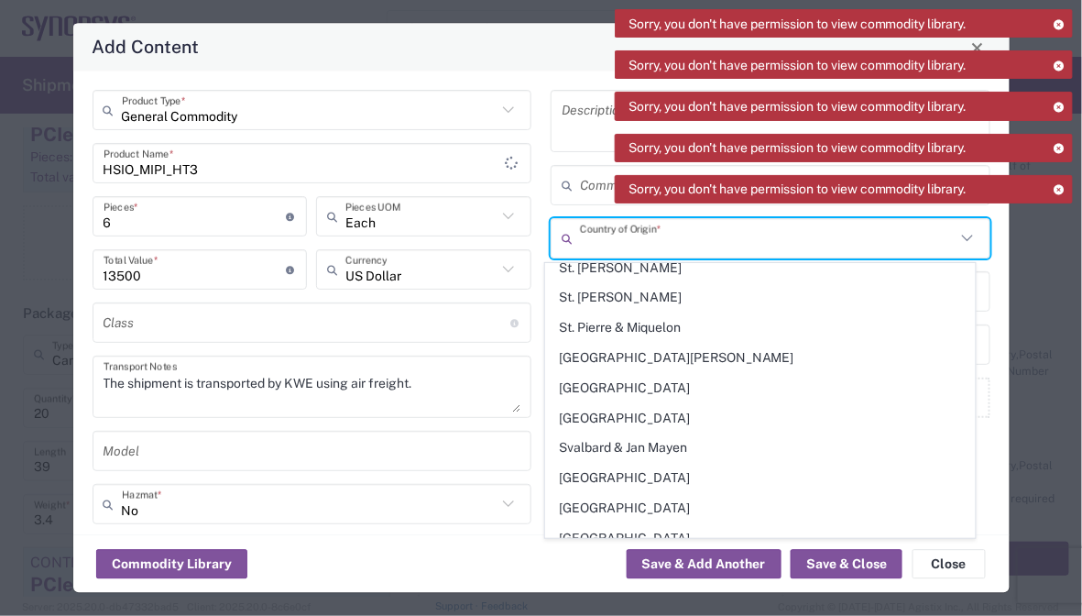
scroll to position [6322, 0]
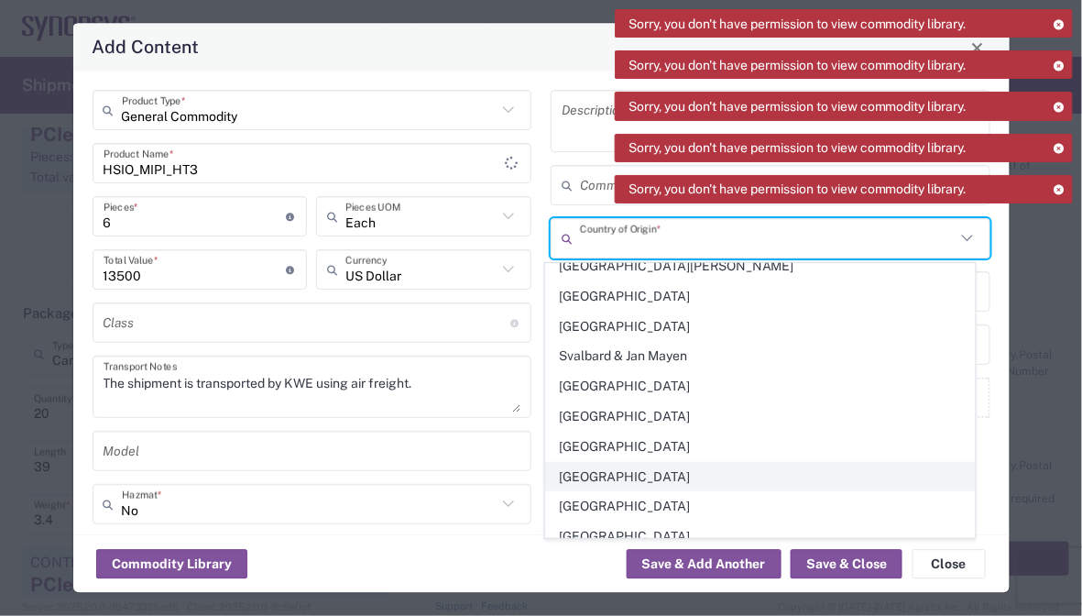
click at [614, 463] on span "[GEOGRAPHIC_DATA]" at bounding box center [760, 477] width 429 height 28
type input "[GEOGRAPHIC_DATA]"
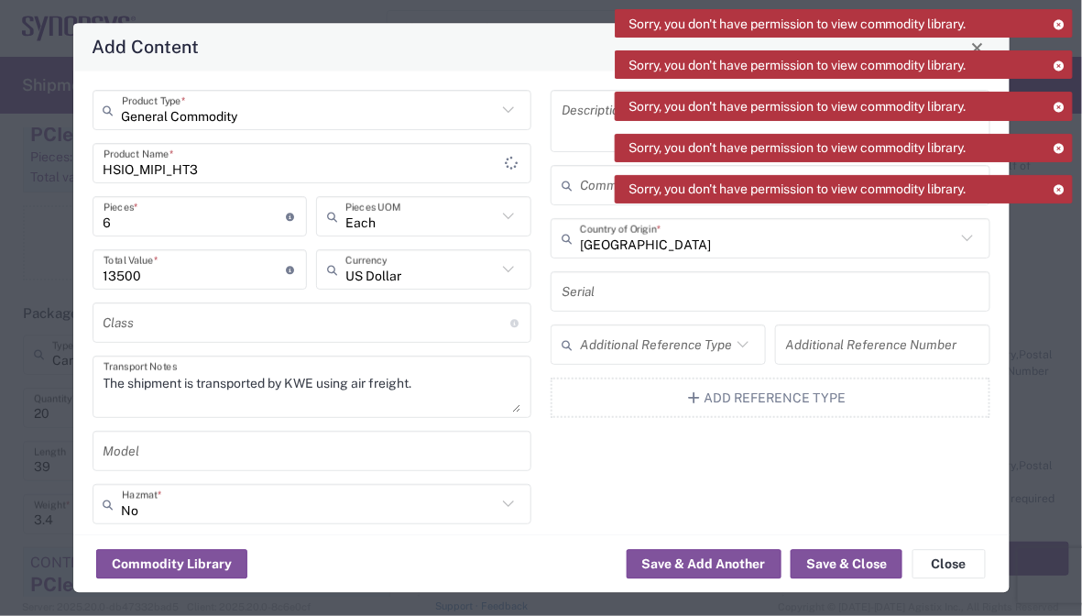
click at [651, 469] on div "Description Commodity Category Taiwan Country of Origin * Serial Additional Ref…" at bounding box center [770, 383] width 459 height 585
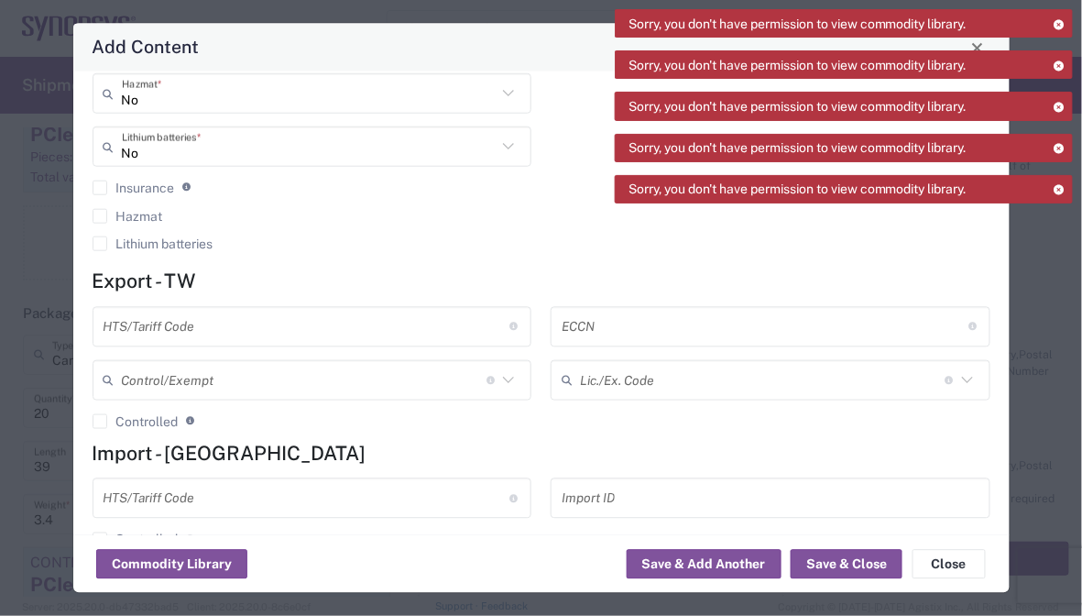
scroll to position [454, 0]
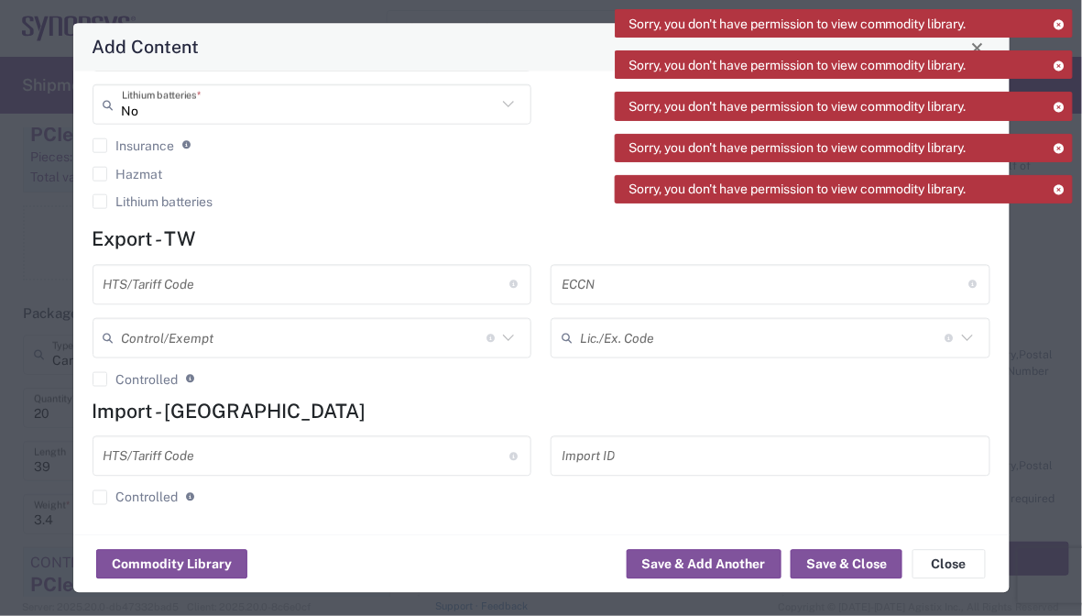
click at [346, 274] on input "text" at bounding box center [307, 284] width 407 height 32
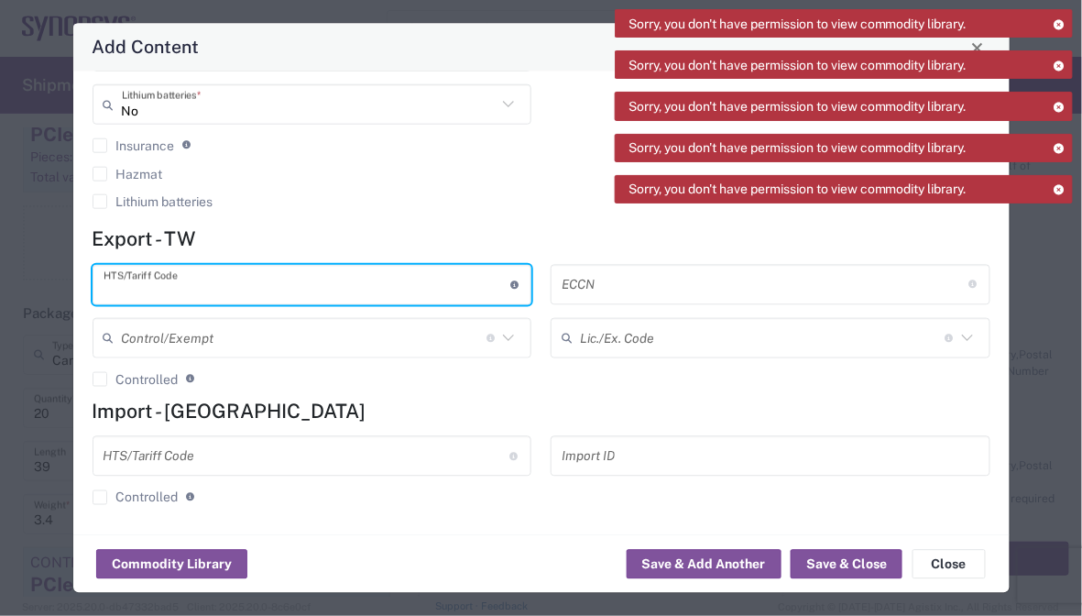
paste input "8473.30.1180"
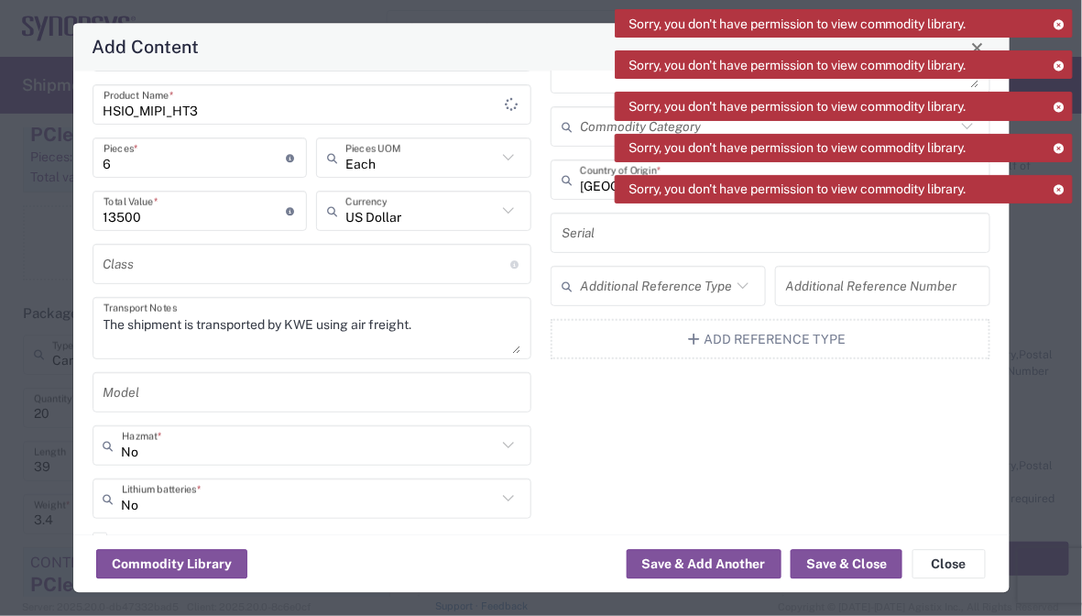
scroll to position [0, 0]
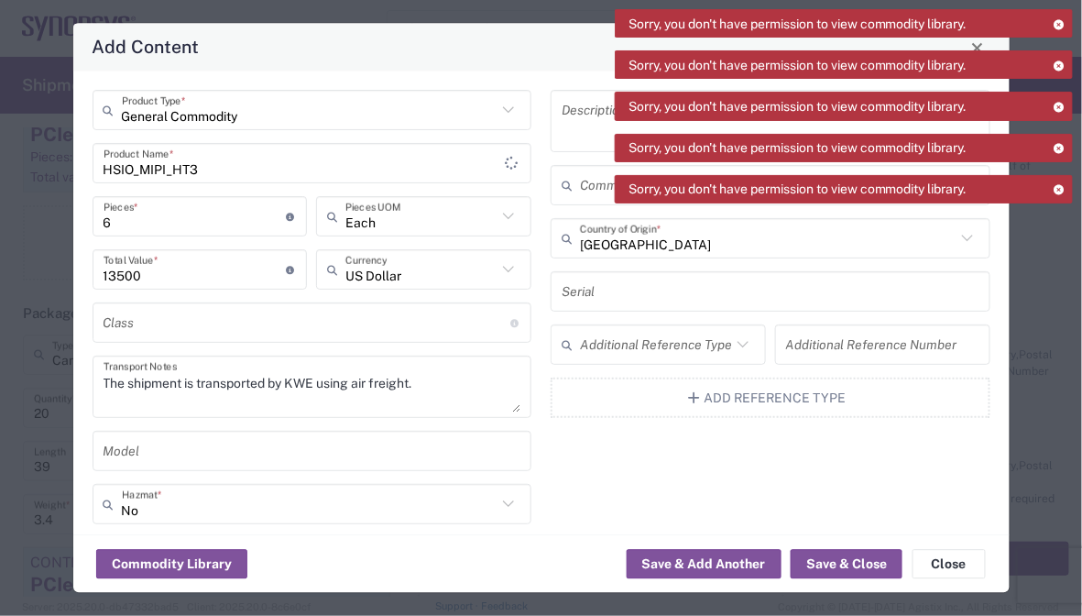
type input "8473.30.1180"
click at [693, 445] on div "Description Commodity Category Taiwan Country of Origin * Serial Additional Ref…" at bounding box center [770, 383] width 459 height 585
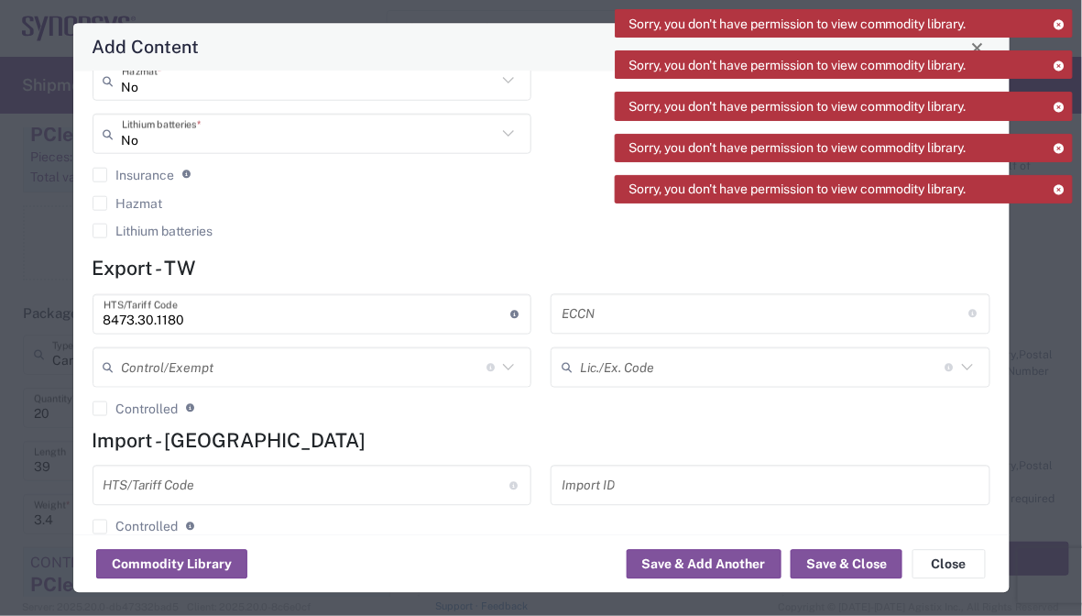
scroll to position [454, 0]
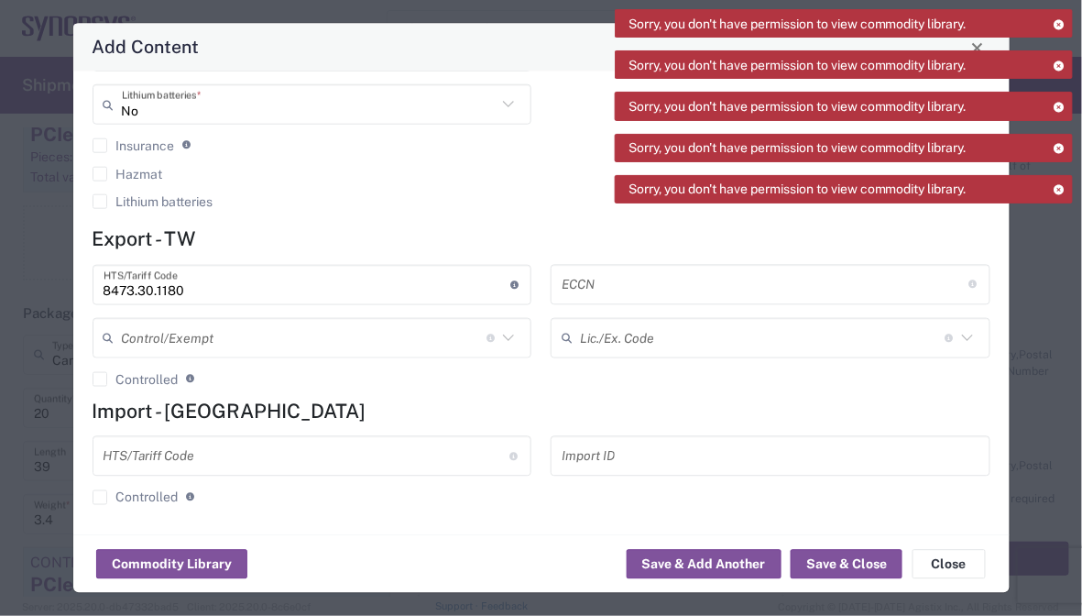
click at [873, 579] on div "Commodity Library Save & Add Another Save & Close Close" at bounding box center [541, 564] width 936 height 58
click at [873, 572] on button "Save & Close" at bounding box center [847, 564] width 112 height 29
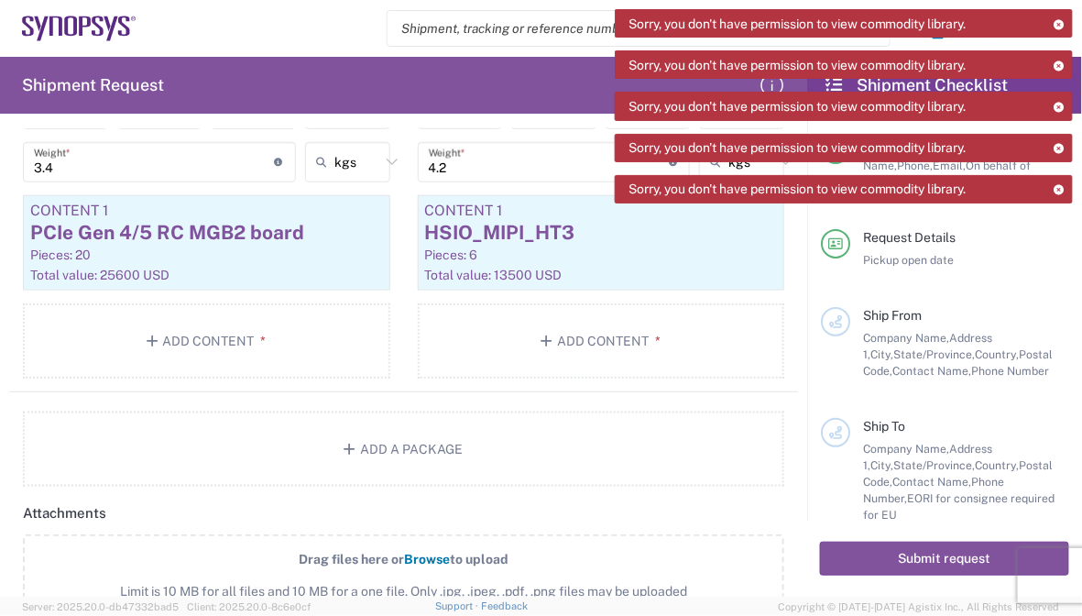
scroll to position [2238, 0]
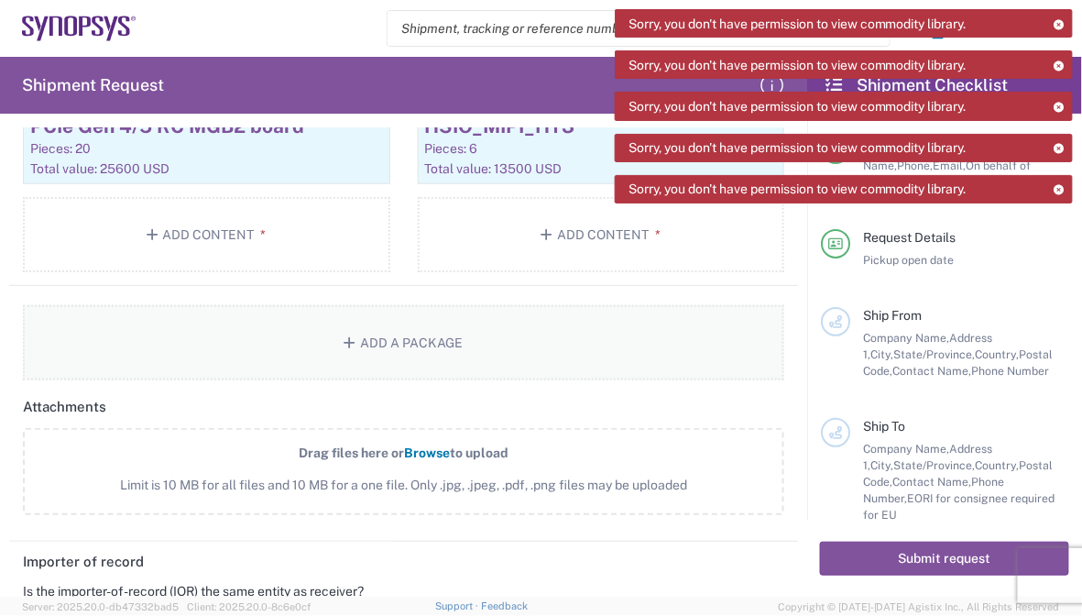
click at [490, 343] on button "Add a Package" at bounding box center [403, 342] width 761 height 75
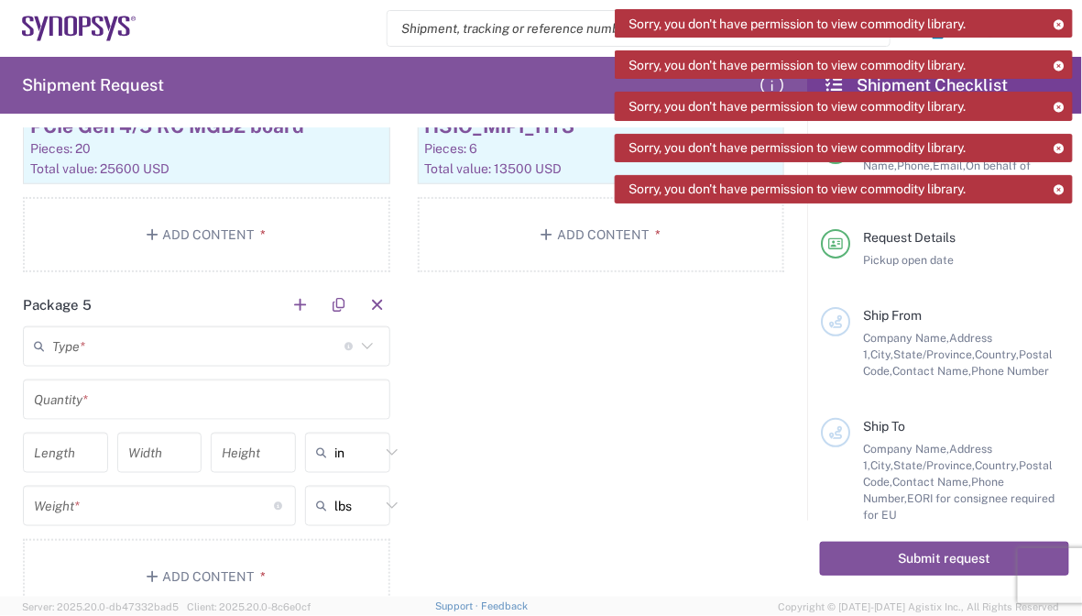
click at [309, 344] on input "text" at bounding box center [198, 346] width 292 height 32
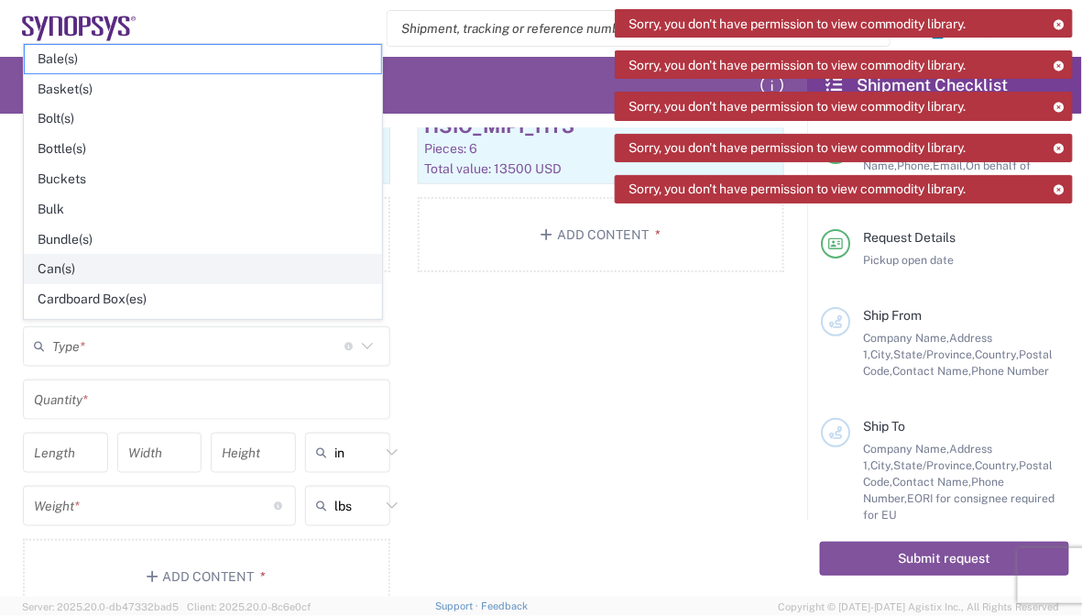
click at [155, 256] on span "Can(s)" at bounding box center [203, 269] width 356 height 28
type input "Can(s)"
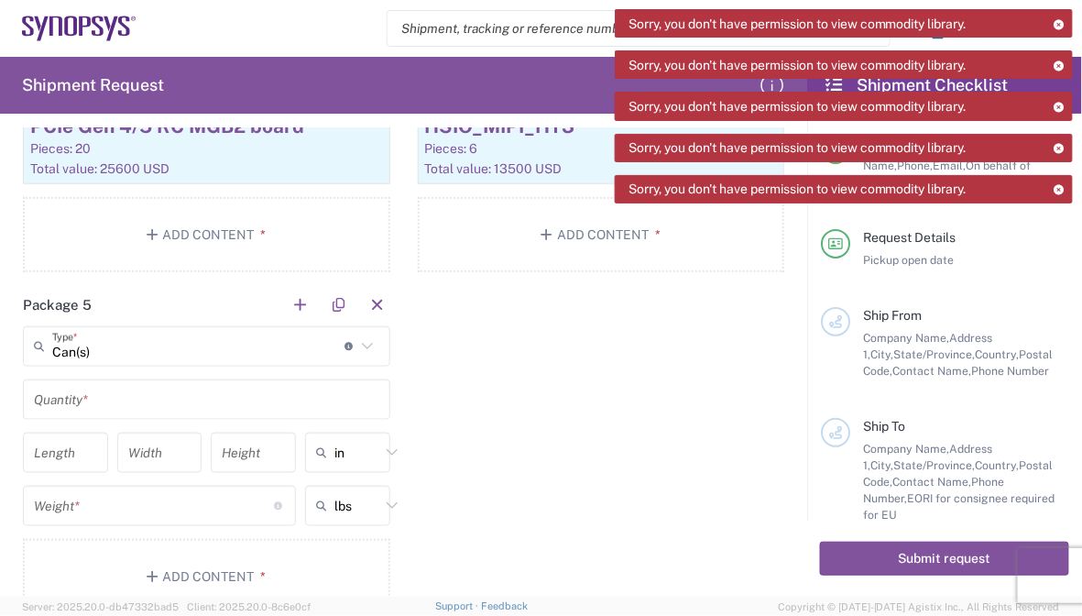
click at [156, 392] on input "text" at bounding box center [206, 399] width 345 height 32
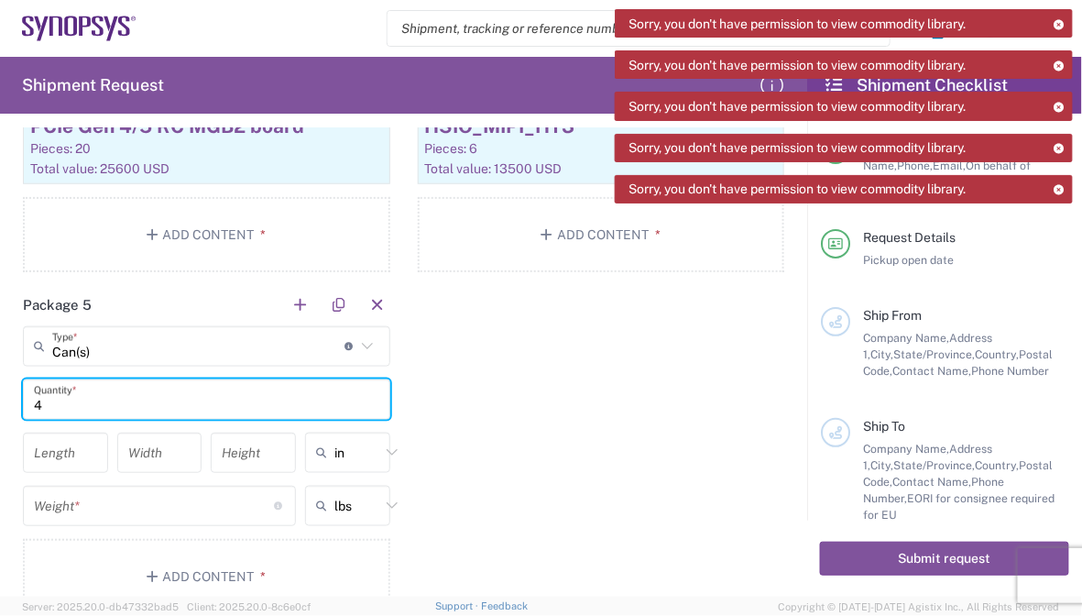
type input "4"
click at [335, 438] on input "text" at bounding box center [357, 452] width 46 height 29
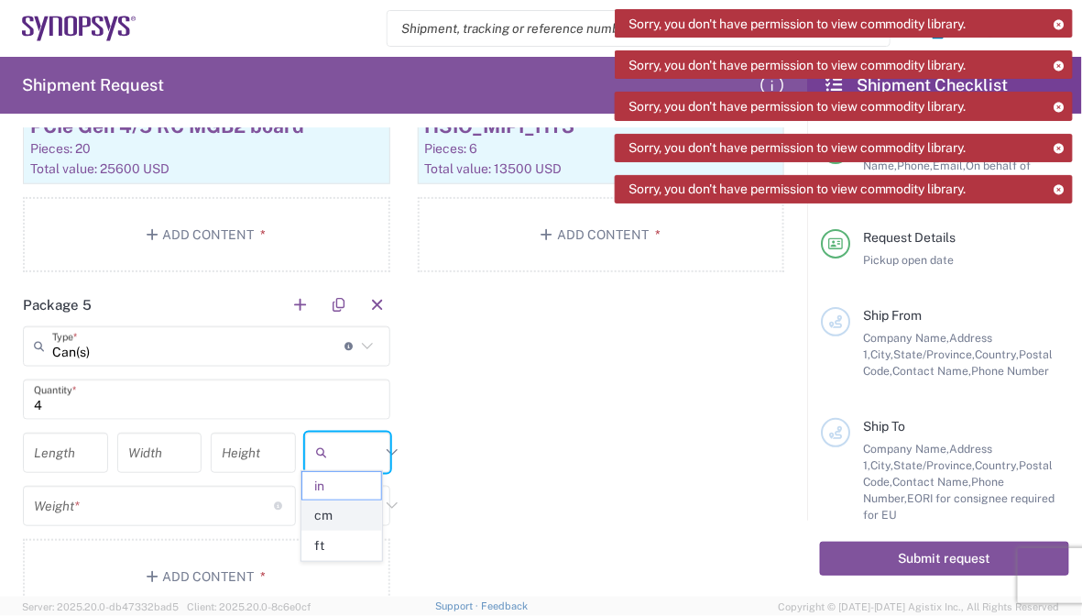
click at [328, 508] on span "cm" at bounding box center [342, 515] width 80 height 28
type input "cm"
click at [334, 504] on input "text" at bounding box center [357, 505] width 46 height 29
click at [338, 563] on span "kgs" at bounding box center [342, 568] width 80 height 28
type input "kgs"
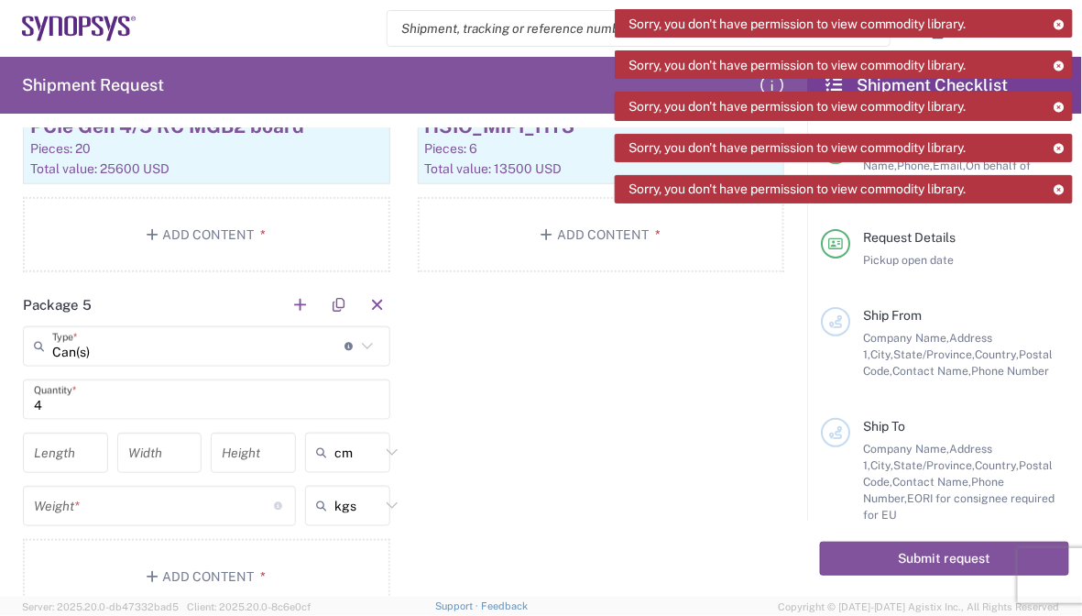
click at [71, 454] on input "number" at bounding box center [65, 452] width 63 height 32
type input "39"
type input "34"
type input "29"
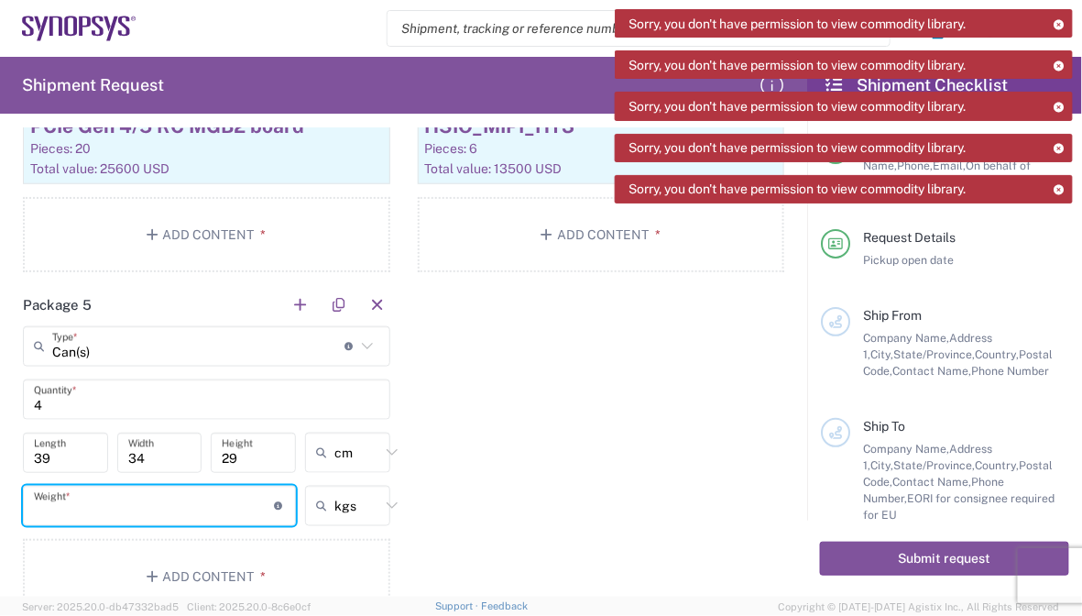
click at [215, 506] on input "number" at bounding box center [154, 505] width 241 height 32
type input "3.0"
click at [550, 426] on div "Package 1 Can(s) Type * Material used to package goods Bale(s) Basket(s) Bolt(s…" at bounding box center [403, 6] width 789 height 1242
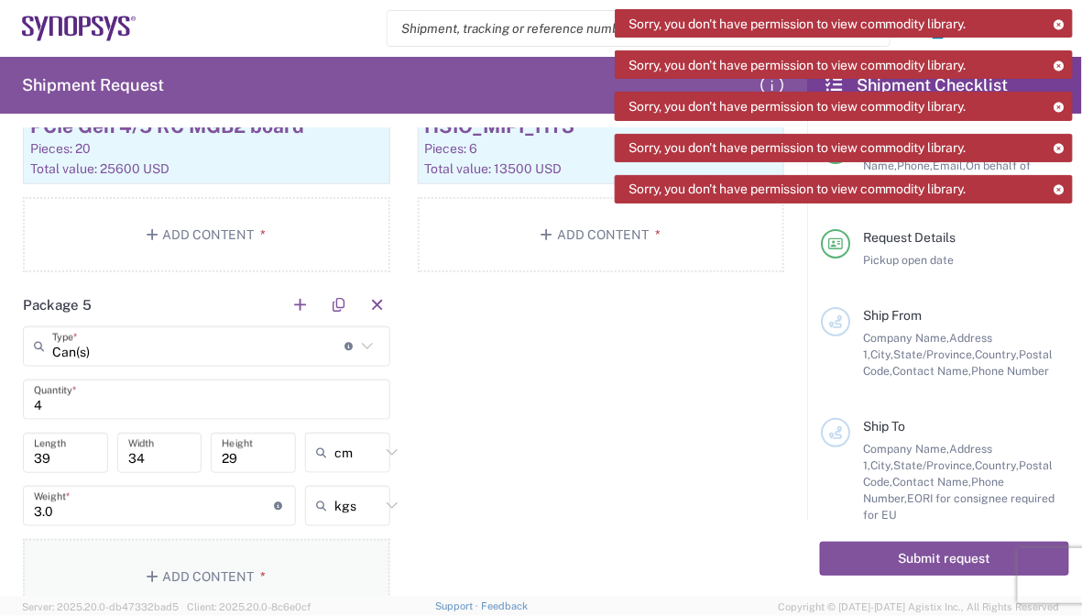
click at [218, 569] on button "Add Content *" at bounding box center [206, 576] width 367 height 75
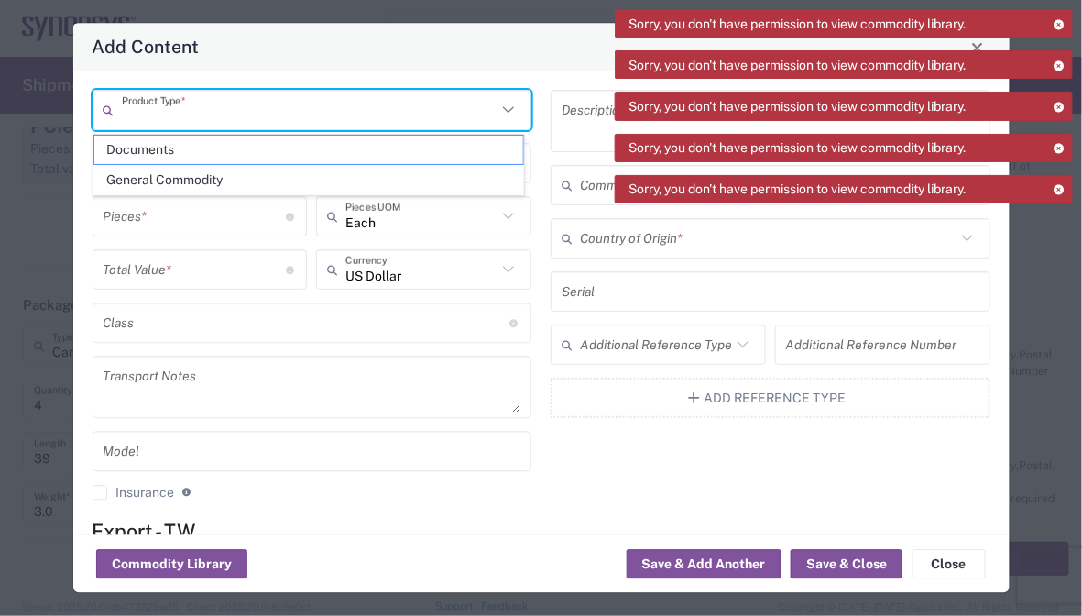
click at [380, 113] on input "text" at bounding box center [310, 110] width 376 height 32
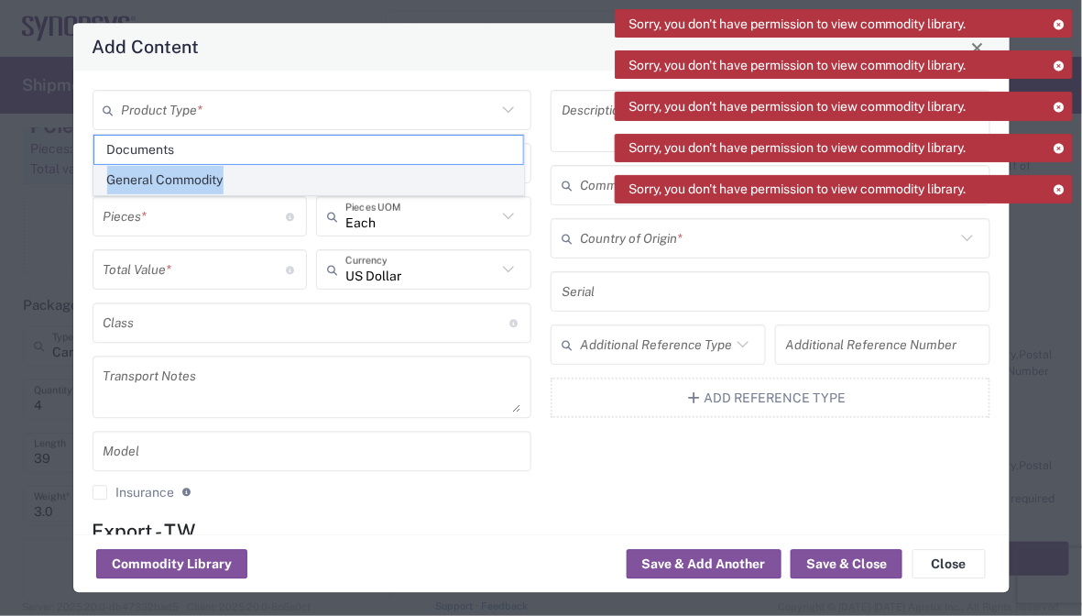
drag, startPoint x: 356, startPoint y: 149, endPoint x: 321, endPoint y: 171, distance: 42.0
click at [321, 171] on ul "Documents General Commodity" at bounding box center [308, 165] width 431 height 60
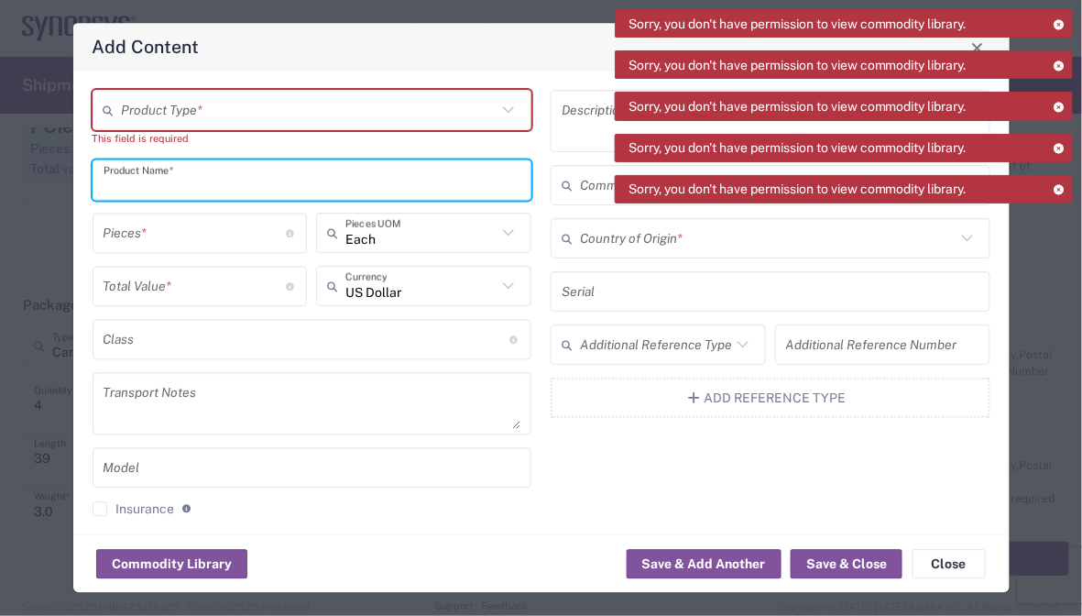
click at [321, 171] on input "text" at bounding box center [313, 180] width 418 height 32
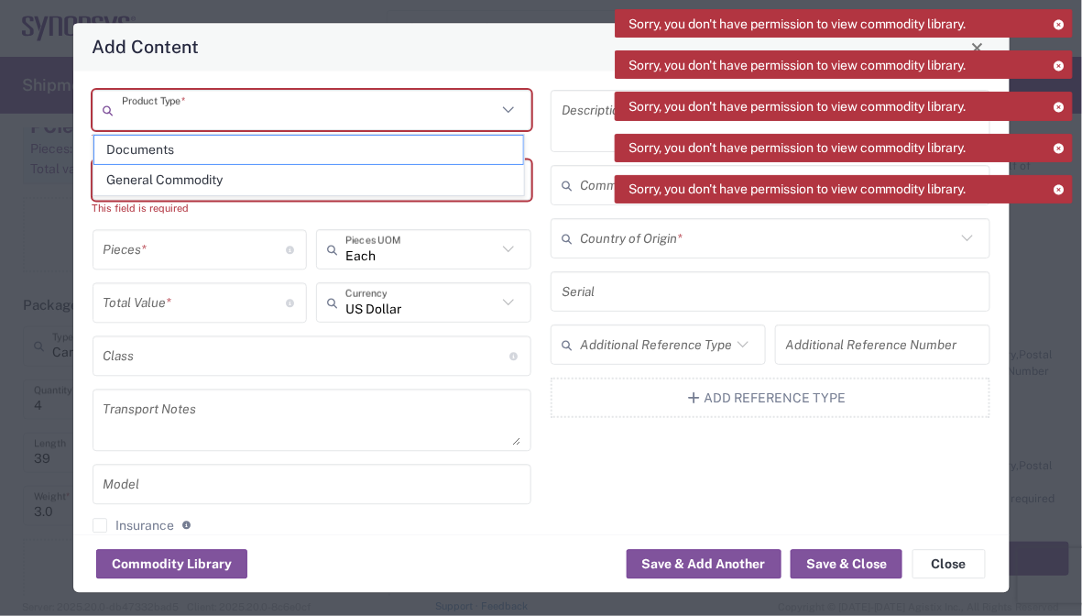
click at [318, 121] on input "text" at bounding box center [310, 110] width 376 height 32
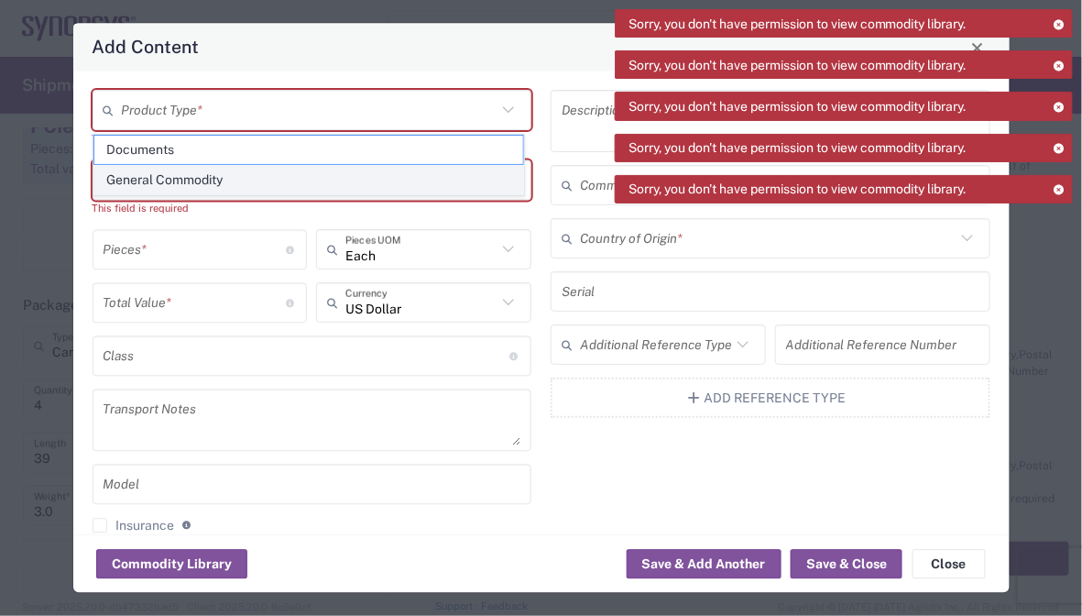
click at [267, 176] on span "General Commodity" at bounding box center [308, 180] width 429 height 28
type input "General Commodity"
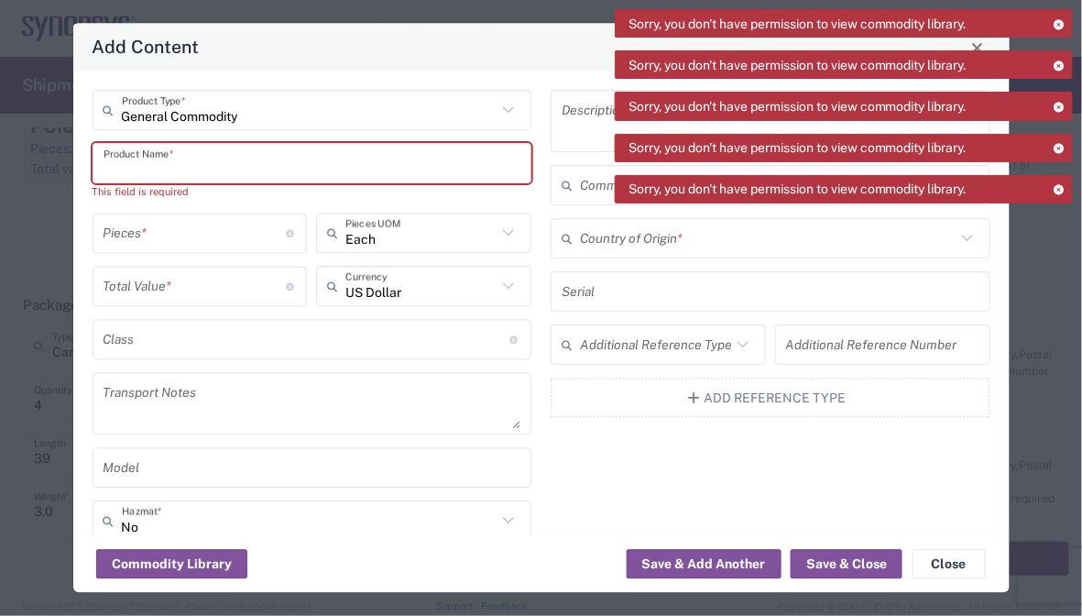
click at [241, 167] on input "text" at bounding box center [313, 164] width 418 height 32
click at [172, 176] on input "text" at bounding box center [313, 164] width 418 height 32
paste input "HSIO_MIPI_HT3"
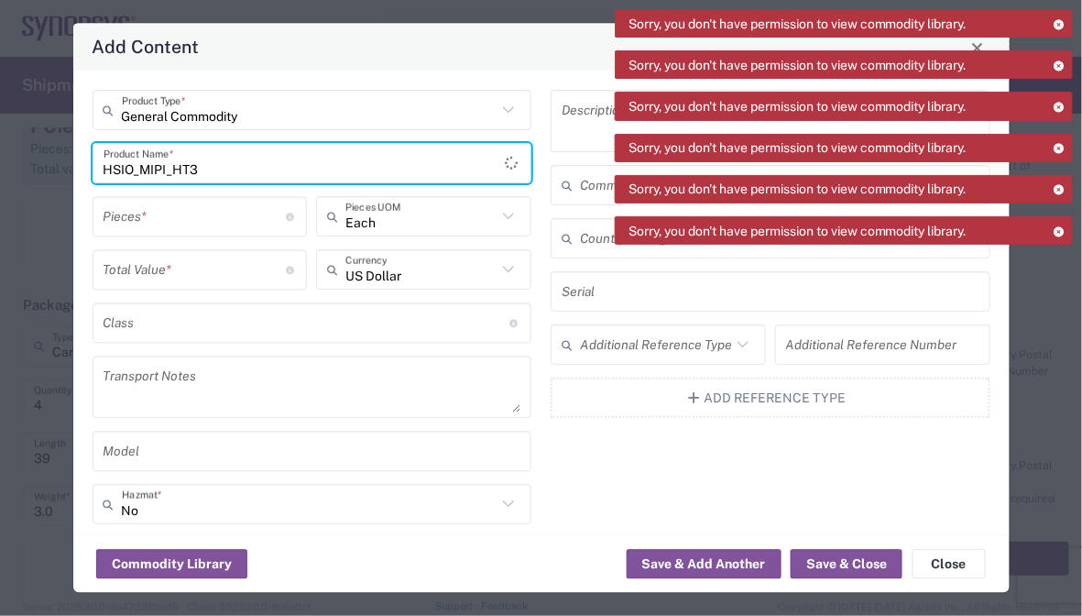
type input "HSIO_MIPI_HT3"
click at [165, 222] on input "number" at bounding box center [195, 217] width 183 height 32
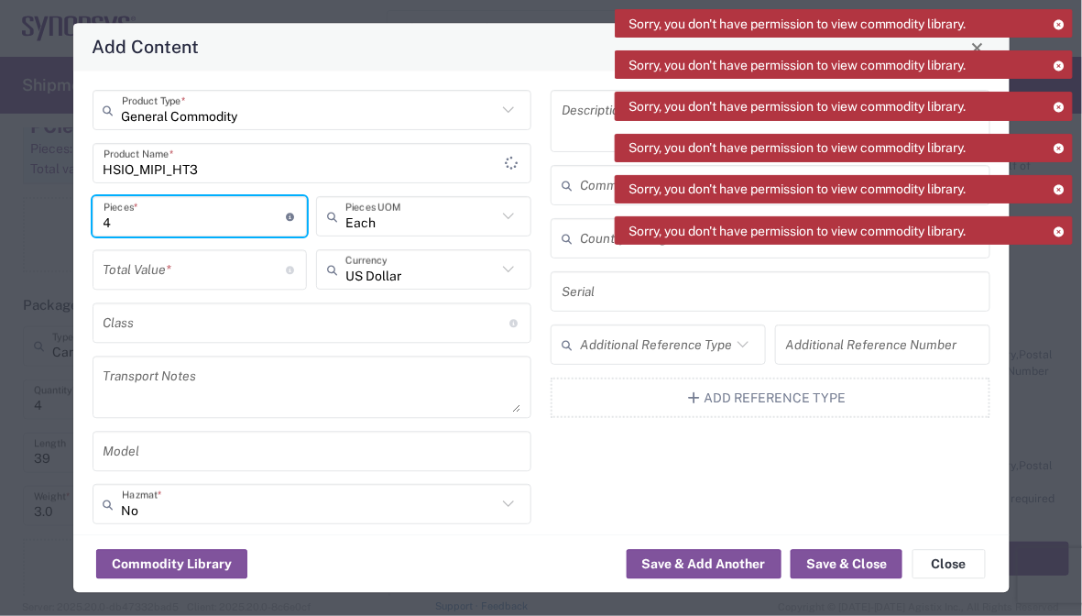
type input "4"
click at [212, 265] on input "number" at bounding box center [195, 270] width 183 height 32
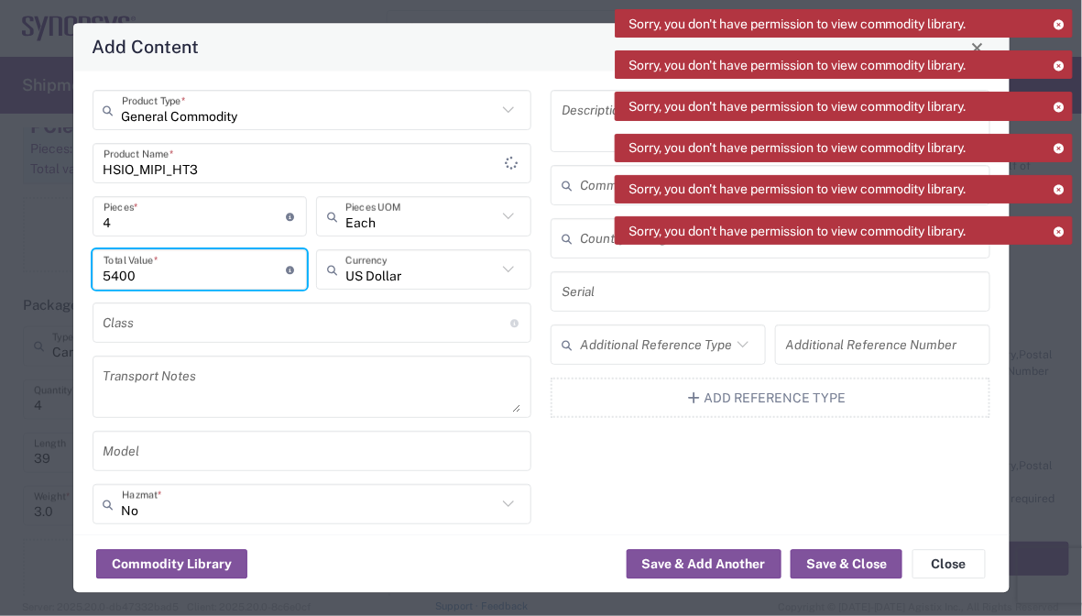
type input "5400"
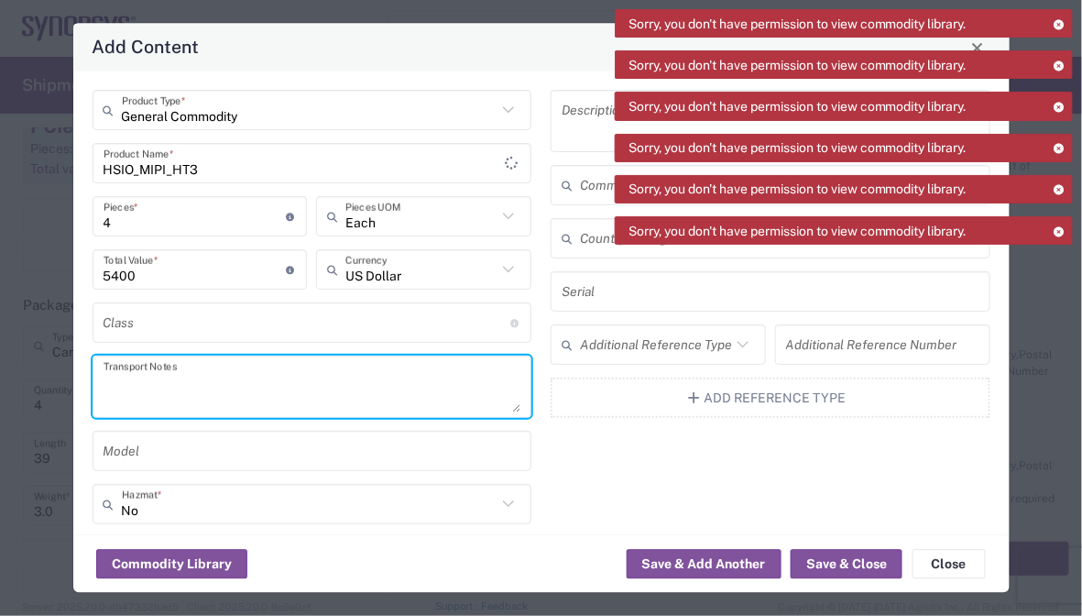
click at [191, 404] on textarea at bounding box center [313, 387] width 418 height 51
paste textarea "The shipment is transported by KWE using air freight."
type textarea "The shipment is transported by KWE using air freight."
click at [599, 182] on input "text" at bounding box center [768, 185] width 376 height 32
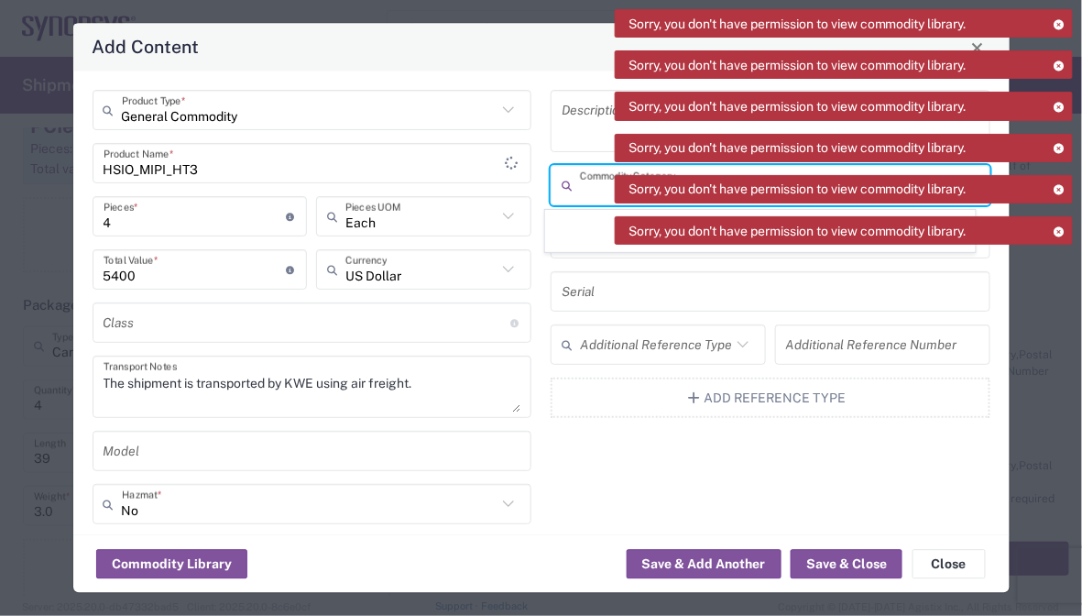
click at [599, 182] on input "text" at bounding box center [768, 185] width 376 height 32
click at [585, 266] on div "Description Commodity Category Country of Origin * Serial Additional Reference …" at bounding box center [770, 383] width 459 height 585
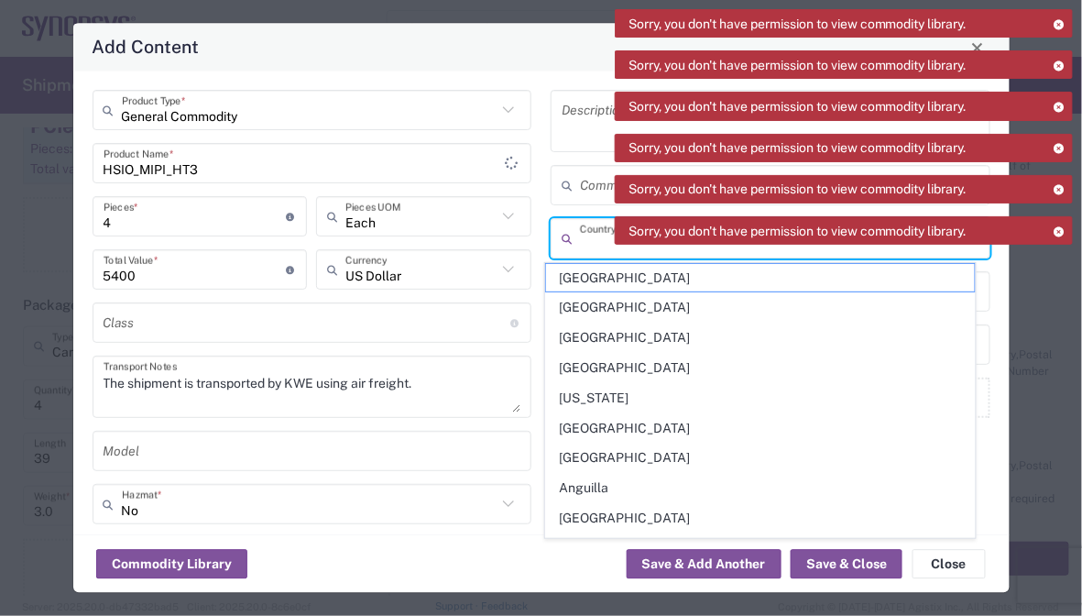
click at [587, 250] on input "text" at bounding box center [768, 239] width 376 height 32
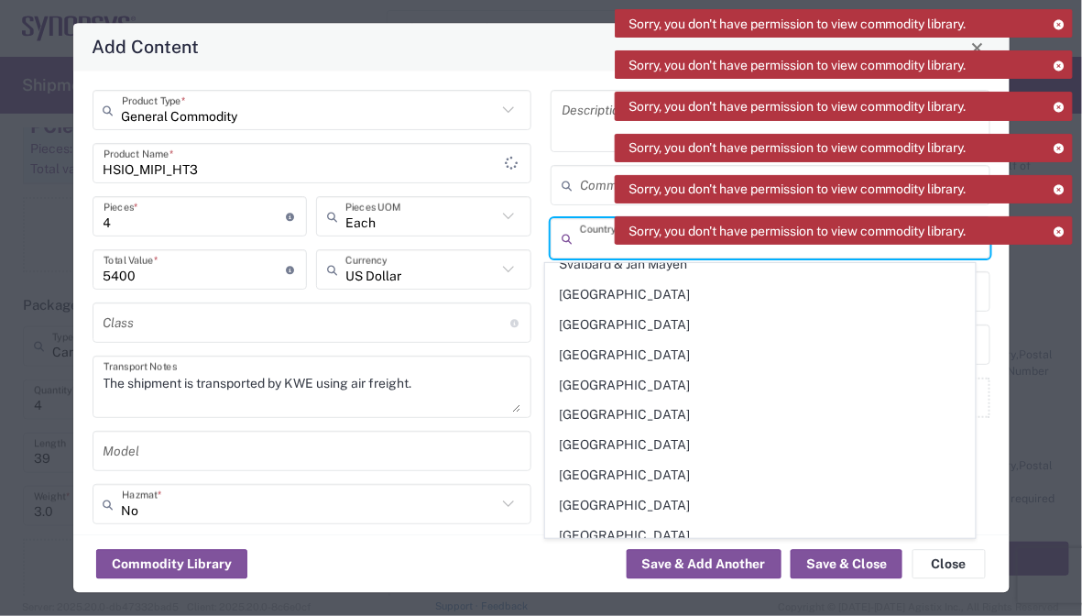
scroll to position [6322, 0]
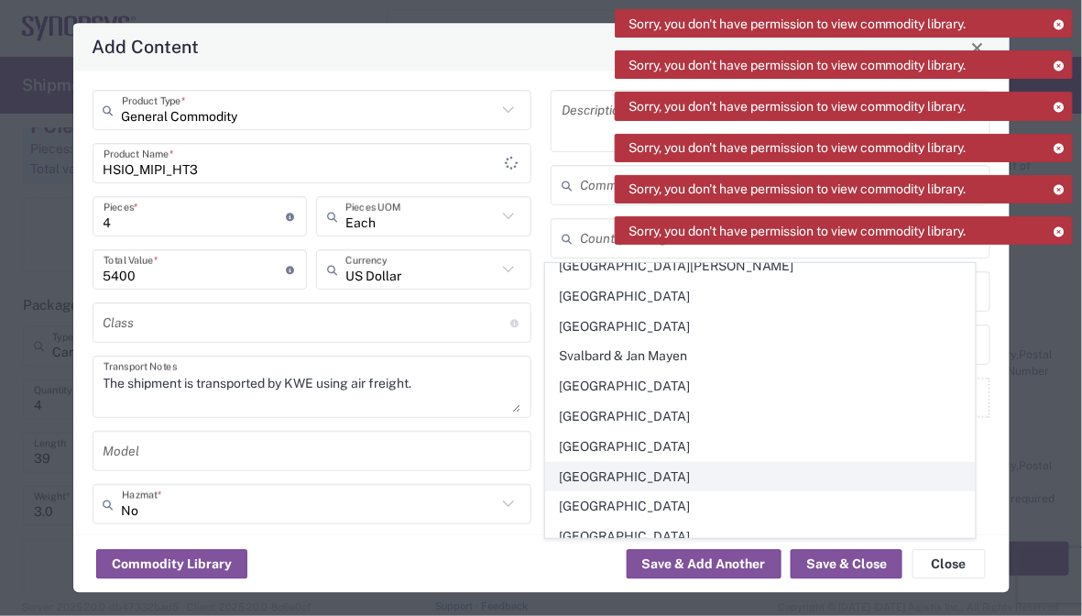
click at [607, 463] on span "[GEOGRAPHIC_DATA]" at bounding box center [760, 477] width 429 height 28
type input "[GEOGRAPHIC_DATA]"
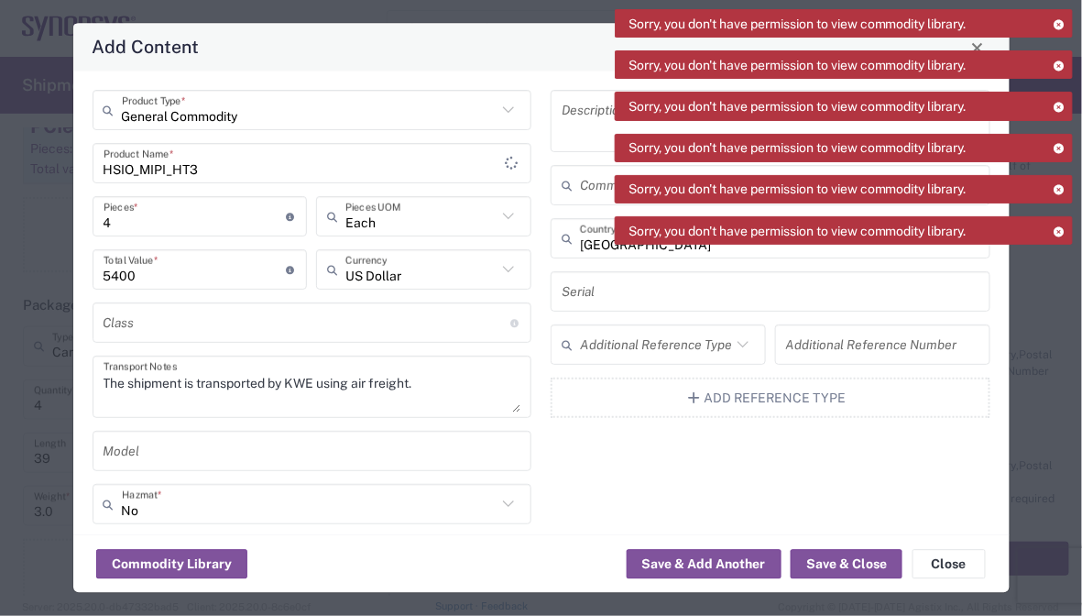
click at [590, 485] on div "Description Commodity Category Taiwan Country of Origin * Serial Additional Ref…" at bounding box center [770, 383] width 459 height 585
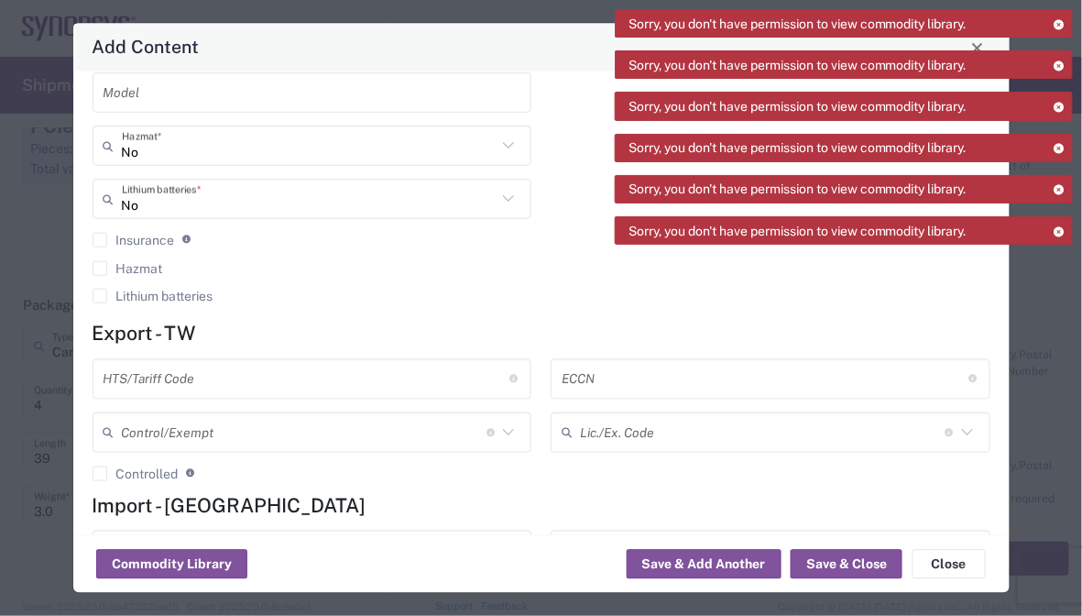
scroll to position [366, 0]
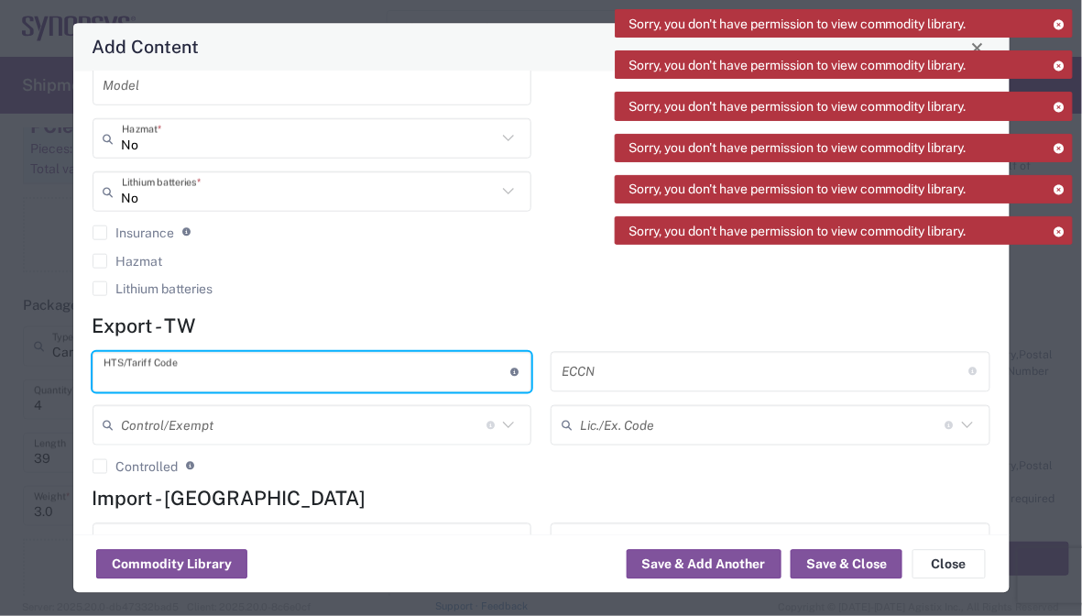
click at [279, 380] on input "text" at bounding box center [307, 371] width 407 height 32
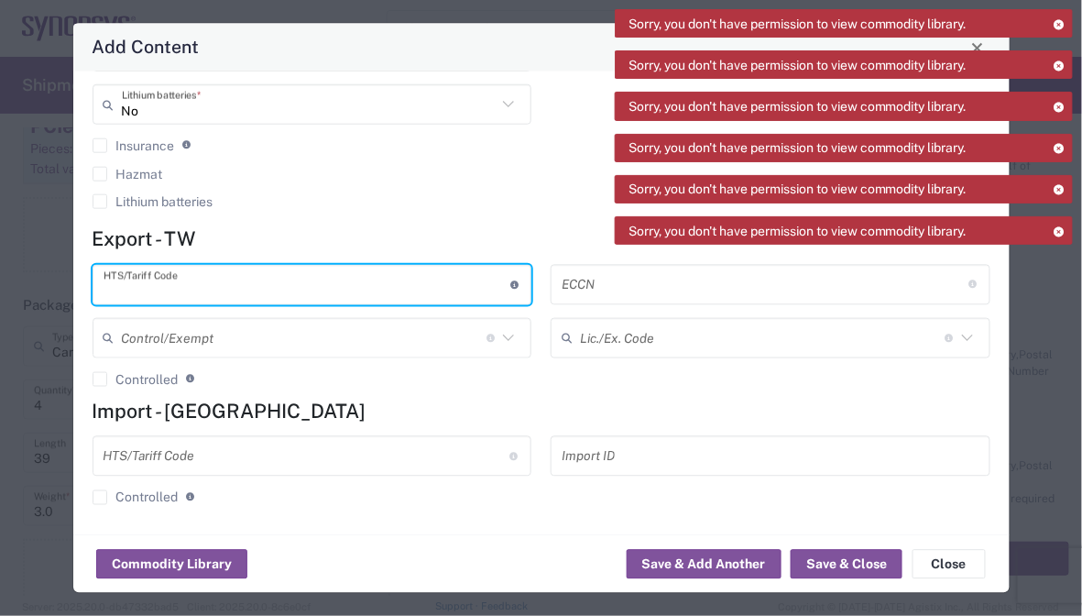
paste input "8473.30.1180"
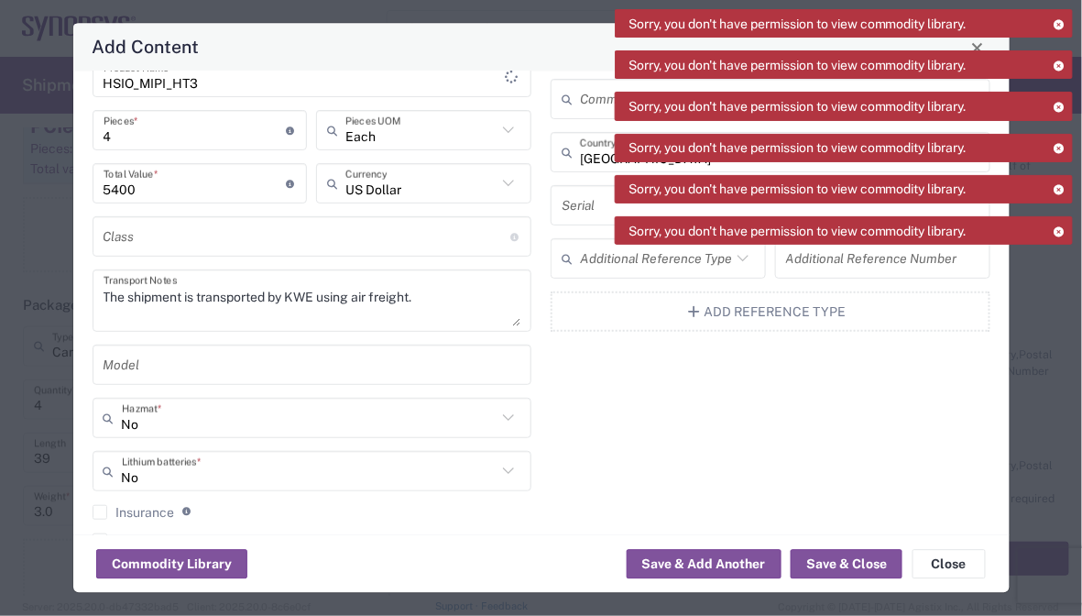
scroll to position [0, 0]
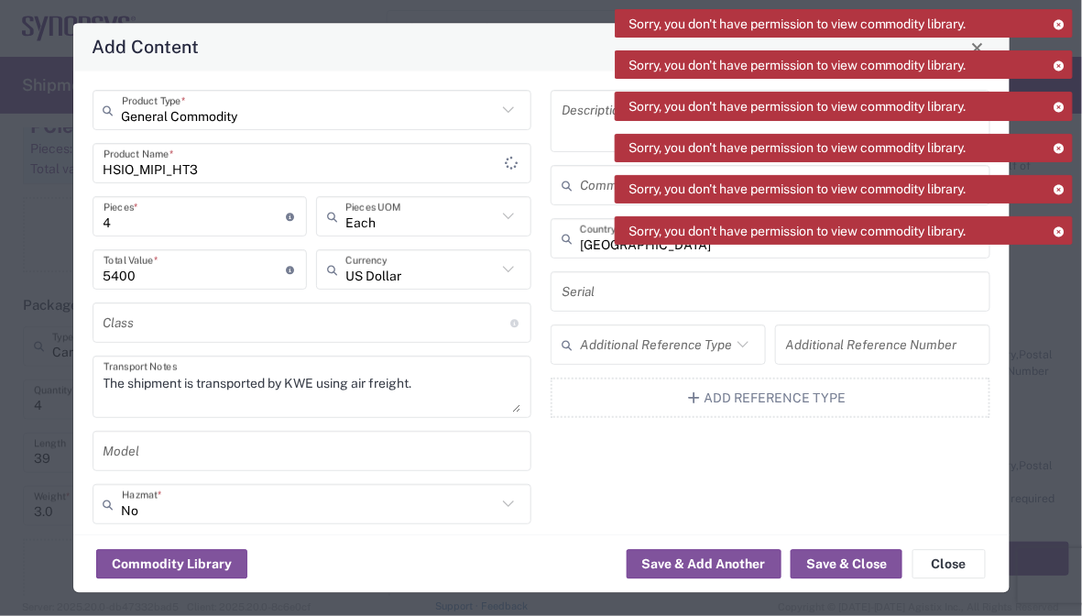
type input "8473.30.1180"
click at [669, 436] on div "Description Commodity Category Taiwan Country of Origin * Serial Additional Ref…" at bounding box center [770, 383] width 459 height 585
click at [1058, 19] on icon at bounding box center [1059, 24] width 13 height 10
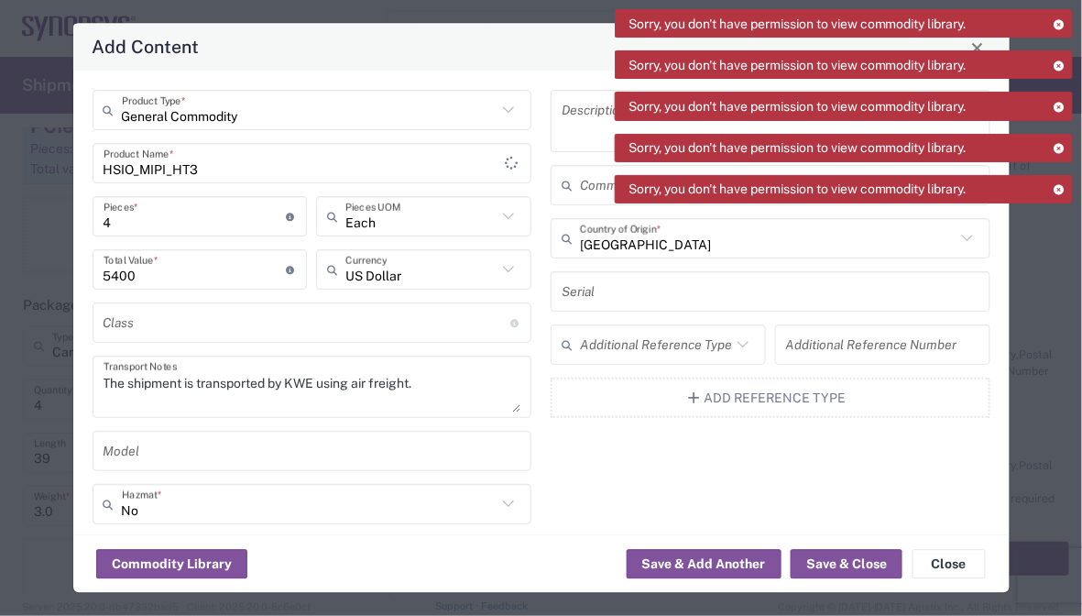
click at [1058, 22] on icon at bounding box center [1059, 24] width 13 height 10
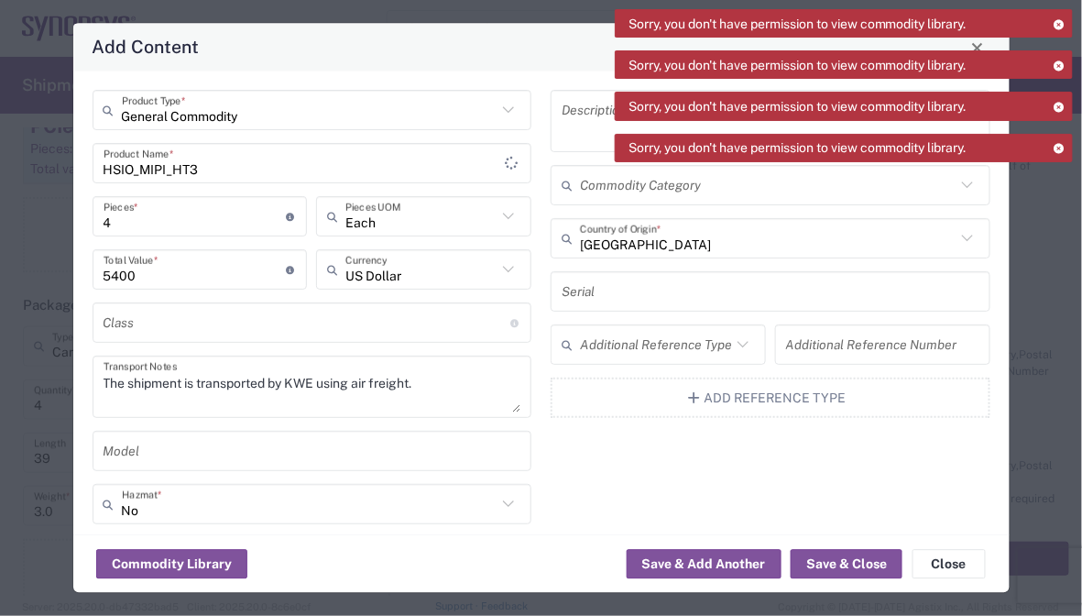
click at [1058, 22] on icon at bounding box center [1059, 24] width 13 height 10
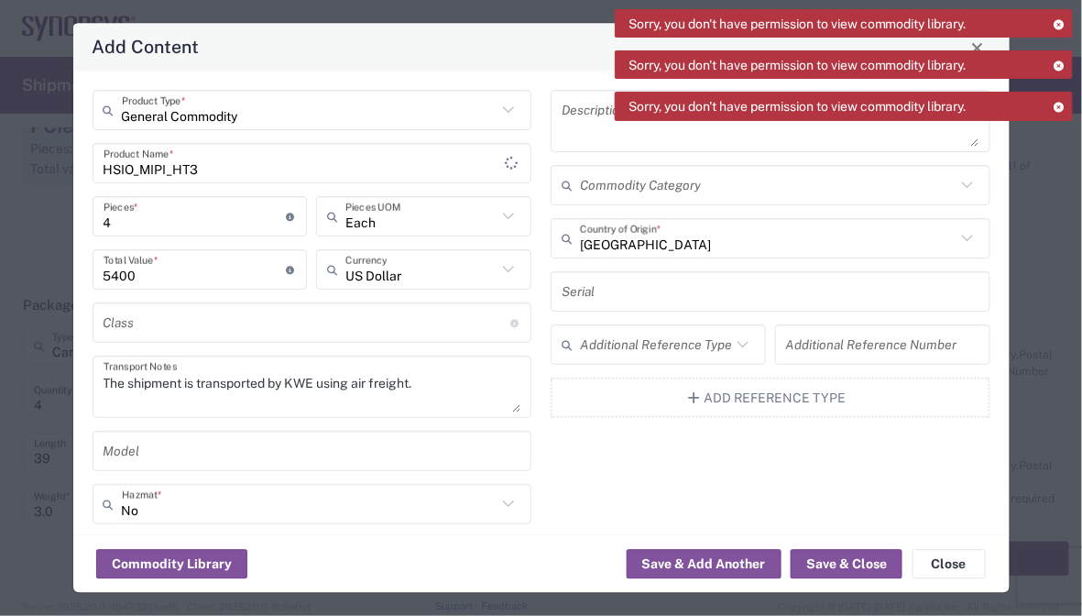
click at [1058, 22] on icon at bounding box center [1059, 24] width 13 height 10
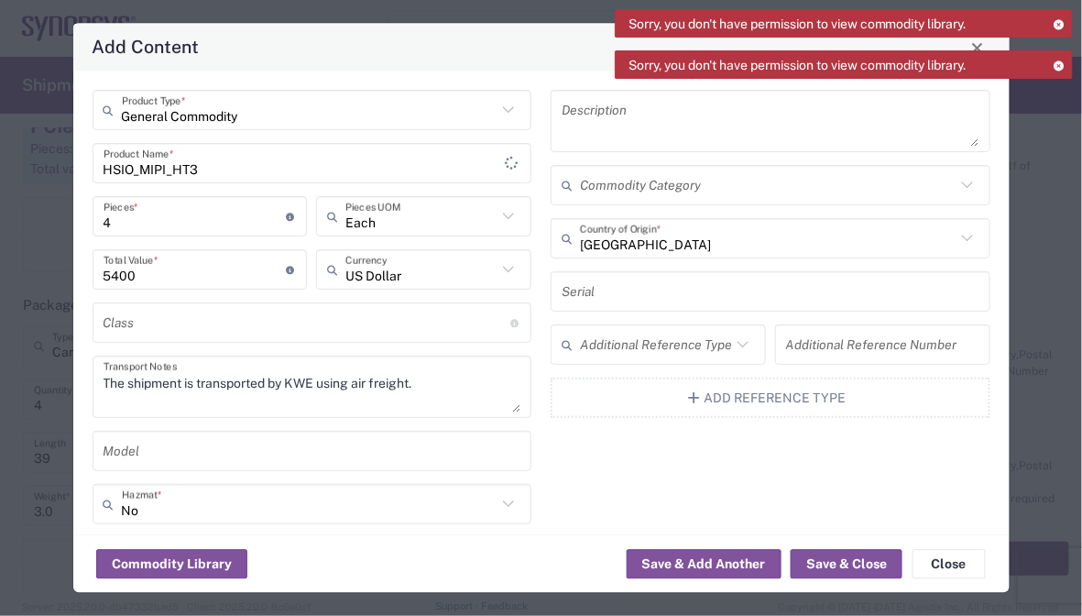
click at [1058, 22] on icon at bounding box center [1059, 24] width 13 height 10
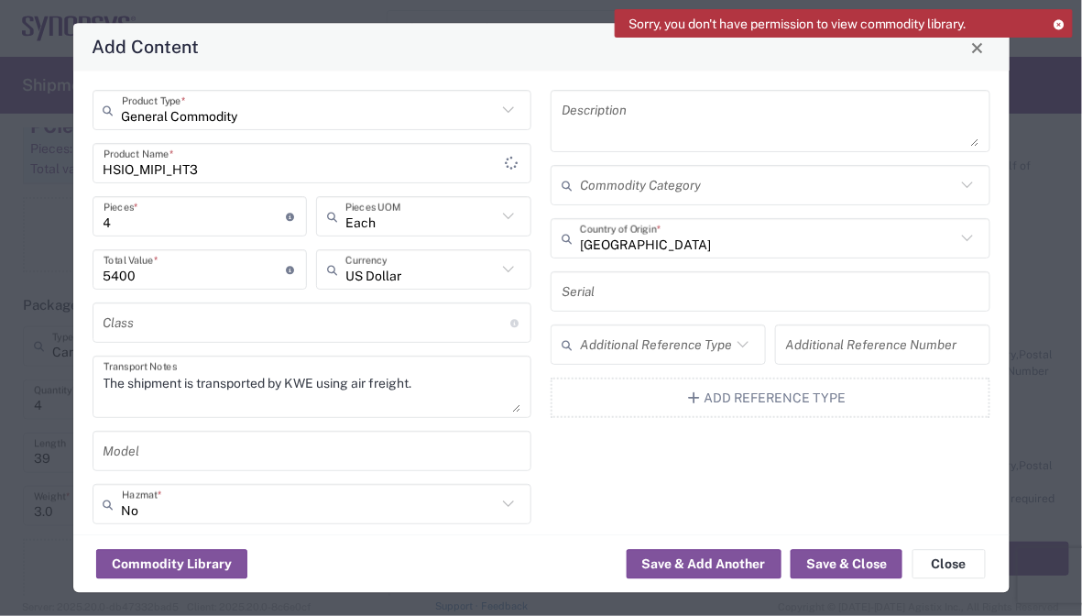
click at [1058, 22] on icon at bounding box center [1059, 24] width 13 height 10
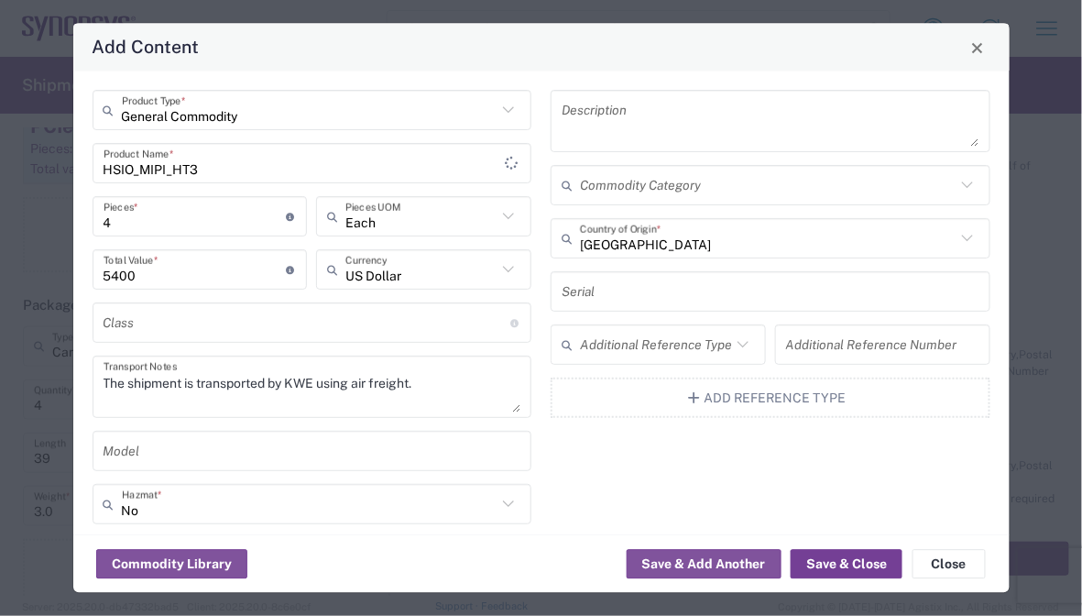
click at [859, 559] on button "Save & Close" at bounding box center [847, 564] width 112 height 29
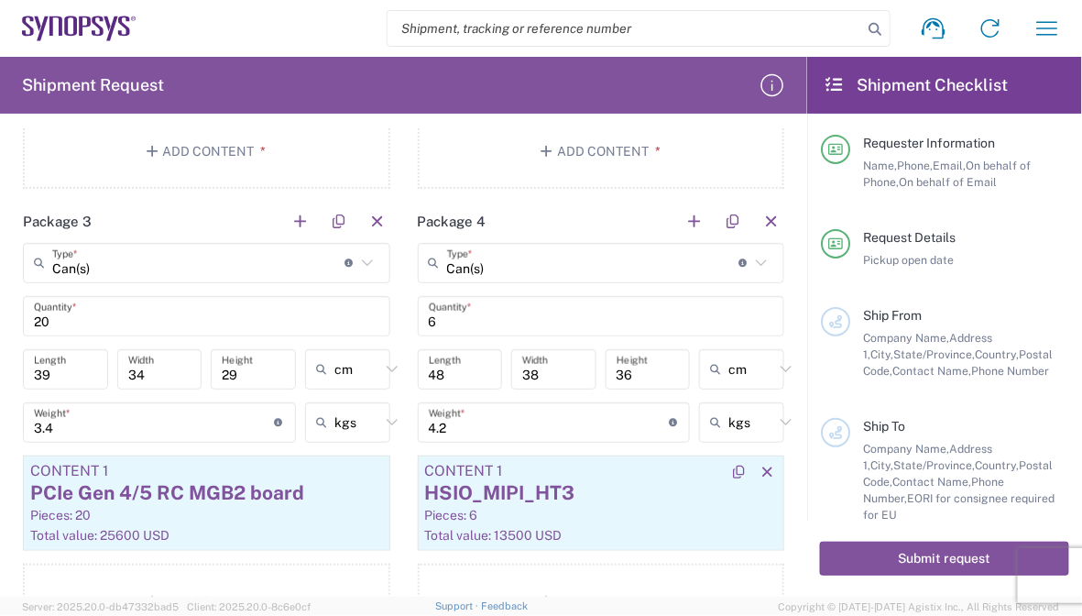
scroll to position [1963, 0]
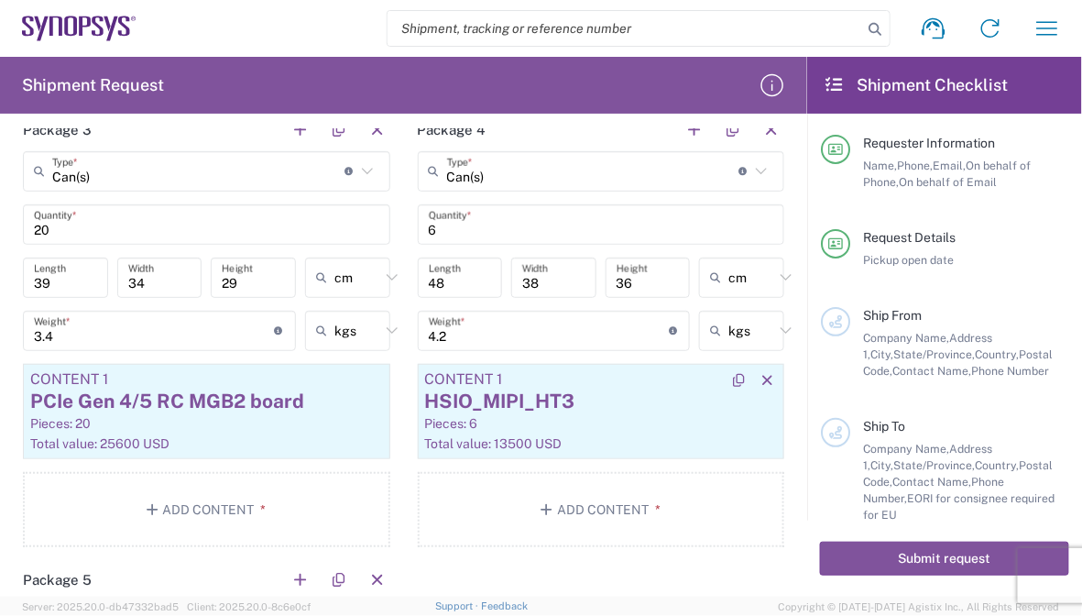
click at [633, 401] on div "HSIO_MIPI_HT3" at bounding box center [601, 401] width 353 height 27
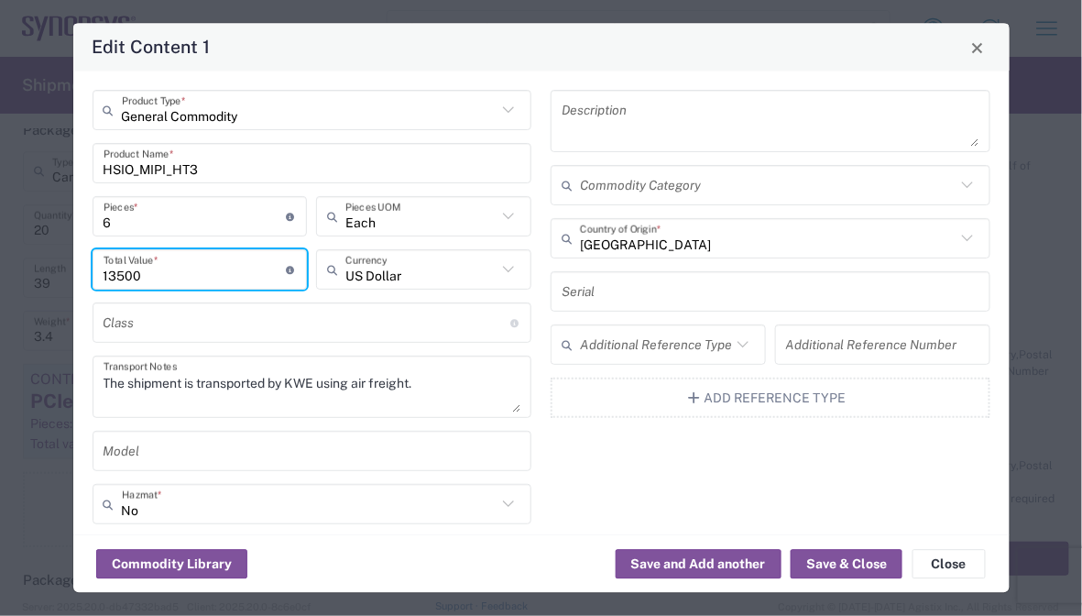
drag, startPoint x: 163, startPoint y: 279, endPoint x: 25, endPoint y: 277, distance: 138.4
click at [25, 277] on div "Edit Content 1 General Commodity Product Type * HSIO_MIPI_HT3 Product Name * 6 …" at bounding box center [541, 308] width 1082 height 616
type input "8100"
click at [877, 561] on button "Save & Close" at bounding box center [847, 564] width 112 height 29
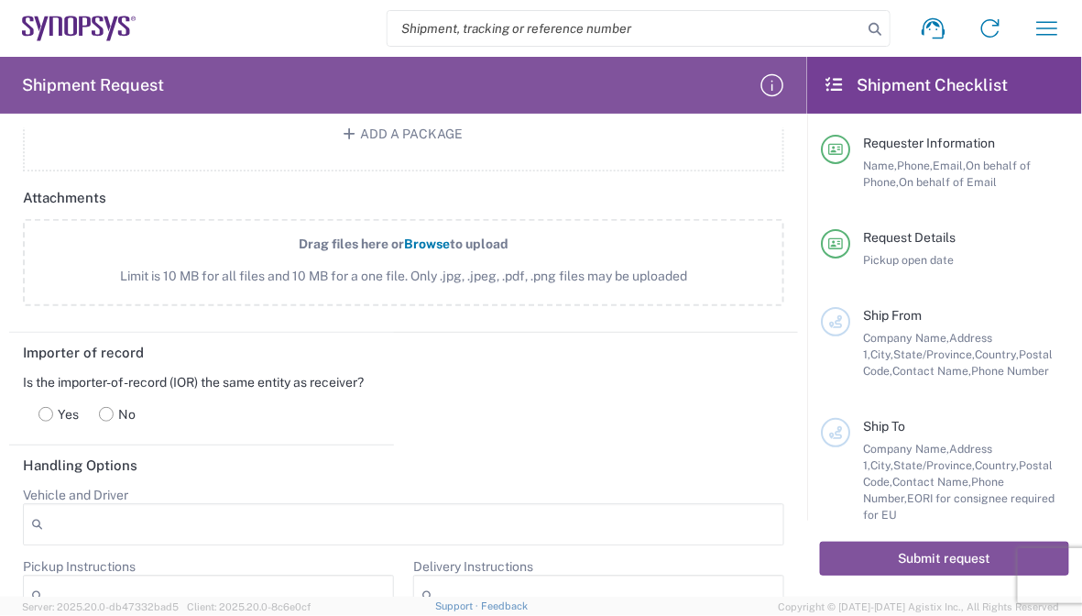
scroll to position [2788, 0]
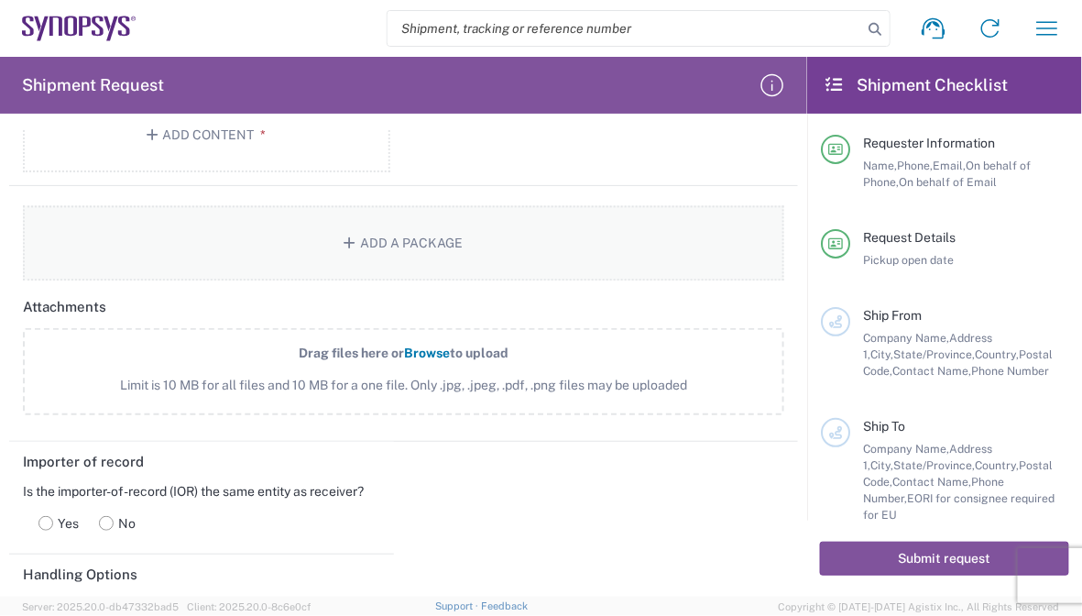
click at [579, 262] on button "Add a Package" at bounding box center [403, 242] width 761 height 75
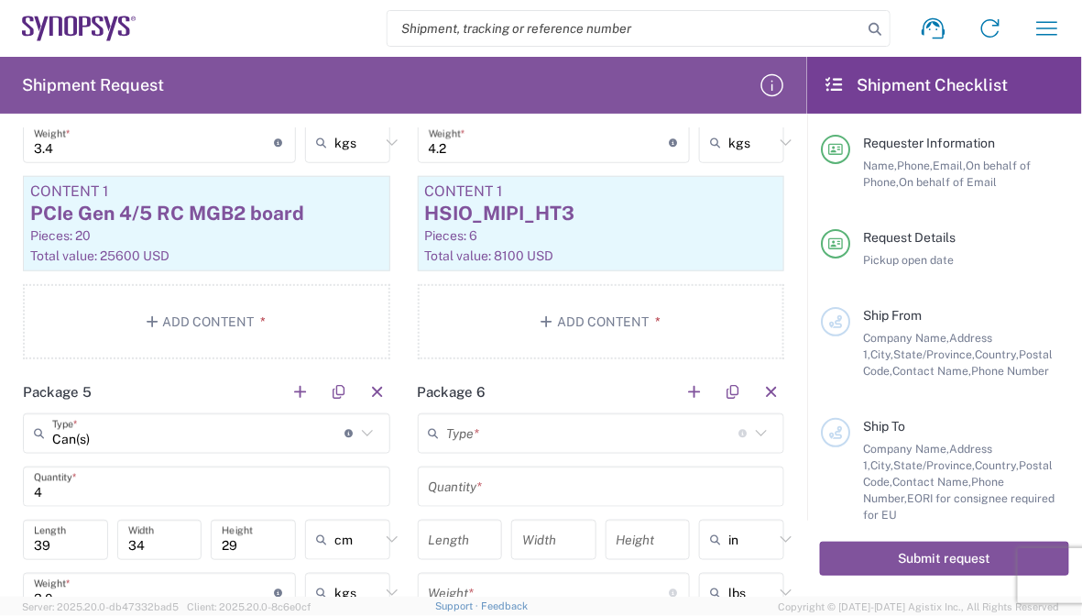
scroll to position [2147, 0]
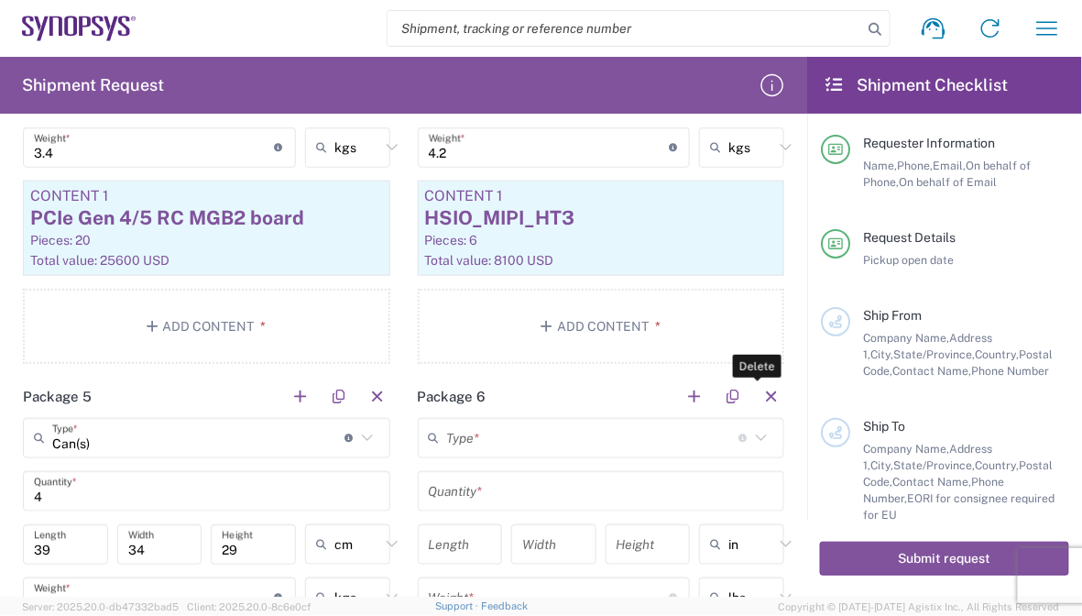
click at [759, 393] on button "button" at bounding box center [772, 397] width 26 height 26
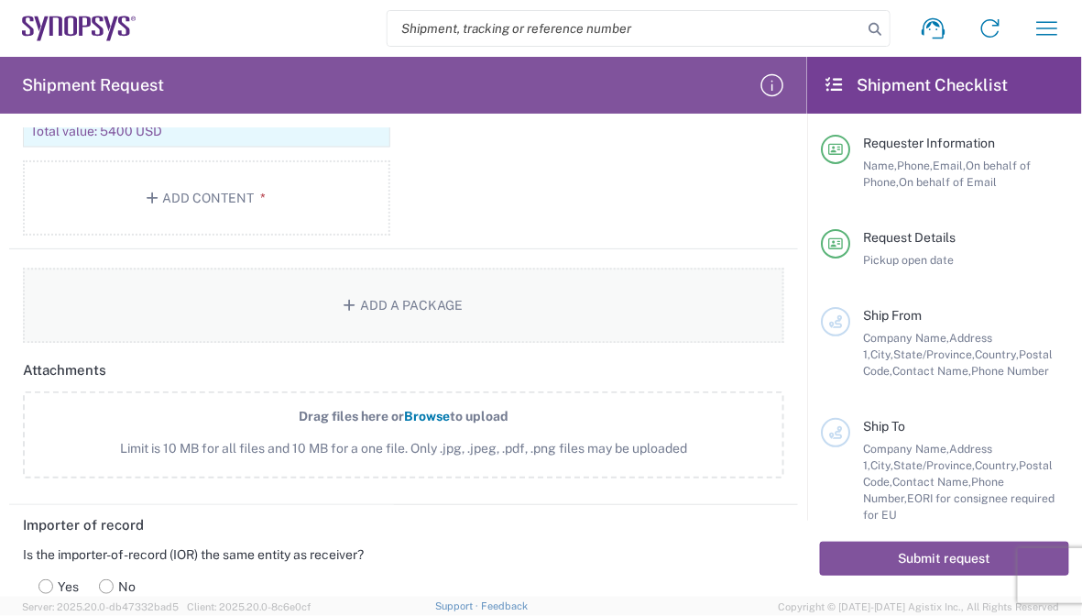
scroll to position [2723, 0]
click at [458, 411] on span "to upload" at bounding box center [479, 417] width 59 height 15
click at [0, 0] on input "Drag files here or Browse to upload Limit is 10 MB for all files and 10 MB for …" at bounding box center [0, 0] width 0 height 0
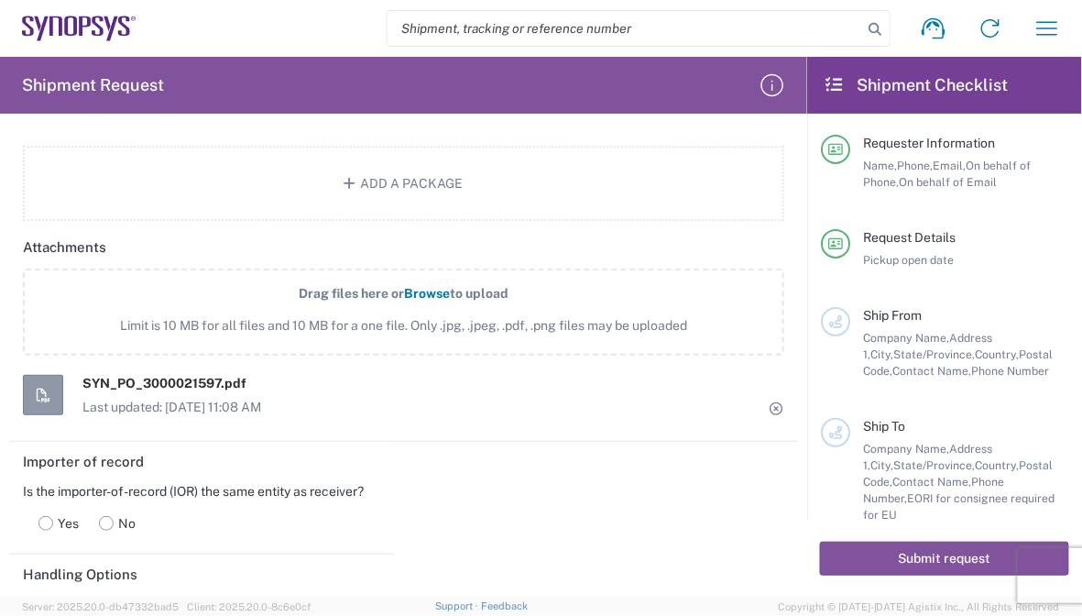
scroll to position [2906, 0]
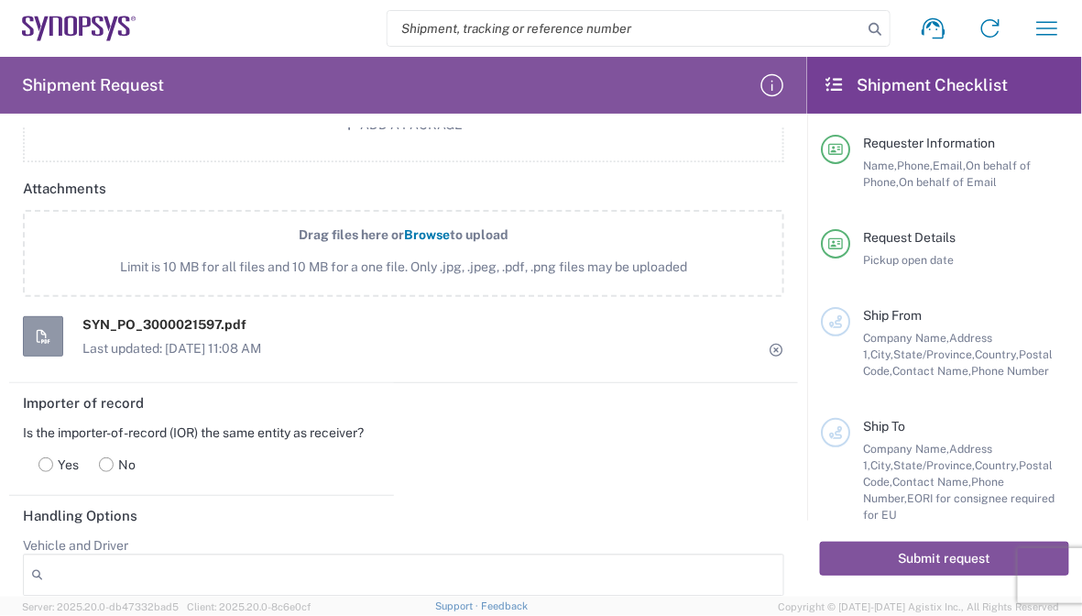
click at [368, 257] on span "Limit is 10 MB for all files and 10 MB for a one file. Only .jpg, .jpeg, .pdf, …" at bounding box center [403, 266] width 681 height 19
click at [0, 0] on input "Drag files here or Browse to upload Limit is 10 MB for all files and 10 MB for …" at bounding box center [0, 0] width 0 height 0
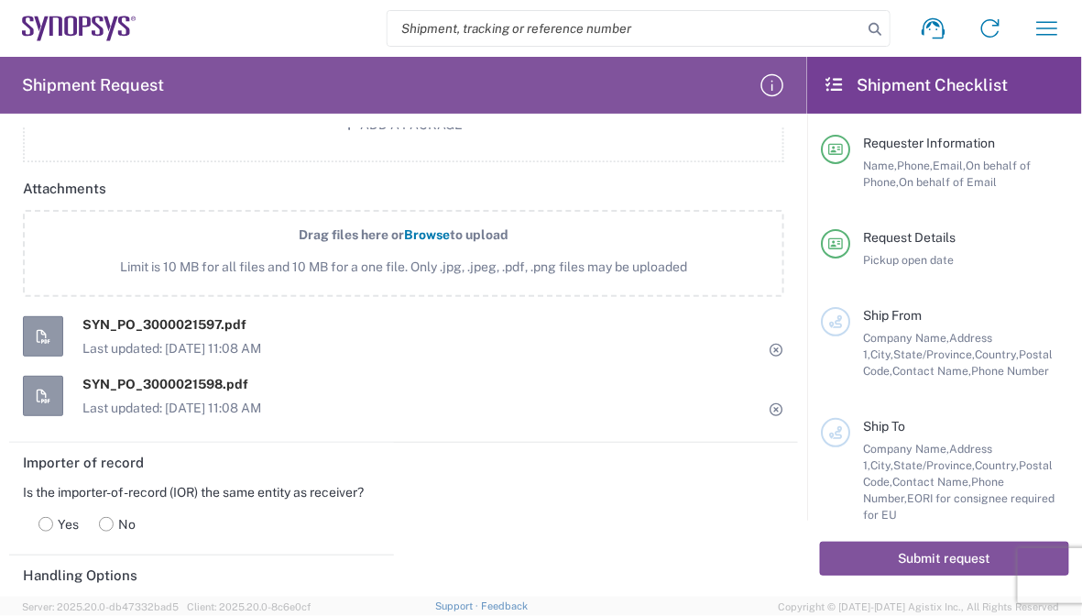
click at [323, 242] on label "Drag files here or Browse to upload Limit is 10 MB for all files and 10 MB for …" at bounding box center [403, 253] width 761 height 87
click at [0, 0] on input "Drag files here or Browse to upload Limit is 10 MB for all files and 10 MB for …" at bounding box center [0, 0] width 0 height 0
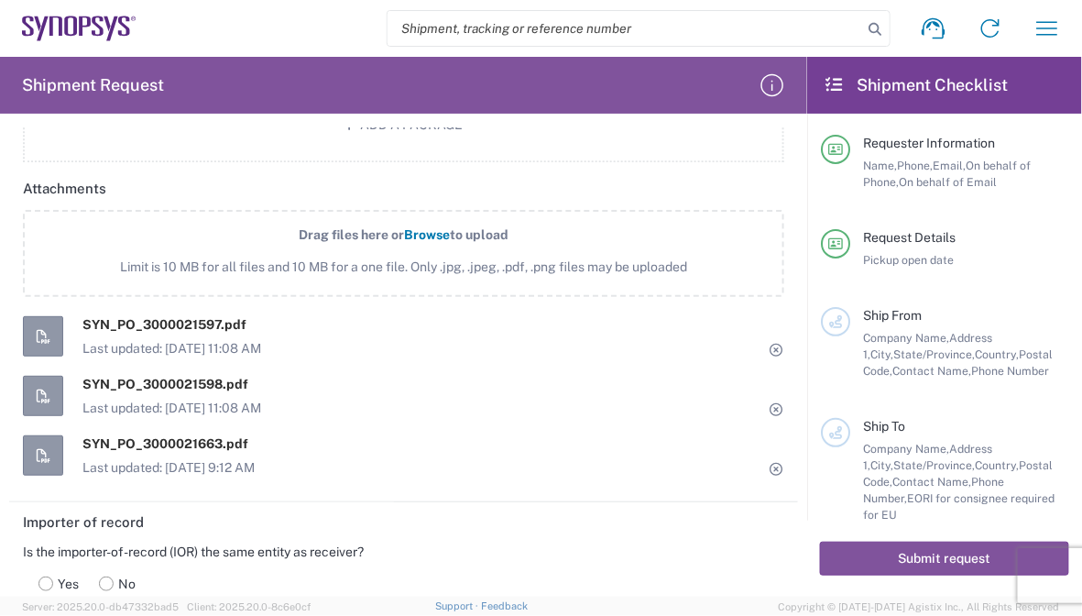
click at [371, 230] on span "Drag files here or" at bounding box center [351, 234] width 105 height 15
click at [0, 0] on input "Drag files here or Browse to upload Limit is 10 MB for all files and 10 MB for …" at bounding box center [0, 0] width 0 height 0
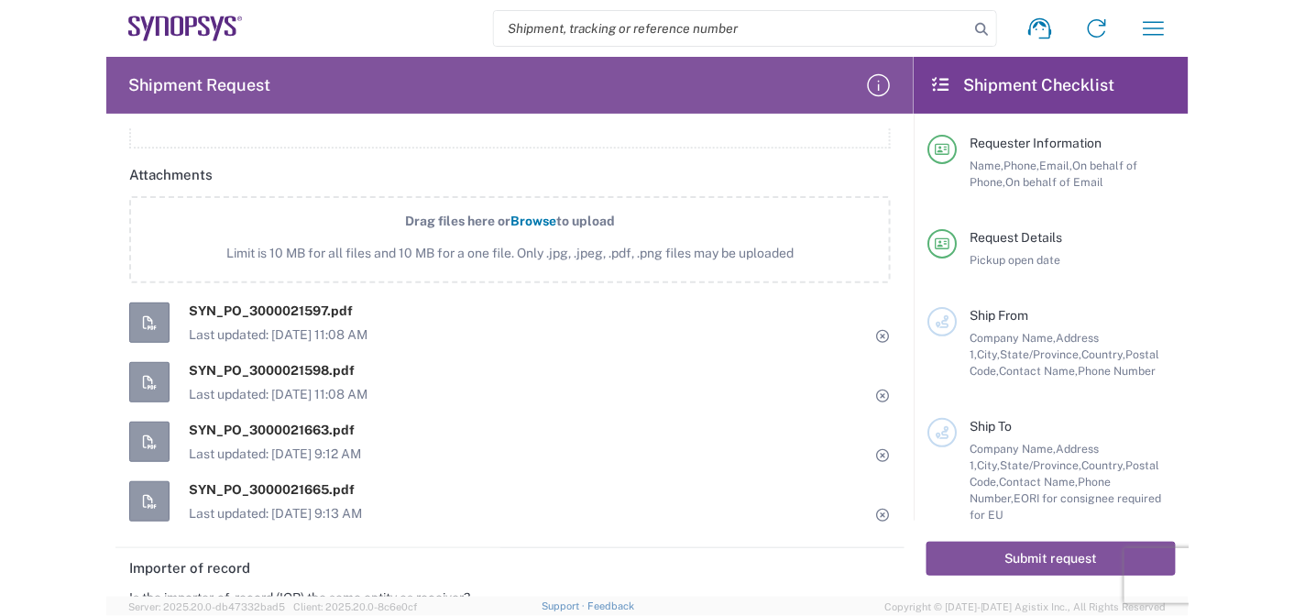
scroll to position [2932, 0]
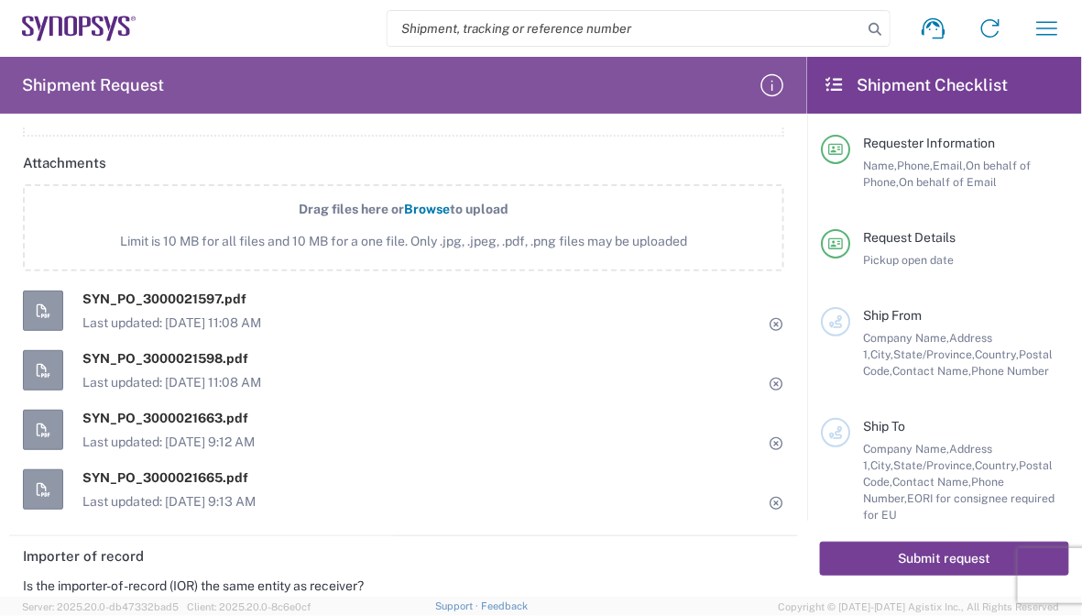
click at [928, 554] on button "Submit request" at bounding box center [944, 558] width 249 height 34
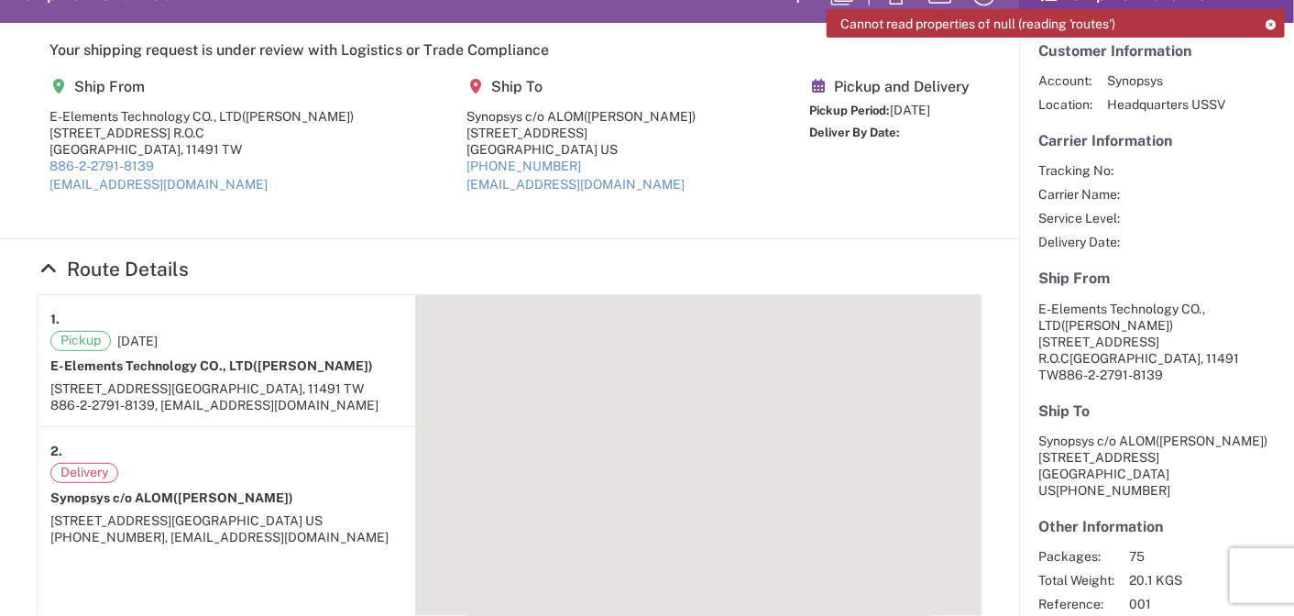
scroll to position [92, 0]
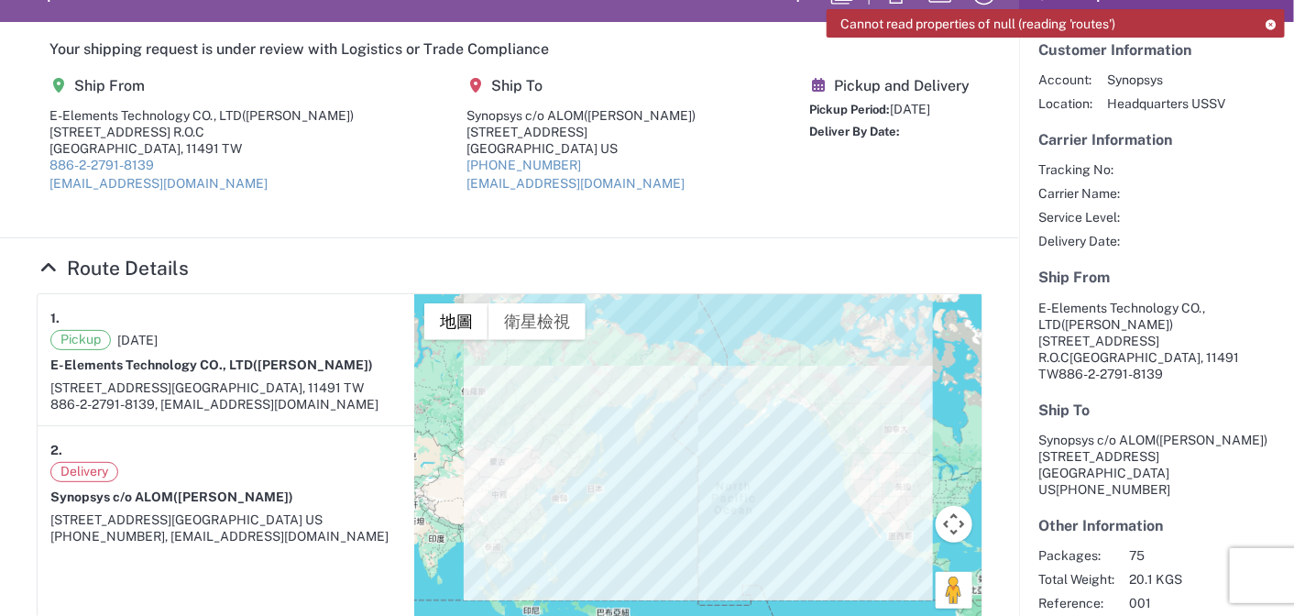
drag, startPoint x: 516, startPoint y: 273, endPoint x: 516, endPoint y: 304, distance: 31.2
click at [515, 271] on h4 "Route Details" at bounding box center [510, 268] width 946 height 23
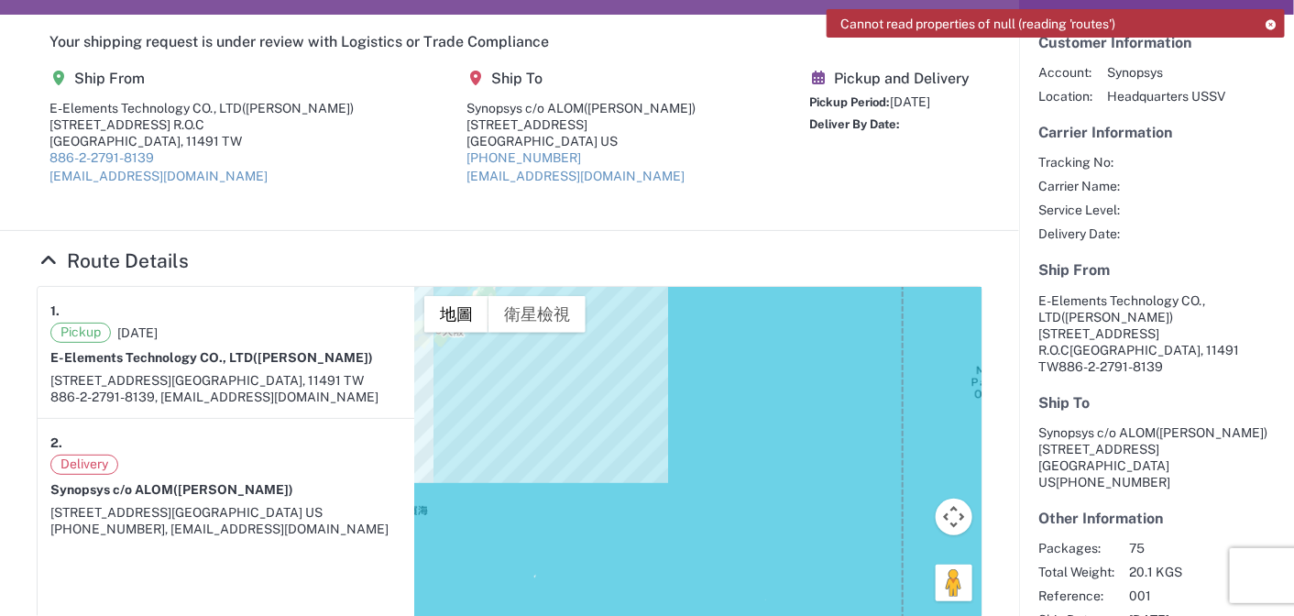
scroll to position [0, 0]
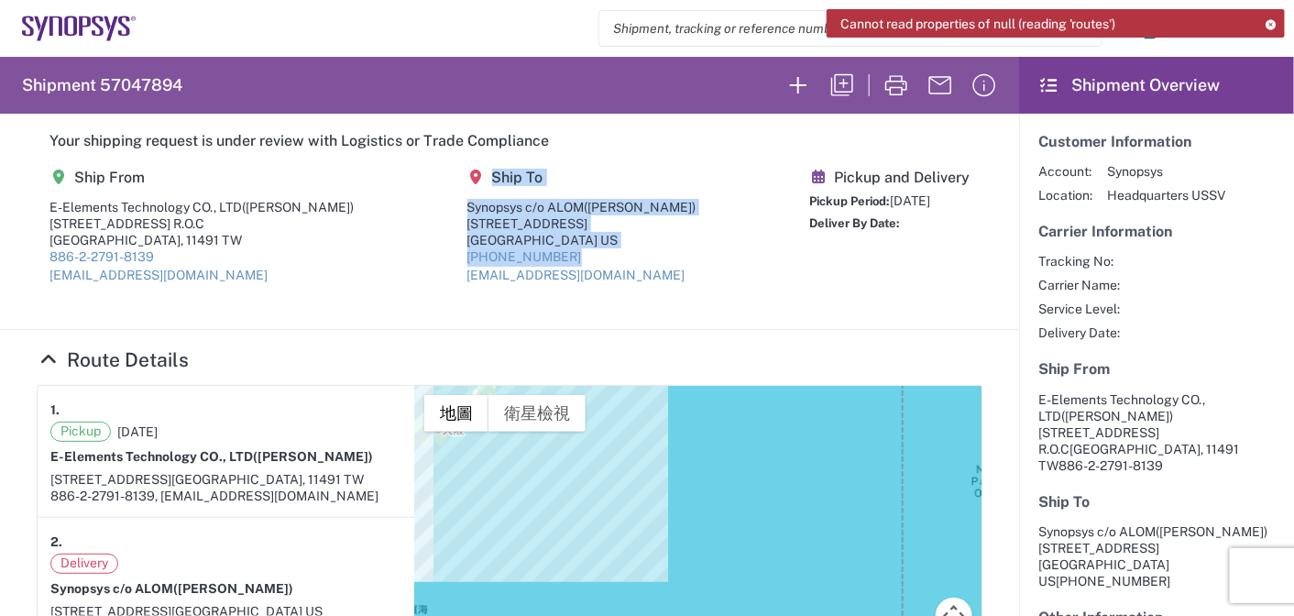
click at [419, 275] on agx-shipment-main-routing-info "Ship From E-Elements Technology CO., LTD ([PERSON_NAME][STREET_ADDRESS] TW 886-…" at bounding box center [510, 233] width 946 height 154
click at [375, 310] on section "Your shipping request is under review with Logistics or Trade Compliance Ship F…" at bounding box center [509, 222] width 1019 height 216
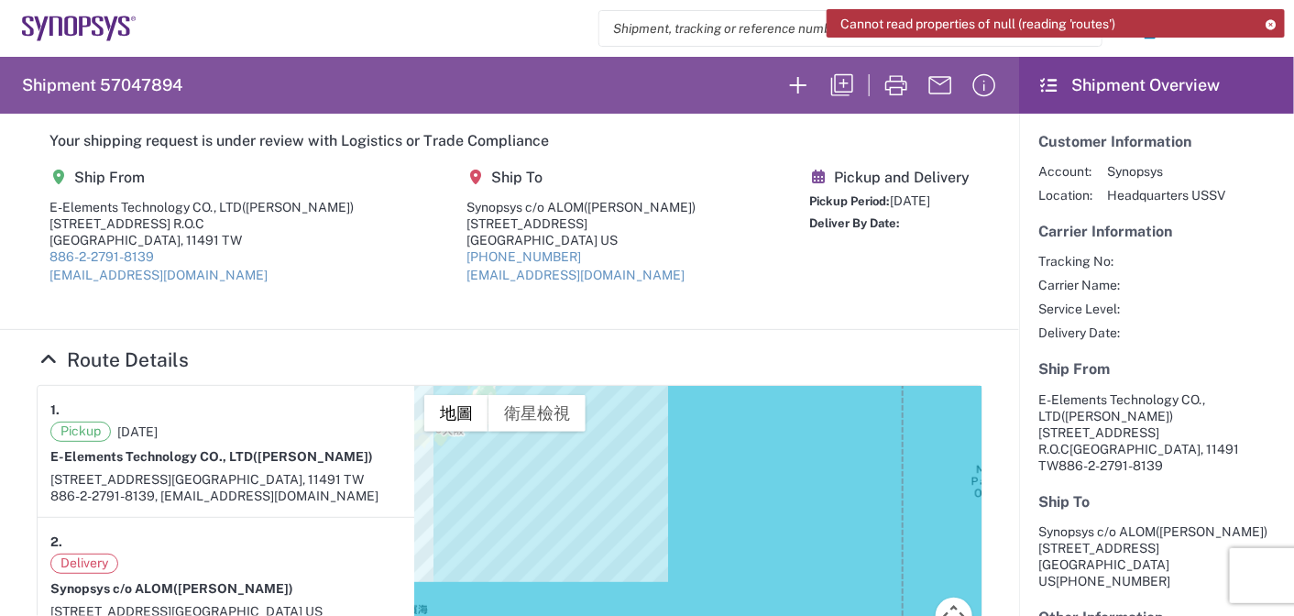
click at [594, 323] on section "Your shipping request is under review with Logistics or Trade Compliance Ship F…" at bounding box center [509, 222] width 1019 height 216
